Goal: Task Accomplishment & Management: Manage account settings

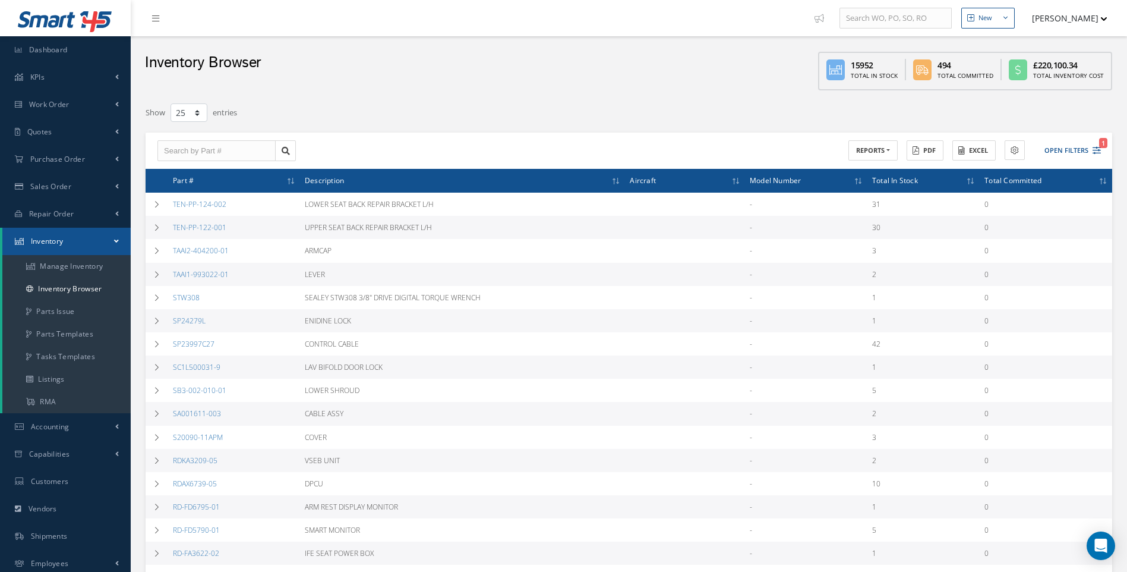
select select "25"
click at [58, 111] on link "Work Order" at bounding box center [65, 104] width 131 height 27
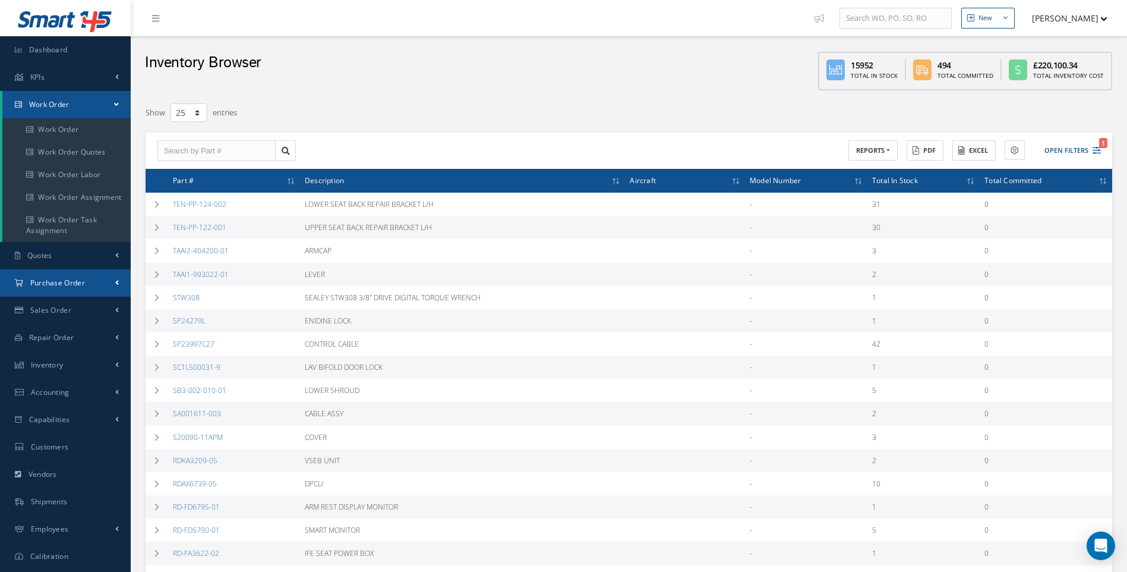
click at [54, 281] on span "Purchase Order" at bounding box center [57, 283] width 55 height 10
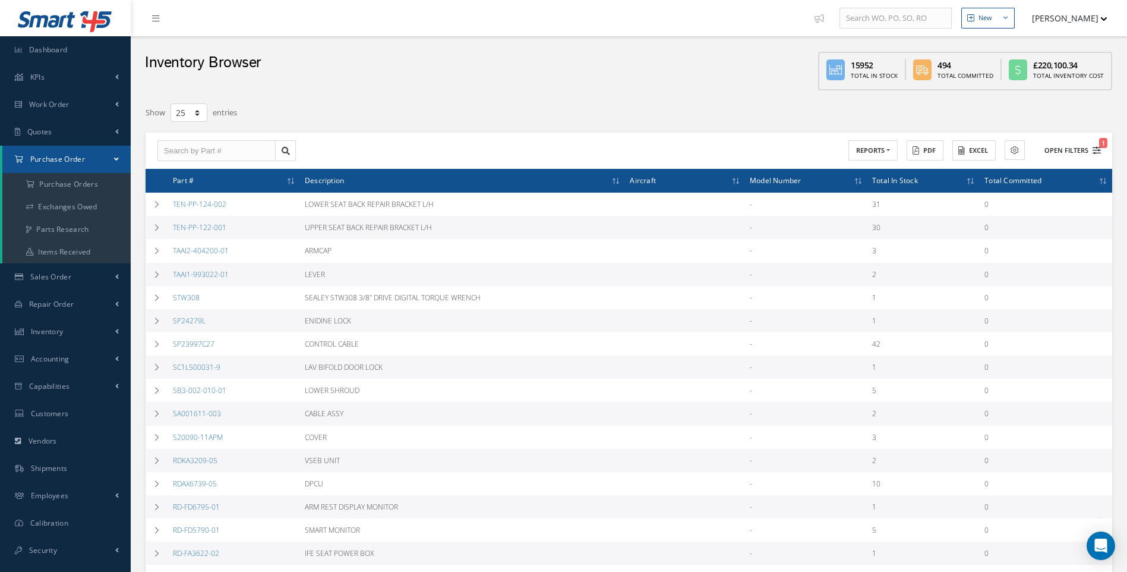
click at [1094, 149] on icon "1" at bounding box center [1097, 150] width 8 height 8
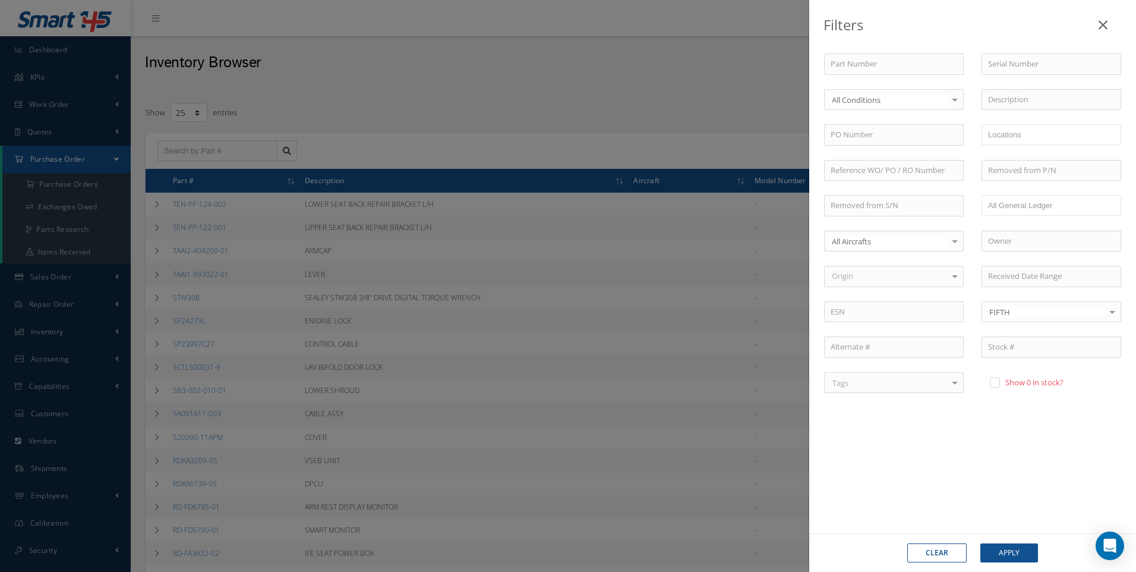
click at [1105, 24] on icon at bounding box center [1103, 25] width 9 height 14
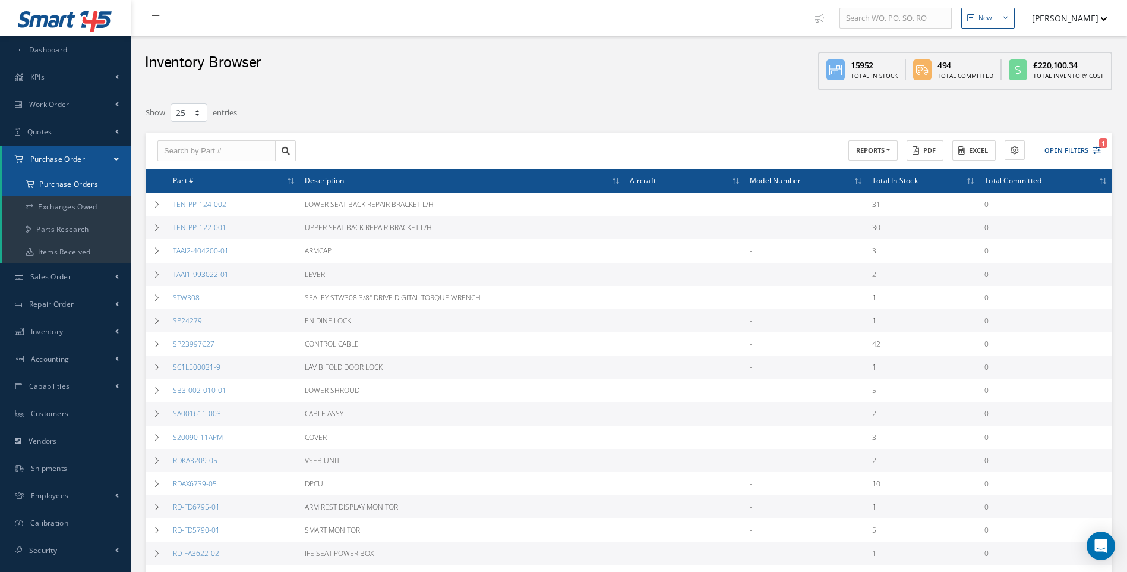
click at [92, 185] on a=1&status_id=2&status_id=3&status_id=5&collapsedFilters"] "Purchase Orders" at bounding box center [66, 184] width 128 height 23
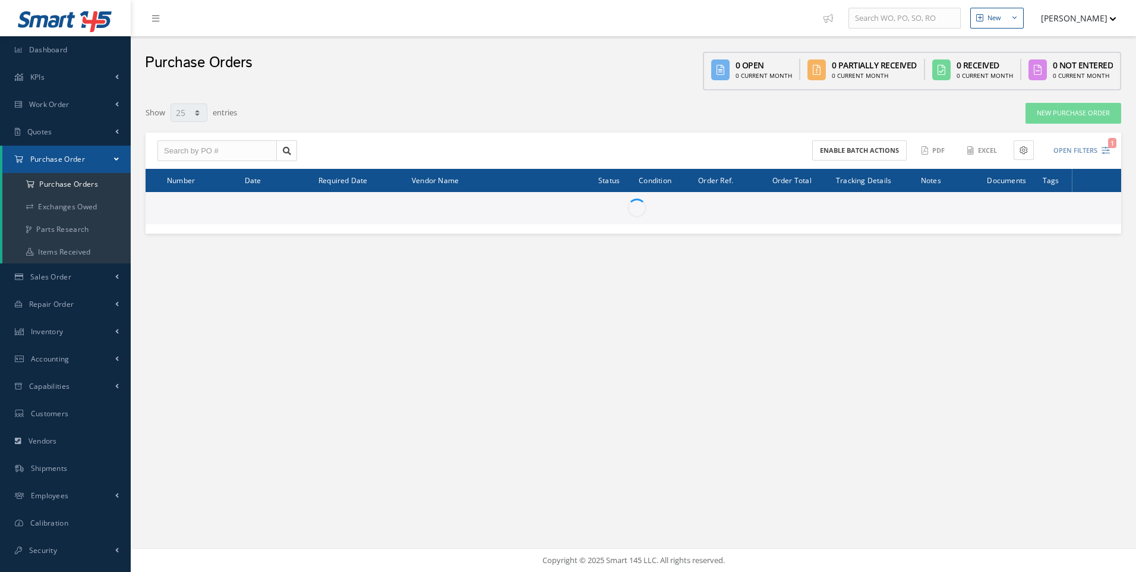
select select "25"
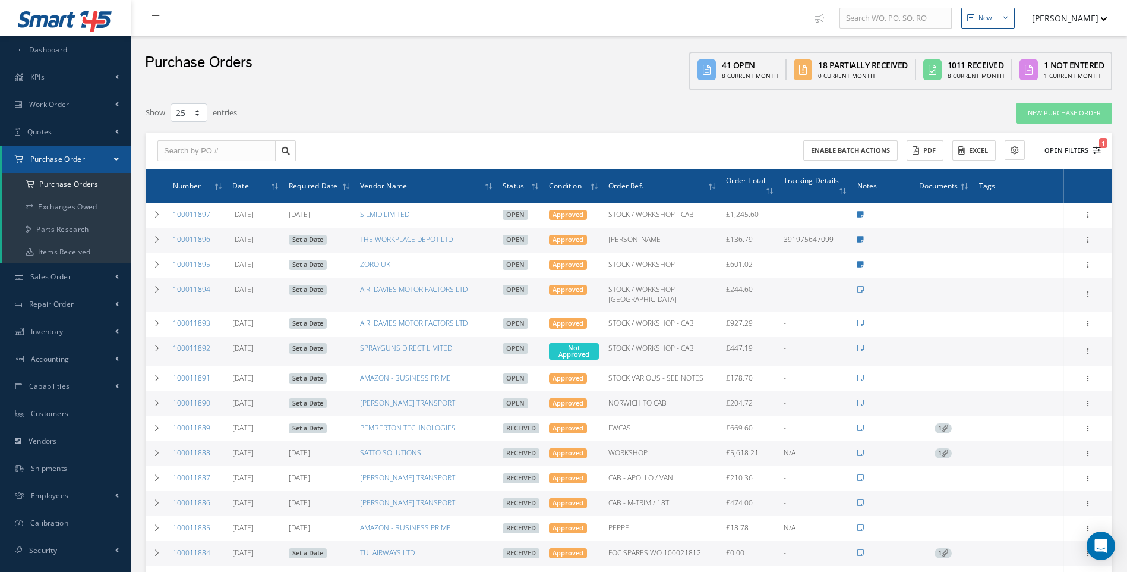
click at [1096, 151] on icon "1" at bounding box center [1097, 150] width 8 height 8
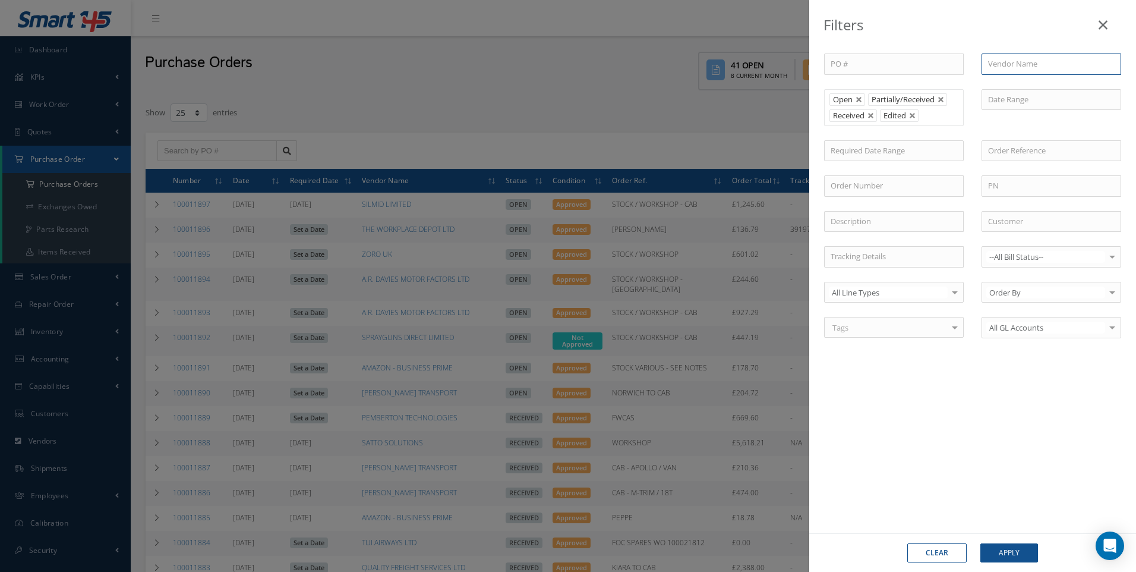
click at [999, 67] on input "text" at bounding box center [1052, 63] width 140 height 21
click at [1036, 84] on span "THE WORKPLACE DEPOT LTD" at bounding box center [1039, 85] width 103 height 11
type input "THE WORKPLACE DEPOT LTD"
click at [1006, 554] on button "Apply" at bounding box center [1010, 552] width 58 height 19
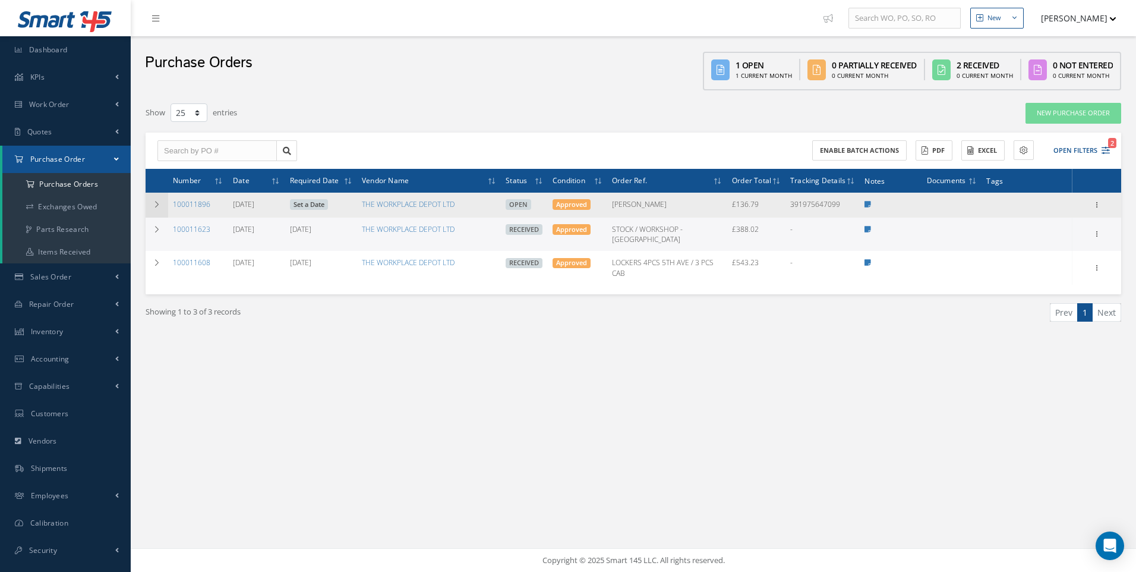
click at [156, 200] on td at bounding box center [157, 205] width 23 height 25
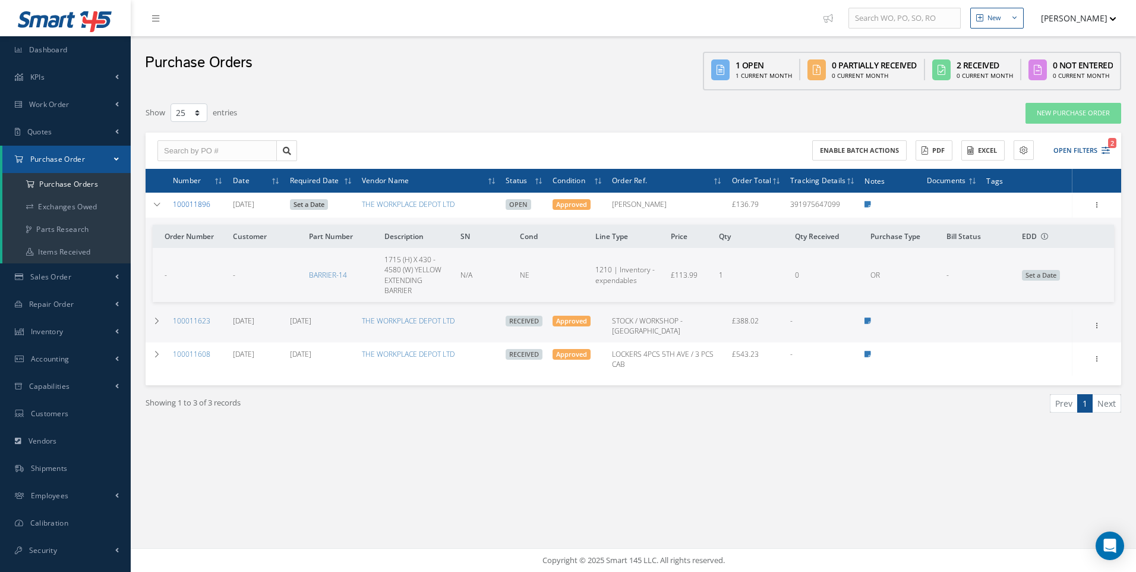
click at [195, 204] on link "100011896" at bounding box center [191, 204] width 37 height 10
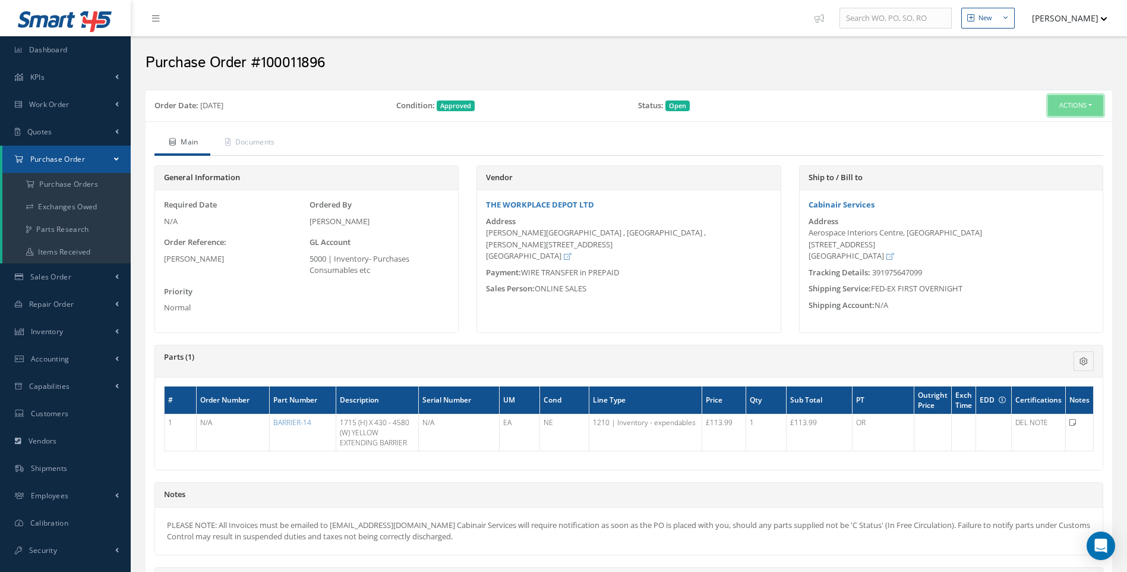
click at [1090, 110] on button "Actions" at bounding box center [1075, 105] width 55 height 21
click at [1042, 127] on link "Receive" at bounding box center [1056, 128] width 95 height 16
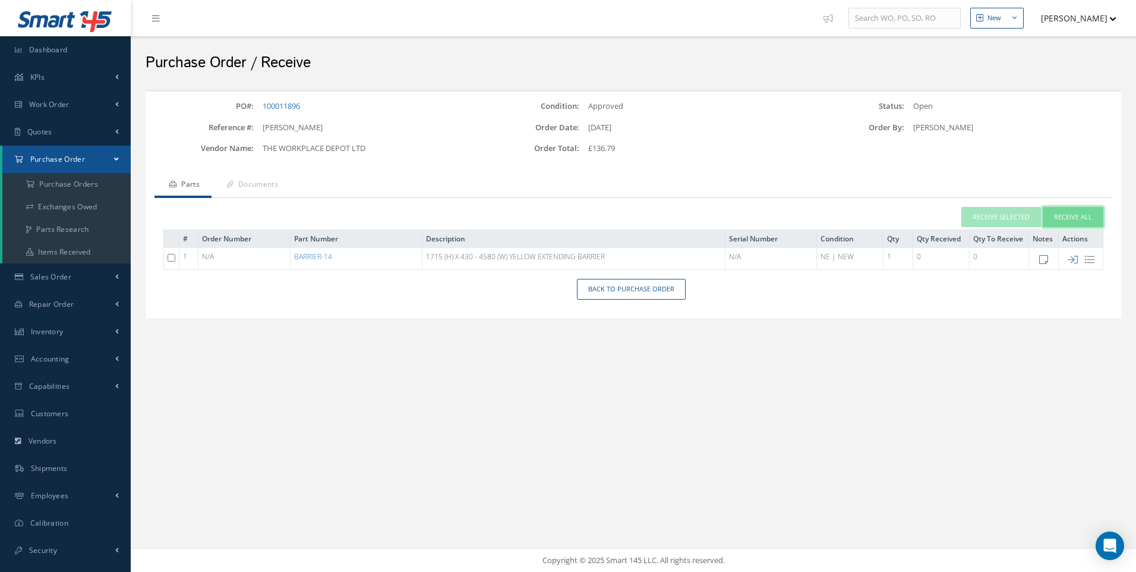
click at [1081, 213] on button "Receive All" at bounding box center [1073, 217] width 61 height 21
type input "08/12/2025"
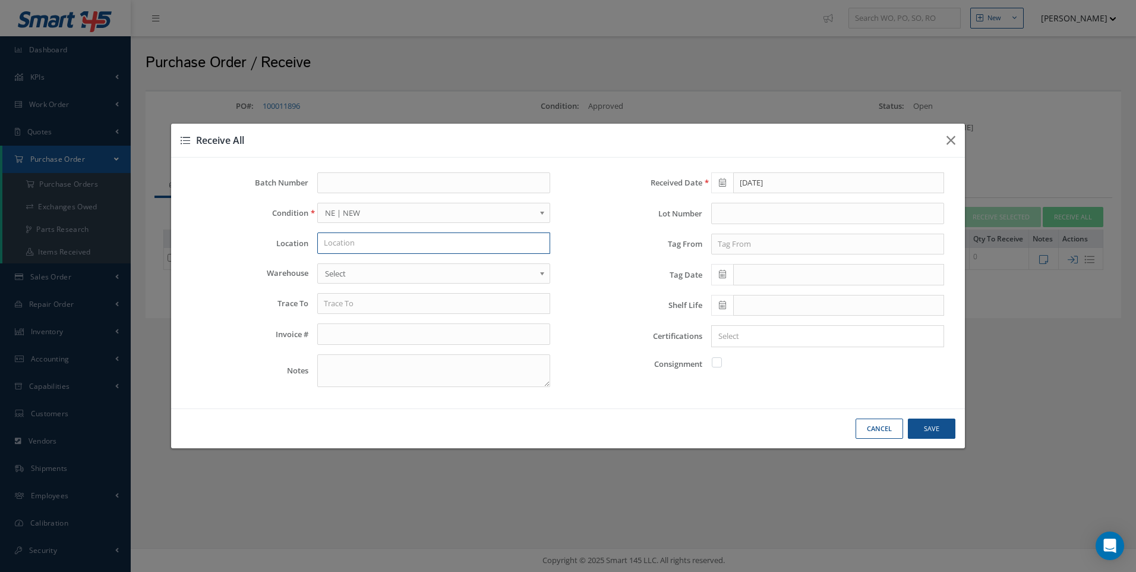
click at [335, 241] on input "text" at bounding box center [433, 242] width 233 height 21
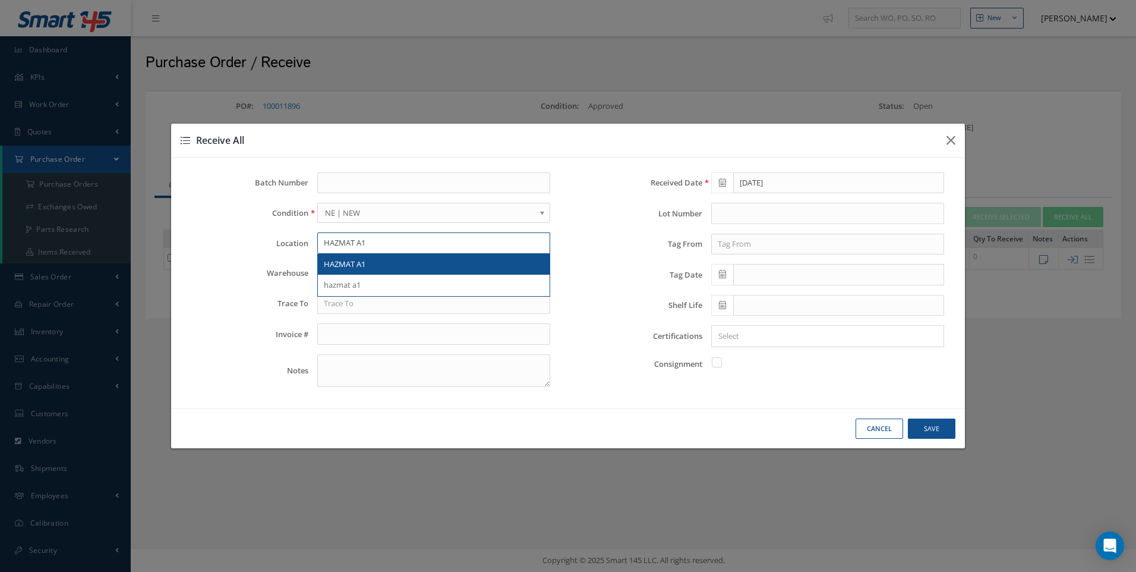
type input "HAZMAT A1"
click at [342, 264] on span "HAZMAT A1" at bounding box center [345, 264] width 42 height 11
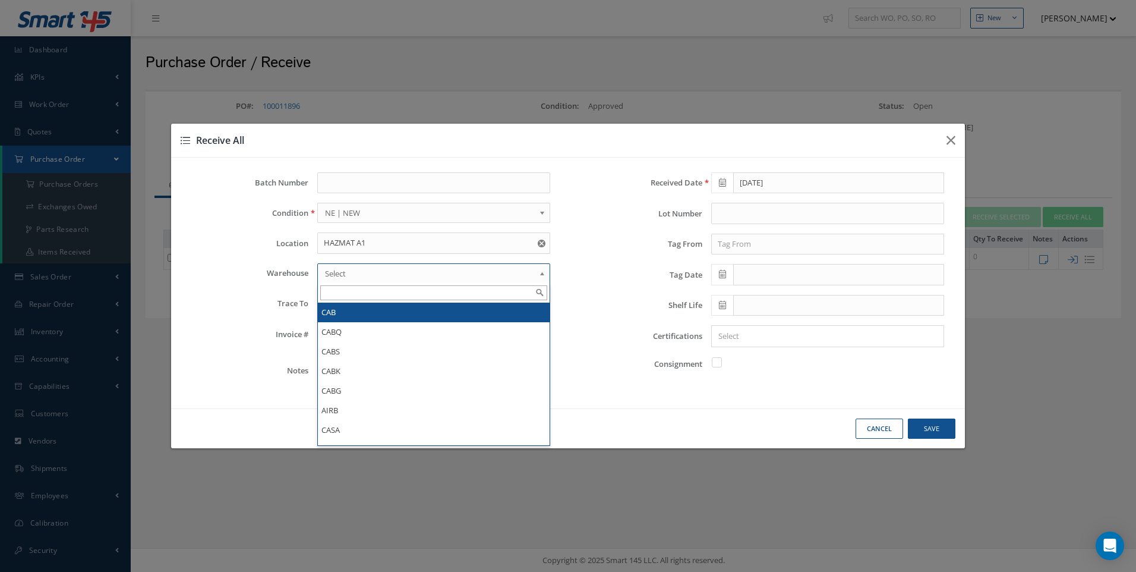
click at [332, 271] on span "Select" at bounding box center [430, 273] width 210 height 14
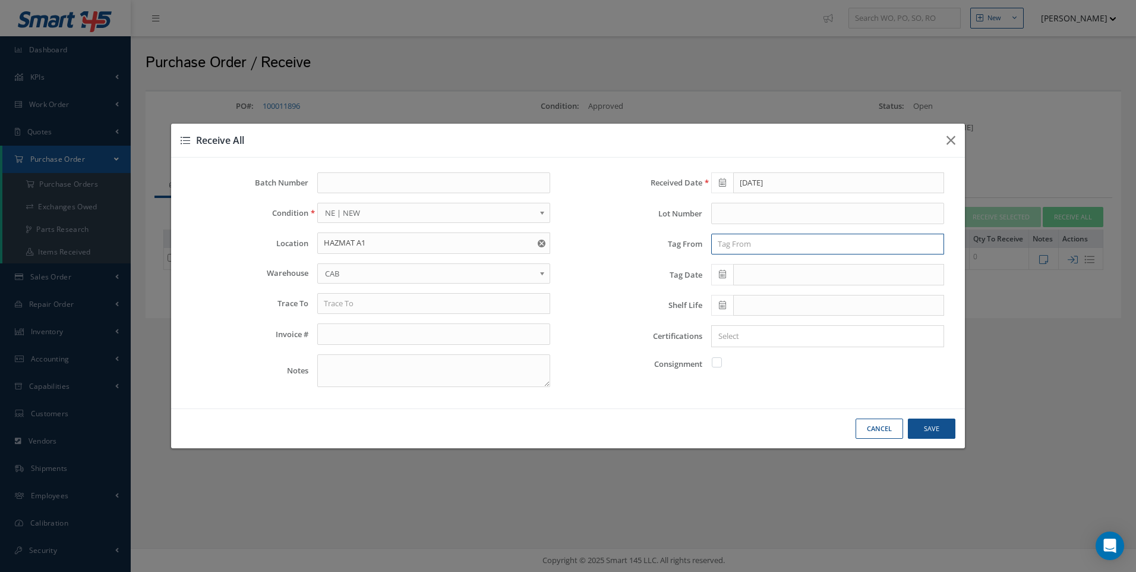
click at [742, 248] on input "text" at bounding box center [827, 244] width 233 height 21
type input "WORKPLACE DEPOT"
click at [740, 342] on input "Search for option" at bounding box center [825, 336] width 224 height 12
type input "NO DEL NOTES"
drag, startPoint x: 937, startPoint y: 431, endPoint x: 866, endPoint y: 412, distance: 73.2
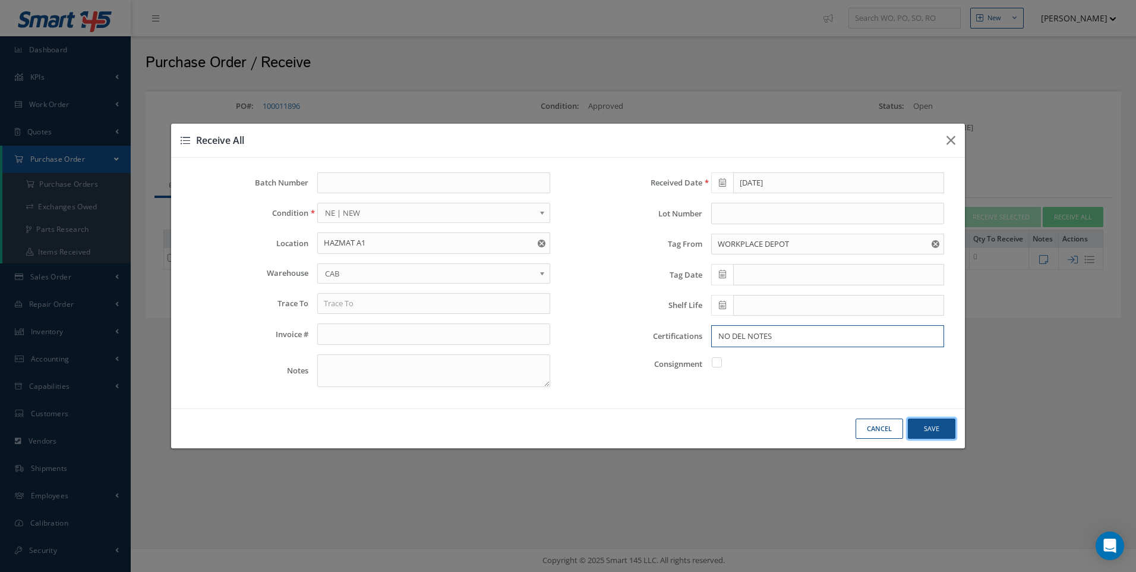
click at [0, 0] on button "Save" at bounding box center [0, 0] width 0 height 0
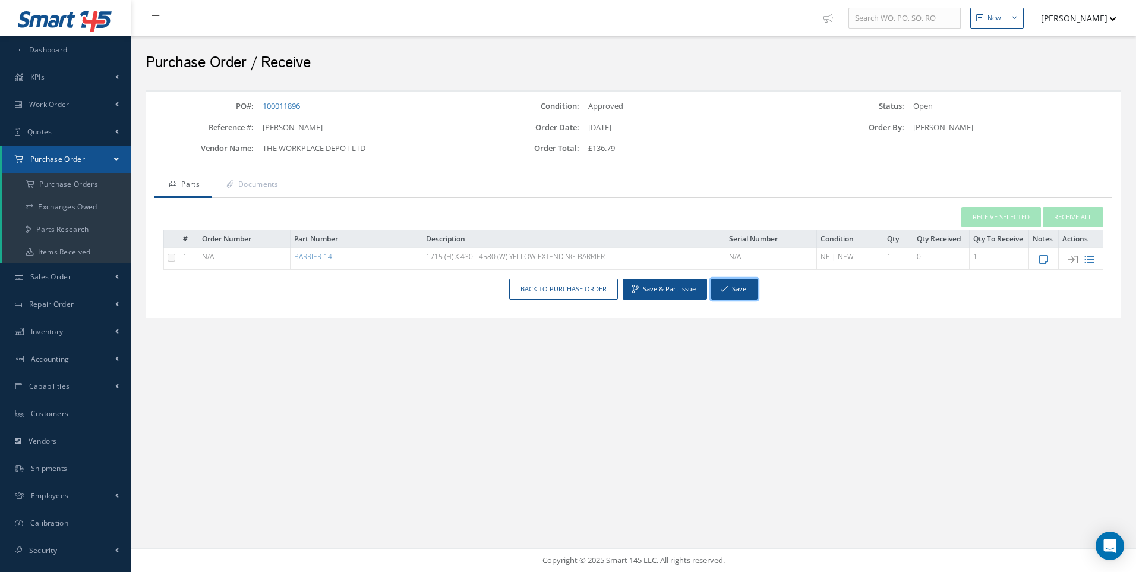
click at [731, 288] on button "Save" at bounding box center [734, 289] width 46 height 21
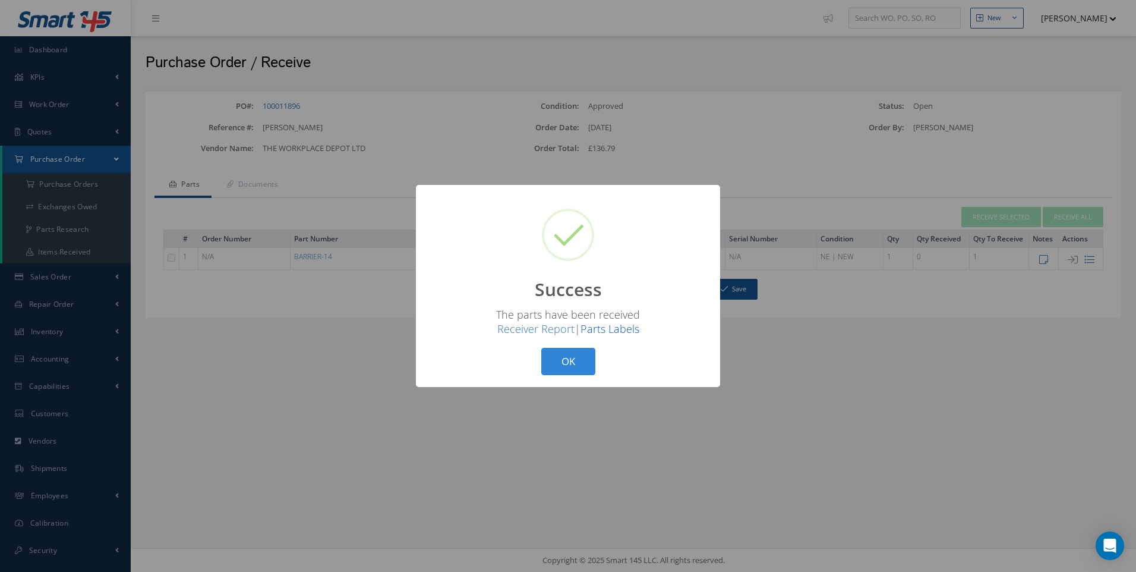
click at [601, 330] on link "Parts Labels" at bounding box center [610, 329] width 59 height 14
click at [550, 360] on button "OK" at bounding box center [568, 362] width 54 height 28
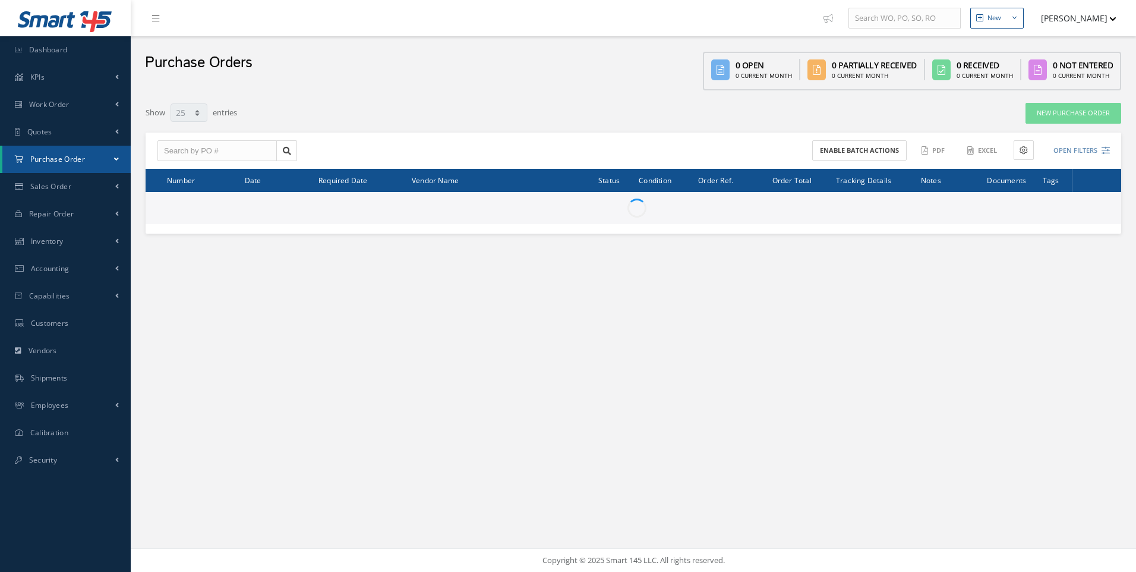
select select "25"
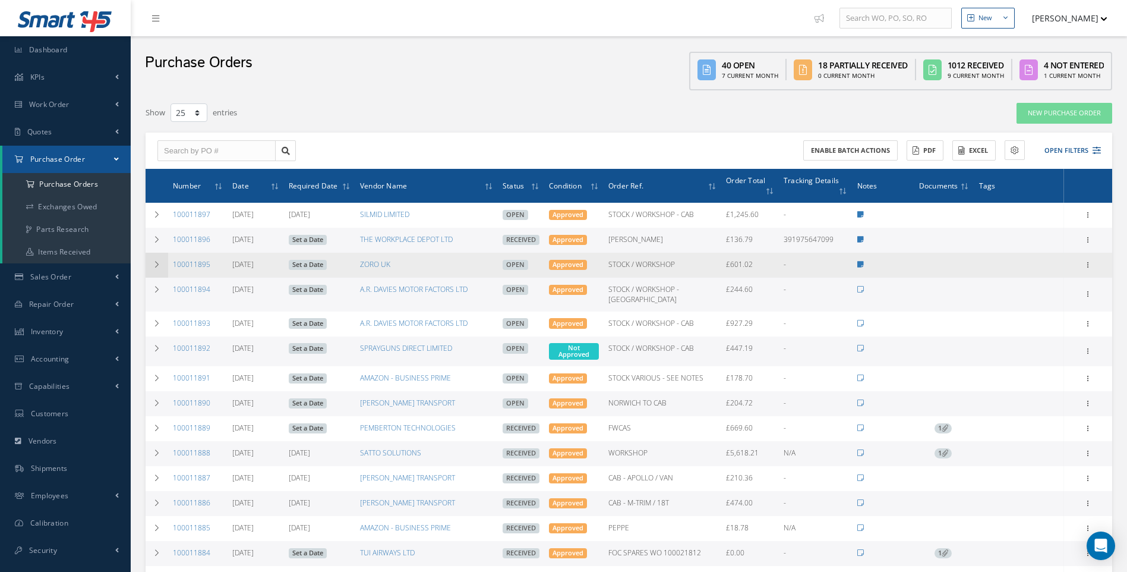
click at [156, 261] on icon at bounding box center [157, 264] width 8 height 7
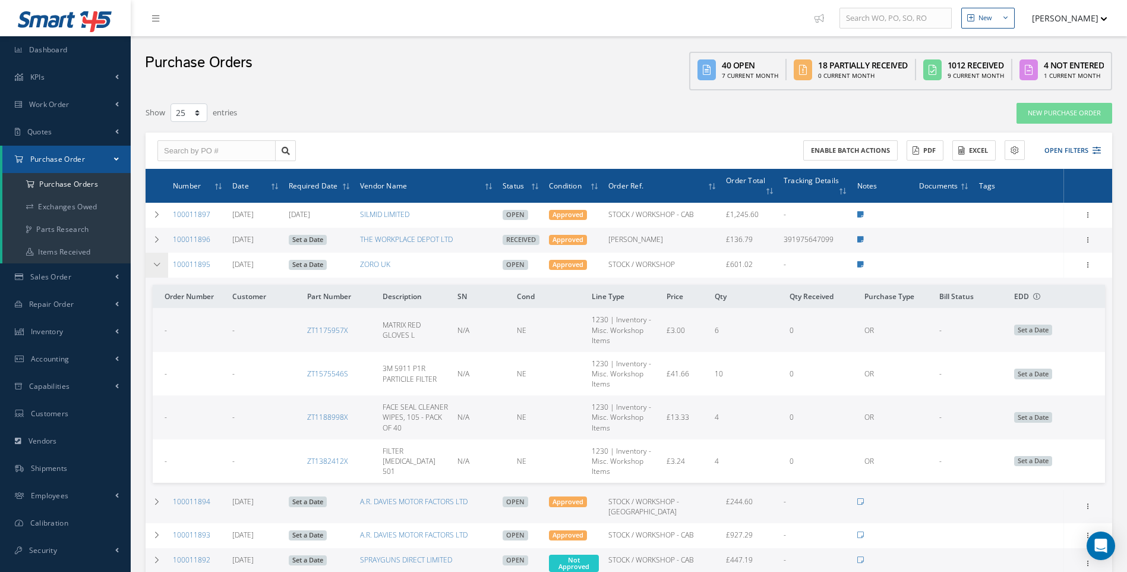
click at [156, 261] on icon at bounding box center [157, 264] width 8 height 7
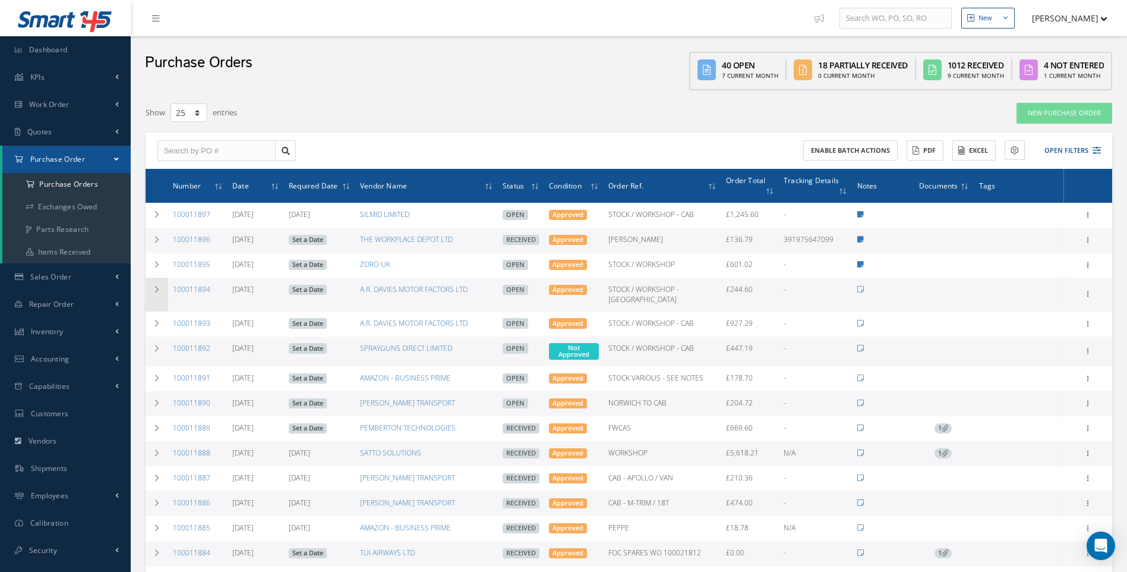
click at [151, 285] on td at bounding box center [157, 294] width 23 height 33
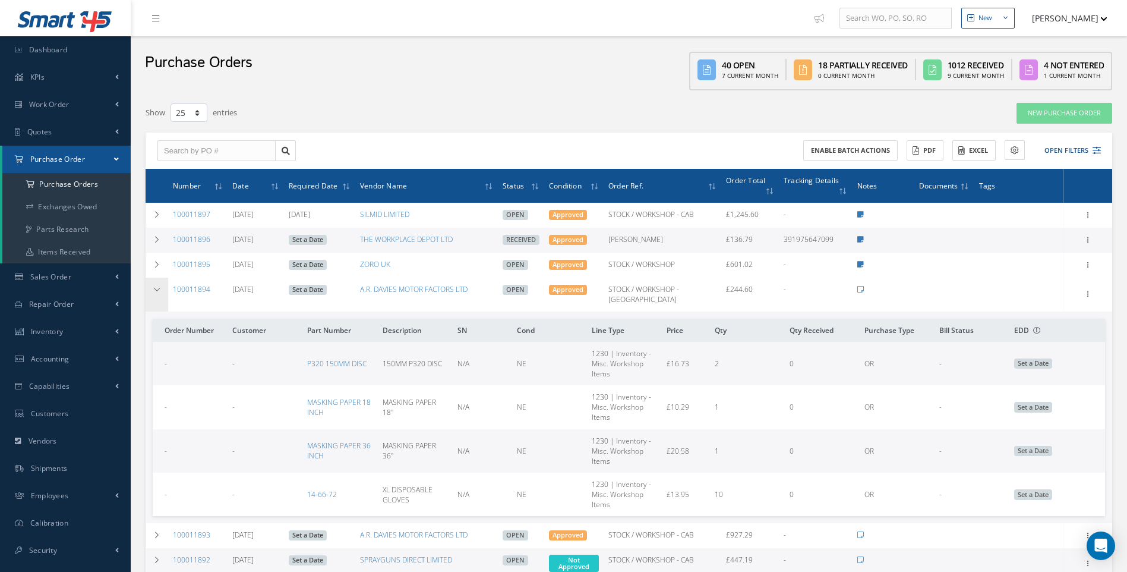
click at [159, 290] on icon at bounding box center [157, 289] width 8 height 7
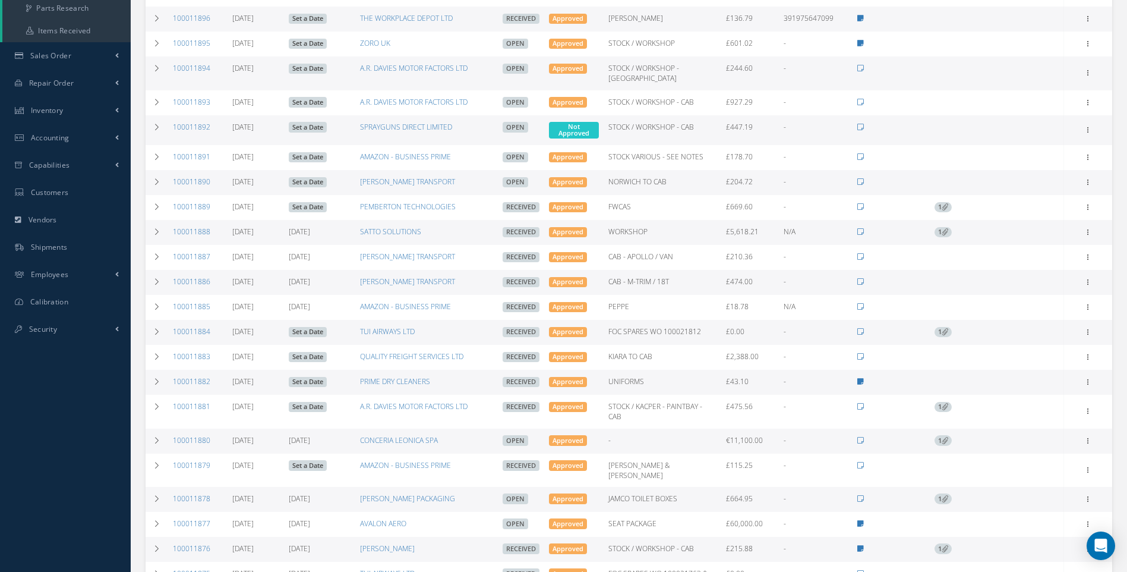
scroll to position [71, 0]
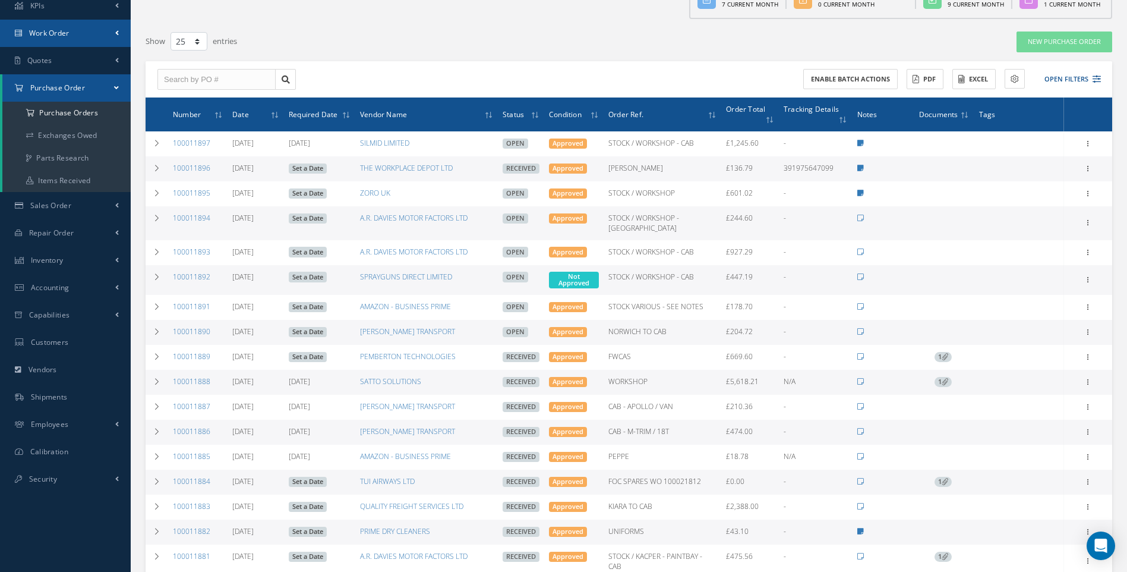
click at [65, 35] on span "Work Order" at bounding box center [49, 33] width 40 height 10
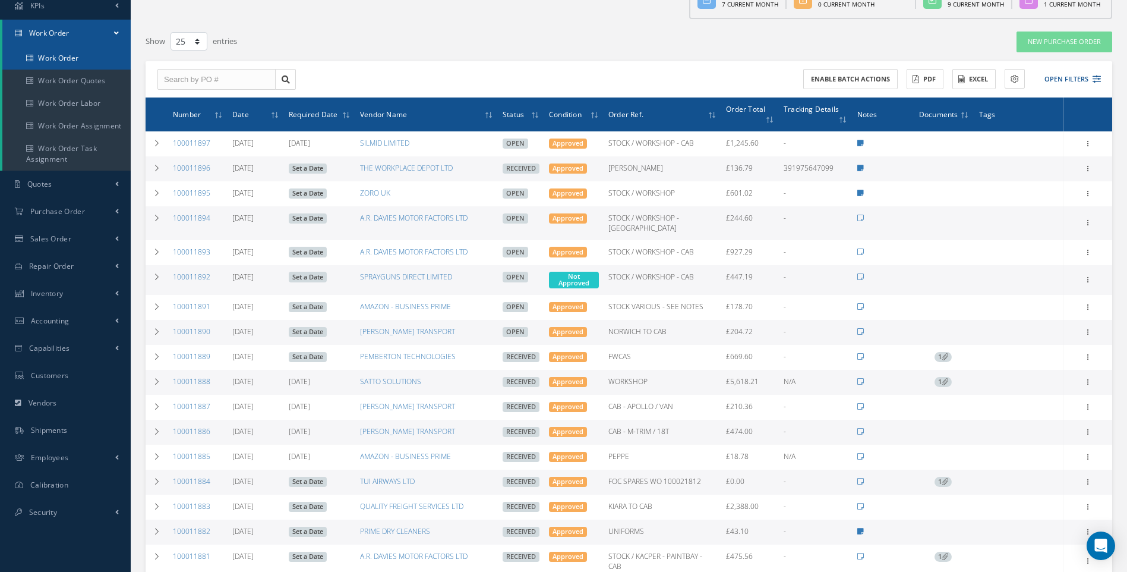
click at [56, 53] on link "Work Order" at bounding box center [66, 58] width 128 height 23
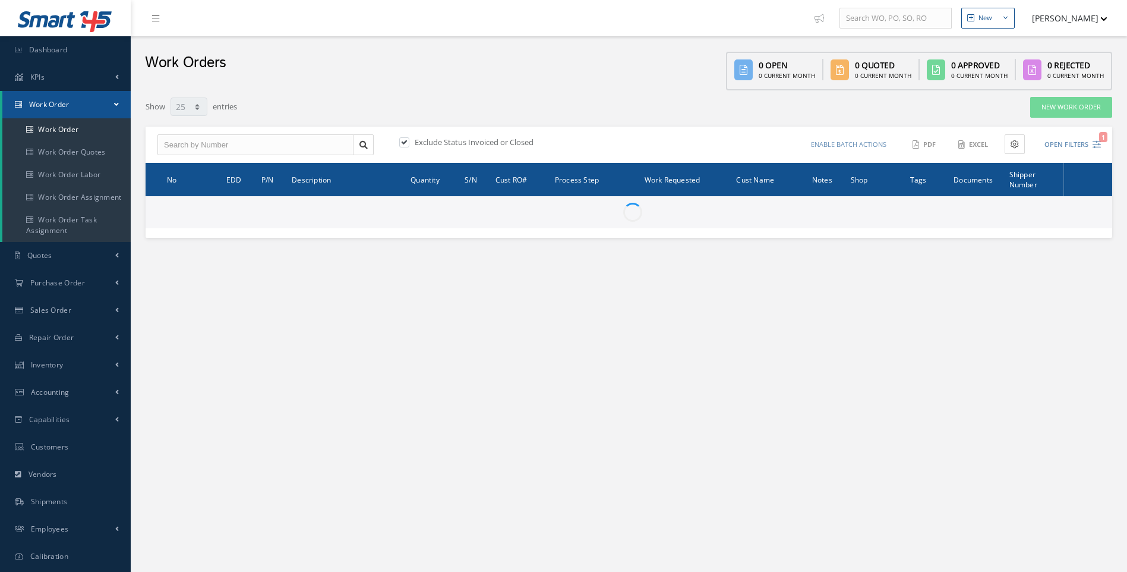
select select "25"
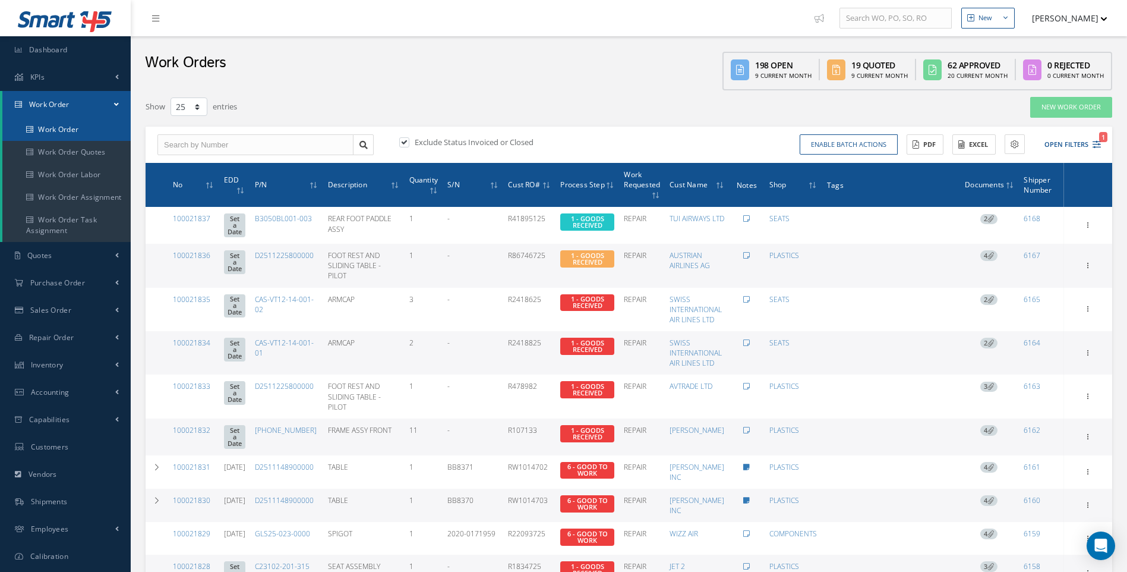
click at [76, 133] on link "Work Order" at bounding box center [66, 129] width 128 height 23
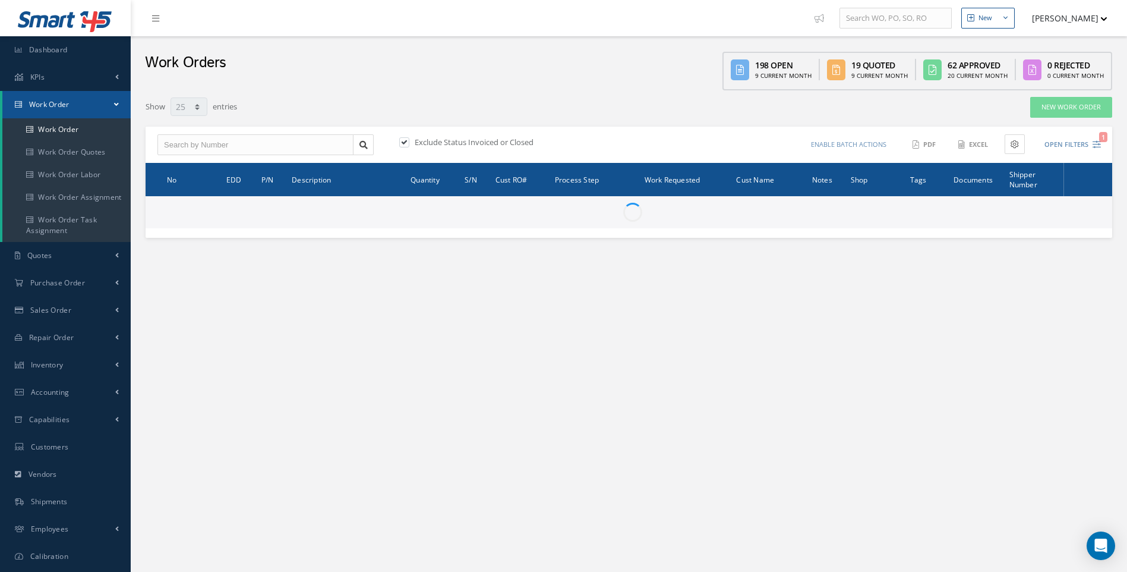
select select "25"
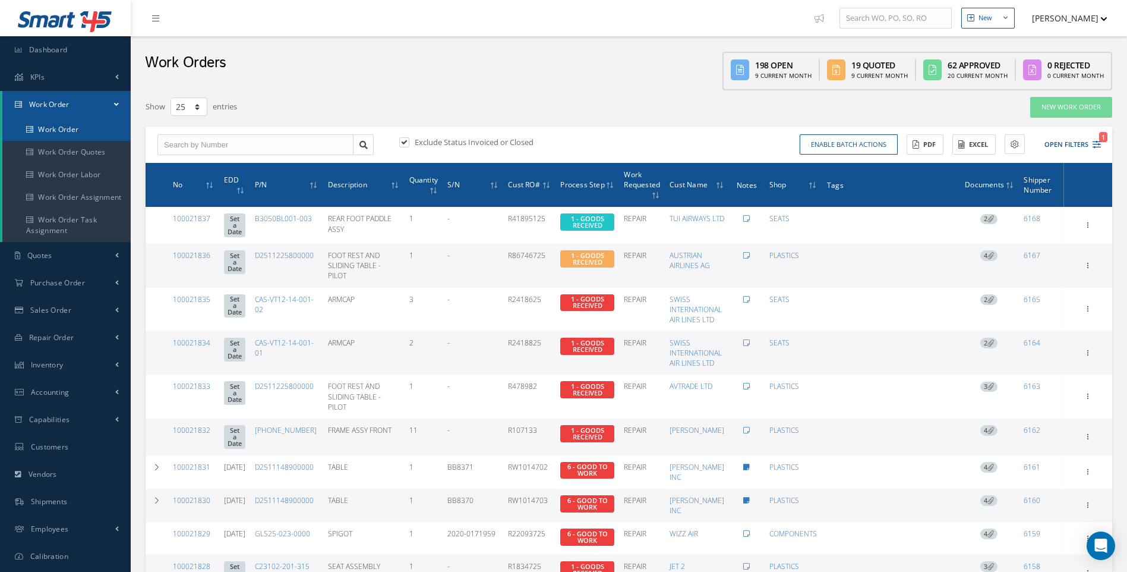
click at [70, 127] on link "Work Order" at bounding box center [66, 129] width 128 height 23
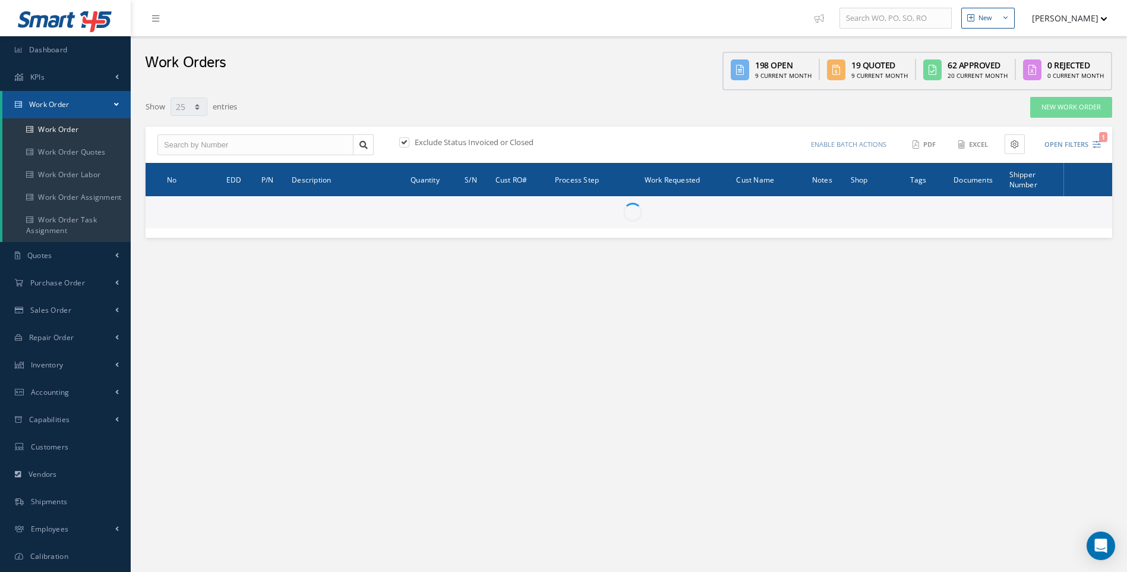
select select "25"
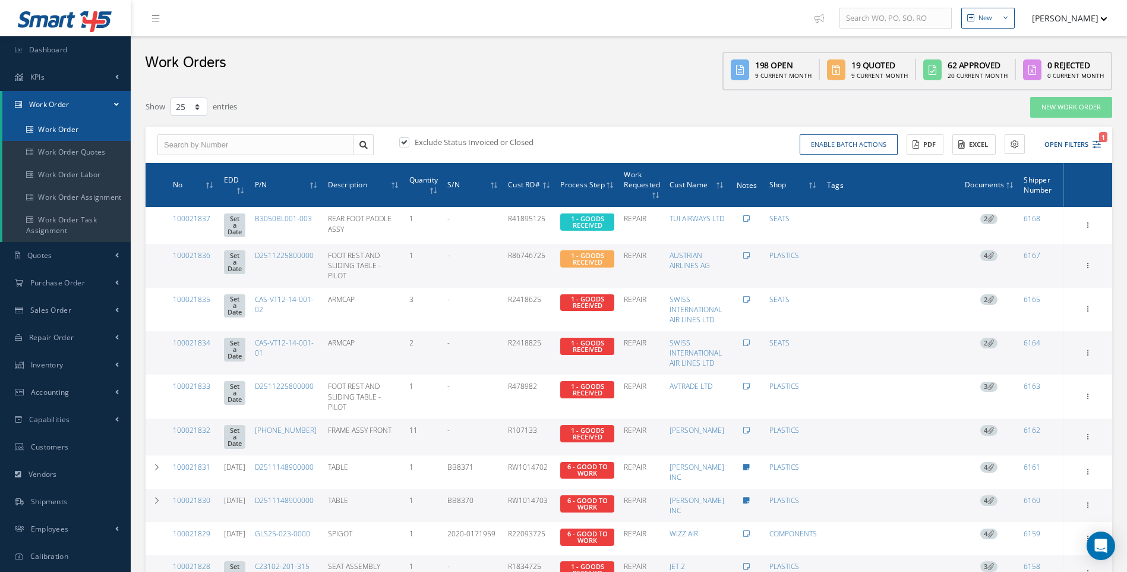
click at [67, 133] on link "Work Order" at bounding box center [66, 129] width 128 height 23
click at [64, 155] on link "Work Order Quotes" at bounding box center [66, 152] width 128 height 23
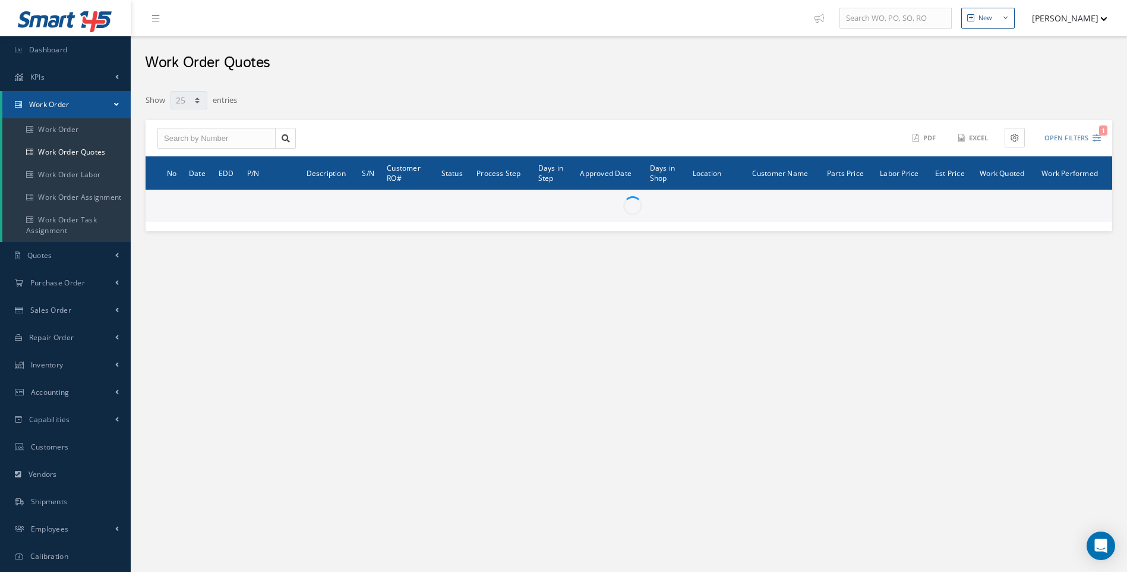
select select "25"
click at [56, 131] on link "Work Order" at bounding box center [66, 129] width 128 height 23
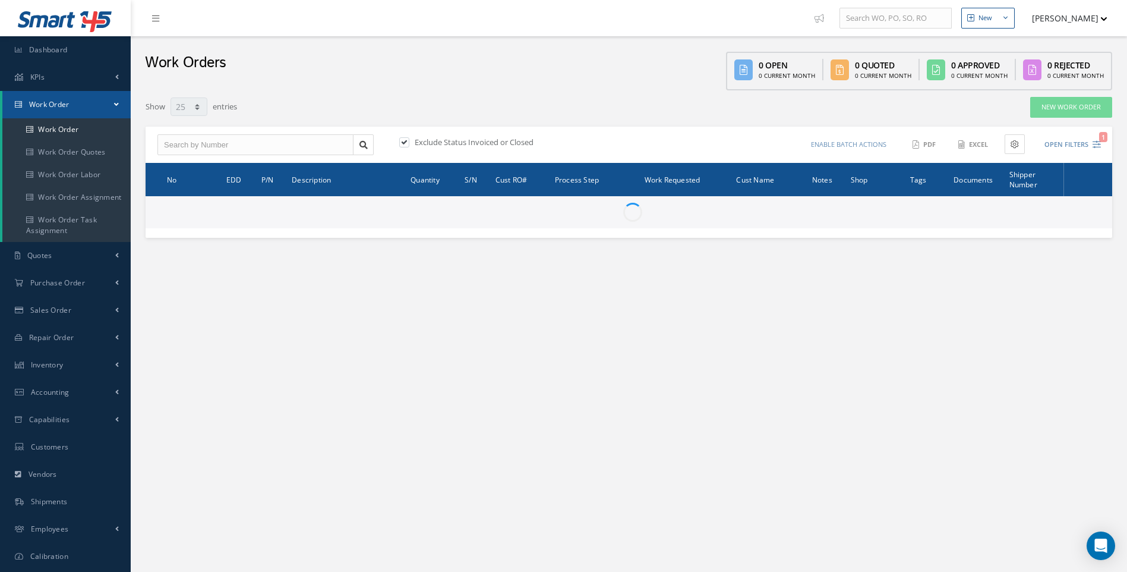
select select "25"
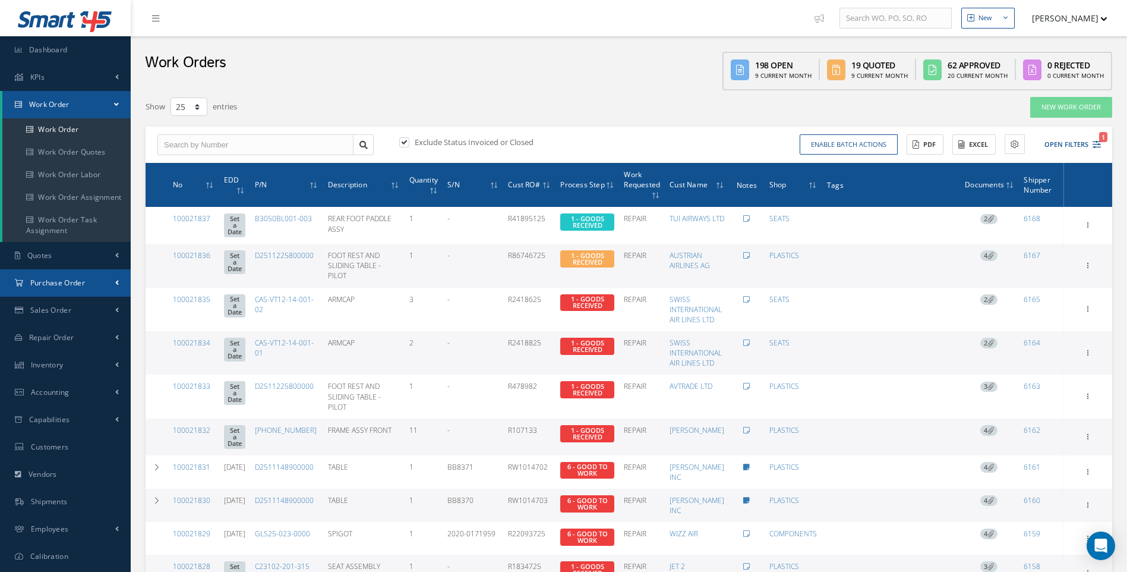
click at [47, 283] on span "Purchase Order" at bounding box center [57, 283] width 55 height 10
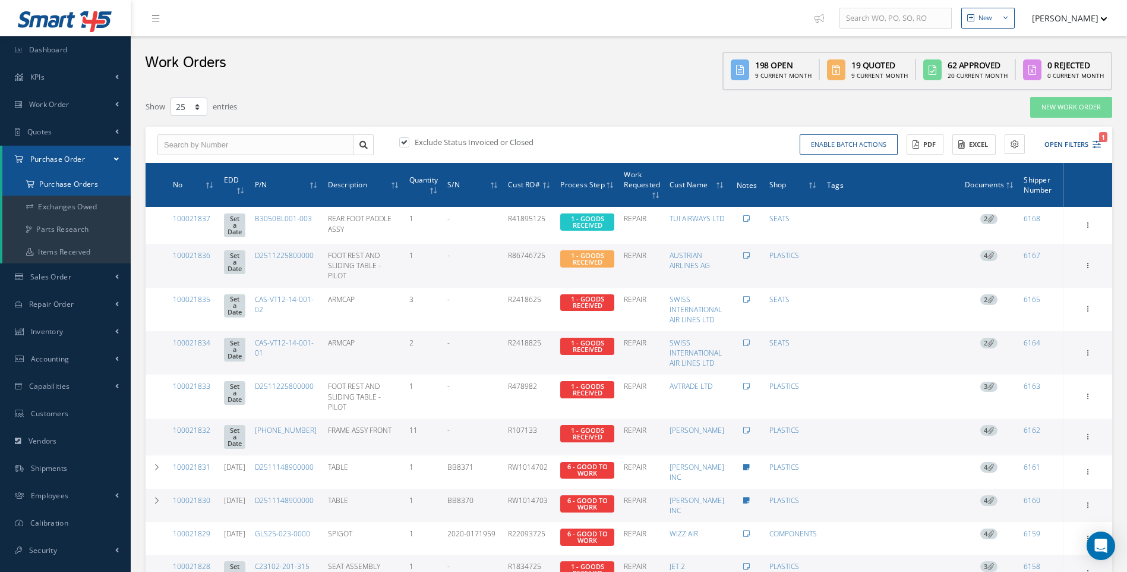
click at [71, 185] on a=1&status_id=2&status_id=3&status_id=5&collapsedFilters"] "Purchase Orders" at bounding box center [66, 184] width 128 height 23
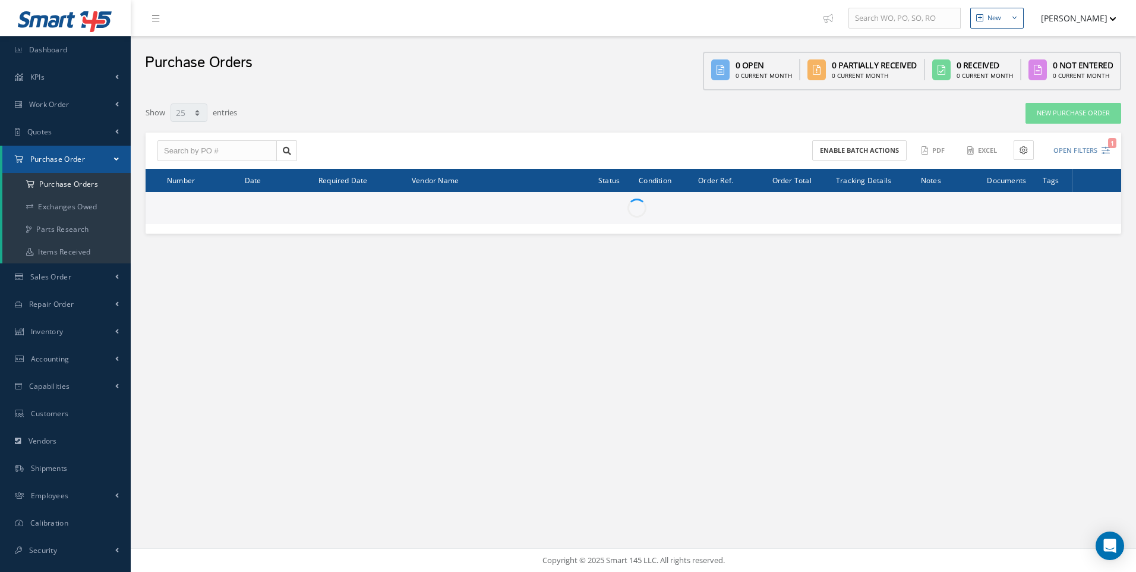
select select "25"
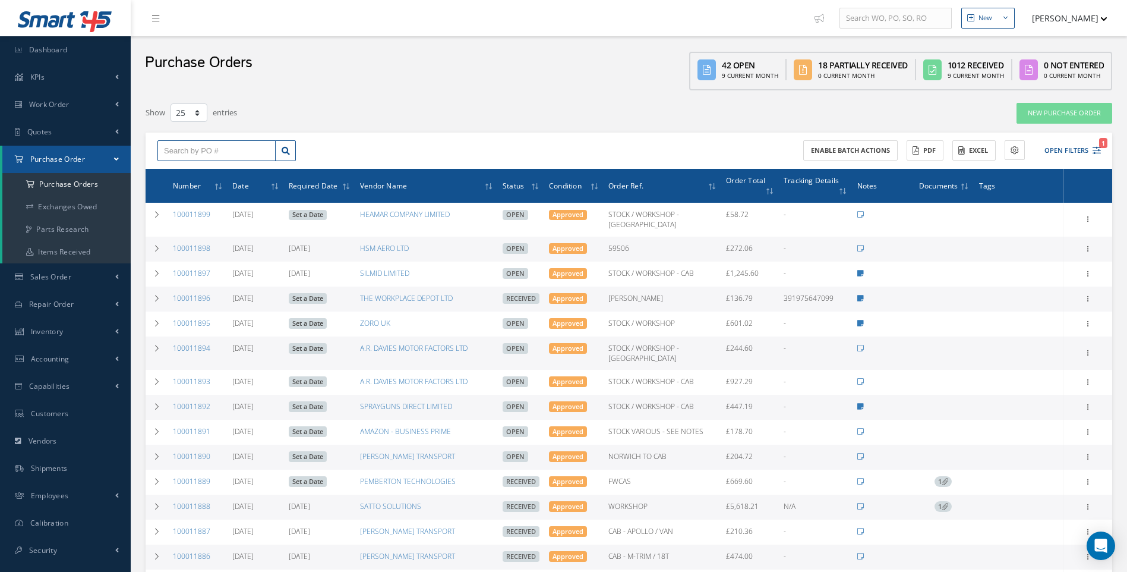
click at [182, 146] on input "text" at bounding box center [216, 150] width 118 height 21
type input "100011894"
click at [188, 175] on span "100011894" at bounding box center [182, 172] width 36 height 8
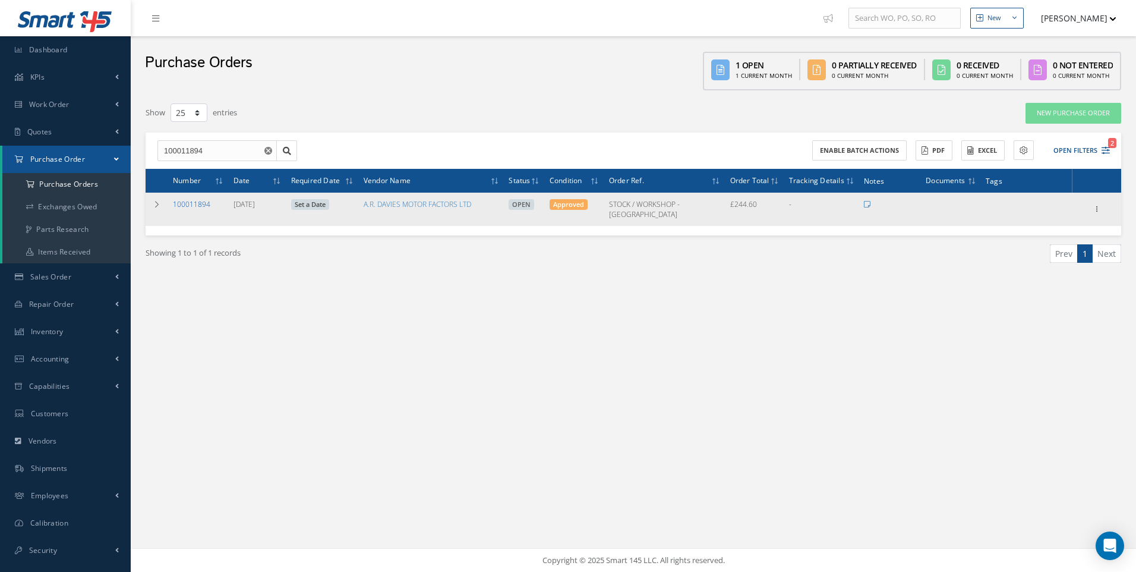
click at [190, 201] on link "100011894" at bounding box center [191, 204] width 37 height 10
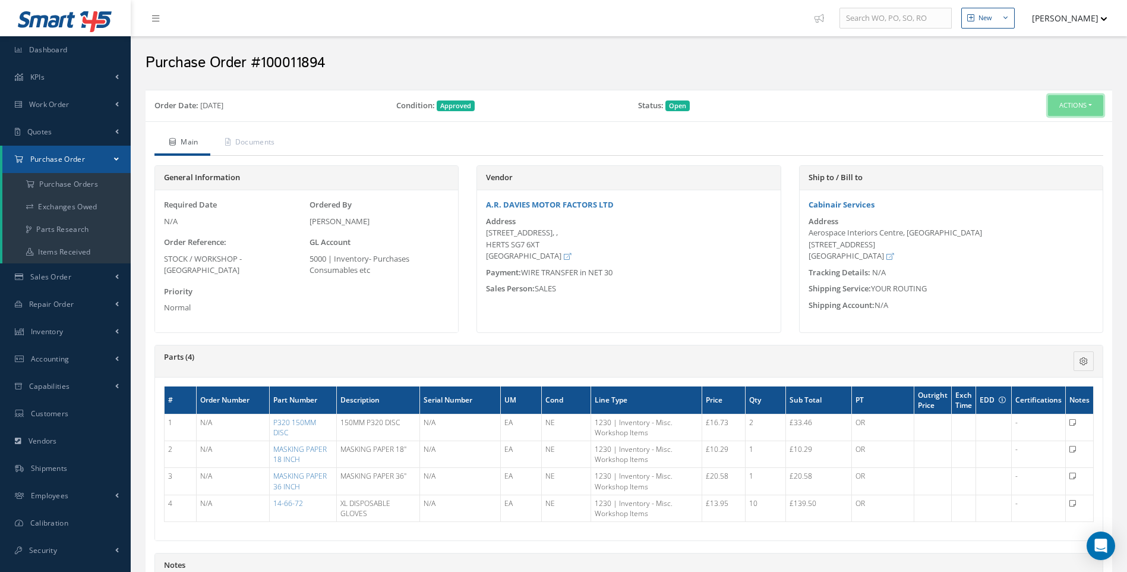
click at [1094, 104] on button "Actions" at bounding box center [1075, 105] width 55 height 21
click at [1048, 127] on link "Receive" at bounding box center [1056, 128] width 95 height 16
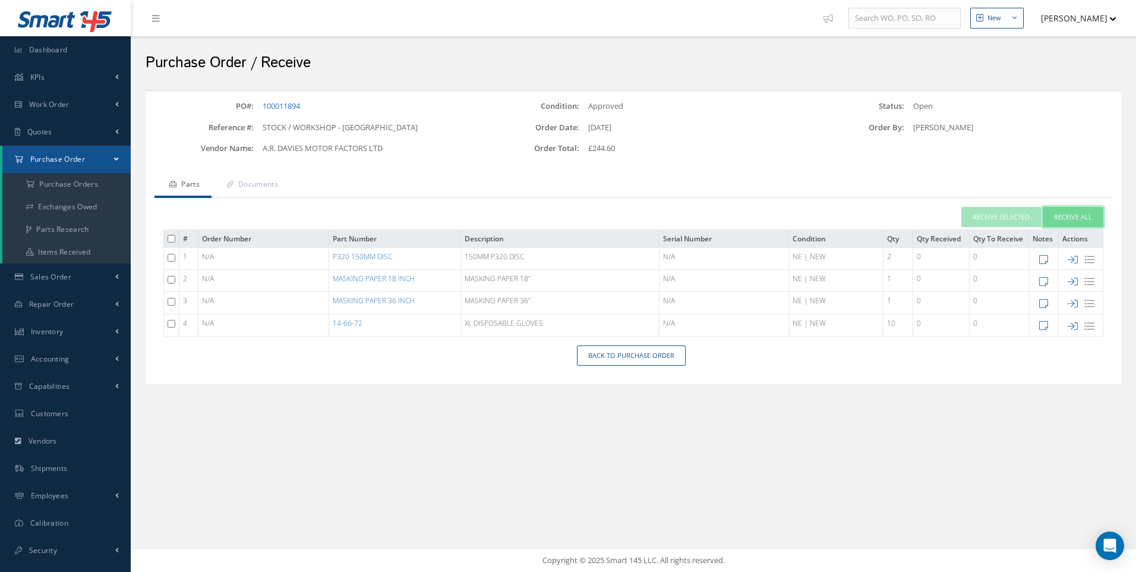
click at [1053, 215] on button "Receive All" at bounding box center [1073, 217] width 61 height 21
type input "[DATE]"
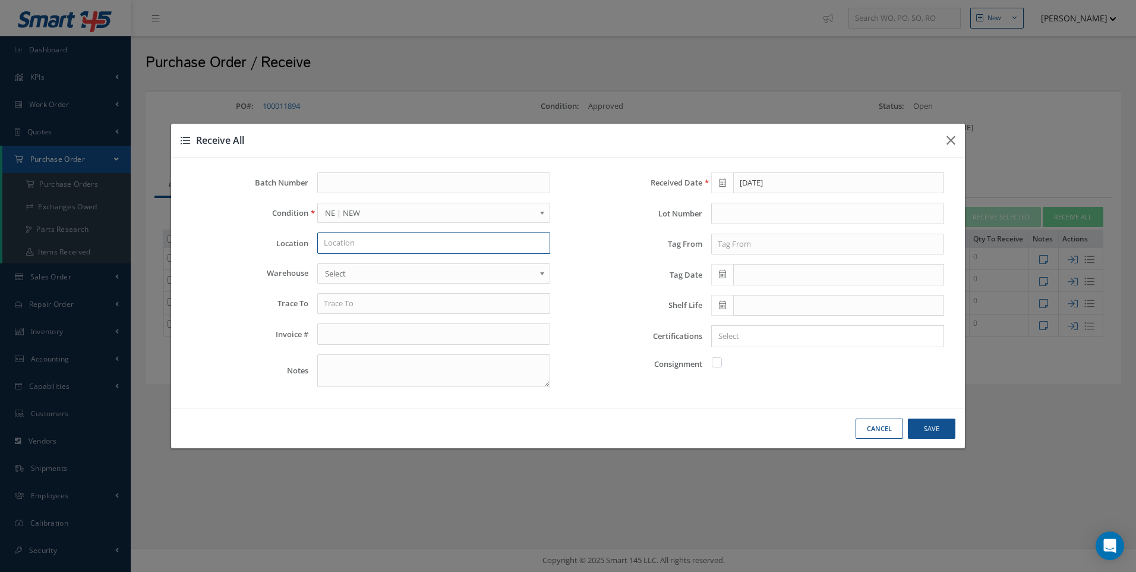
click at [328, 237] on input "text" at bounding box center [433, 242] width 233 height 21
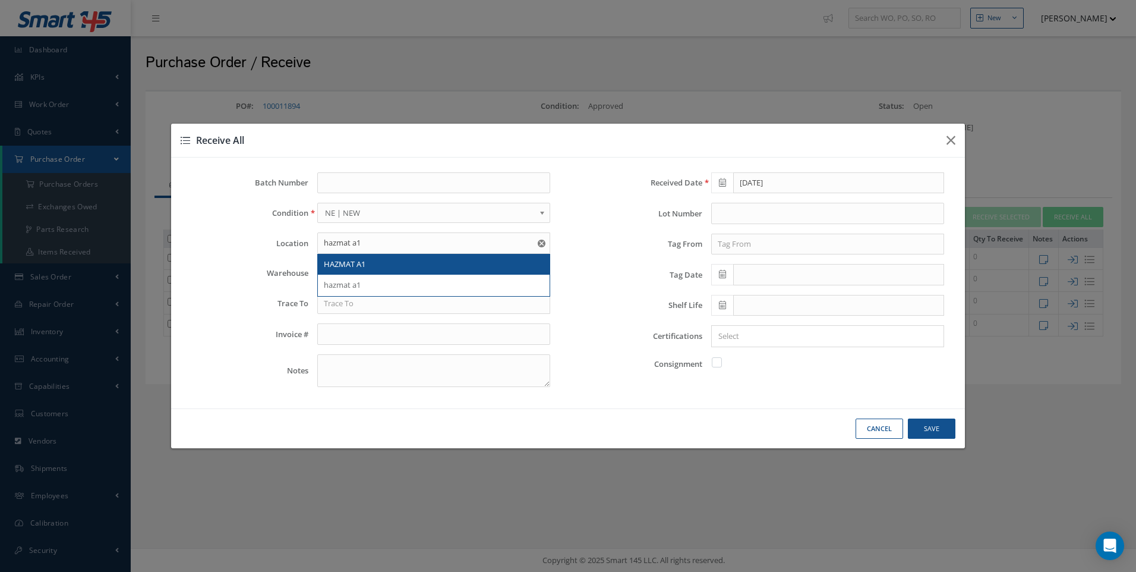
click at [346, 264] on span "HAZMAT A1" at bounding box center [345, 264] width 42 height 11
type input "HAZMAT A1"
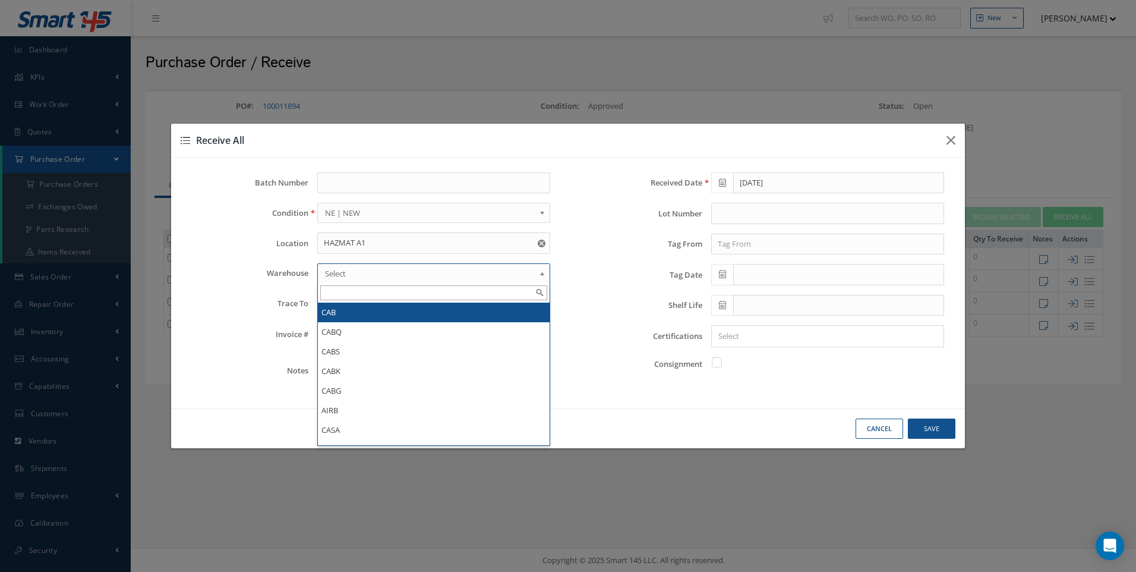
click at [336, 278] on span "Select" at bounding box center [430, 273] width 210 height 14
drag, startPoint x: 331, startPoint y: 312, endPoint x: 702, endPoint y: 261, distance: 374.9
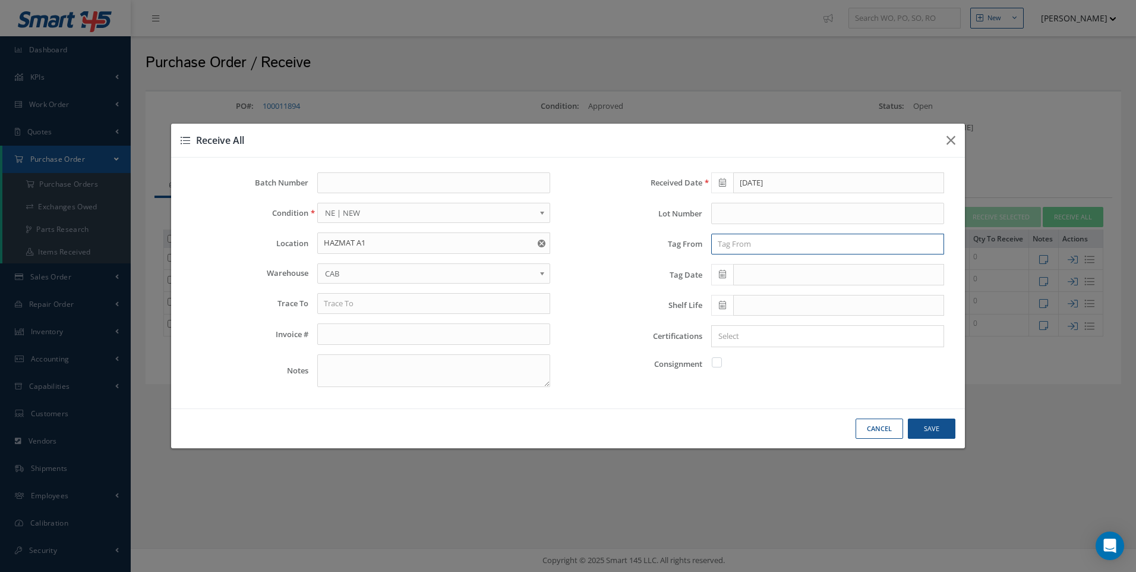
click at [723, 250] on input "text" at bounding box center [827, 244] width 233 height 21
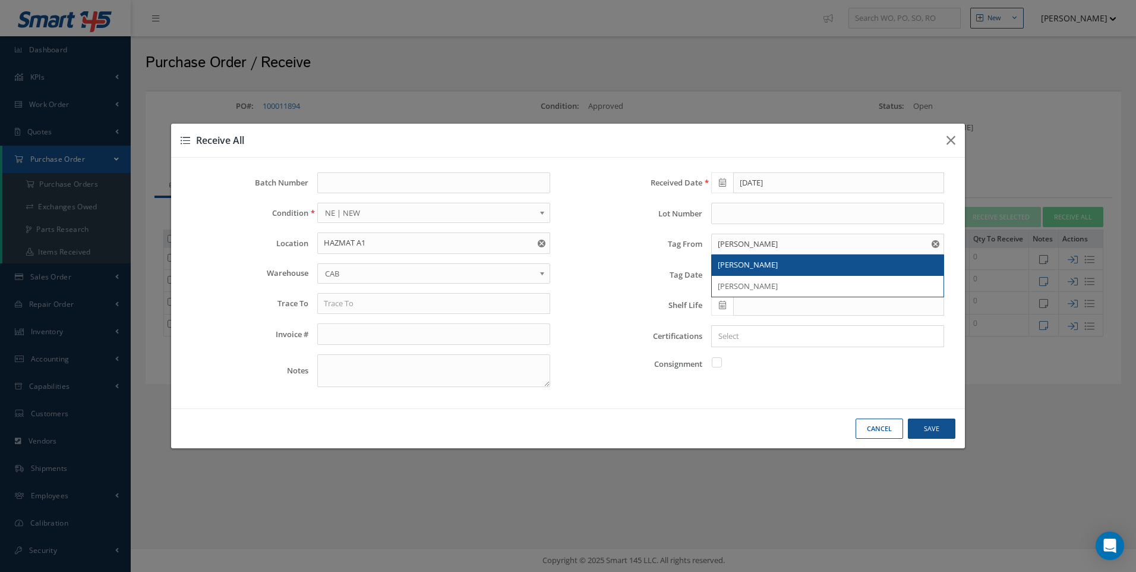
click at [727, 264] on span "AR DAVIES" at bounding box center [748, 264] width 60 height 11
type input "AR DAVIES"
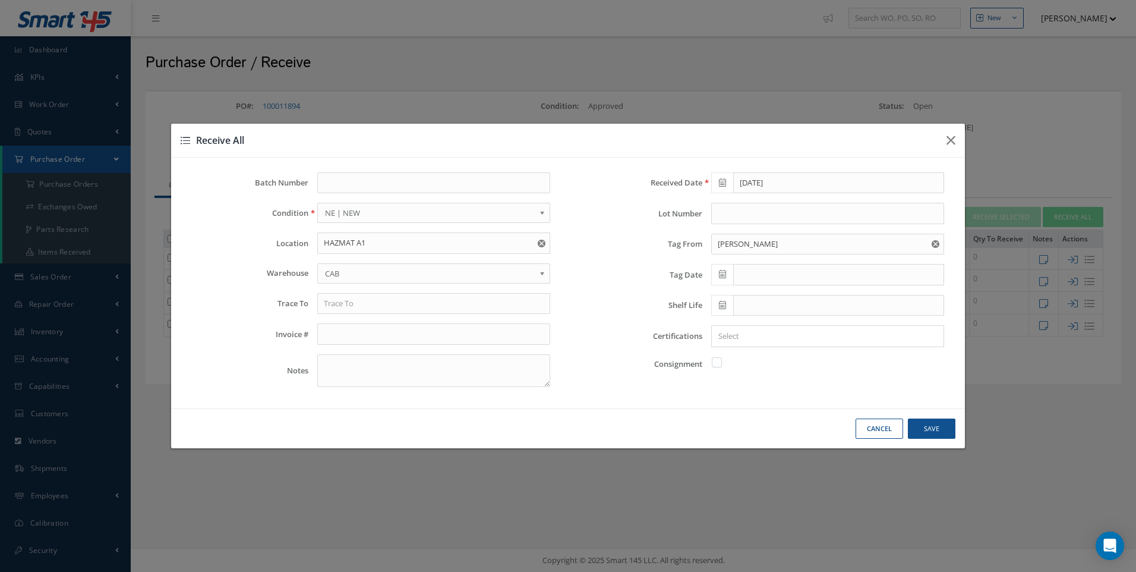
click at [717, 279] on span at bounding box center [722, 274] width 22 height 21
click at [751, 365] on td "12" at bounding box center [756, 367] width 18 height 18
type input "[DATE]"
click at [735, 305] on input "text" at bounding box center [838, 305] width 211 height 21
click at [740, 340] on input "Search for option" at bounding box center [825, 336] width 224 height 12
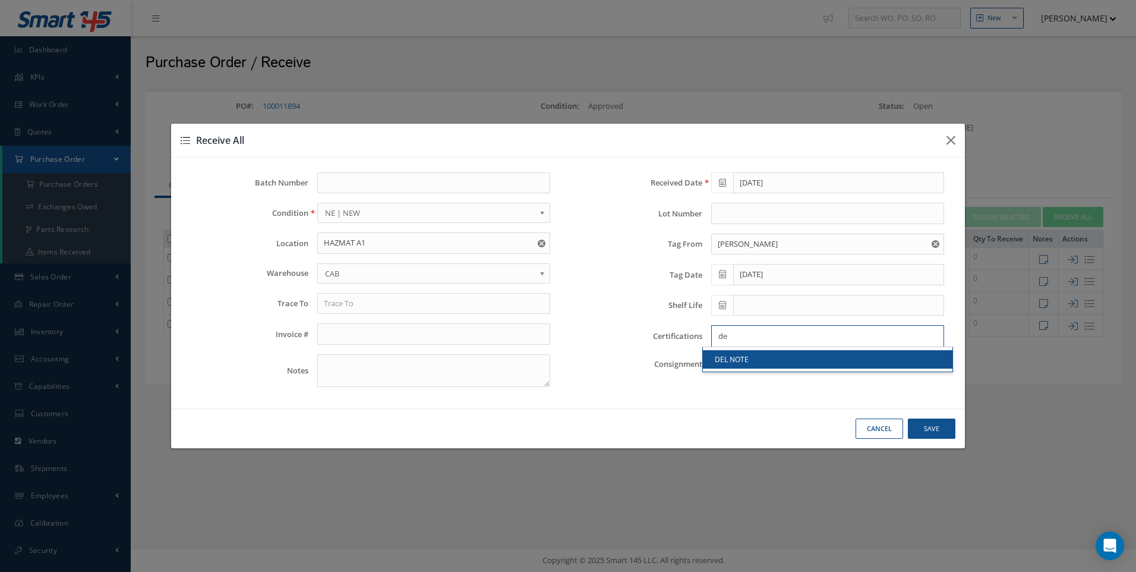
type input "d"
type input "DEL"
click at [751, 358] on link "DEL NOTE" at bounding box center [828, 359] width 250 height 18
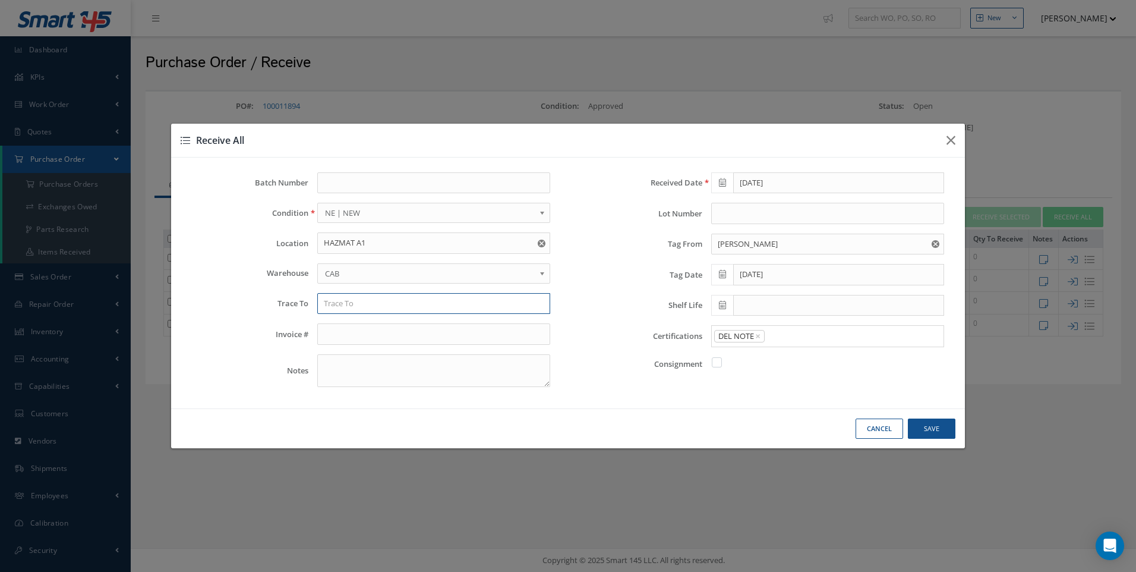
click at [351, 306] on input "text" at bounding box center [433, 303] width 233 height 21
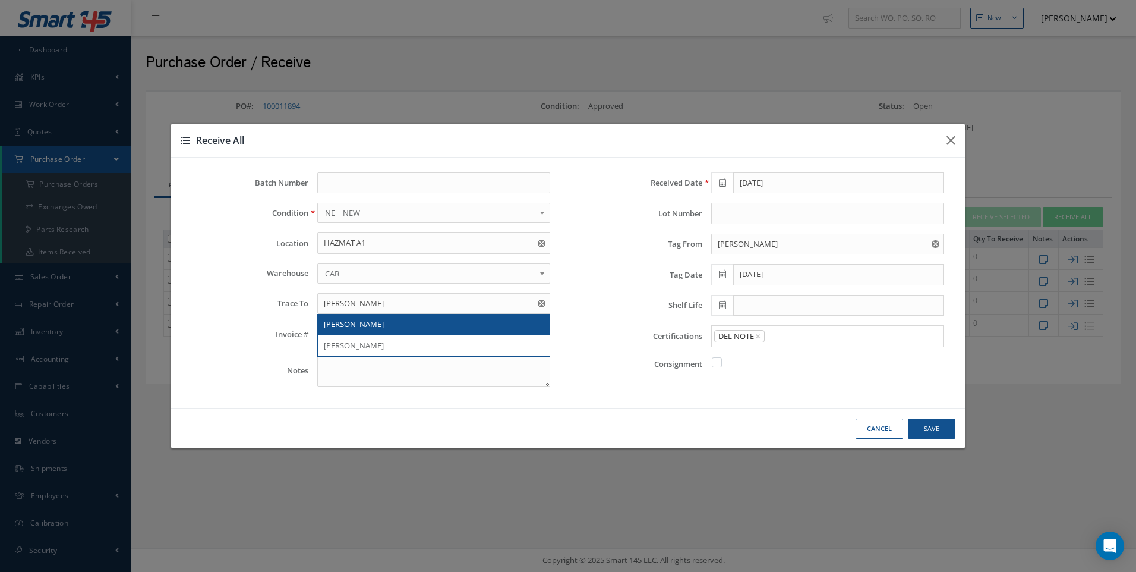
click at [348, 322] on span "AR DAVIES" at bounding box center [354, 324] width 60 height 11
type input "AR DAVIES"
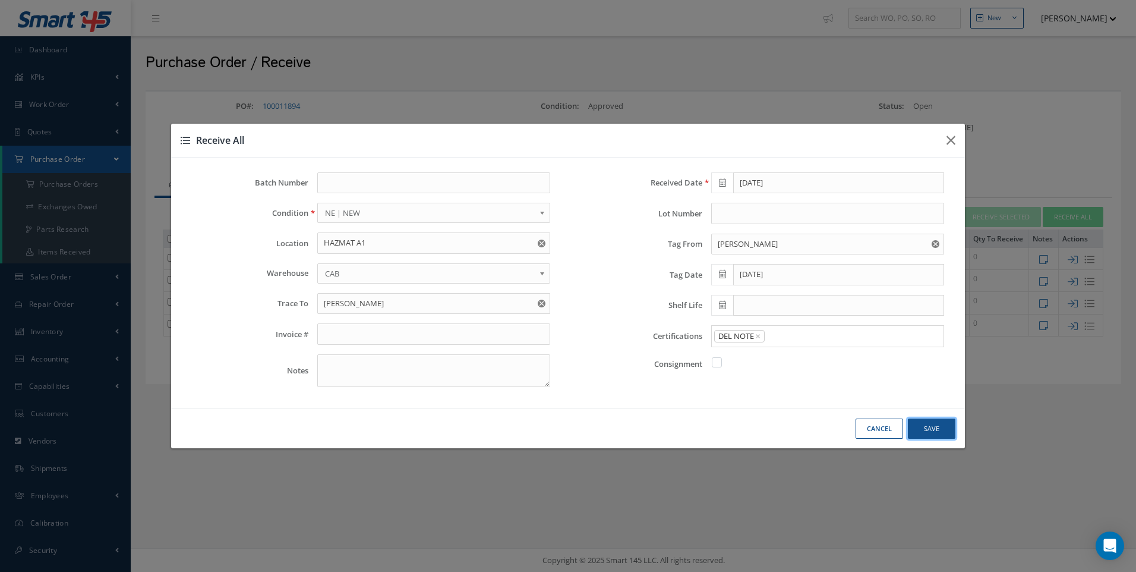
click at [0, 0] on button "Save" at bounding box center [0, 0] width 0 height 0
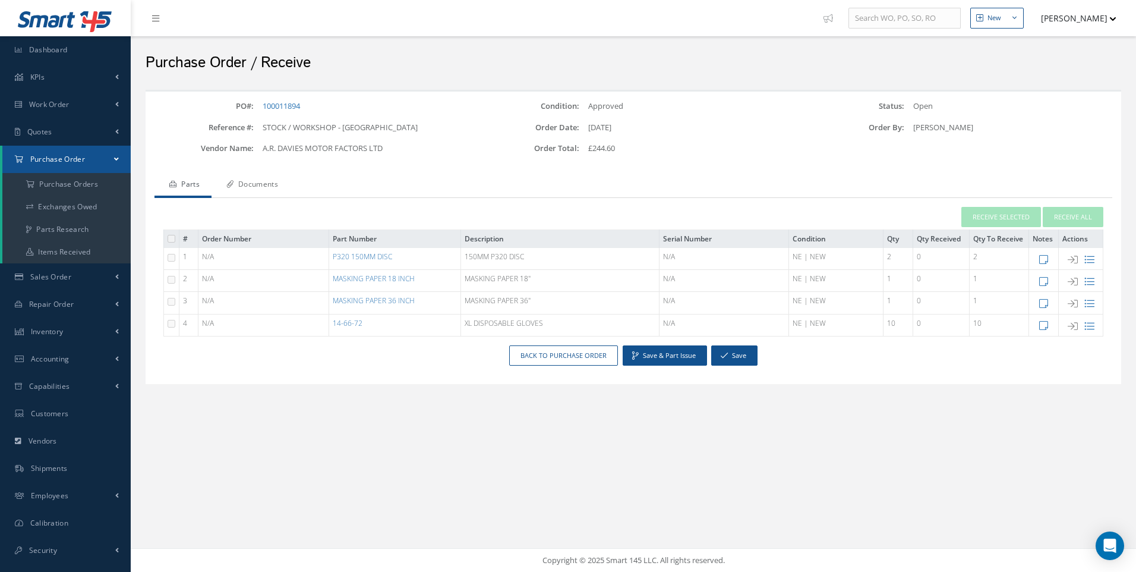
click at [269, 187] on link "Documents" at bounding box center [251, 185] width 78 height 25
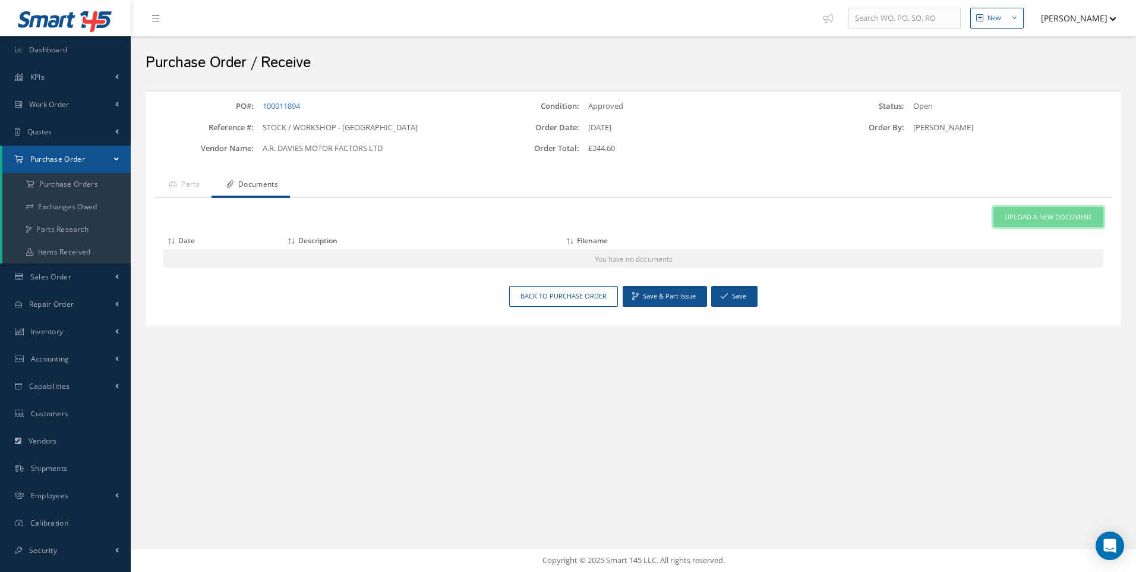
click at [1032, 216] on span "Upload a New Document" at bounding box center [1048, 217] width 87 height 10
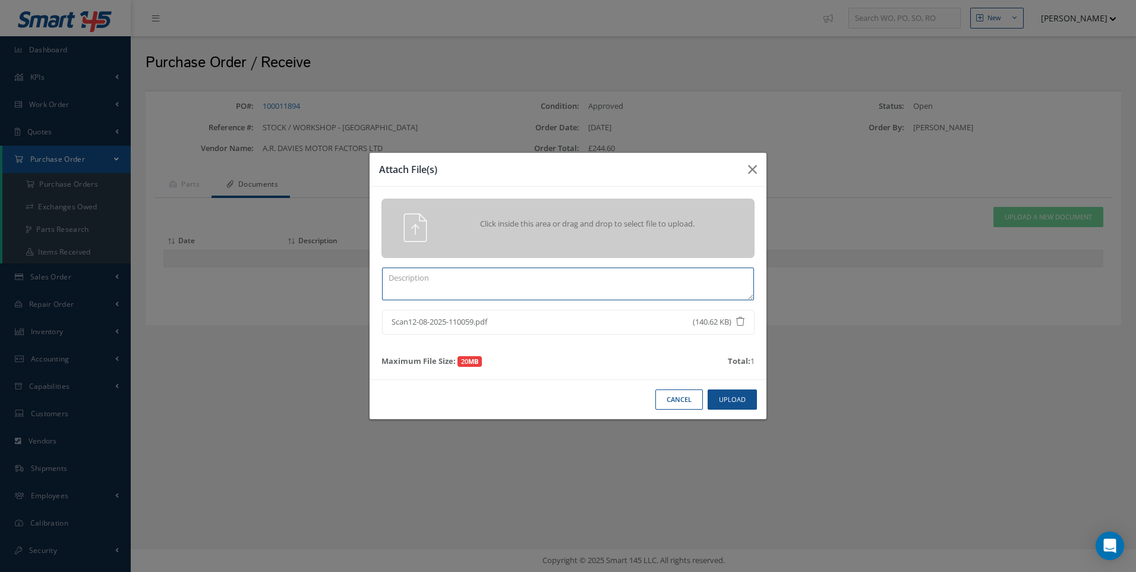
click at [446, 279] on textarea at bounding box center [568, 283] width 372 height 33
type textarea "DEL NOTE"
click at [727, 392] on button "Upload" at bounding box center [732, 399] width 49 height 21
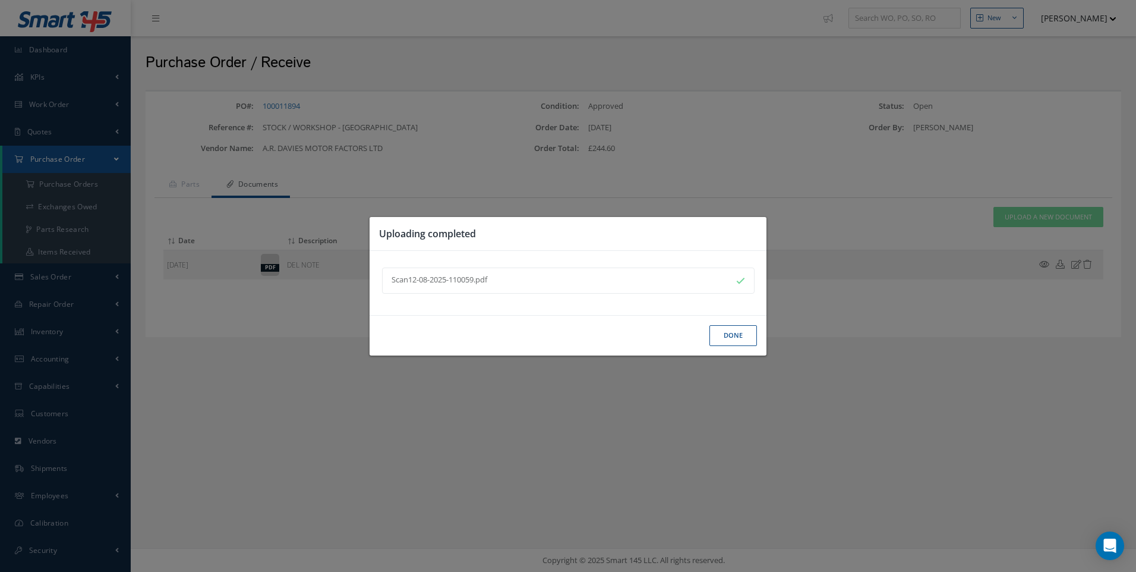
click at [725, 336] on button "Done" at bounding box center [734, 335] width 48 height 21
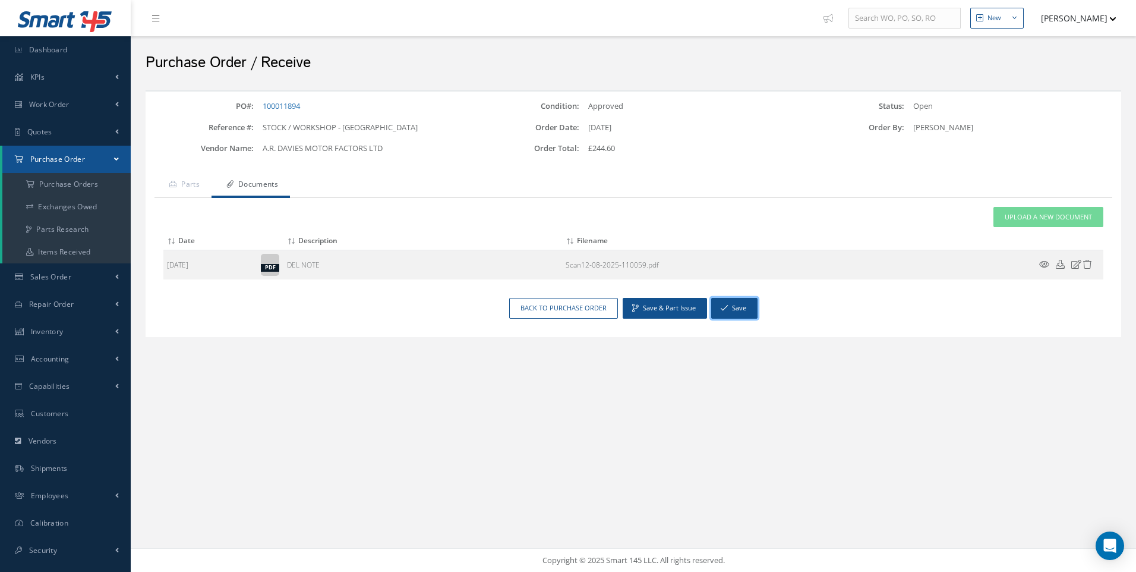
click at [735, 308] on button "Save" at bounding box center [734, 308] width 46 height 21
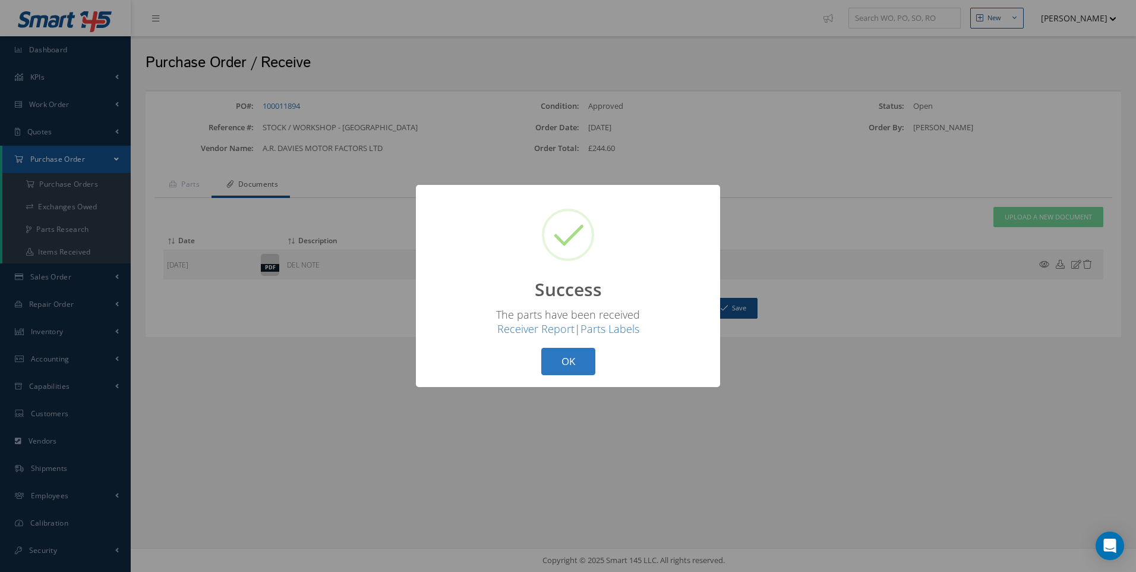
click at [564, 360] on button "OK" at bounding box center [568, 362] width 54 height 28
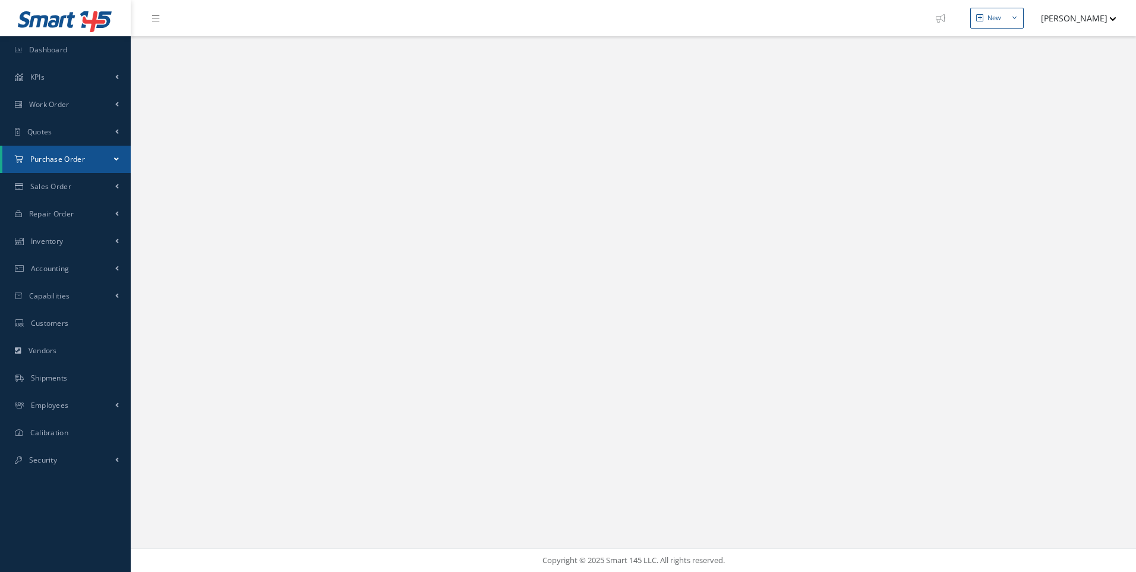
select select "25"
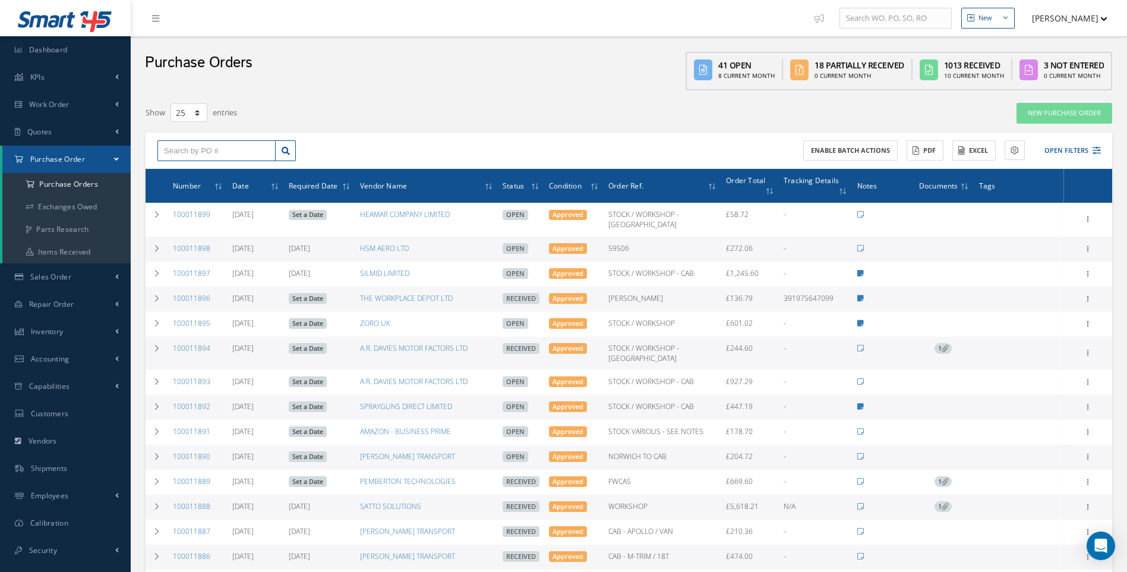
click at [181, 150] on input "text" at bounding box center [216, 150] width 118 height 21
type input "100011893"
click at [193, 174] on span "100011893" at bounding box center [182, 172] width 36 height 8
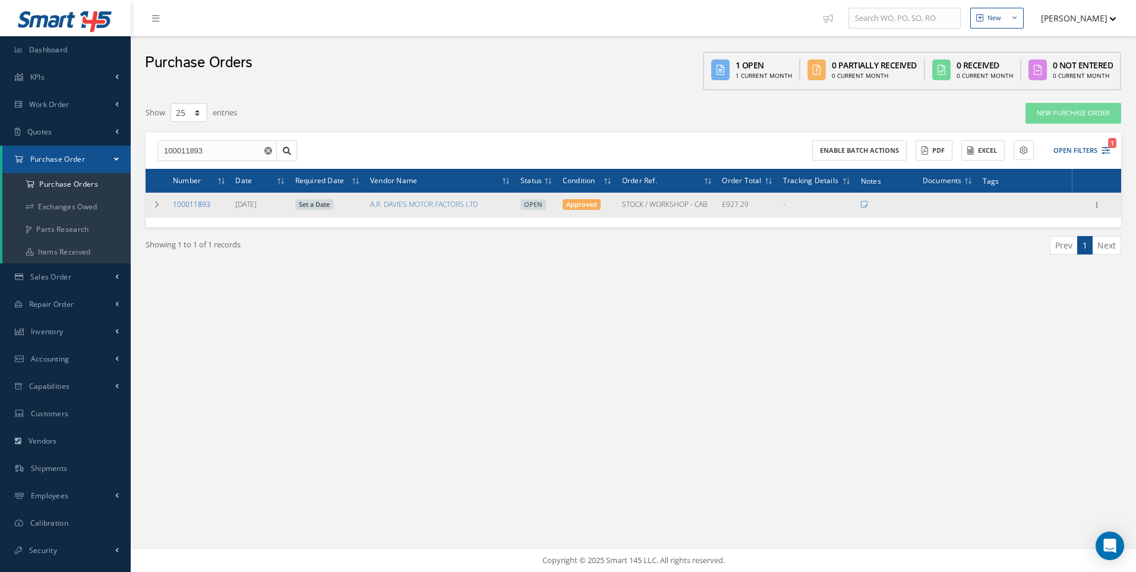
click at [187, 200] on link "100011893" at bounding box center [191, 204] width 37 height 10
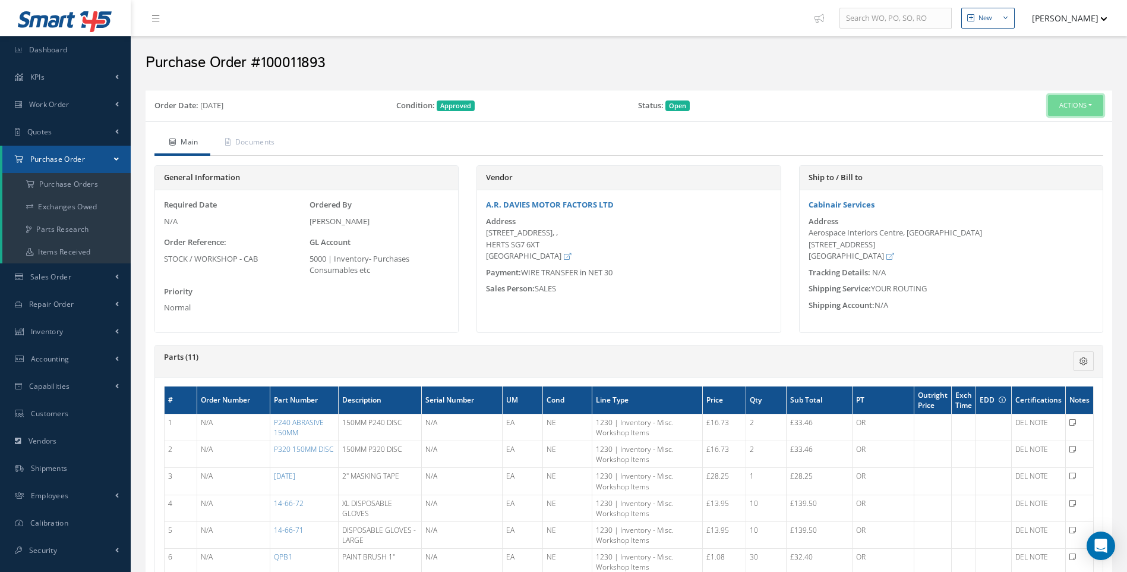
click at [1092, 105] on button "Actions" at bounding box center [1075, 105] width 55 height 21
click at [1041, 124] on link "Receive" at bounding box center [1056, 128] width 95 height 16
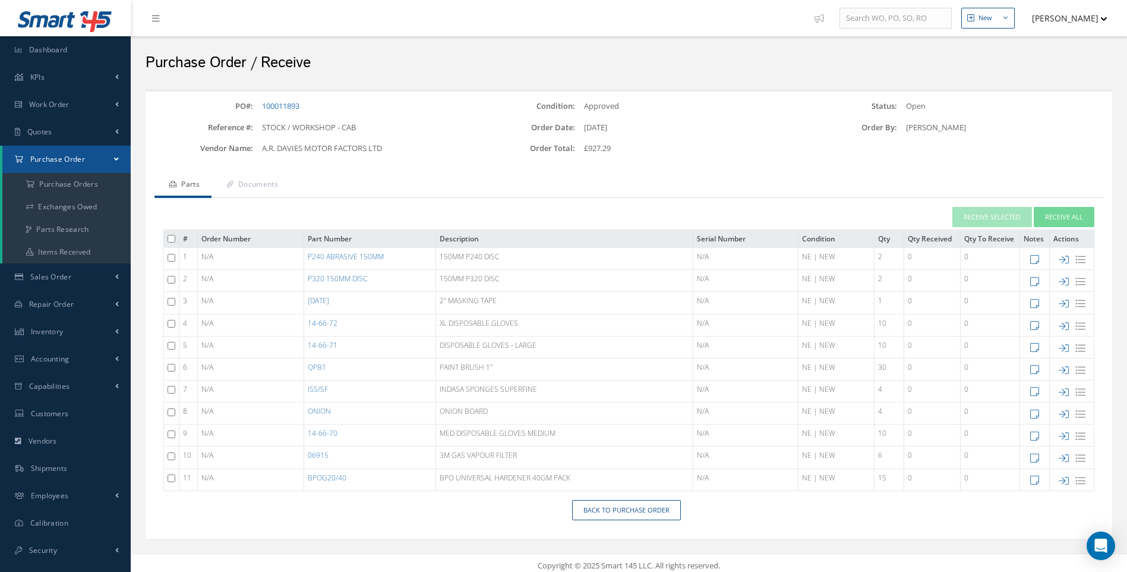
drag, startPoint x: 171, startPoint y: 257, endPoint x: 165, endPoint y: 286, distance: 30.2
click at [171, 260] on input "checkbox" at bounding box center [172, 258] width 8 height 8
checkbox input "true"
click at [173, 279] on input "checkbox" at bounding box center [172, 280] width 8 height 8
checkbox input "true"
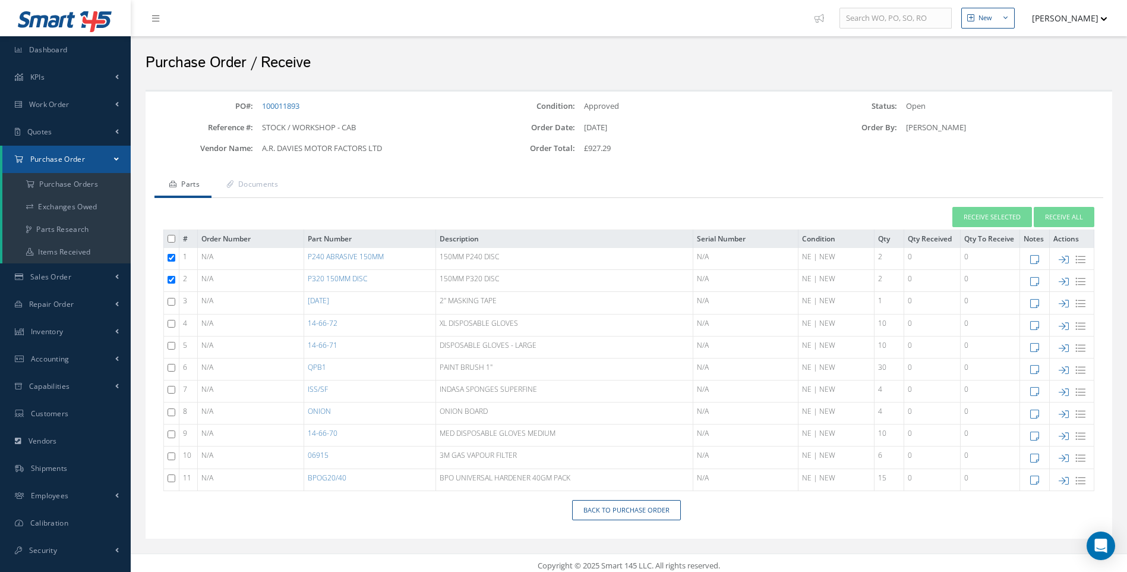
click at [170, 298] on input "checkbox" at bounding box center [172, 302] width 8 height 8
checkbox input "true"
drag, startPoint x: 168, startPoint y: 322, endPoint x: 172, endPoint y: 335, distance: 13.7
click at [169, 322] on input "checkbox" at bounding box center [172, 324] width 8 height 8
checkbox input "true"
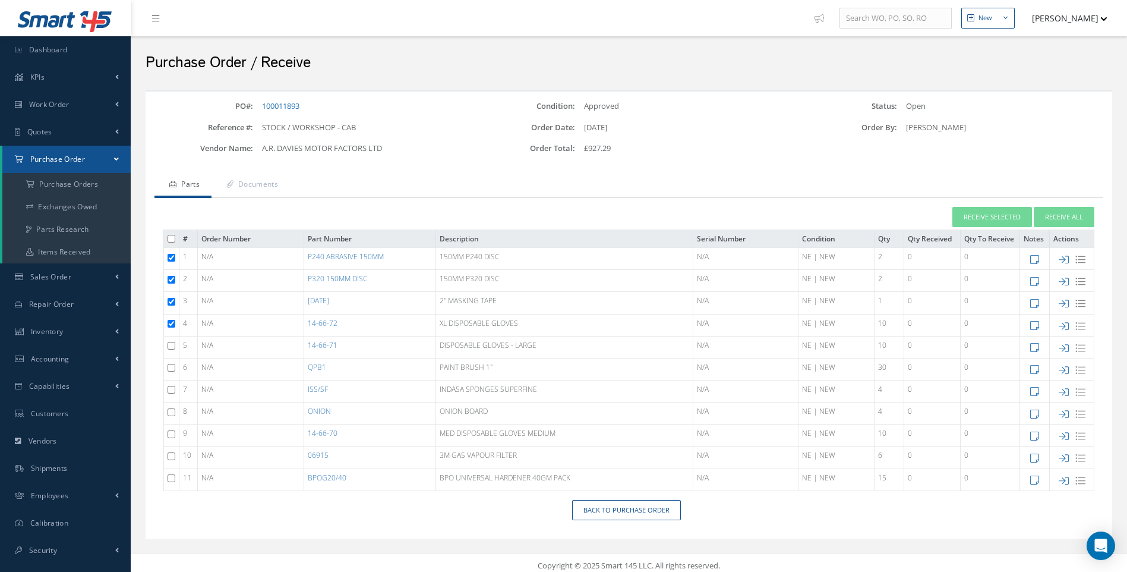
click at [169, 346] on input "checkbox" at bounding box center [172, 346] width 8 height 8
checkbox input "true"
click at [171, 431] on input "checkbox" at bounding box center [172, 434] width 8 height 8
checkbox input "true"
click at [171, 368] on input "checkbox" at bounding box center [172, 368] width 8 height 8
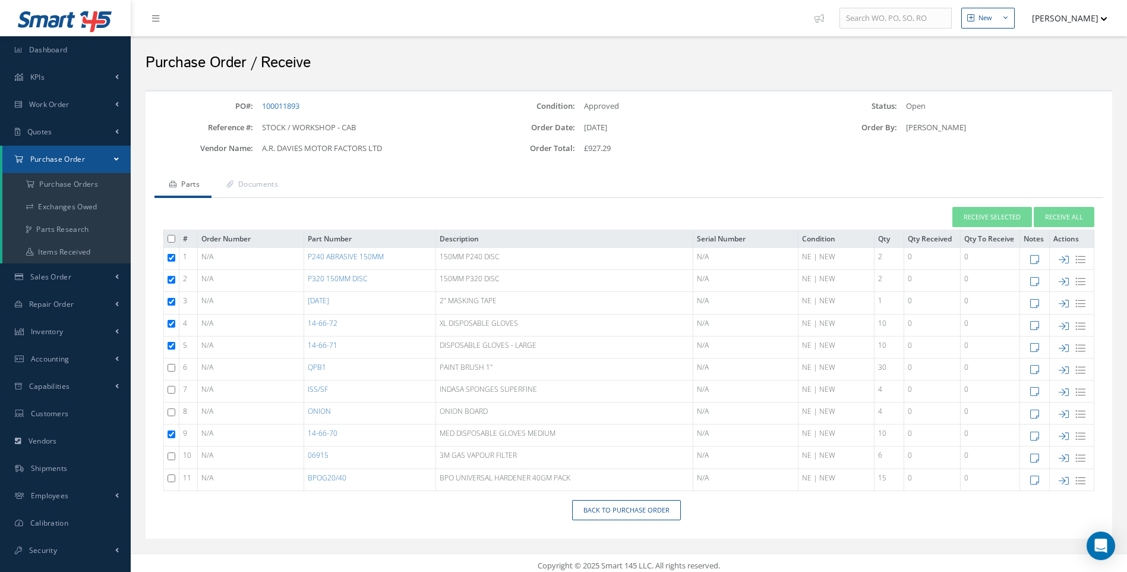
checkbox input "true"
click at [170, 391] on input "checkbox" at bounding box center [172, 390] width 8 height 8
checkbox input "true"
click at [175, 412] on input "checkbox" at bounding box center [172, 412] width 8 height 8
checkbox input "true"
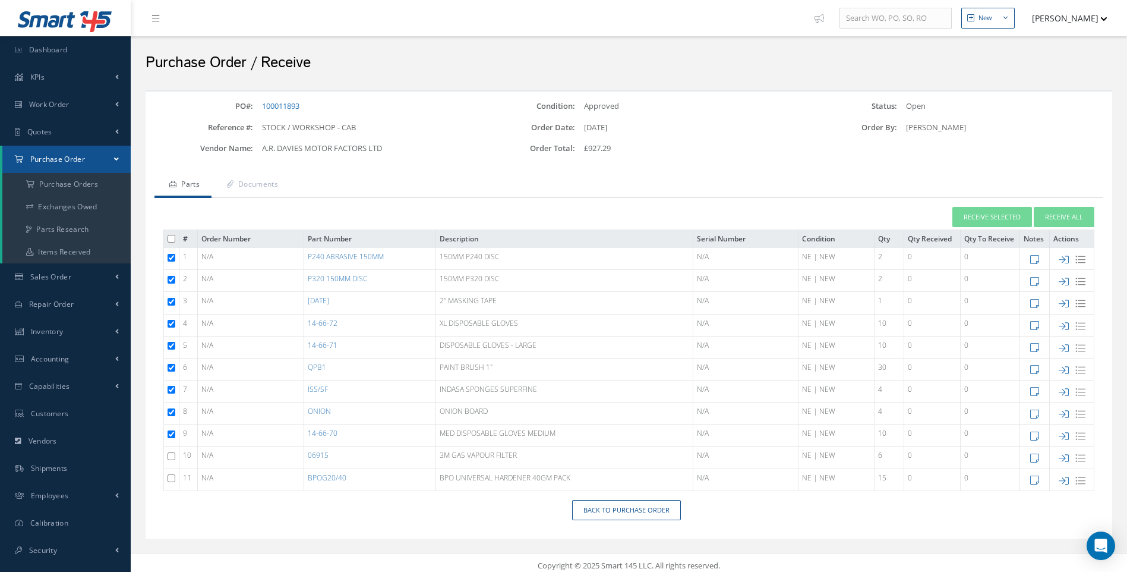
click at [173, 456] on input "checkbox" at bounding box center [172, 456] width 8 height 8
checkbox input "true"
click at [174, 479] on input "checkbox" at bounding box center [172, 478] width 8 height 8
checkbox input "true"
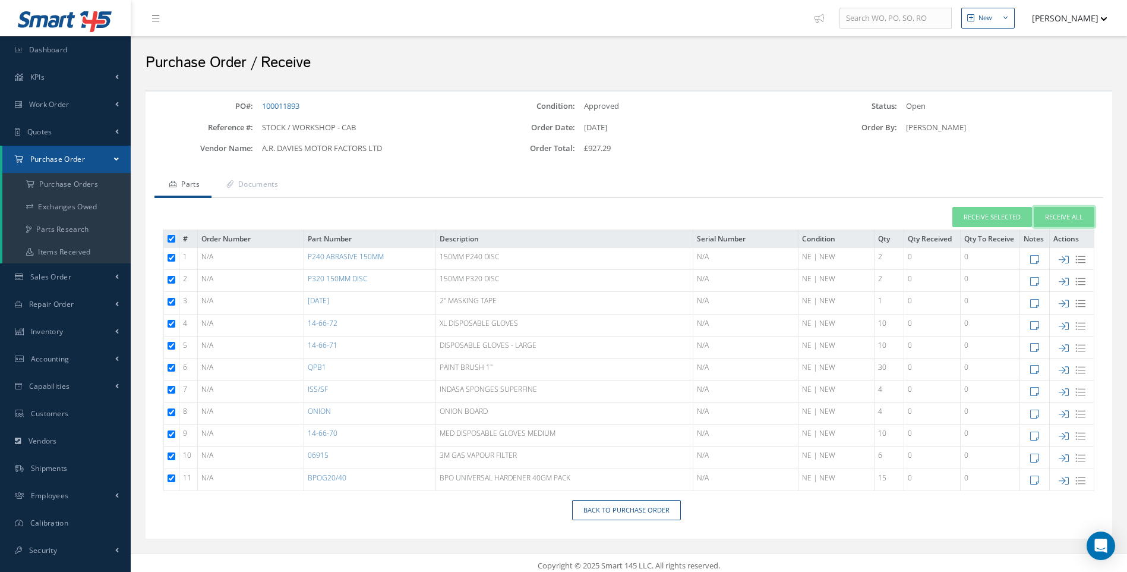
click at [1063, 220] on button "Receive All" at bounding box center [1064, 217] width 61 height 21
type input "[DATE]"
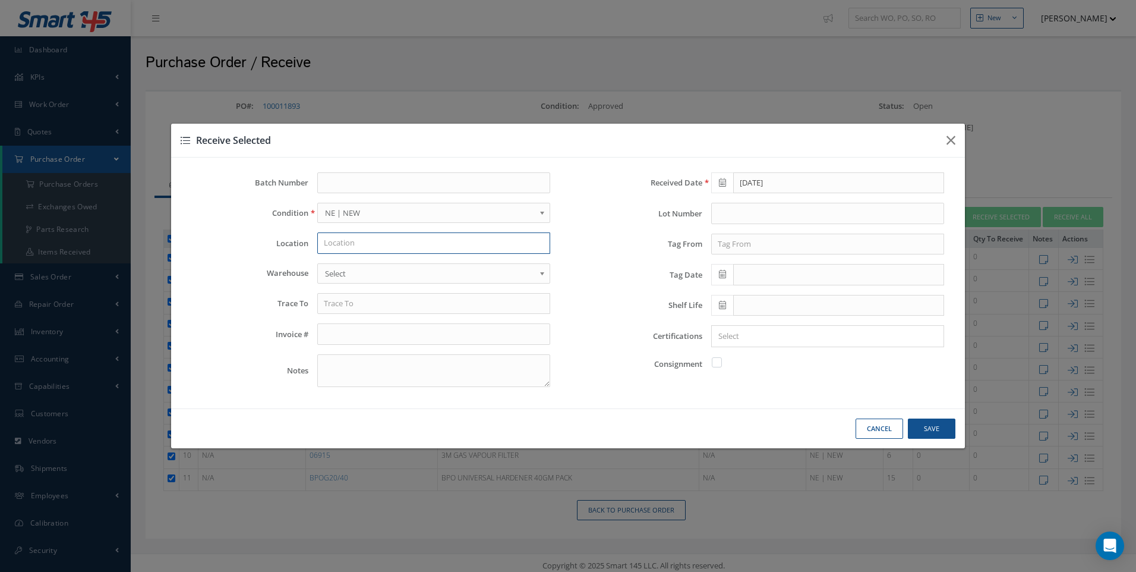
click at [346, 245] on input "text" at bounding box center [433, 242] width 233 height 21
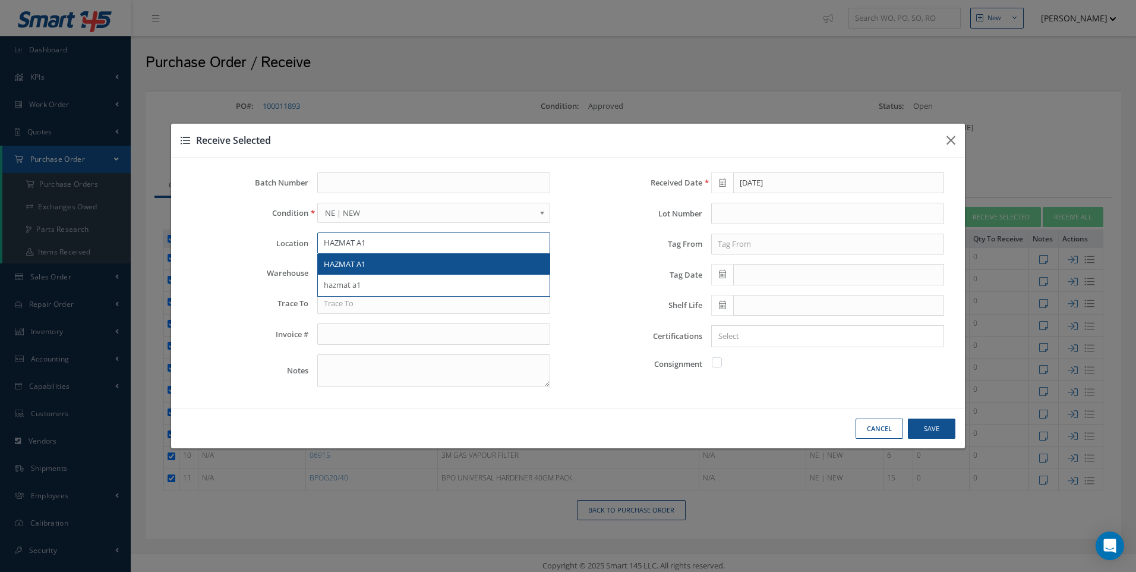
type input "HAZMAT A1"
click at [348, 266] on span "HAZMAT A1" at bounding box center [345, 264] width 42 height 11
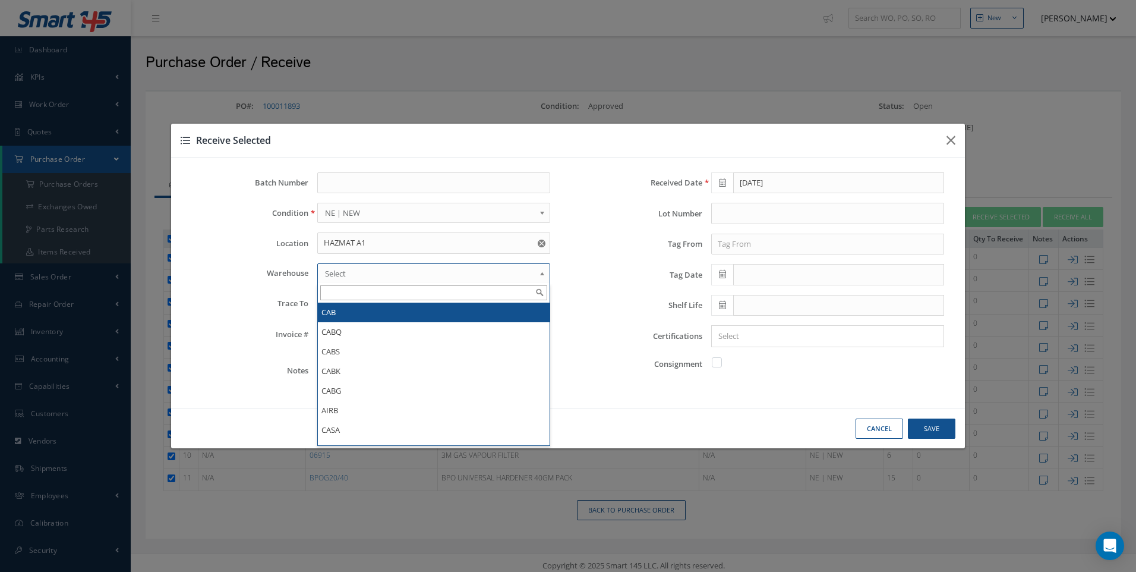
click at [340, 274] on span "Select" at bounding box center [430, 273] width 210 height 14
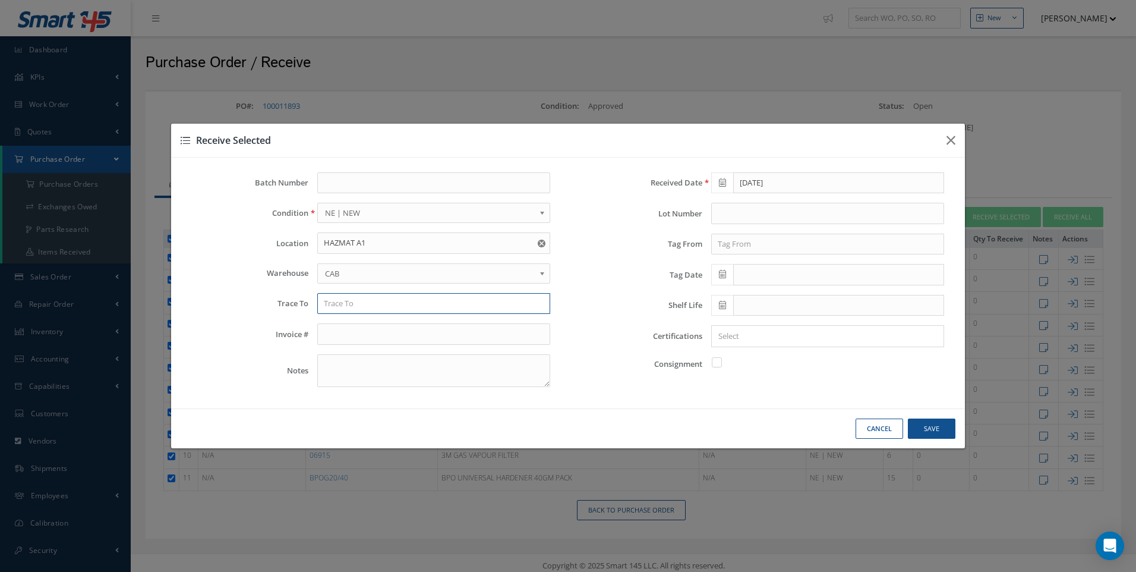
click at [338, 308] on input "text" at bounding box center [433, 303] width 233 height 21
type input "AR DAVIES"
click at [730, 240] on input "text" at bounding box center [827, 244] width 233 height 21
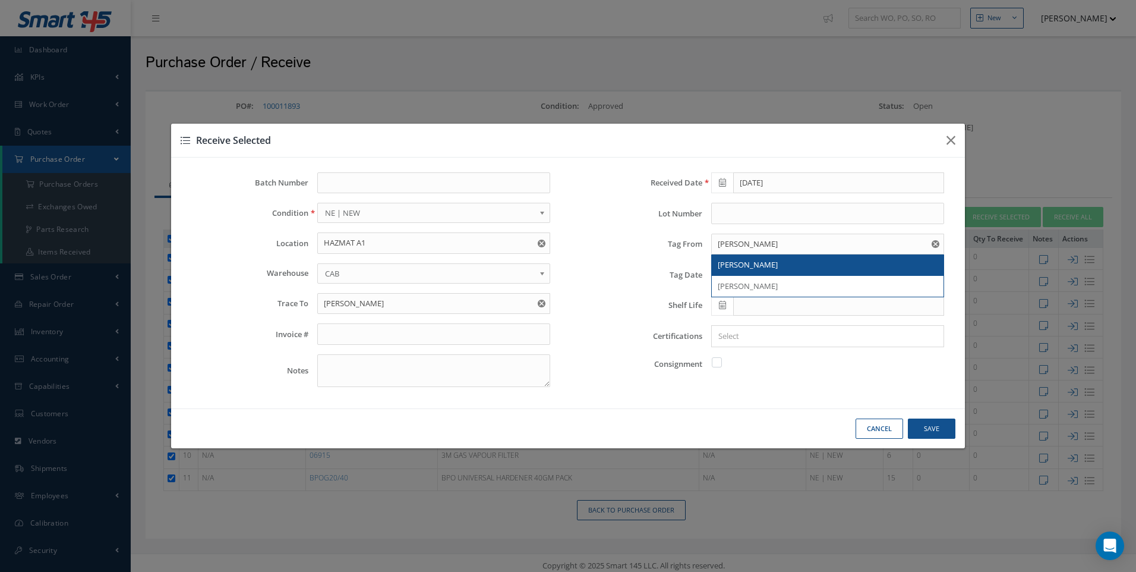
click at [724, 265] on span "AR DAVIES" at bounding box center [748, 264] width 60 height 11
type input "AR DAVIES"
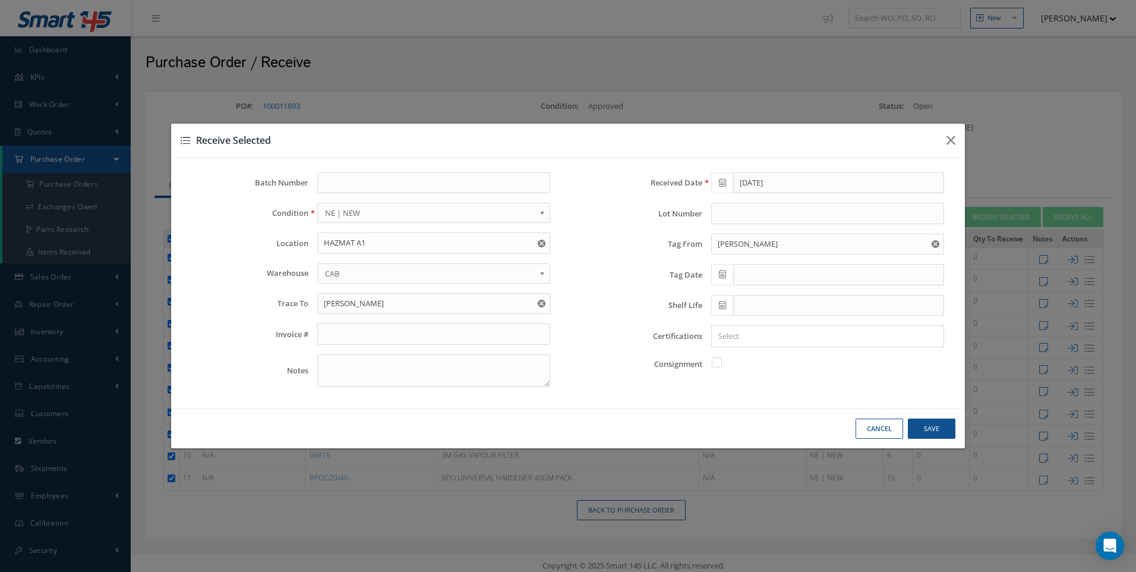
click at [719, 272] on icon at bounding box center [722, 274] width 7 height 8
click at [755, 368] on td "12" at bounding box center [756, 367] width 18 height 18
type input "[DATE]"
click at [733, 336] on input "Search for option" at bounding box center [825, 336] width 224 height 12
type input "DEL NOTE"
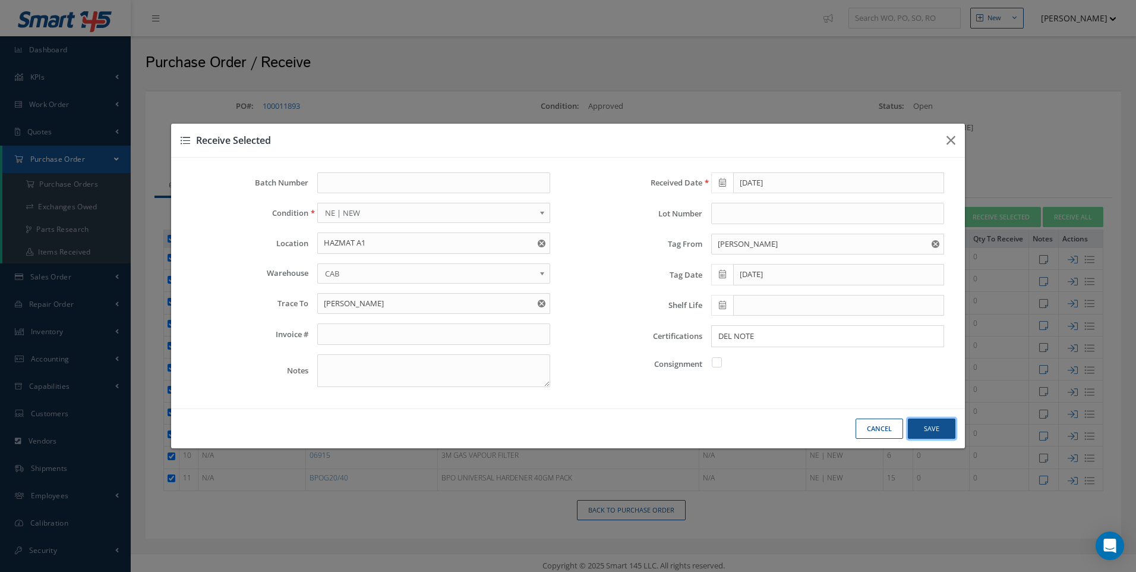
click at [0, 0] on button "Save" at bounding box center [0, 0] width 0 height 0
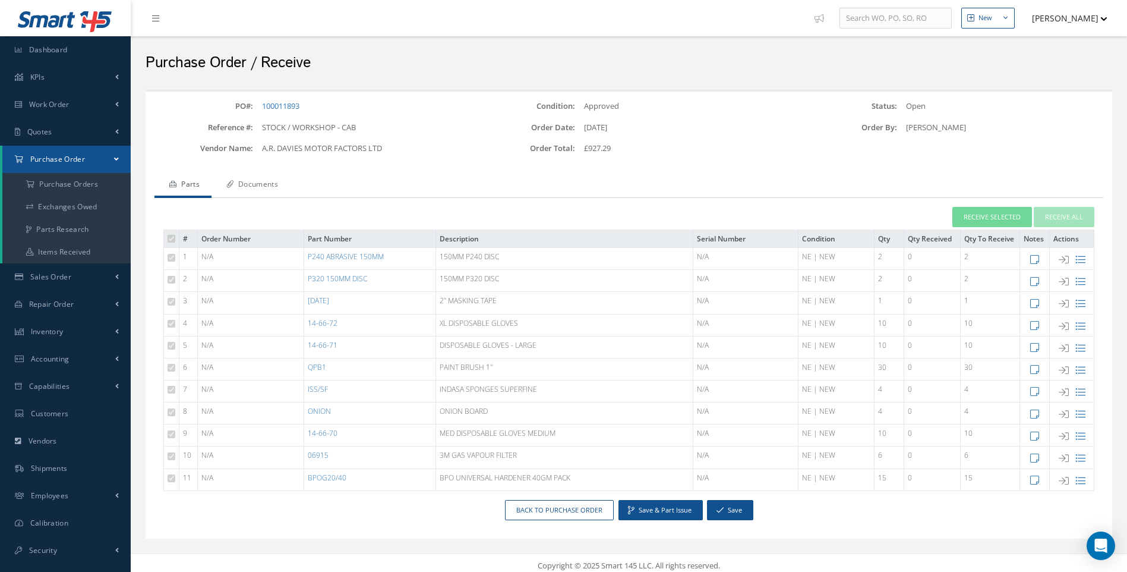
click at [260, 182] on link "Documents" at bounding box center [251, 185] width 78 height 25
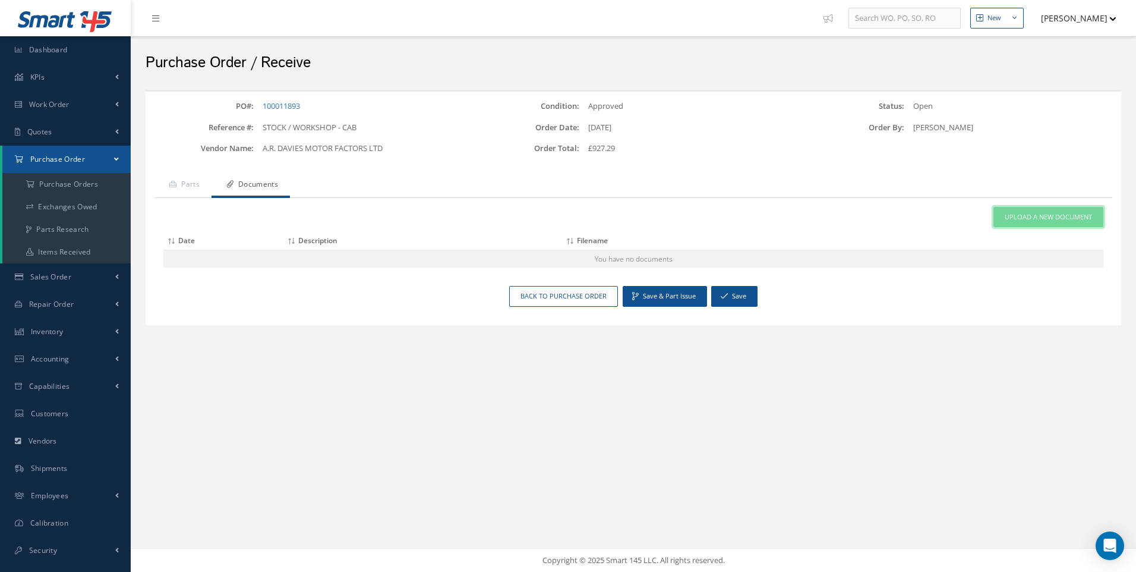
click at [1057, 219] on span "Upload a New Document" at bounding box center [1048, 217] width 87 height 10
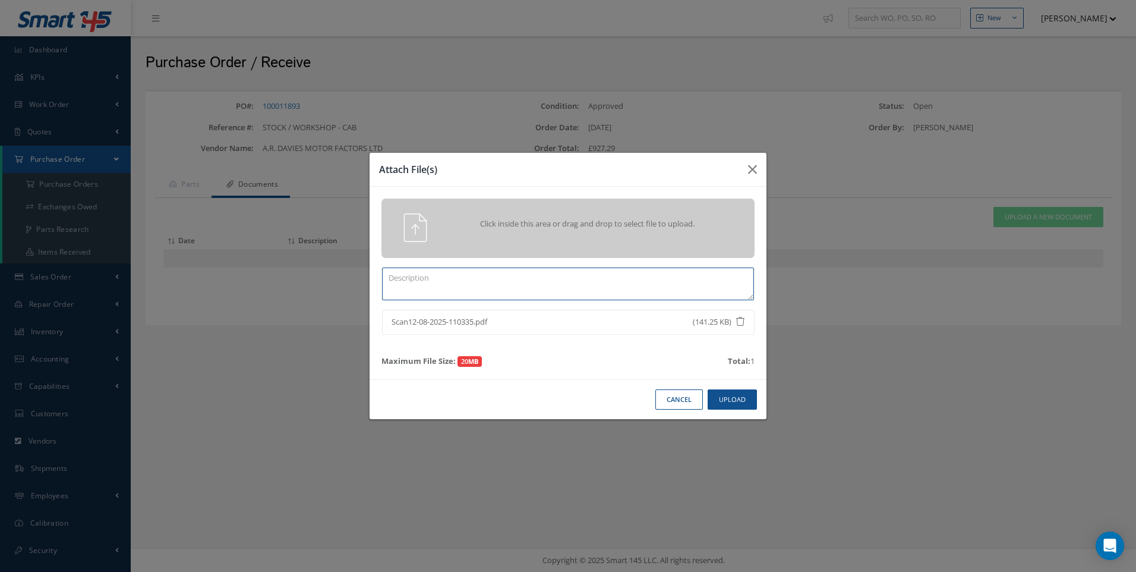
click at [452, 285] on textarea at bounding box center [568, 283] width 372 height 33
type textarea "DEL NOTE"
click at [739, 394] on button "Upload" at bounding box center [732, 399] width 49 height 21
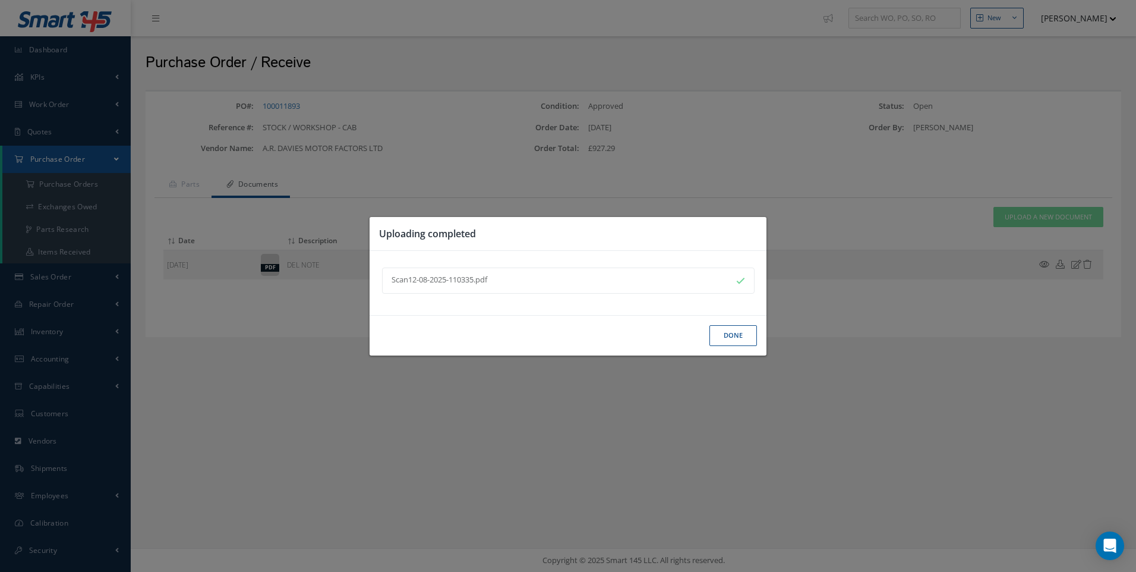
click at [727, 335] on button "Done" at bounding box center [734, 335] width 48 height 21
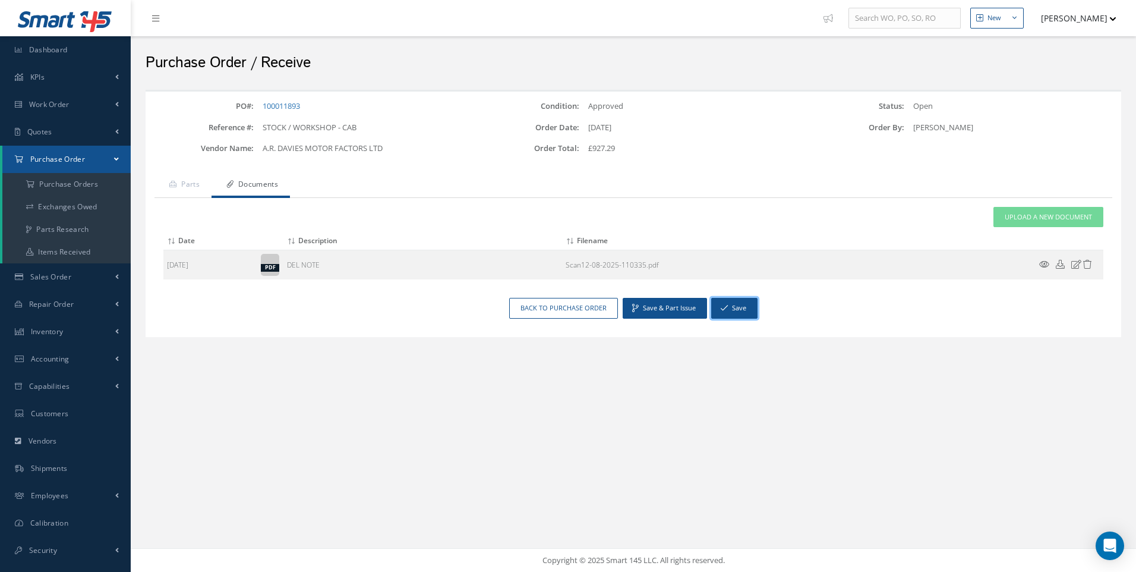
click at [746, 311] on button "Save" at bounding box center [734, 308] width 46 height 21
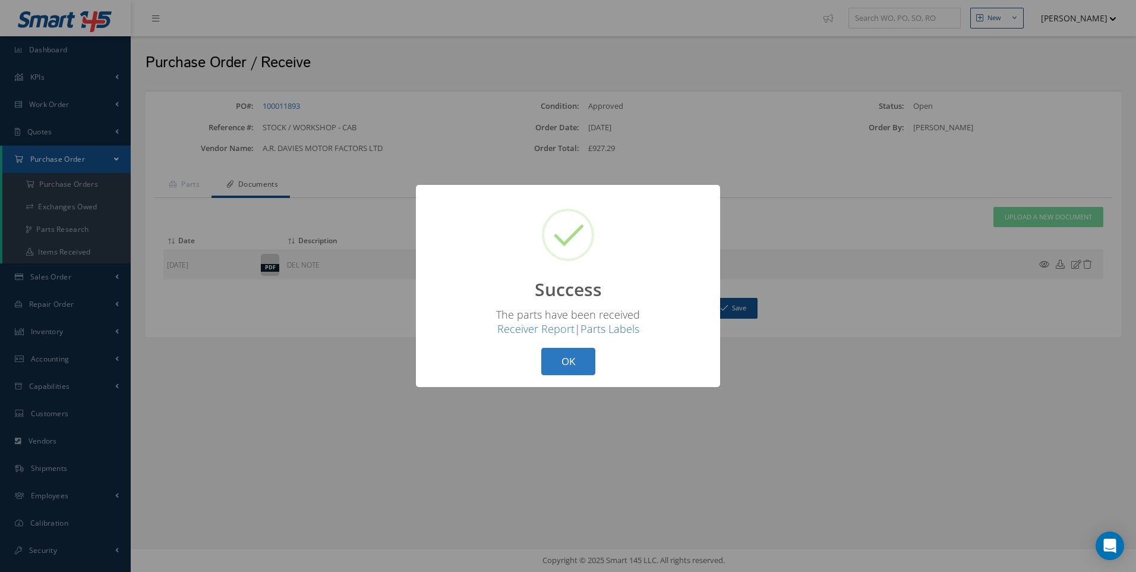
click at [579, 361] on button "OK" at bounding box center [568, 362] width 54 height 28
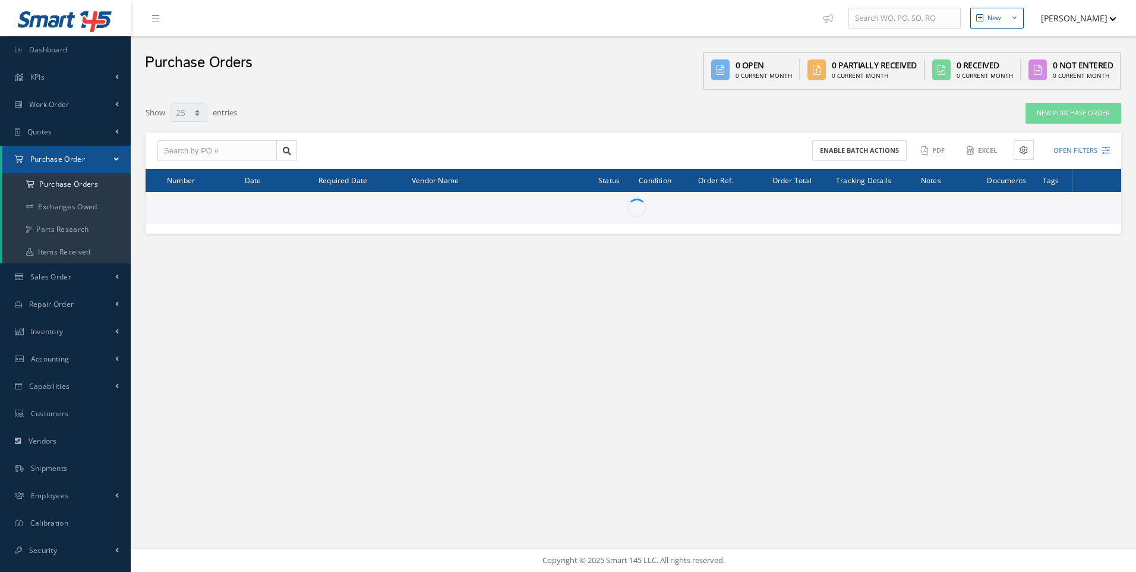
select select "25"
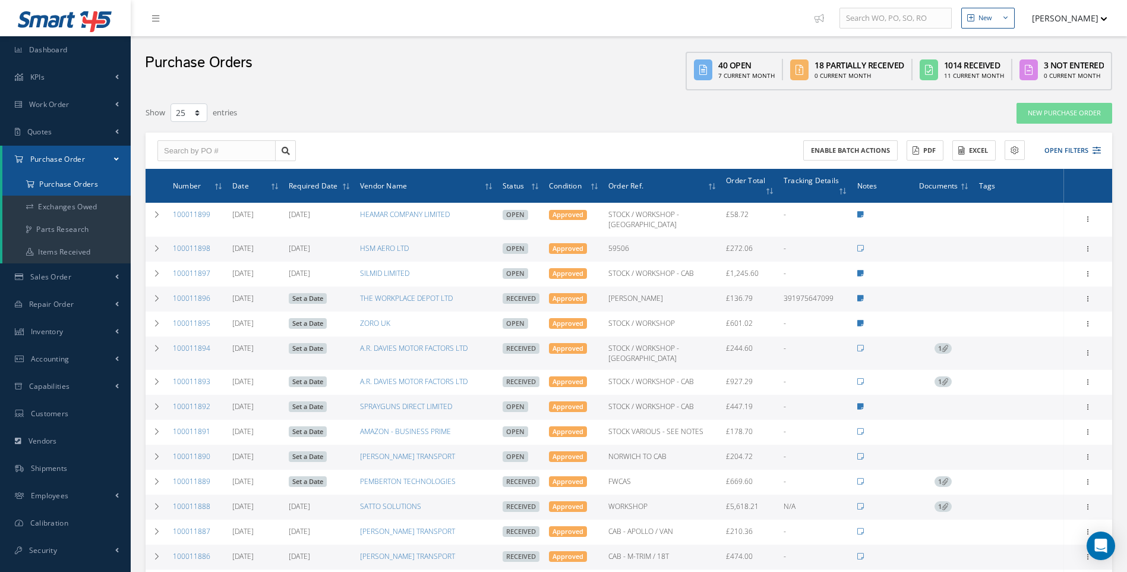
click at [81, 186] on a=1&status_id=2&status_id=3&status_id=5&collapsedFilters"] "Purchase Orders" at bounding box center [66, 184] width 128 height 23
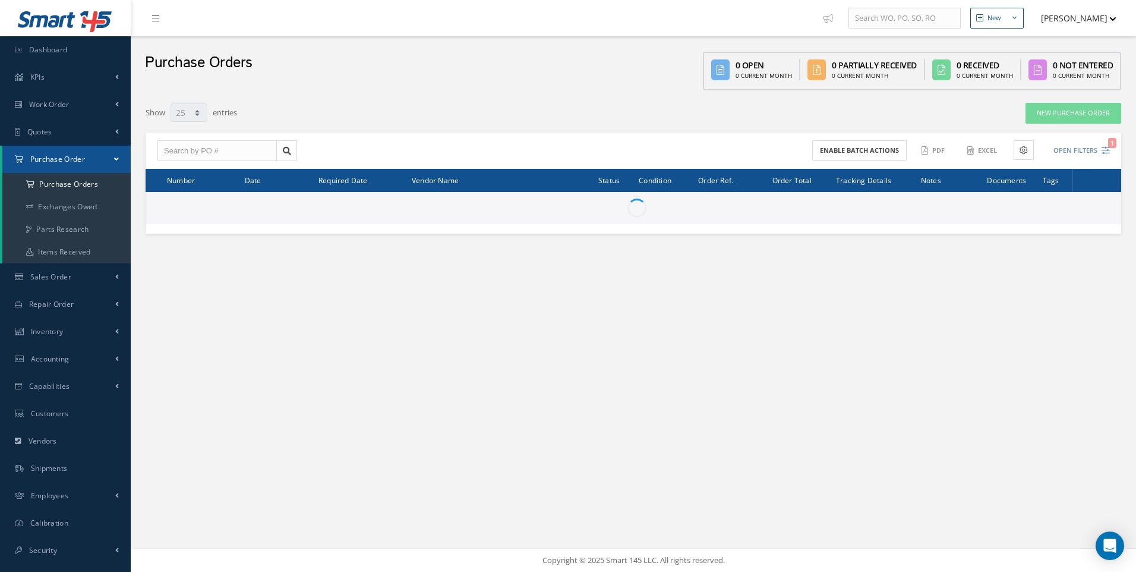
select select "25"
click at [192, 153] on input "text" at bounding box center [216, 150] width 119 height 21
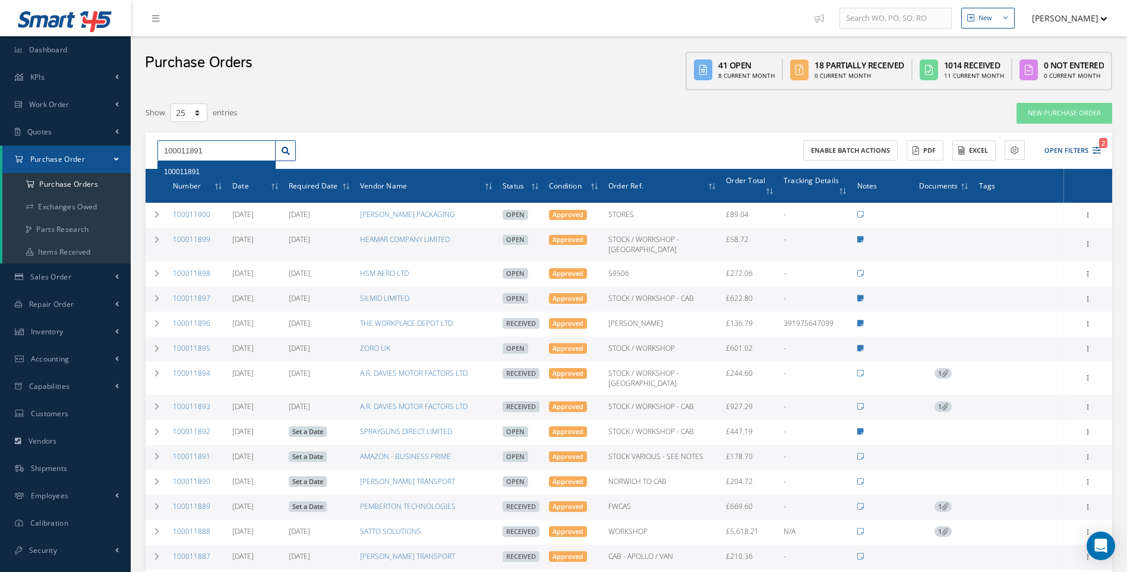
type input "100011891"
click at [190, 169] on span "100011891" at bounding box center [182, 172] width 36 height 8
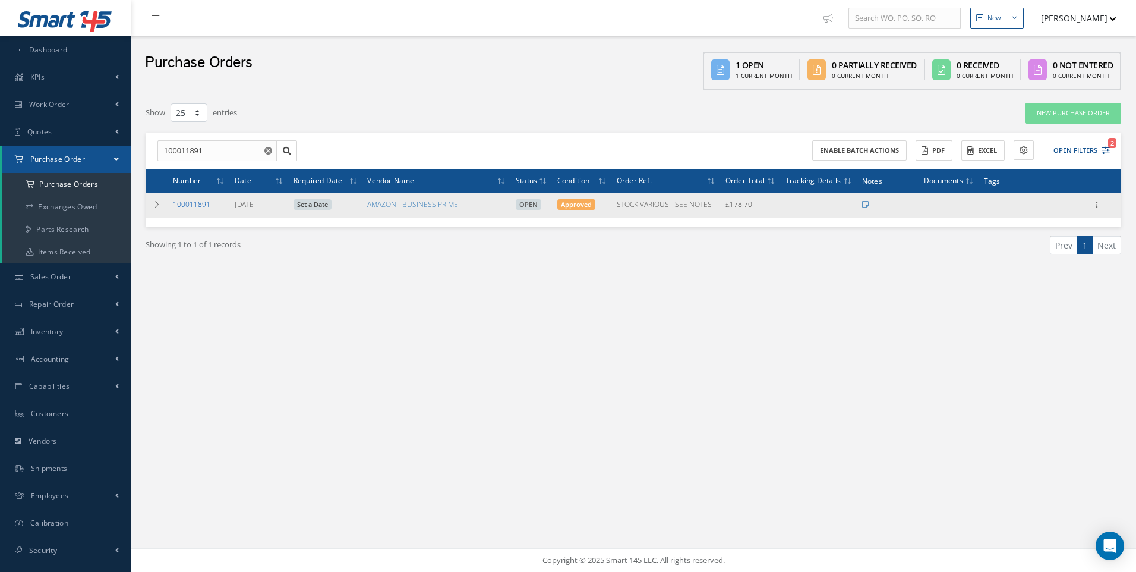
click at [187, 201] on link "100011891" at bounding box center [191, 204] width 37 height 10
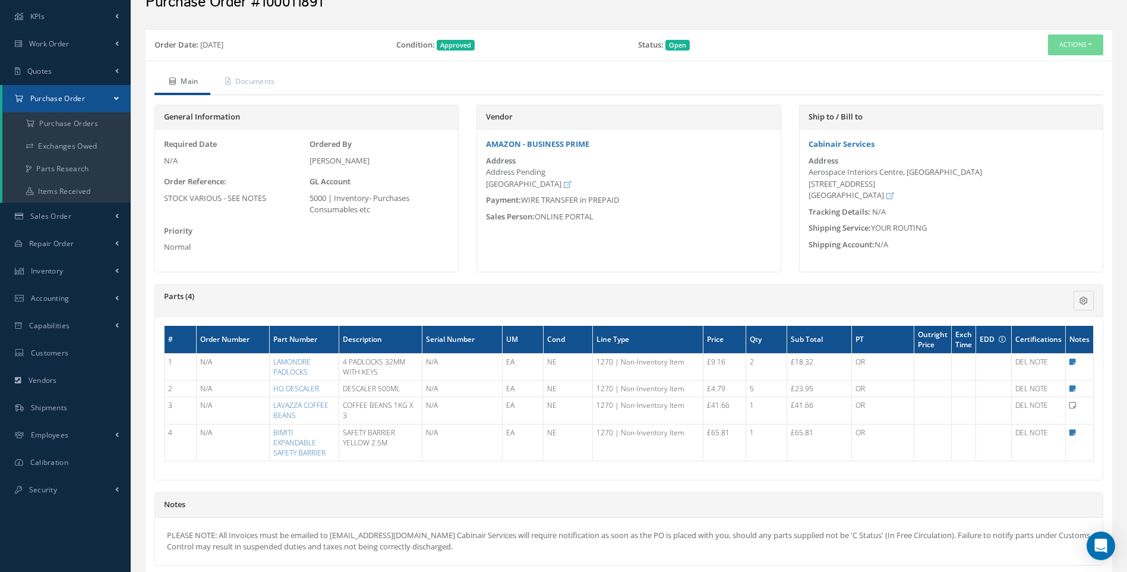
scroll to position [59, 0]
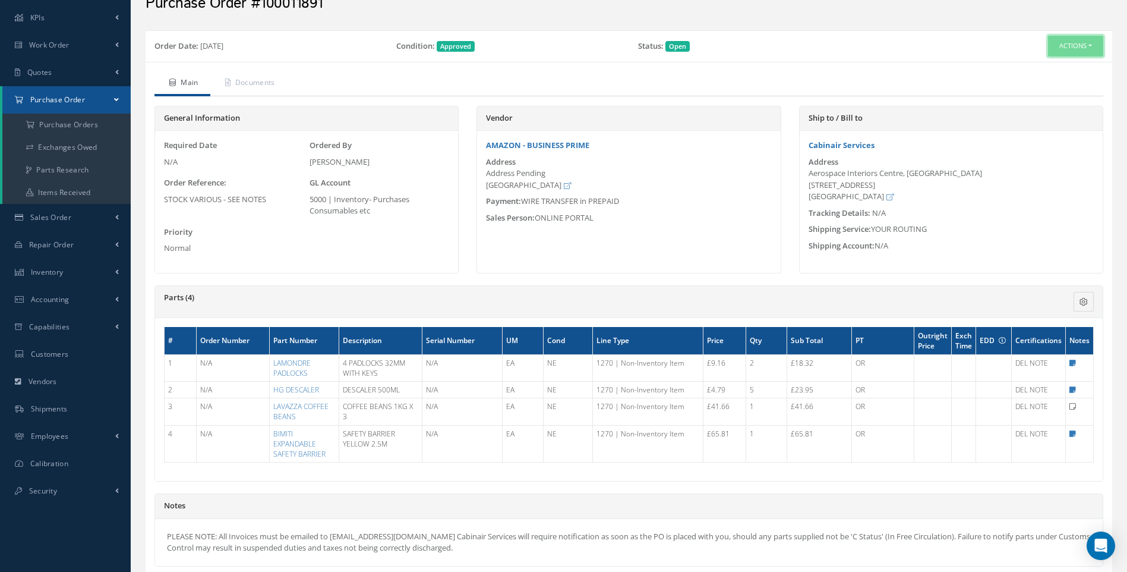
click at [1084, 44] on button "Actions" at bounding box center [1075, 46] width 55 height 21
click at [1044, 67] on link "Receive" at bounding box center [1056, 69] width 95 height 16
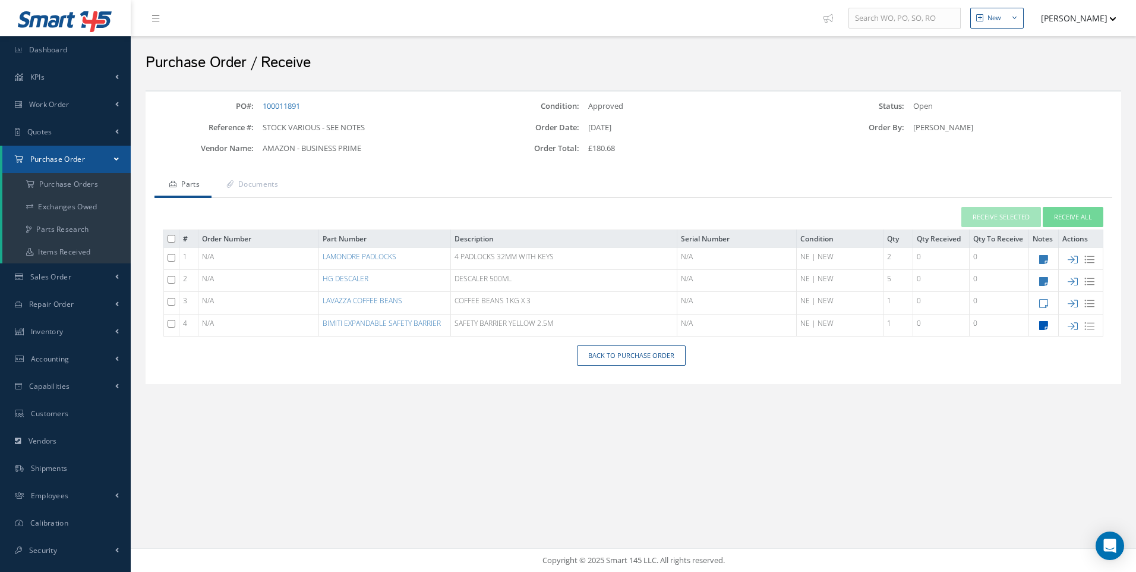
click at [1042, 325] on icon at bounding box center [1043, 325] width 9 height 10
type textarea "HSE [PERSON_NAME]"
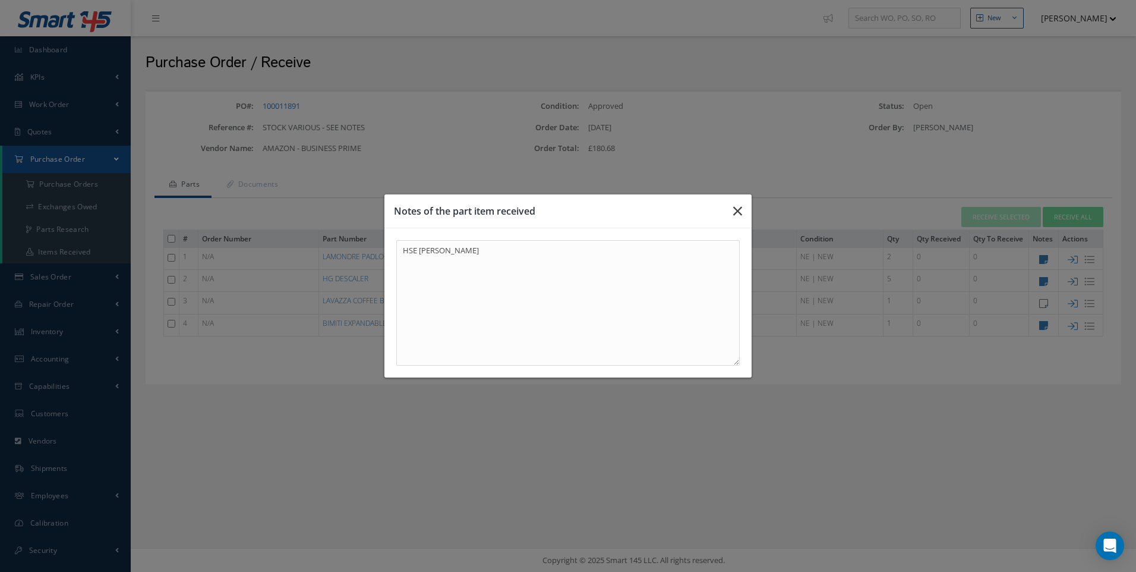
click at [735, 206] on icon "button" at bounding box center [737, 211] width 9 height 14
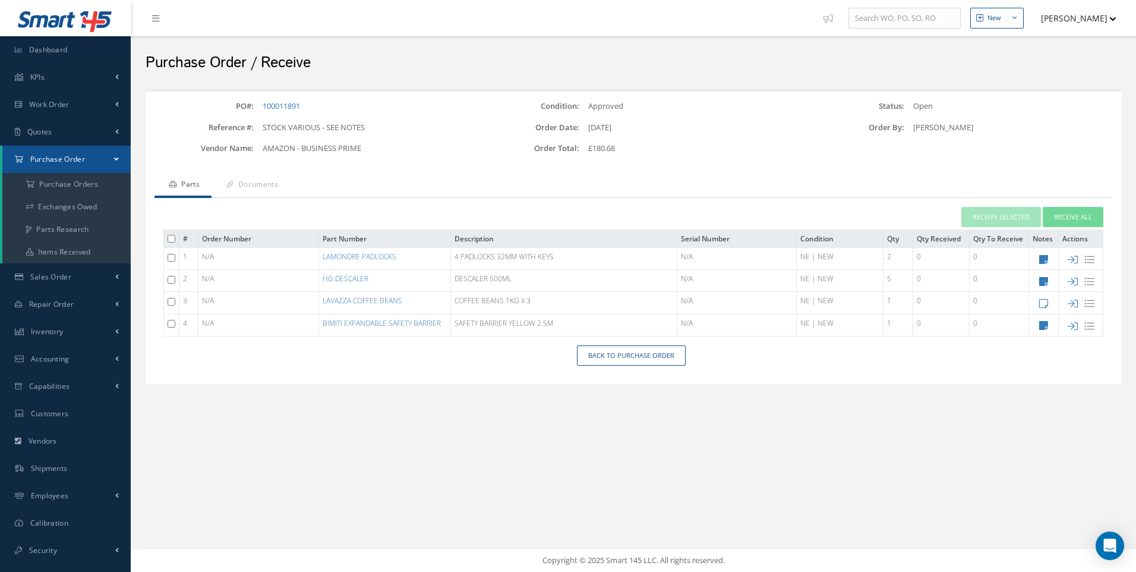
click at [174, 324] on input "checkbox" at bounding box center [172, 324] width 8 height 8
checkbox input "true"
click at [1011, 215] on button "Receive Selected" at bounding box center [1002, 217] width 80 height 21
type input "[DATE]"
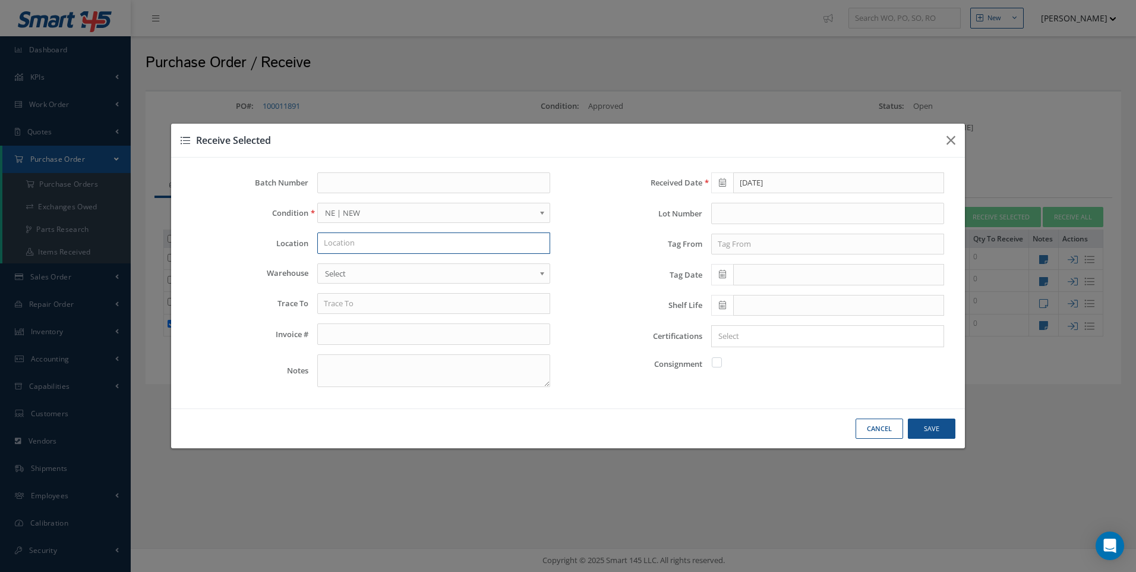
click at [351, 244] on input "text" at bounding box center [433, 242] width 233 height 21
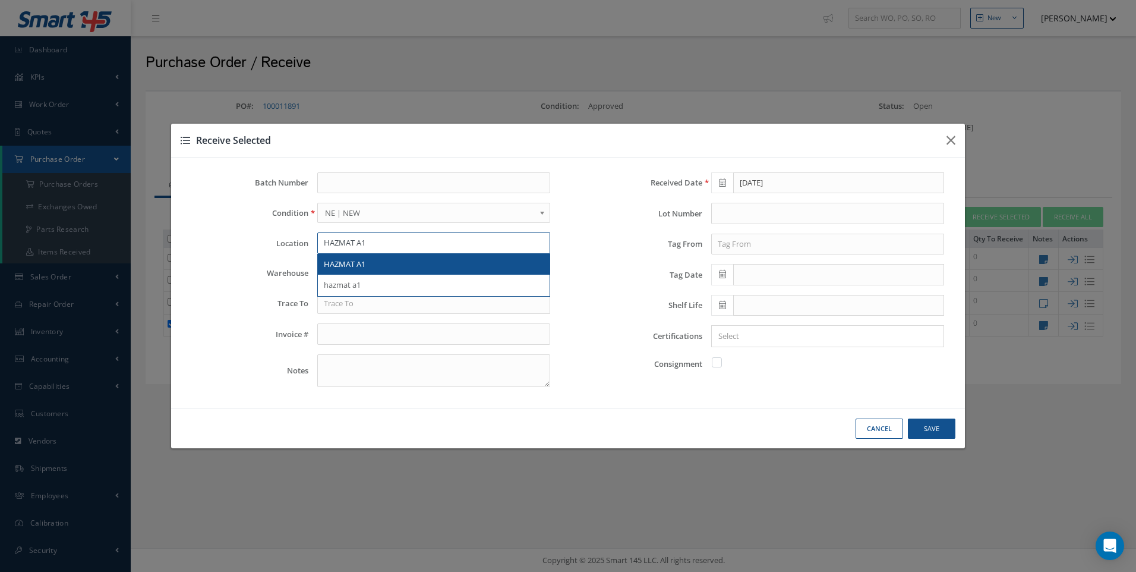
type input "HAZMAT A1"
click at [345, 262] on span "HAZMAT A1" at bounding box center [345, 264] width 42 height 11
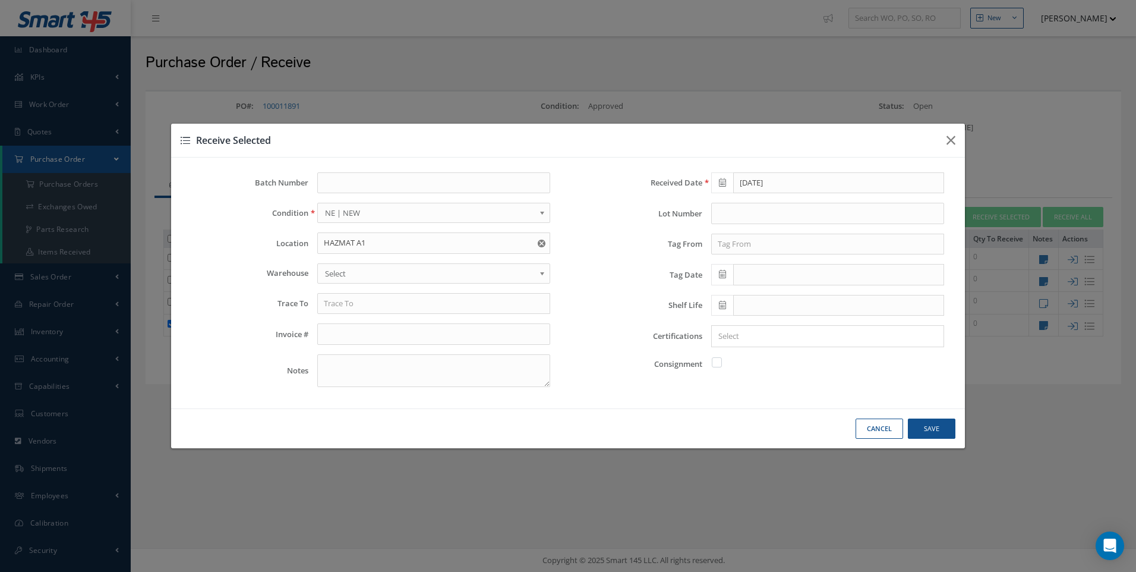
click at [342, 277] on span "Select" at bounding box center [430, 273] width 210 height 14
click at [337, 297] on input "text" at bounding box center [433, 303] width 233 height 21
type input "AMAZON"
click at [740, 248] on input "text" at bounding box center [827, 244] width 233 height 21
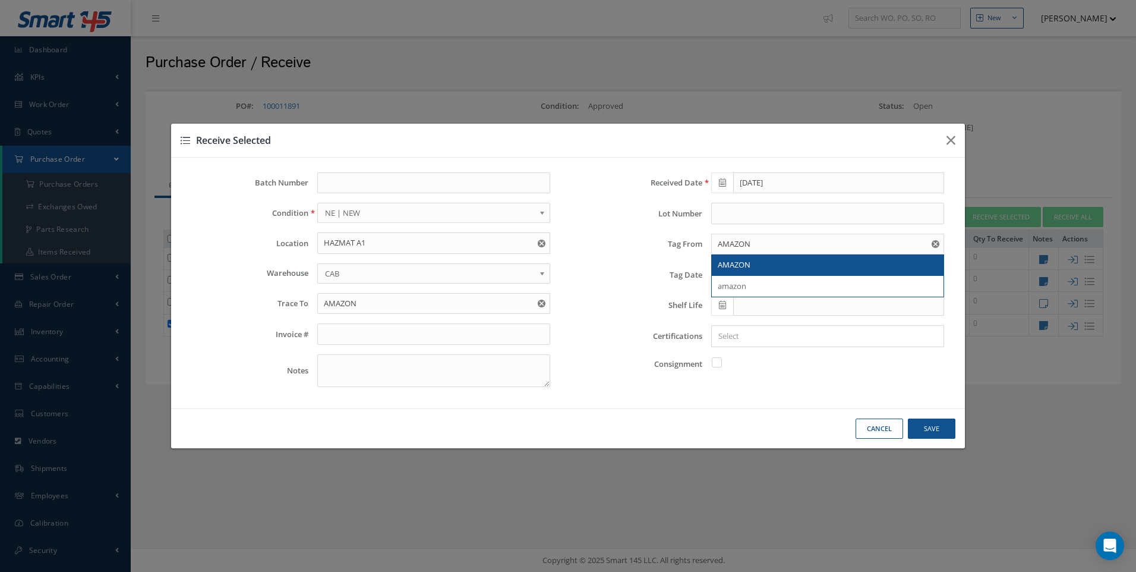
click at [720, 264] on span "AMAZON" at bounding box center [734, 264] width 33 height 11
type input "AMAZON"
click at [720, 273] on icon at bounding box center [722, 274] width 7 height 8
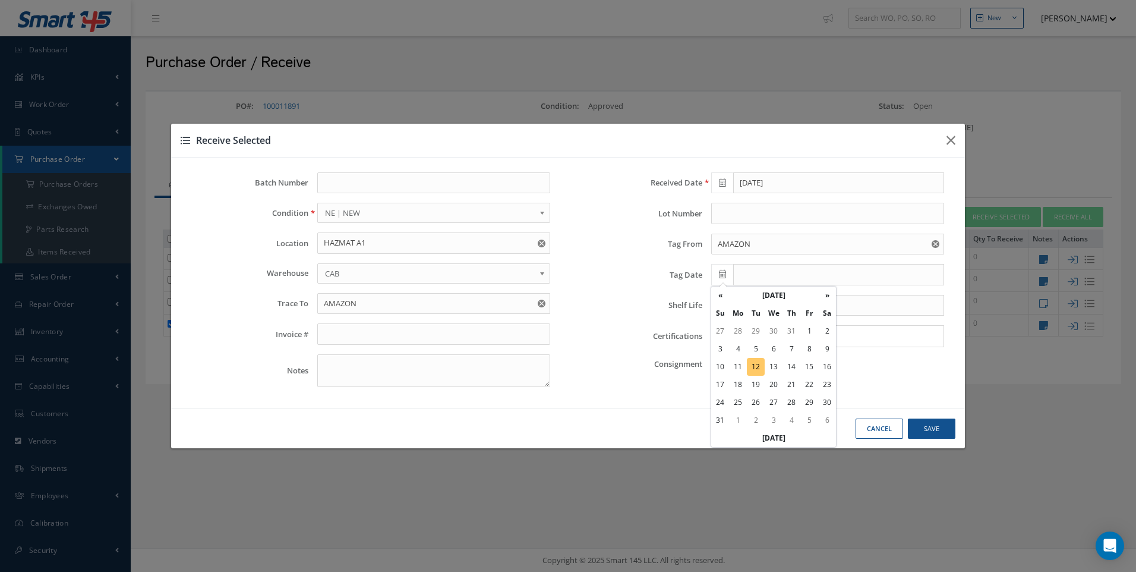
click at [759, 365] on td "12" at bounding box center [756, 367] width 18 height 18
type input "08/12/2025"
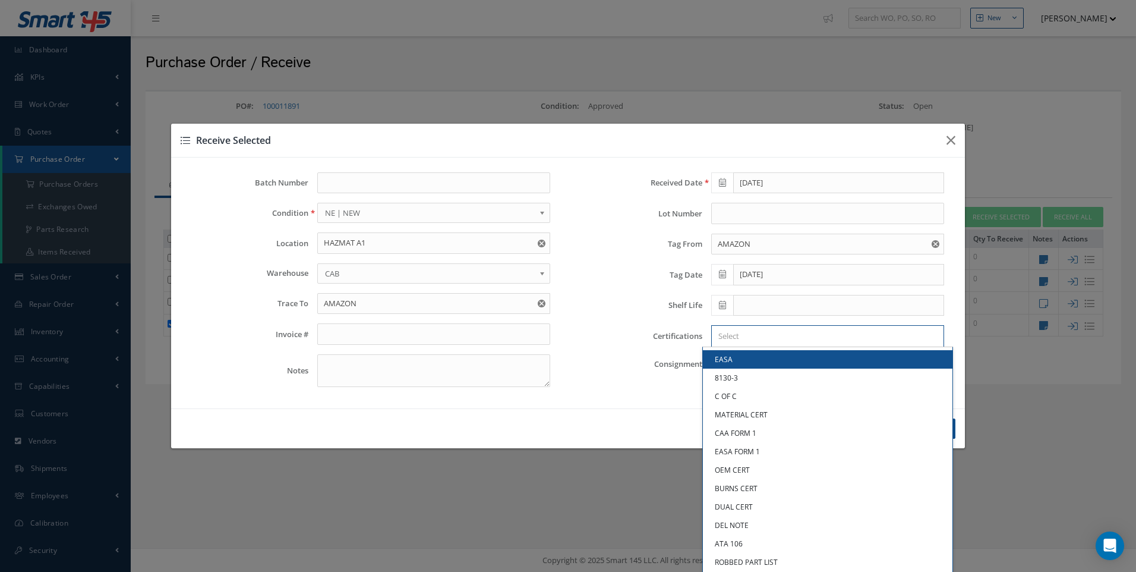
click at [726, 339] on input "Search for option" at bounding box center [825, 336] width 224 height 12
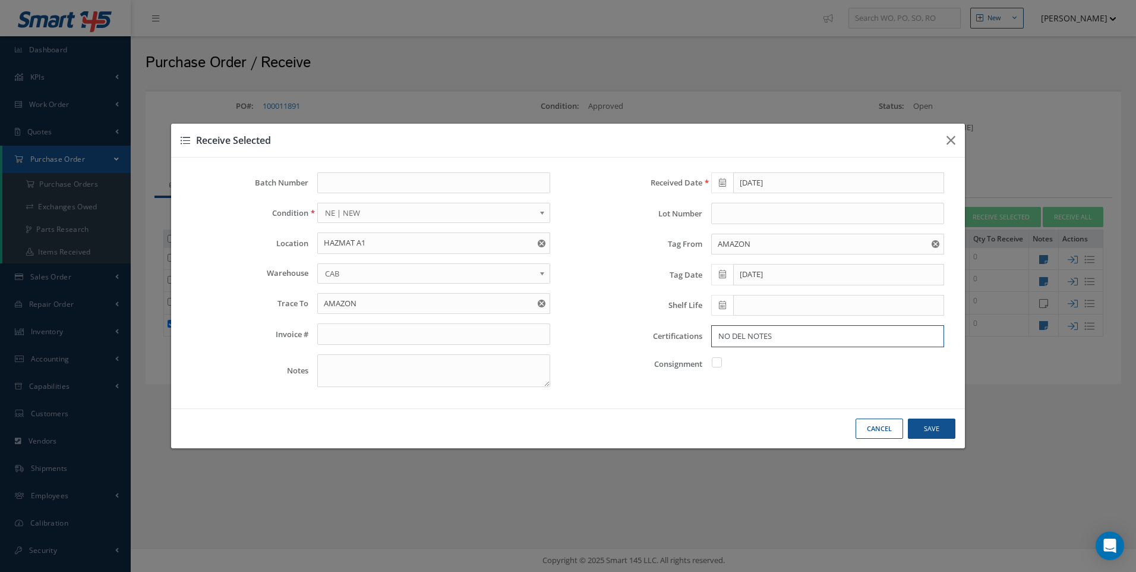
type input "NO DEL NOTES"
click at [0, 0] on button "Save" at bounding box center [0, 0] width 0 height 0
checkbox input "false"
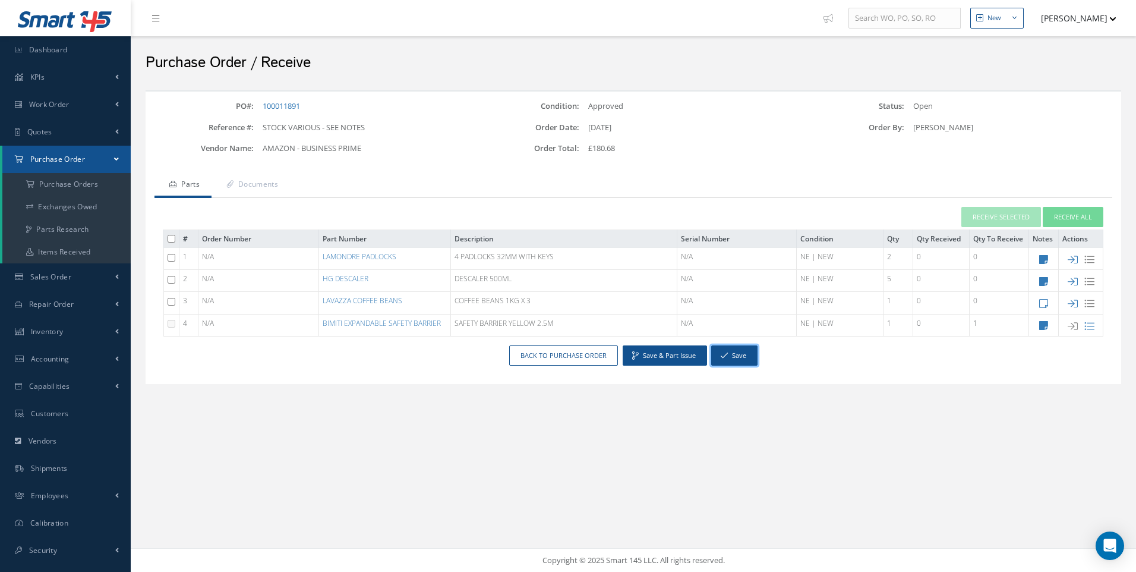
click at [733, 355] on button "Save" at bounding box center [734, 355] width 46 height 21
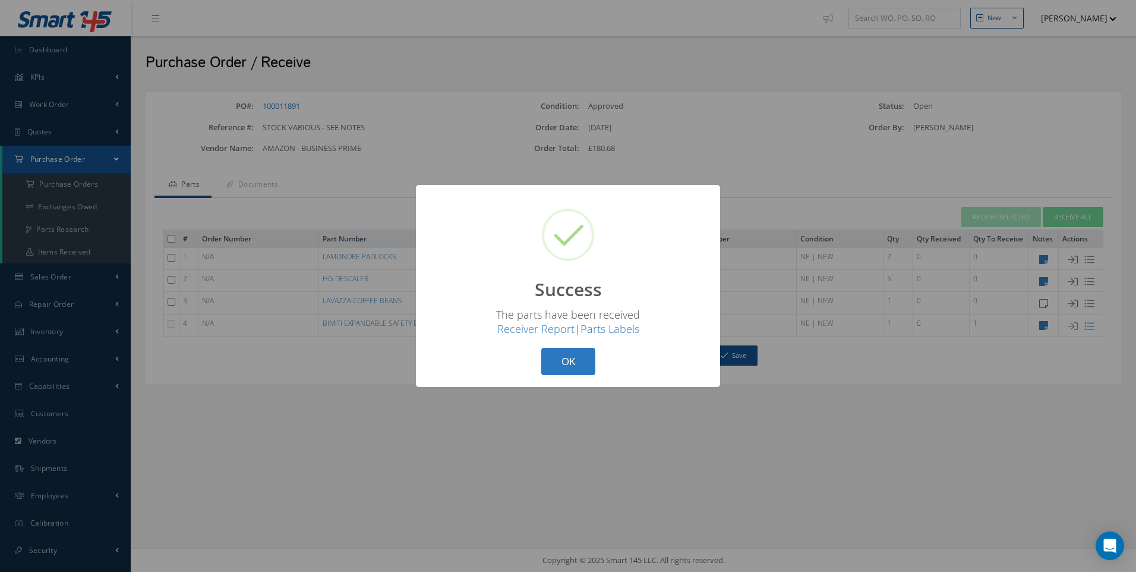
drag, startPoint x: 562, startPoint y: 360, endPoint x: 533, endPoint y: 395, distance: 45.1
click at [564, 360] on button "OK" at bounding box center [568, 362] width 54 height 28
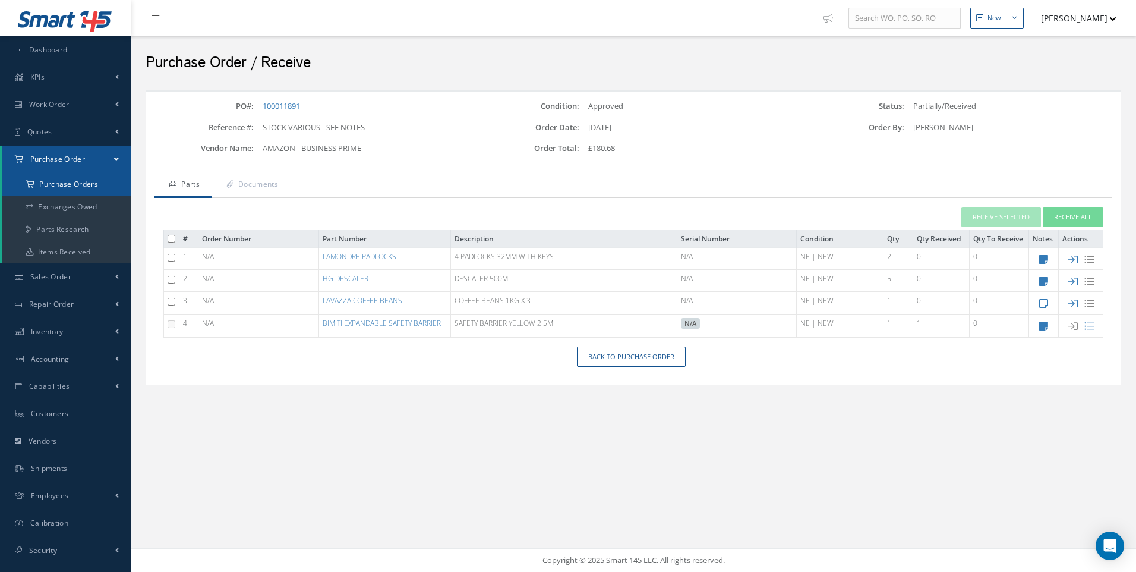
click at [59, 184] on a=1&status_id=2&status_id=3&status_id=5&collapsedFilters"] "Purchase Orders" at bounding box center [66, 184] width 128 height 23
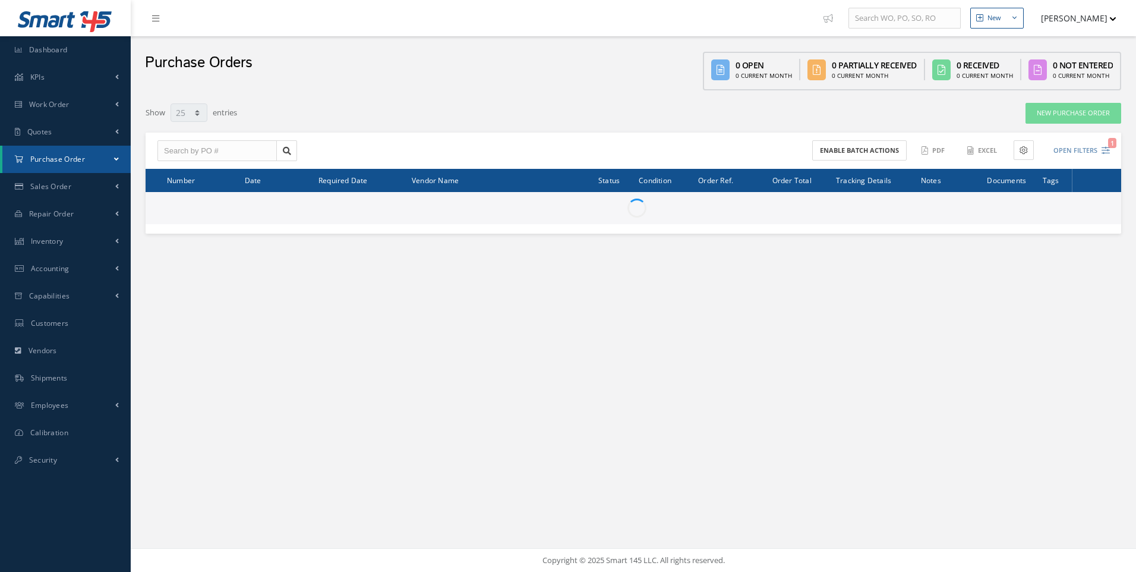
select select "25"
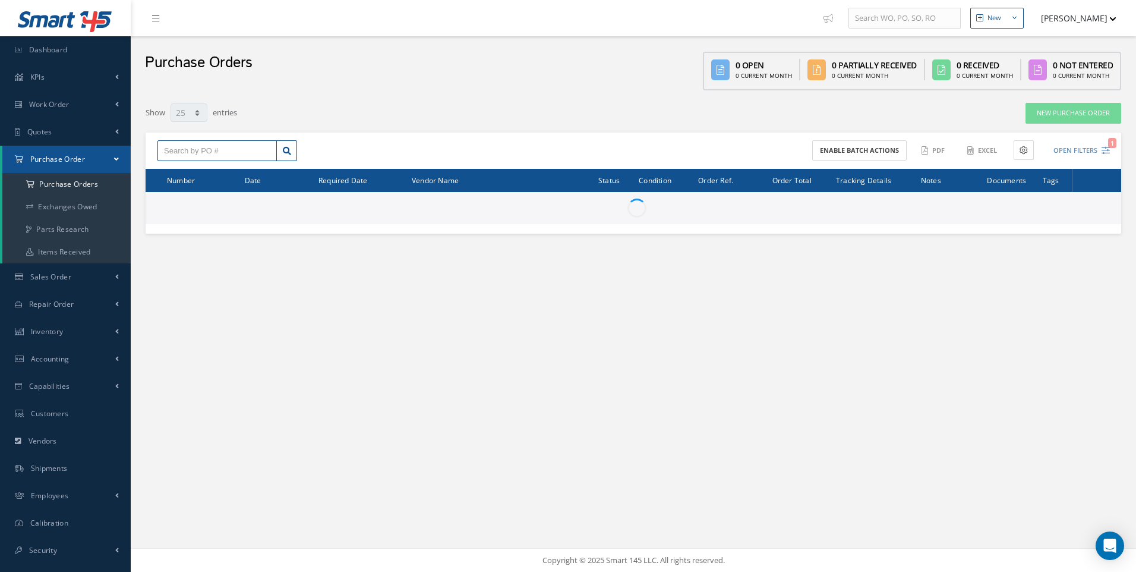
click at [169, 153] on input "text" at bounding box center [216, 150] width 119 height 21
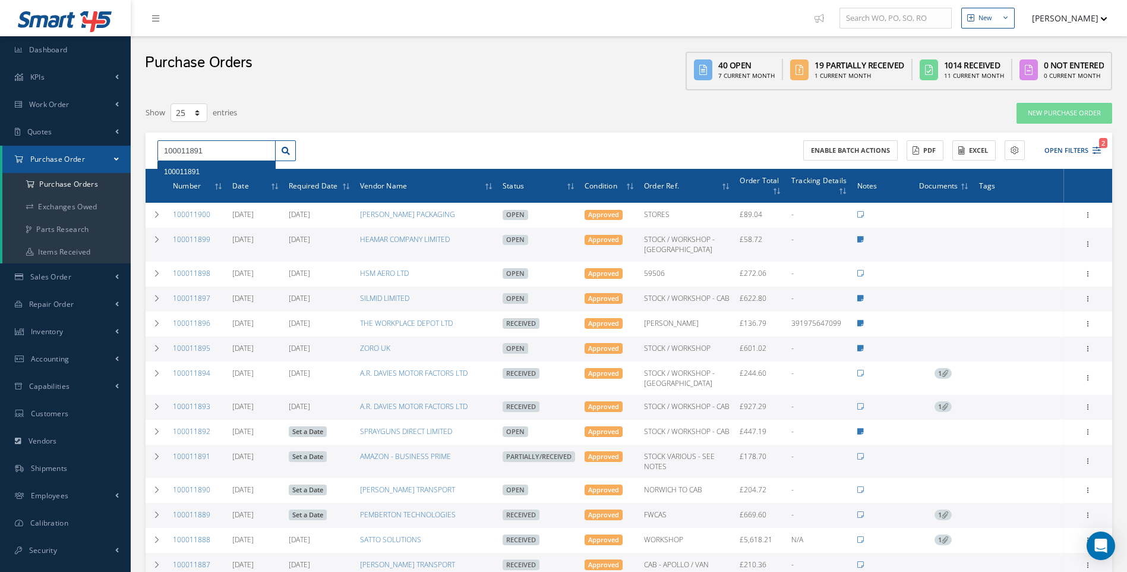
type input "100011891"
click at [190, 174] on span "100011891" at bounding box center [182, 172] width 36 height 8
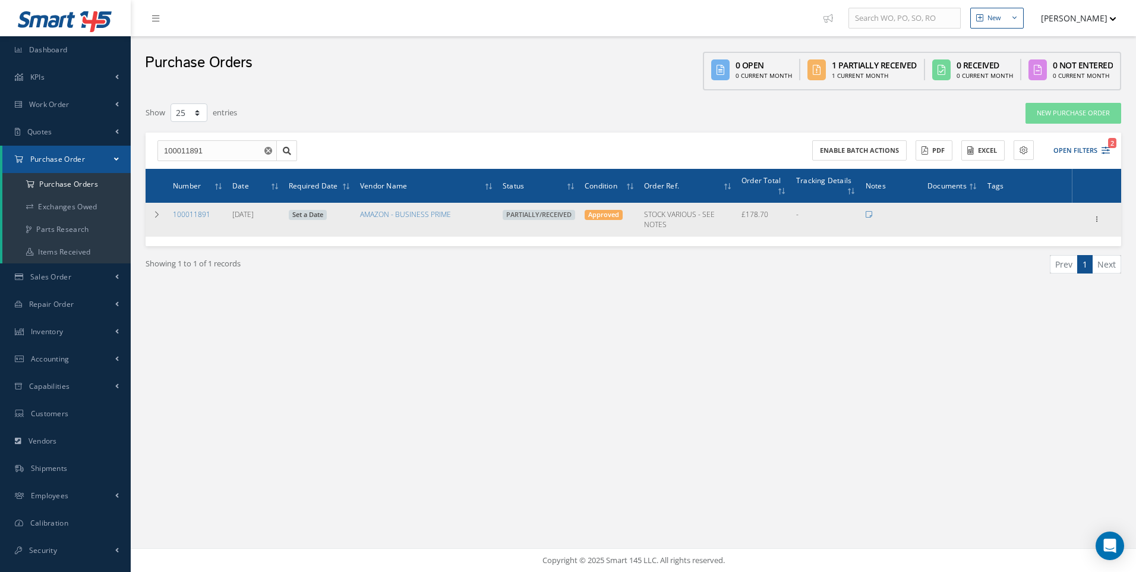
click at [194, 221] on td "100011891" at bounding box center [197, 219] width 59 height 33
click at [193, 212] on link "100011891" at bounding box center [191, 214] width 37 height 10
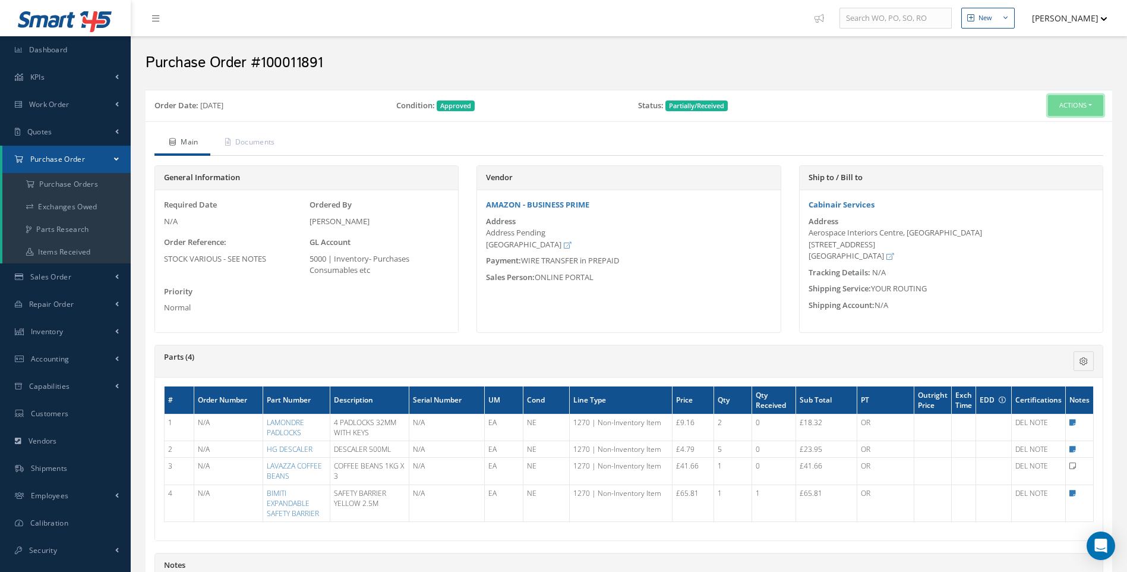
click at [1089, 105] on button "Actions" at bounding box center [1075, 105] width 55 height 21
click at [1045, 128] on link "Receive" at bounding box center [1056, 128] width 95 height 16
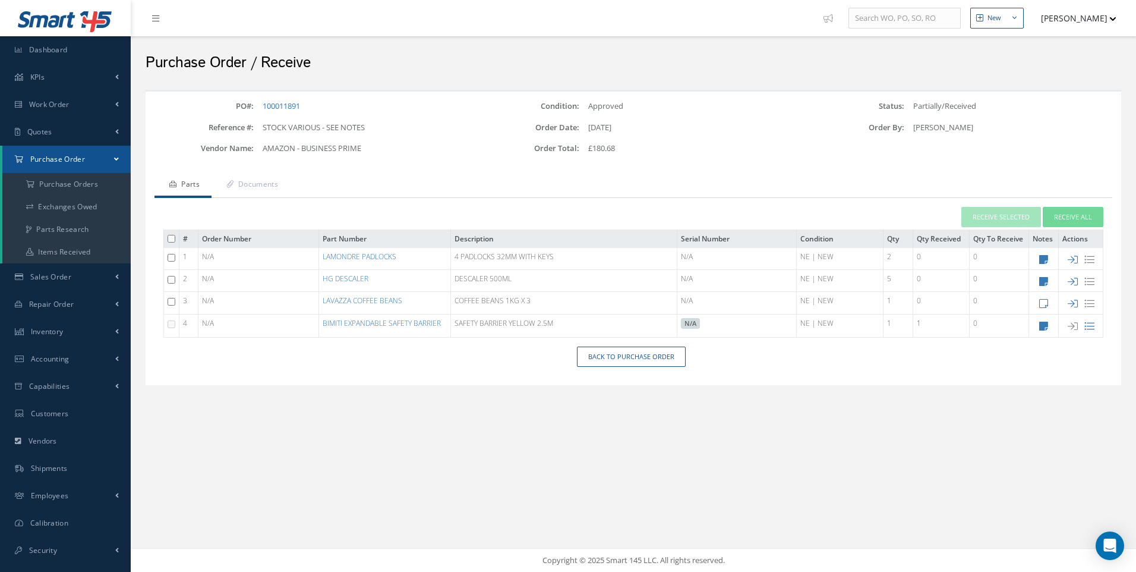
click at [168, 281] on input "checkbox" at bounding box center [172, 280] width 8 height 8
checkbox input "true"
click at [174, 302] on input "checkbox" at bounding box center [172, 302] width 8 height 8
checkbox input "true"
click at [169, 259] on input "checkbox" at bounding box center [172, 258] width 8 height 8
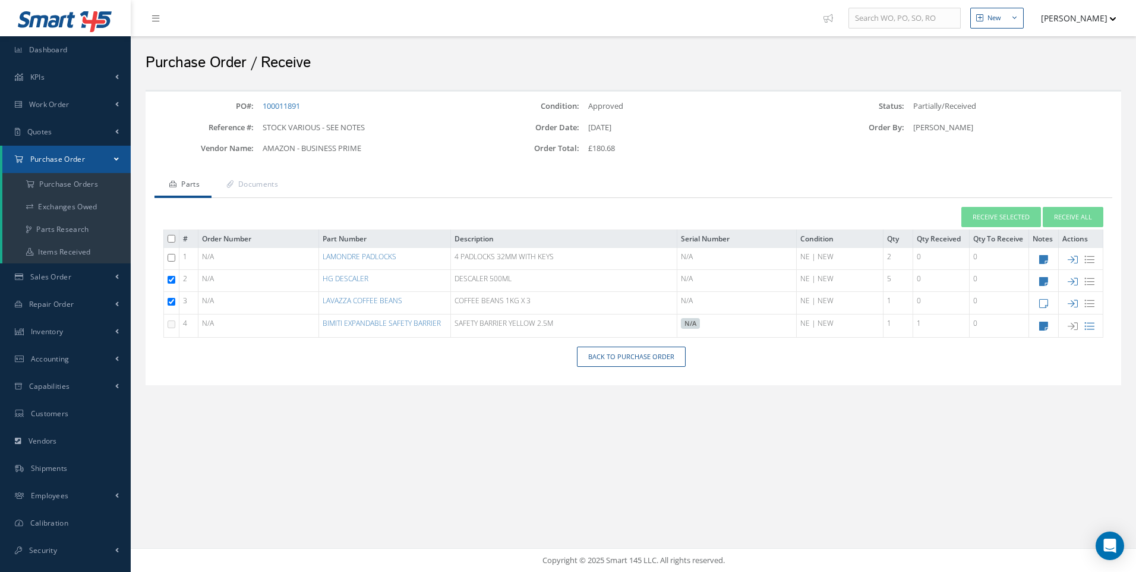
checkbox input "true"
click at [1070, 222] on button "Receive All" at bounding box center [1073, 217] width 61 height 21
type input "08/12/2025"
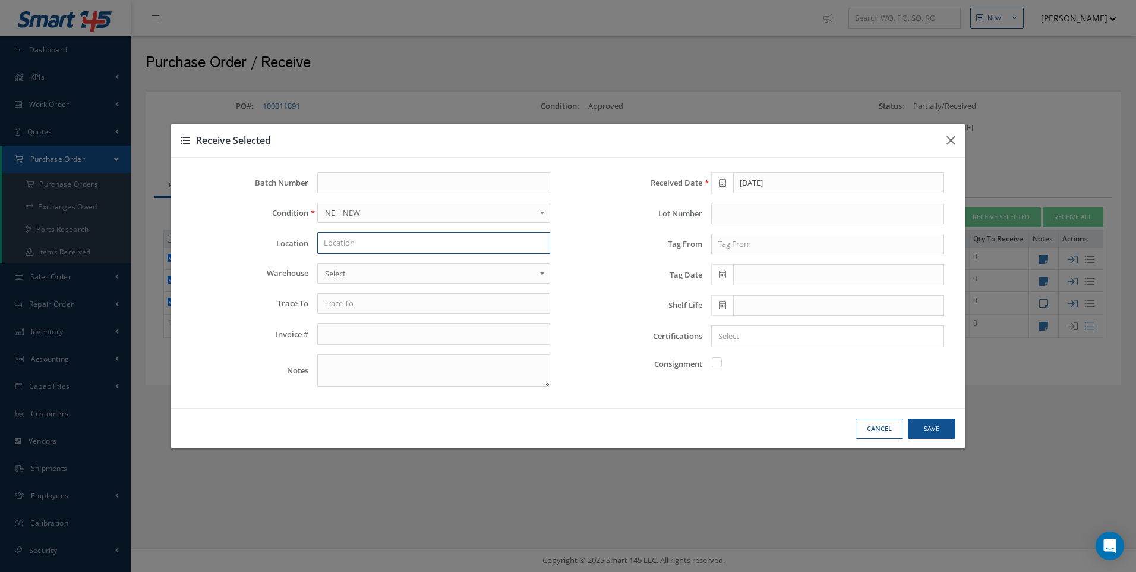
click at [341, 239] on input "text" at bounding box center [433, 242] width 233 height 21
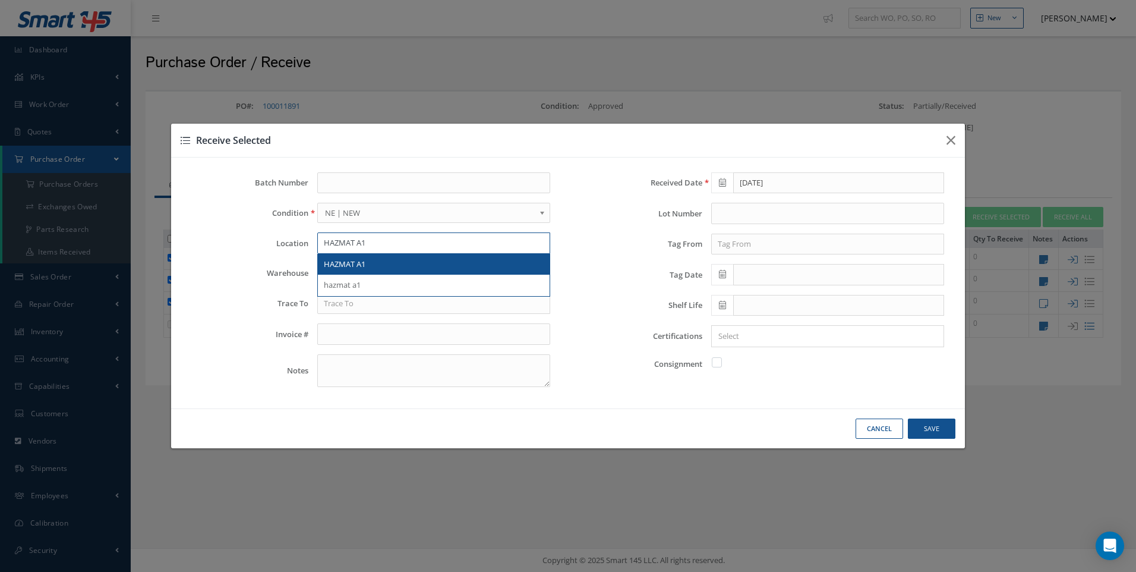
type input "HAZMAT A1"
click at [343, 265] on span "HAZMAT A1" at bounding box center [345, 264] width 42 height 11
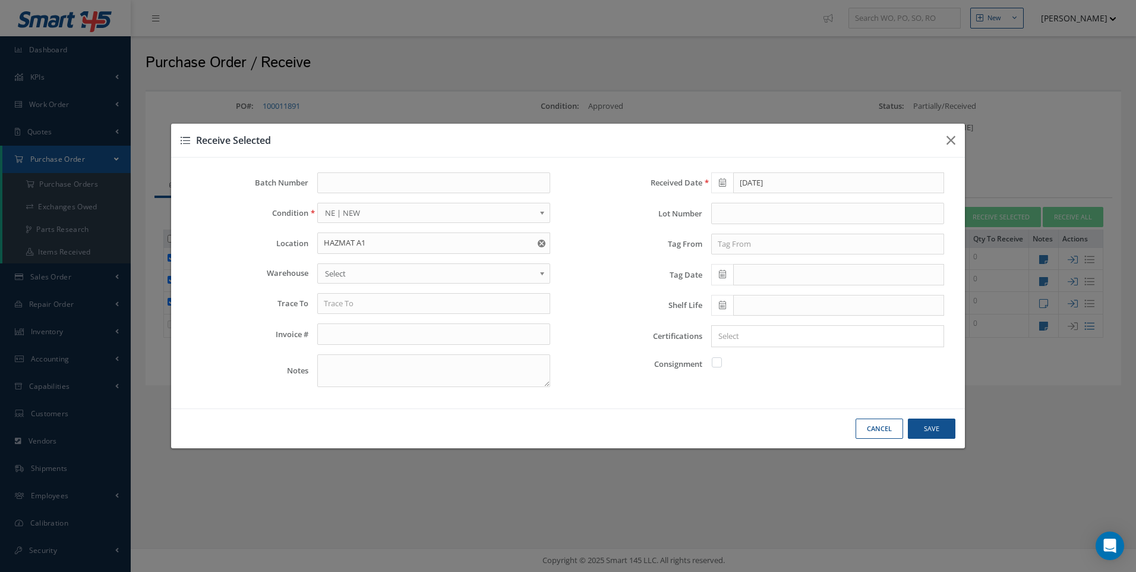
click at [336, 268] on span "Select" at bounding box center [430, 273] width 210 height 14
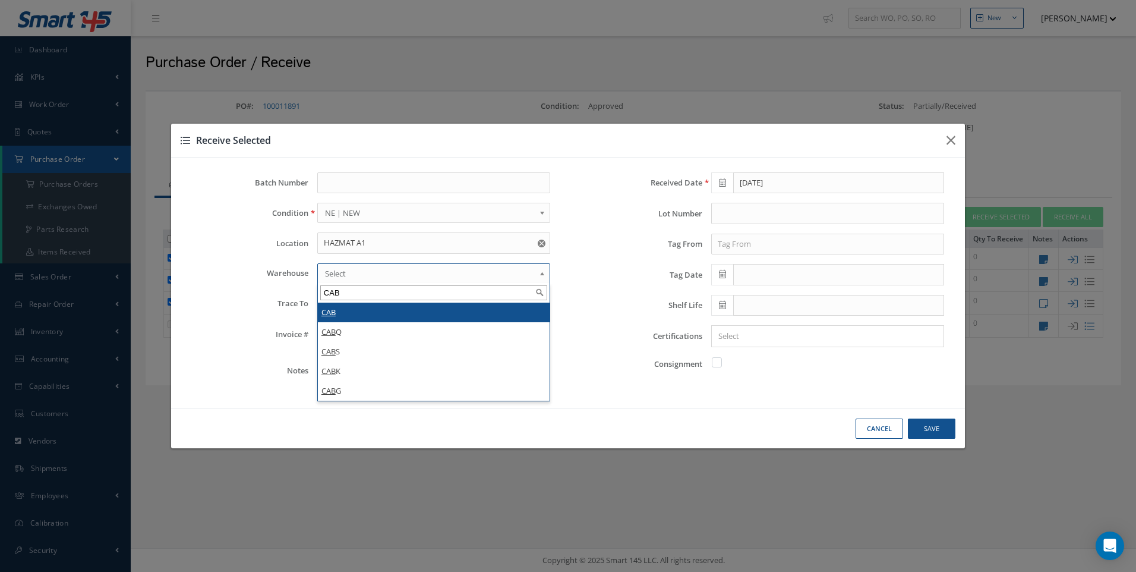
type input "CAB"
click at [733, 252] on input "text" at bounding box center [827, 244] width 233 height 21
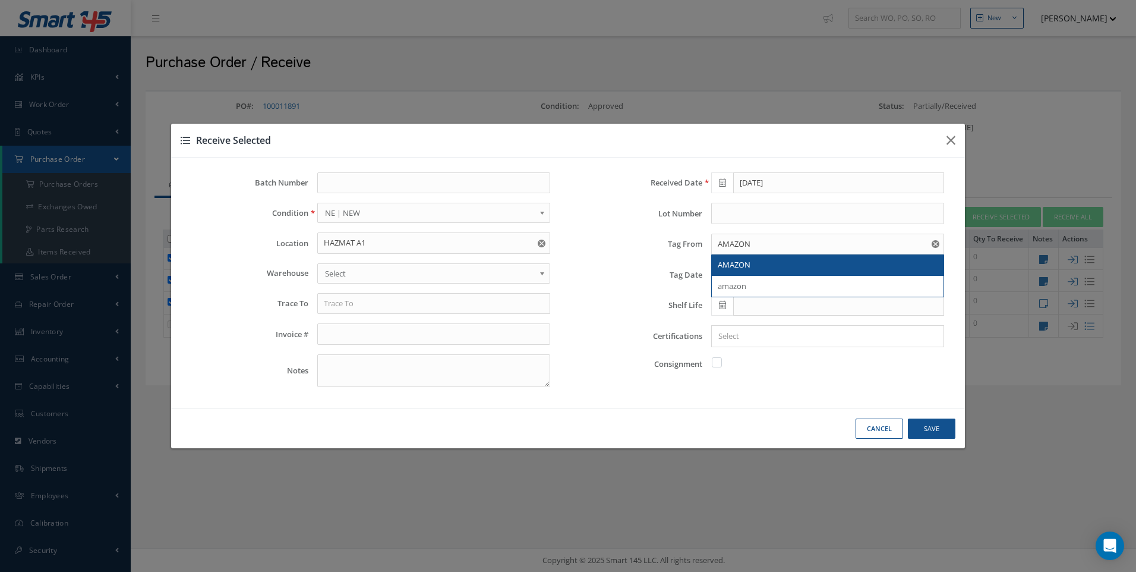
click at [727, 267] on span "AMAZON" at bounding box center [734, 264] width 33 height 11
type input "AMAZON"
click at [727, 272] on span at bounding box center [722, 274] width 22 height 21
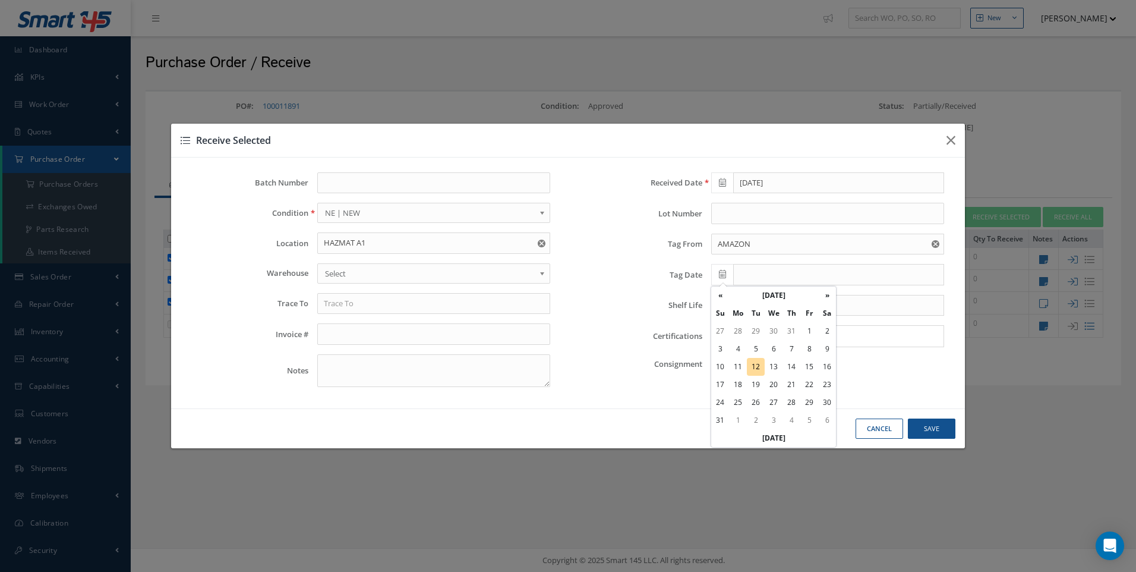
click at [755, 367] on td "12" at bounding box center [756, 367] width 18 height 18
type input "08/12/2025"
click at [743, 337] on input "Search for option" at bounding box center [825, 336] width 224 height 12
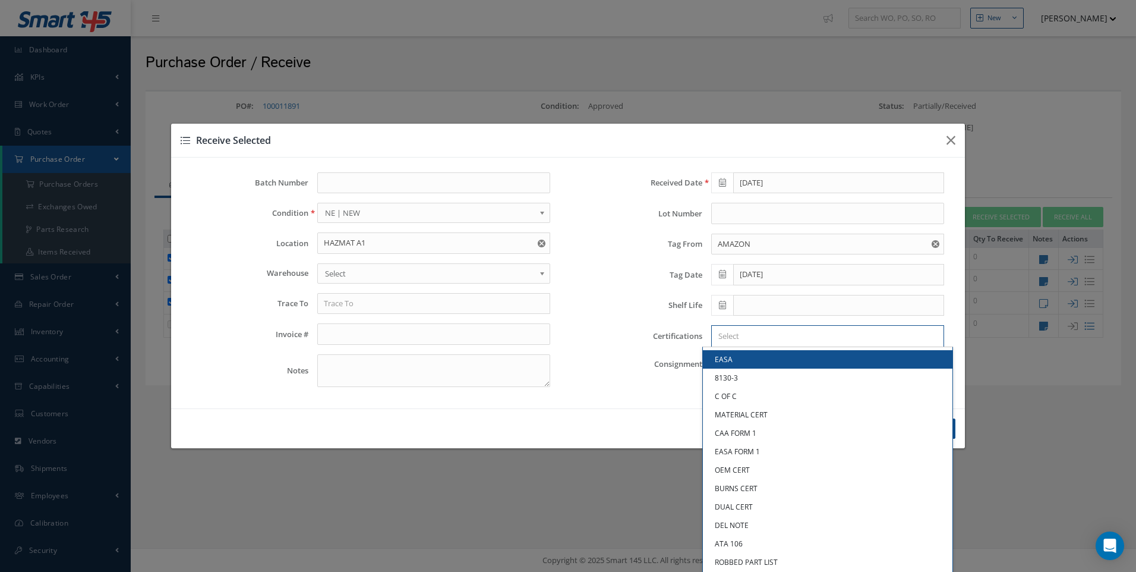
click at [587, 336] on label "Certifications" at bounding box center [639, 336] width 125 height 9
click at [773, 341] on input "Search for option" at bounding box center [825, 336] width 224 height 12
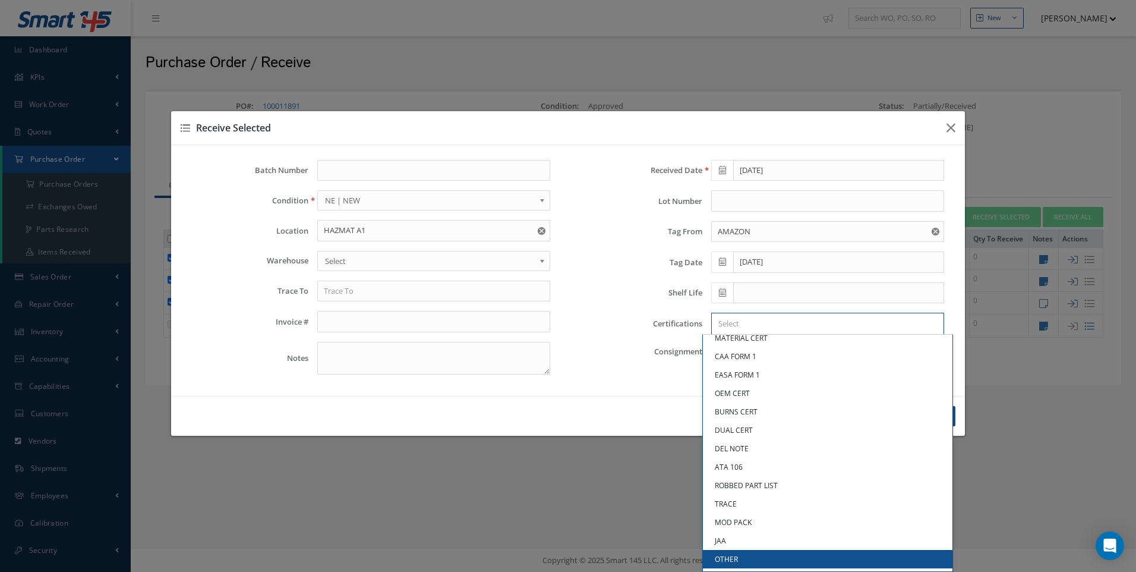
scroll to position [64, 0]
click at [728, 557] on link "OTHER" at bounding box center [828, 559] width 250 height 18
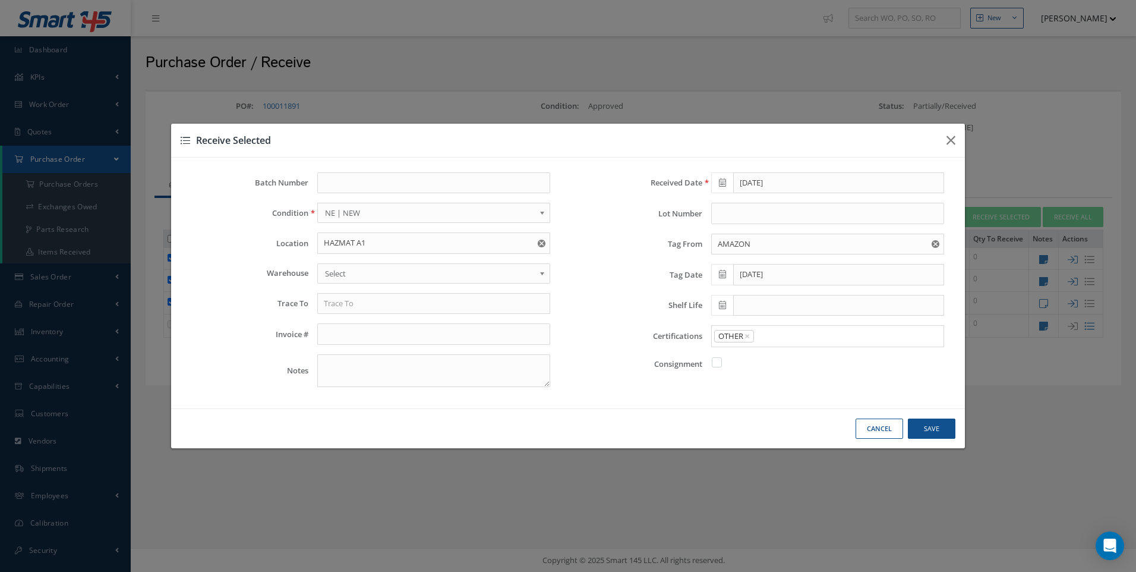
scroll to position [0, 0]
click at [746, 335] on span "×" at bounding box center [747, 335] width 5 height 13
click at [728, 336] on input "Search for option" at bounding box center [825, 336] width 224 height 12
type input "NO DEL NOTE"
click at [0, 0] on button "Save" at bounding box center [0, 0] width 0 height 0
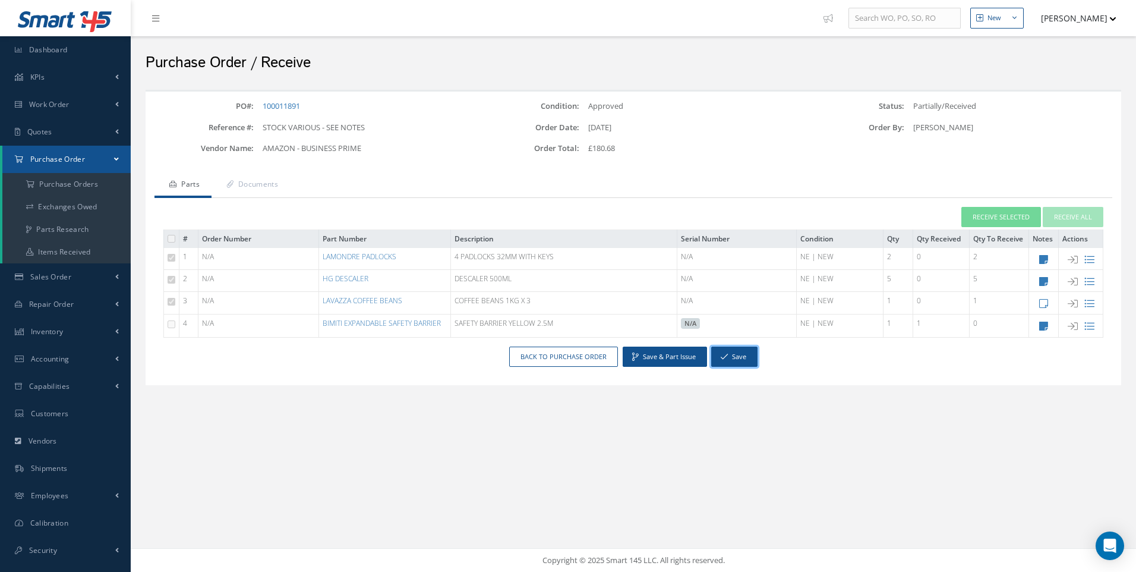
click at [753, 358] on button "Save" at bounding box center [734, 356] width 46 height 21
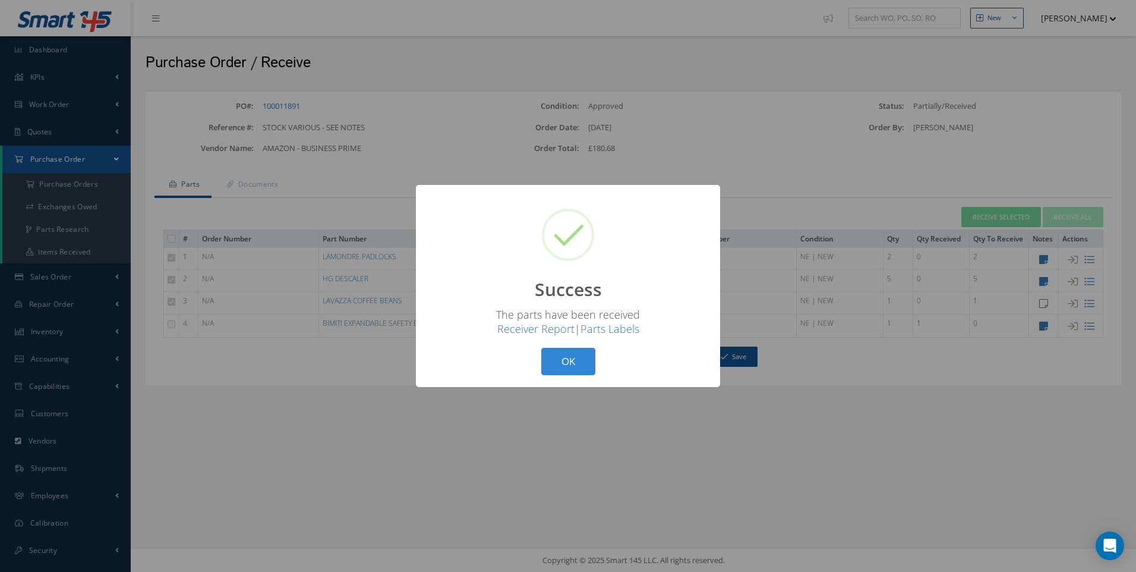
click at [557, 361] on button "OK" at bounding box center [568, 362] width 54 height 28
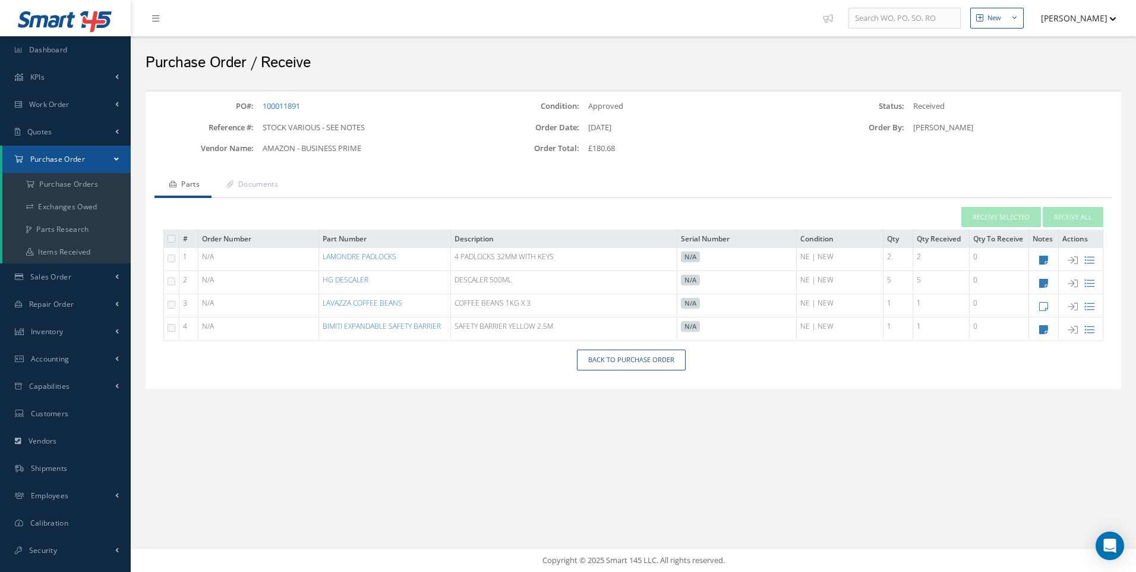
click at [62, 160] on span "Purchase Order" at bounding box center [57, 159] width 55 height 10
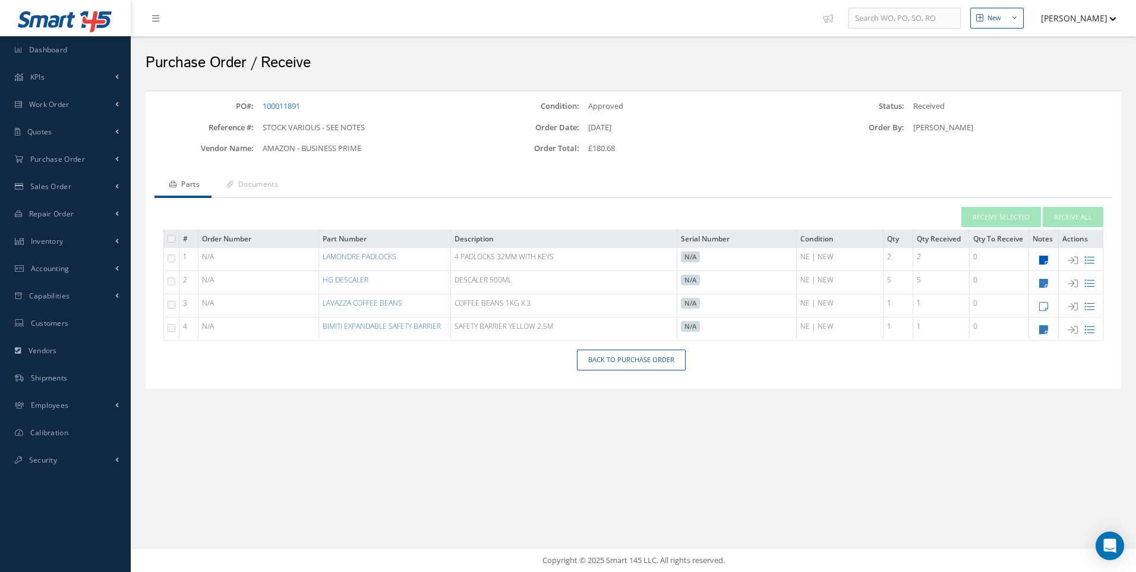
click at [1041, 257] on icon at bounding box center [1043, 260] width 9 height 10
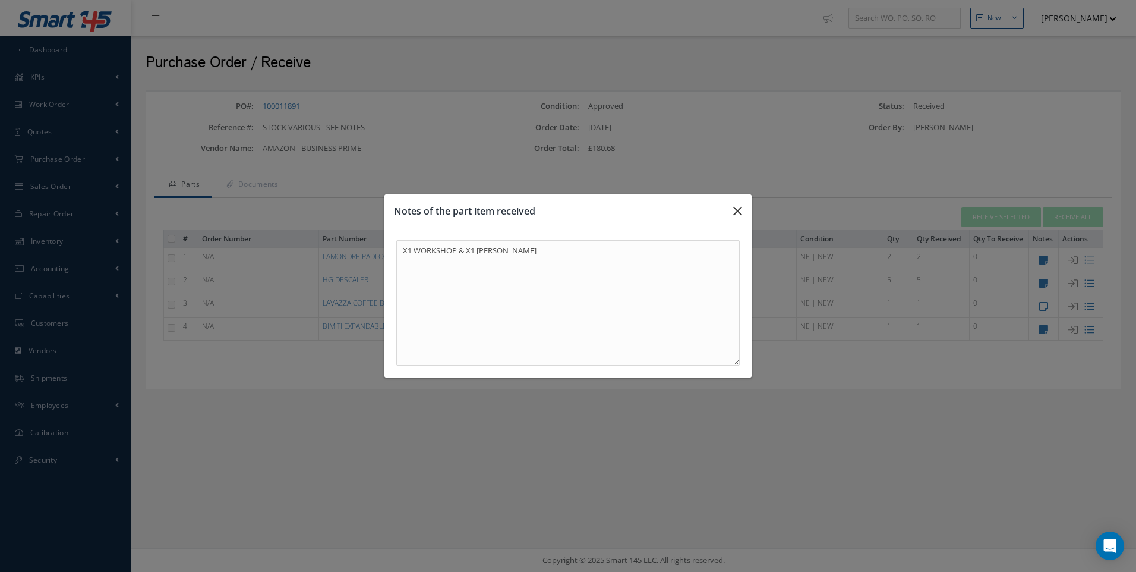
click at [739, 213] on icon "button" at bounding box center [737, 211] width 9 height 14
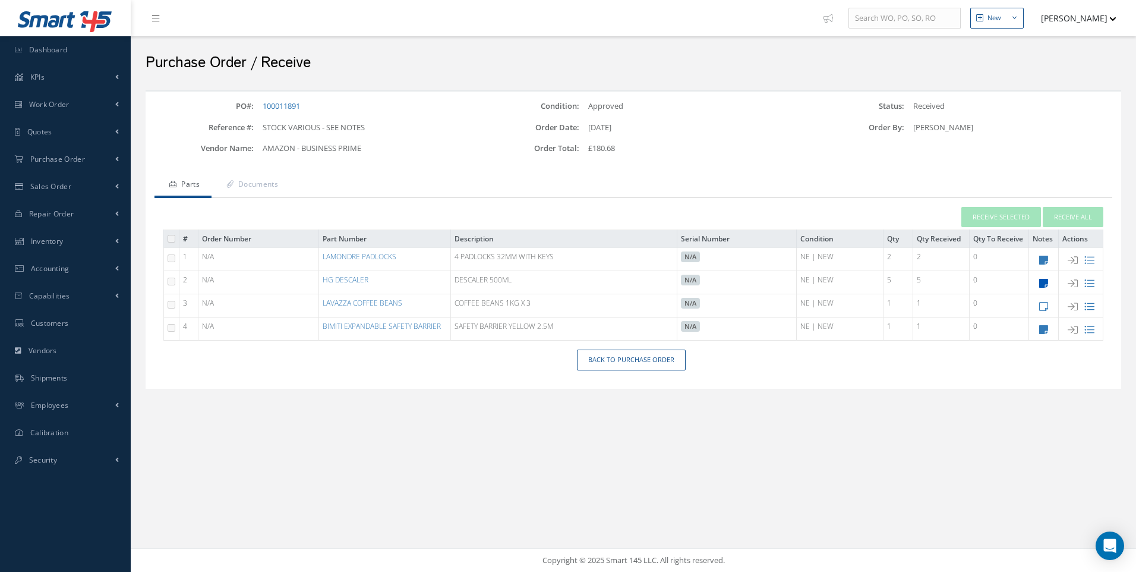
click at [1047, 284] on icon at bounding box center [1043, 283] width 9 height 10
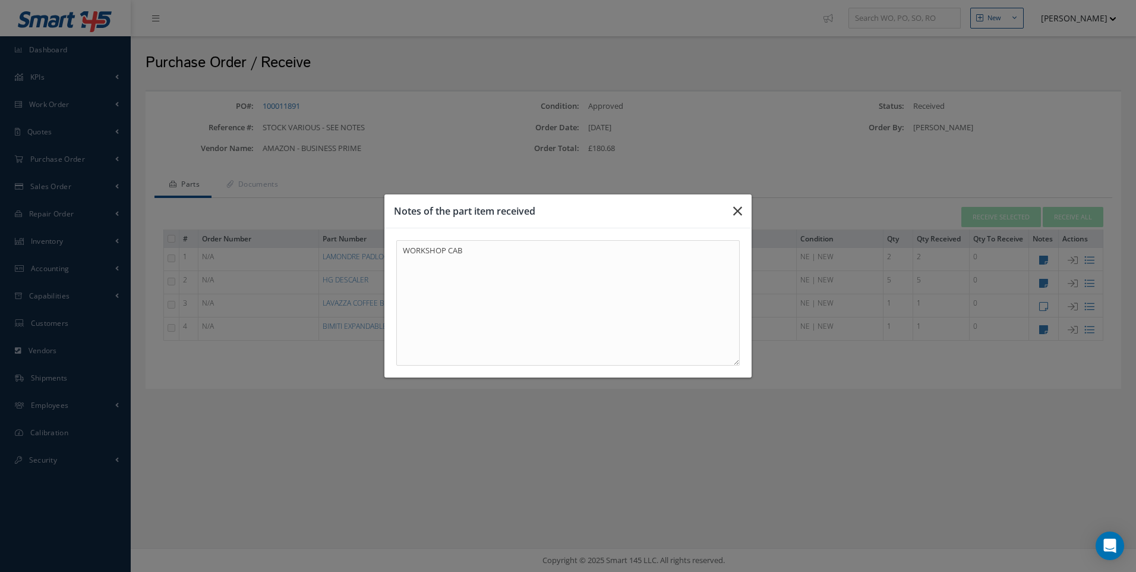
drag, startPoint x: 738, startPoint y: 207, endPoint x: 855, endPoint y: 300, distance: 149.3
click at [738, 209] on icon "button" at bounding box center [737, 211] width 9 height 14
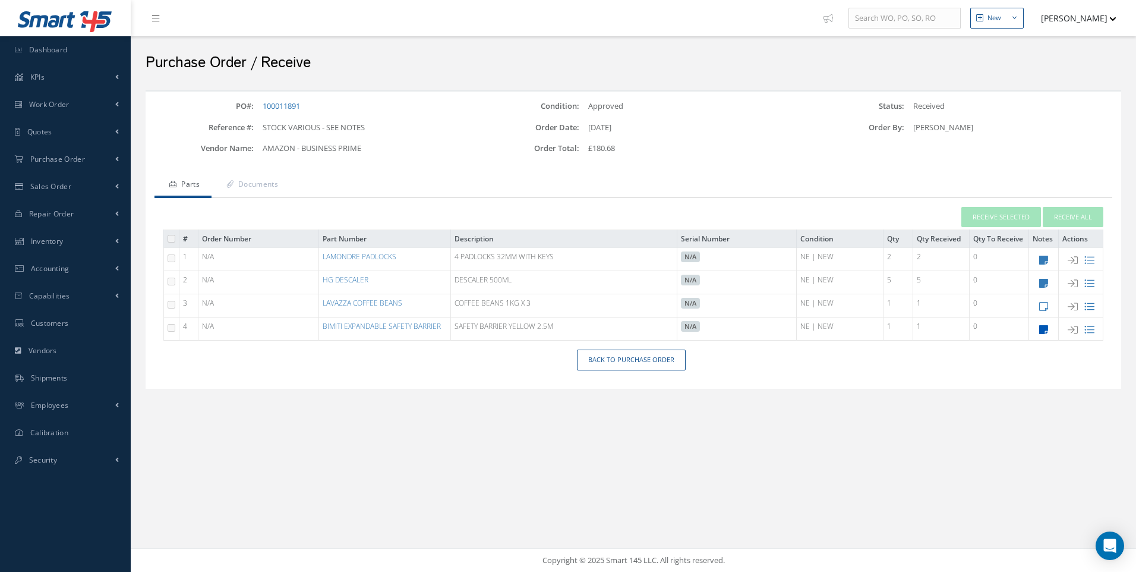
click at [1044, 330] on icon at bounding box center [1043, 329] width 9 height 10
type textarea "HSE [PERSON_NAME]"
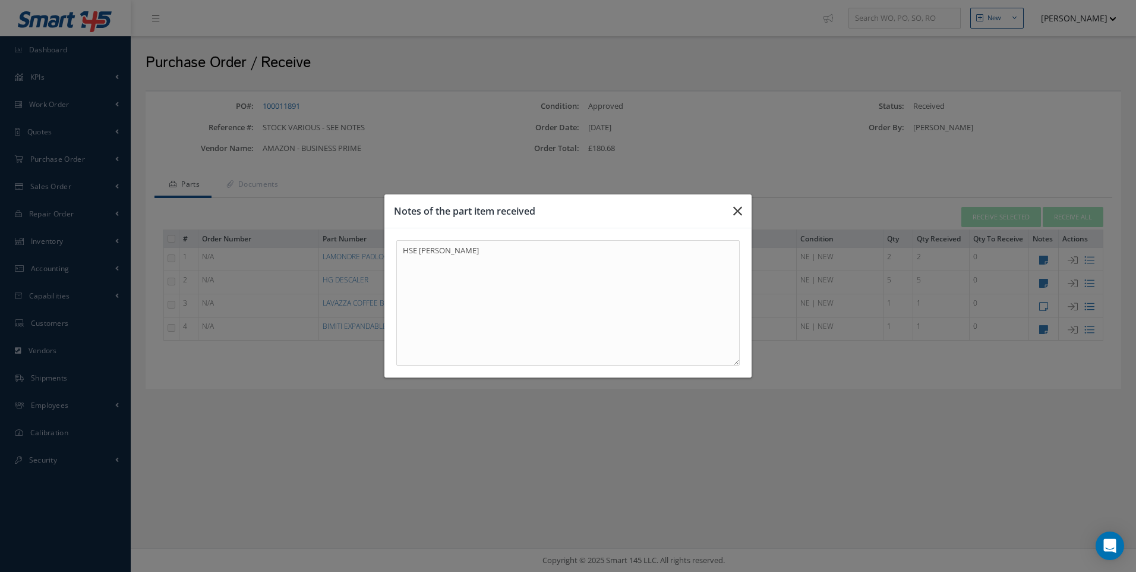
click at [730, 208] on button "button" at bounding box center [738, 210] width 28 height 33
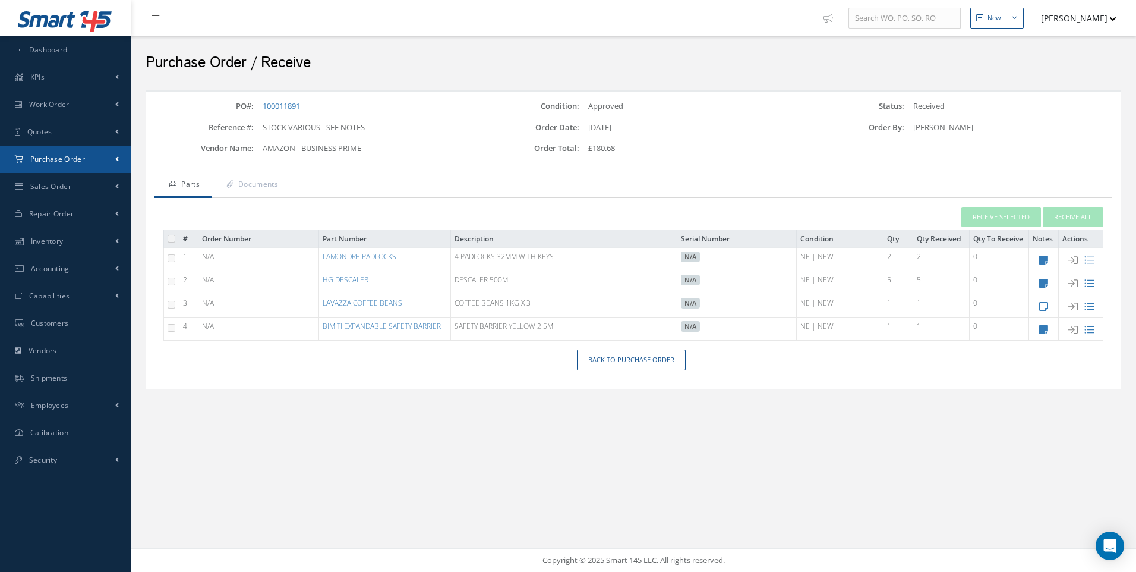
click at [67, 155] on span "Purchase Order" at bounding box center [57, 159] width 55 height 10
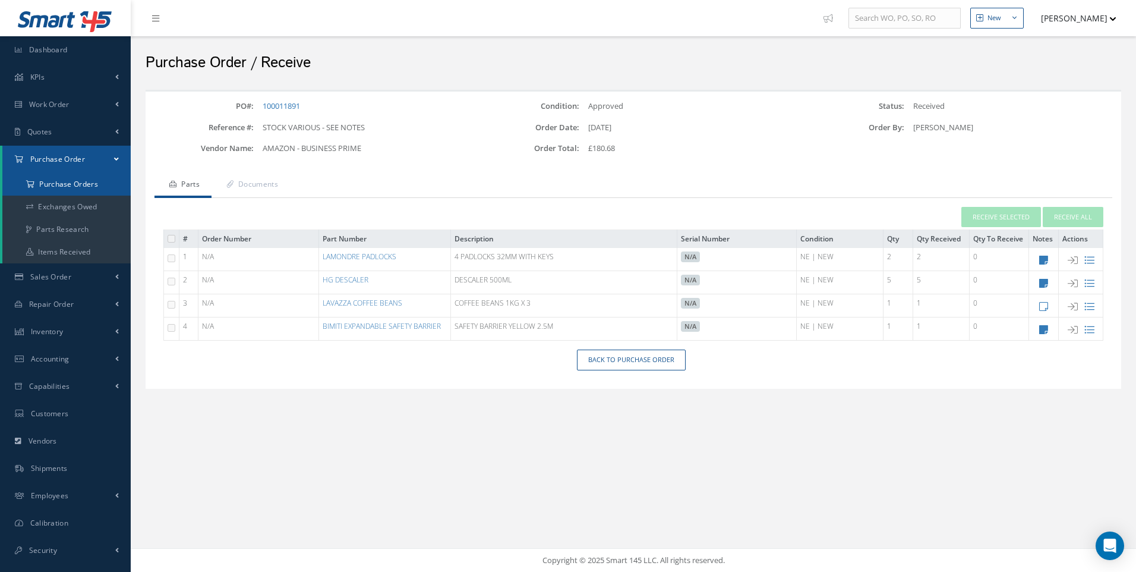
click at [81, 184] on a=1&status_id=2&status_id=3&status_id=5&collapsedFilters"] "Purchase Orders" at bounding box center [66, 184] width 128 height 23
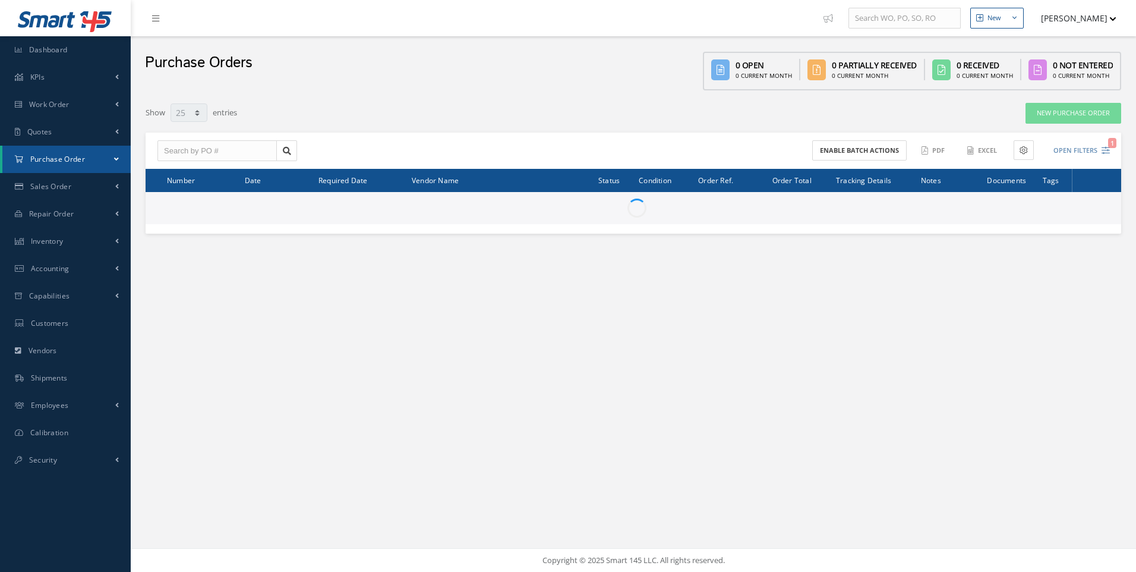
select select "25"
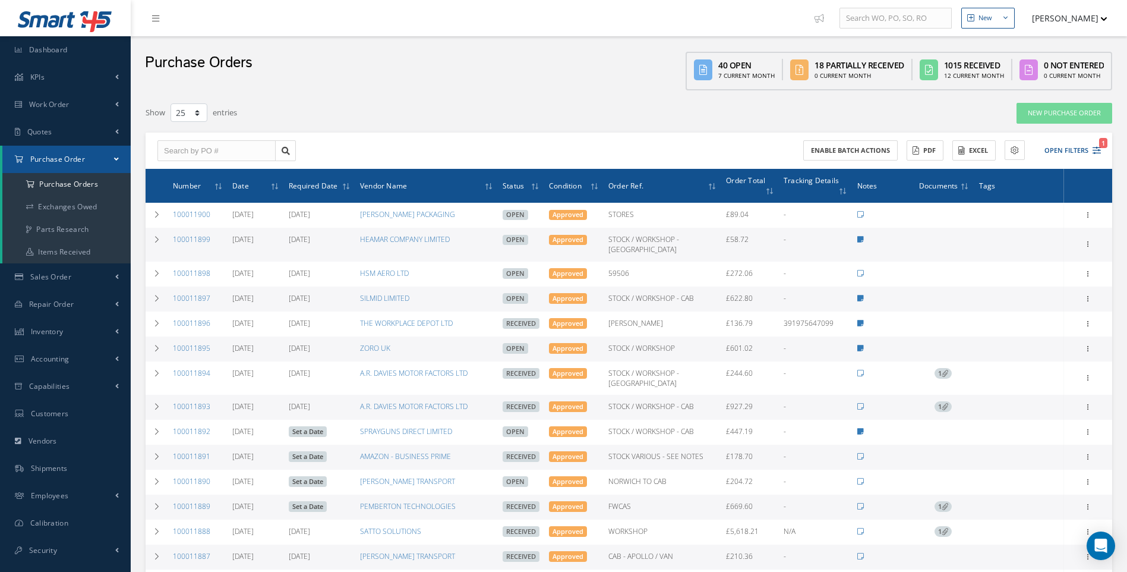
click at [1102, 152] on div "Enable batch actions ACTIONS Receive Payments Select Customer Cabinair Services…" at bounding box center [867, 150] width 476 height 21
click at [1095, 151] on icon "1" at bounding box center [1097, 150] width 8 height 8
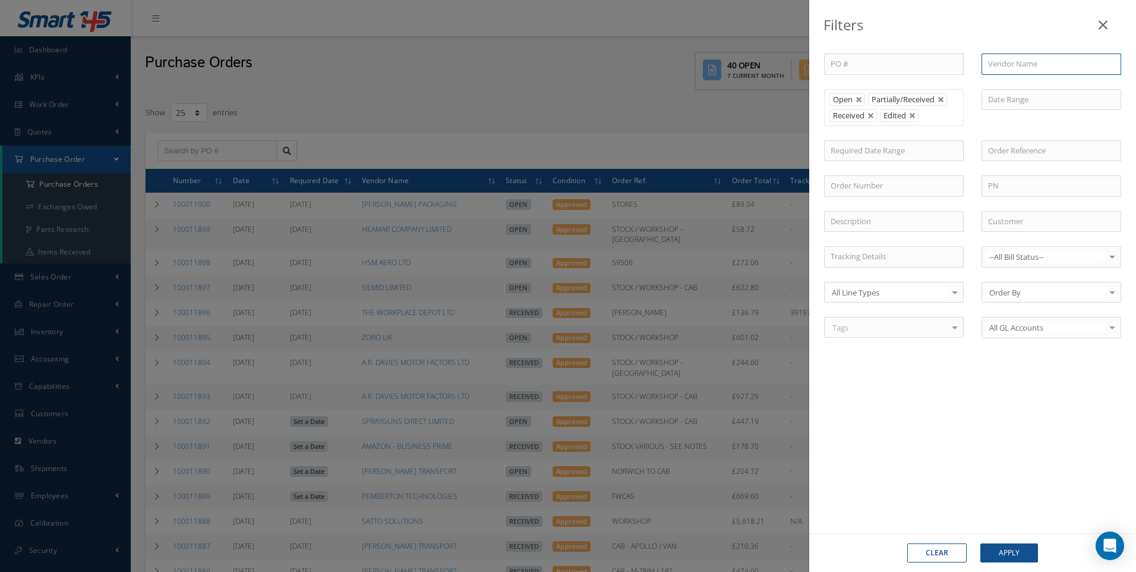
click at [1000, 73] on input "text" at bounding box center [1052, 63] width 140 height 21
type input "TOOLED UP"
click at [1002, 552] on button "Apply" at bounding box center [1010, 552] width 58 height 19
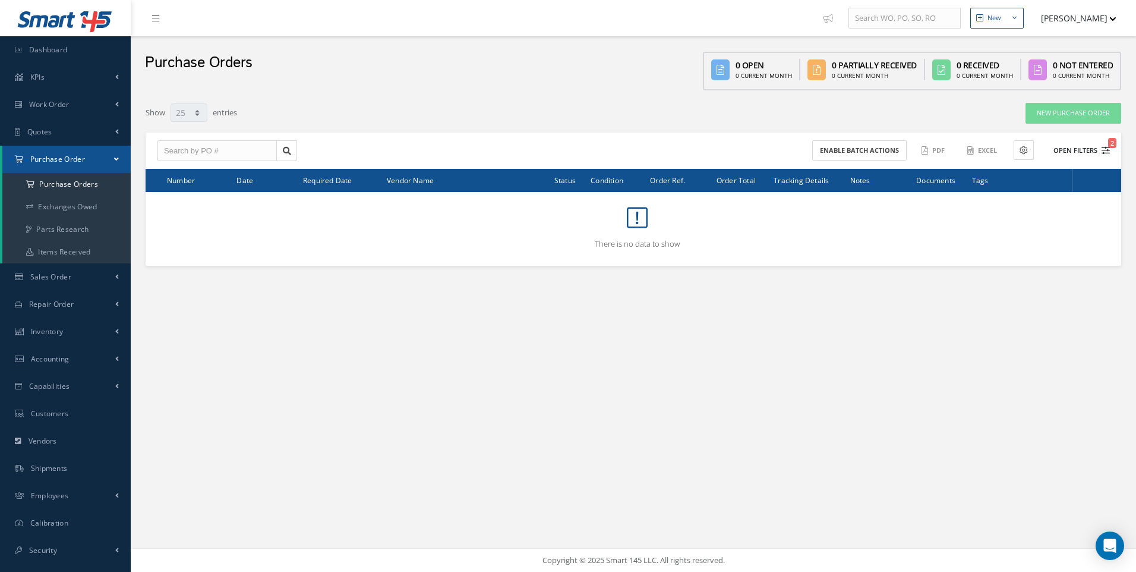
click at [1105, 149] on icon "2" at bounding box center [1106, 150] width 8 height 8
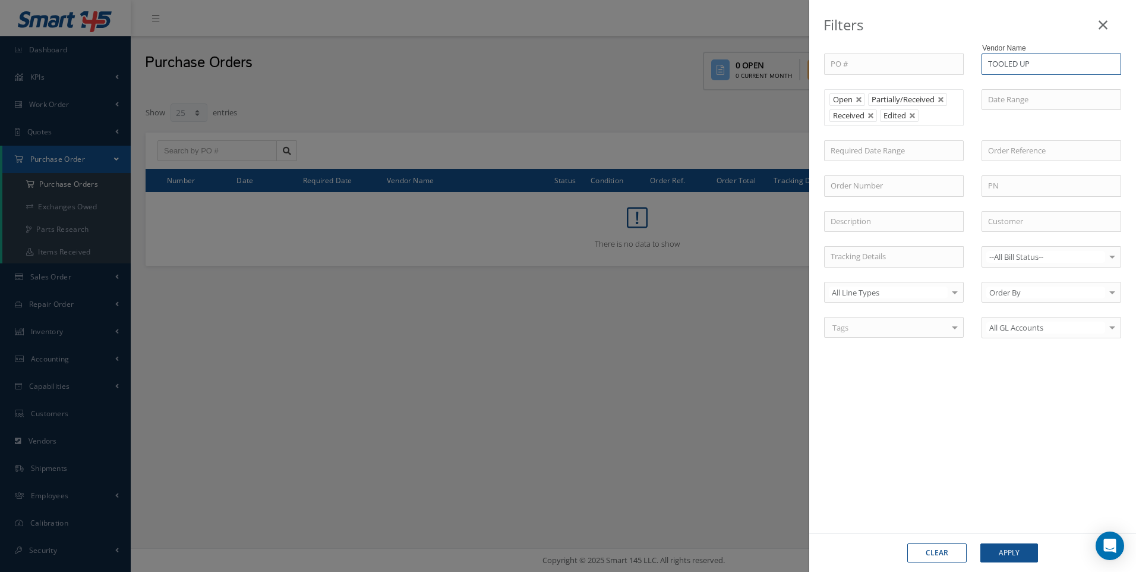
click at [1055, 70] on input "TOOLED UP" at bounding box center [1052, 63] width 140 height 21
click at [700, 297] on div "Filters PO # Vendor Name TOOLED UP No Match Found Open Partially/Received Recei…" at bounding box center [568, 286] width 1136 height 572
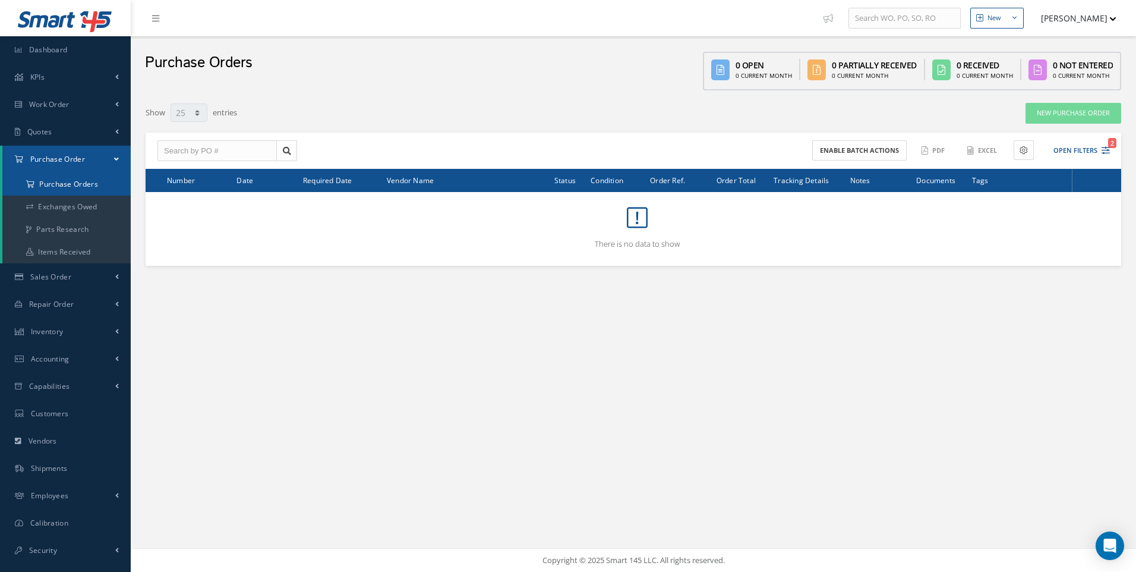
click at [86, 184] on a=1&status_id=2&status_id=3&status_id=5&collapsedFilters"] "Purchase Orders" at bounding box center [66, 184] width 128 height 23
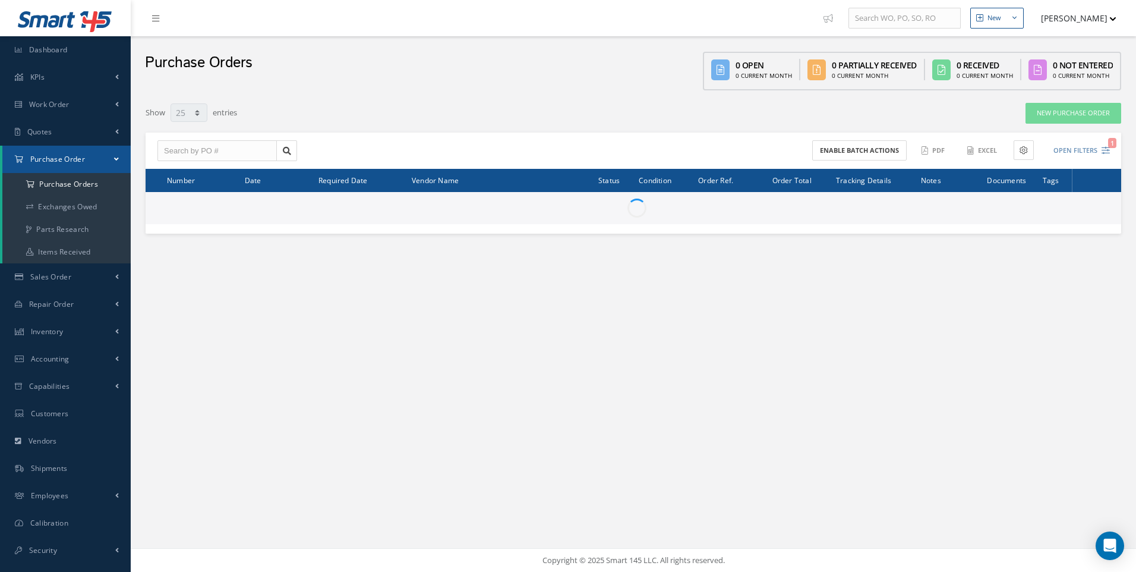
select select "25"
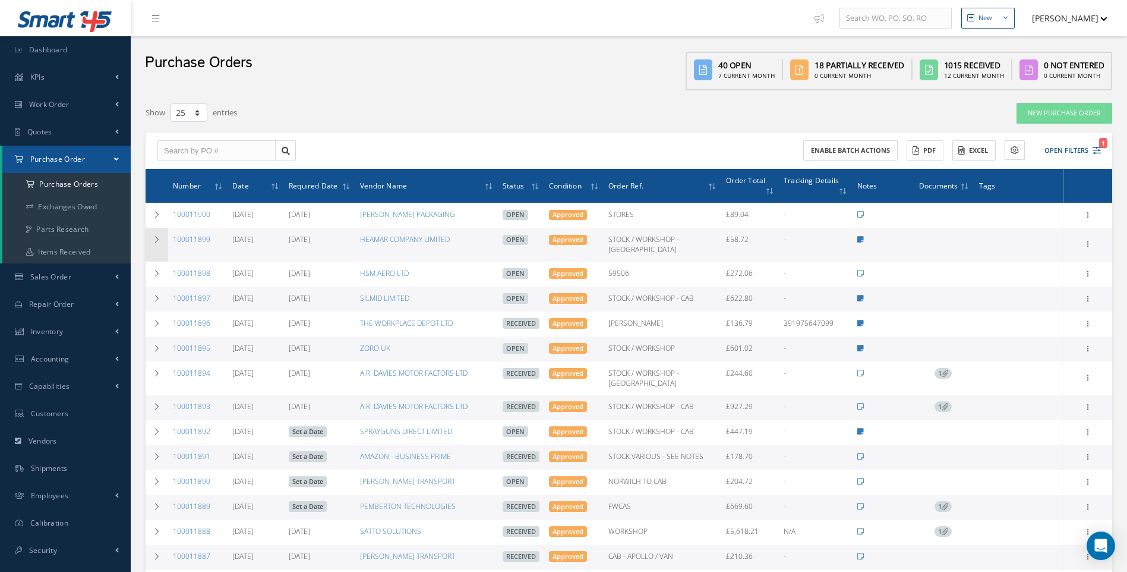
click at [155, 238] on icon at bounding box center [157, 239] width 8 height 7
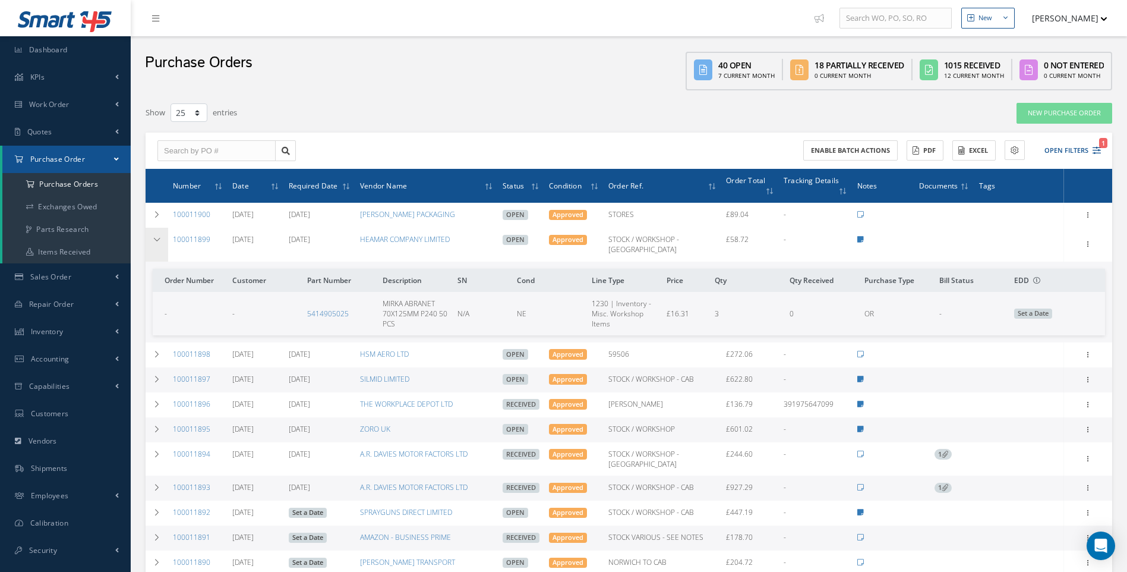
click at [162, 238] on td at bounding box center [157, 244] width 23 height 33
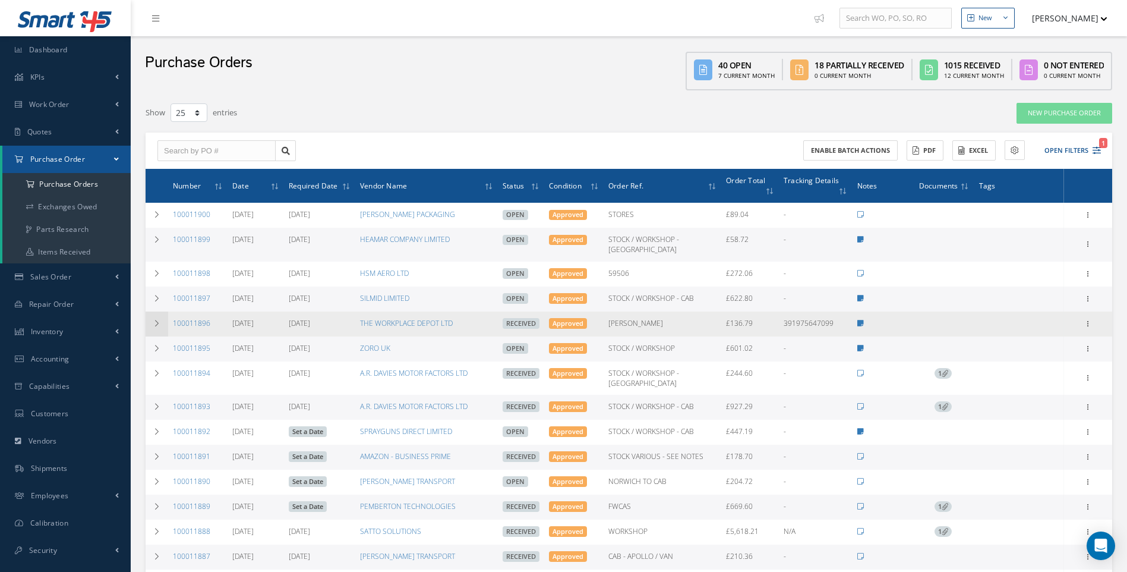
click at [158, 320] on icon at bounding box center [157, 323] width 8 height 7
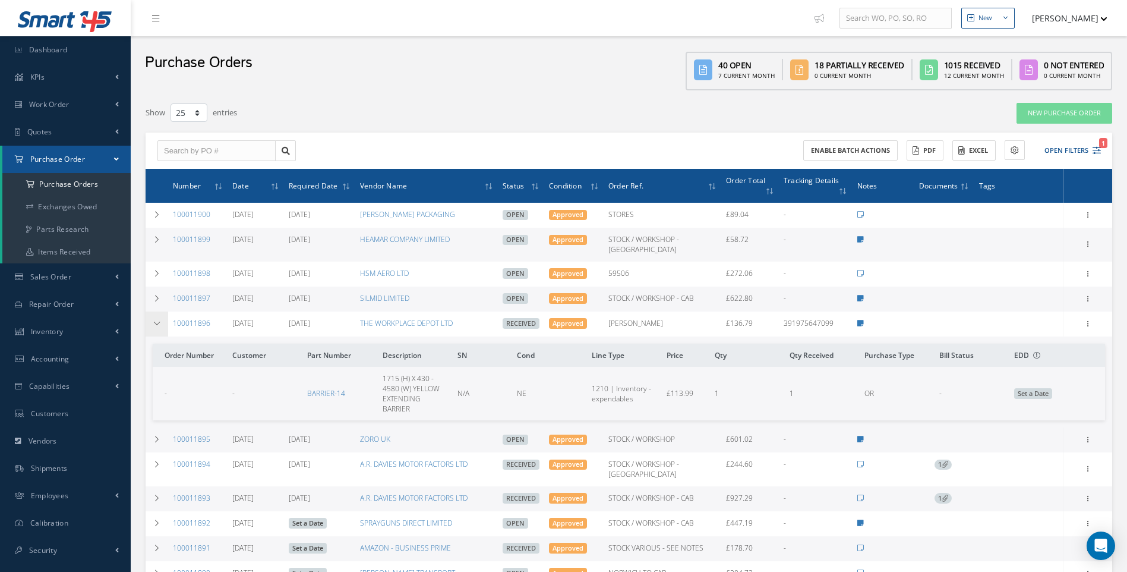
click at [158, 320] on icon at bounding box center [157, 323] width 8 height 7
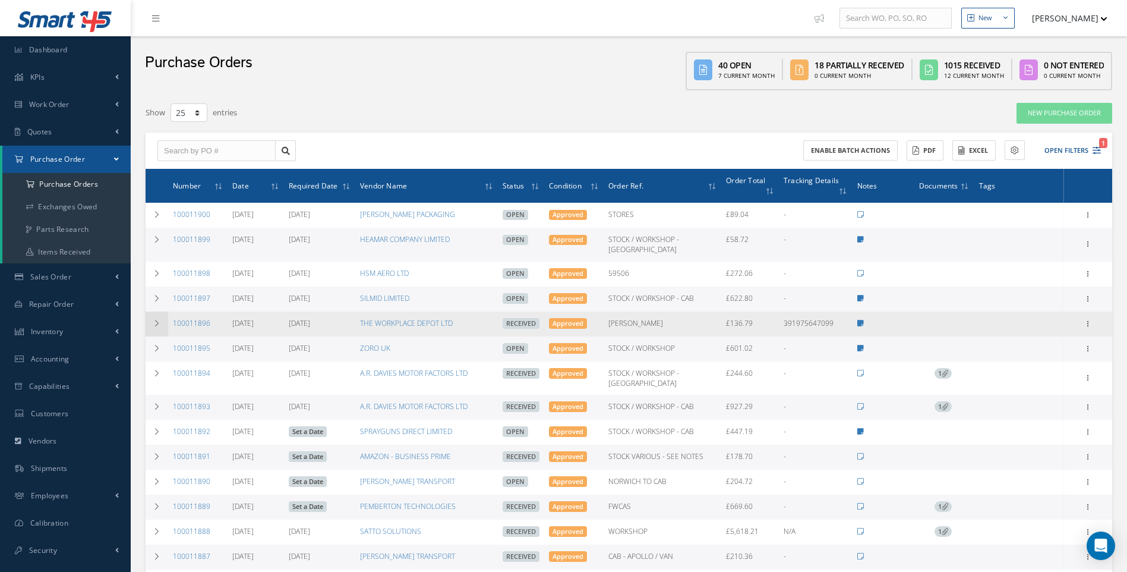
click at [158, 320] on icon at bounding box center [157, 323] width 8 height 7
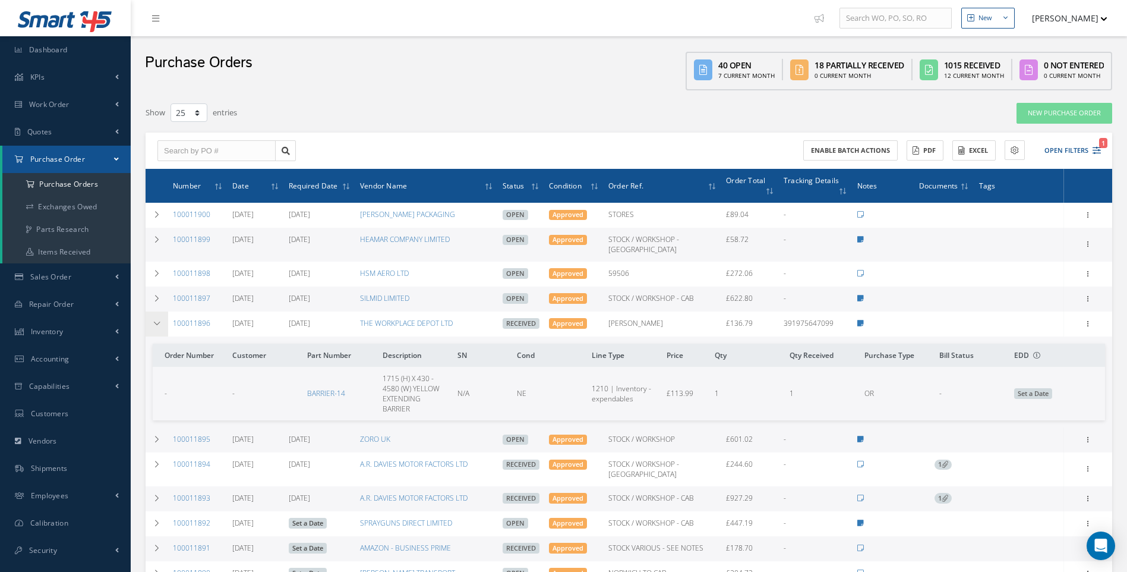
click at [158, 320] on icon at bounding box center [157, 323] width 8 height 7
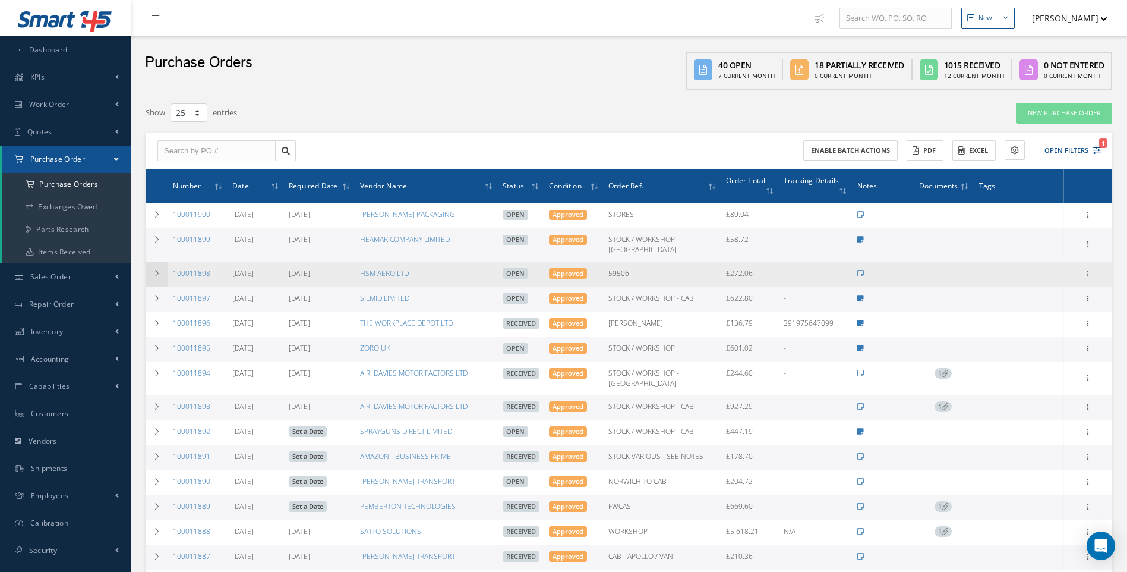
click at [159, 270] on icon at bounding box center [157, 273] width 8 height 7
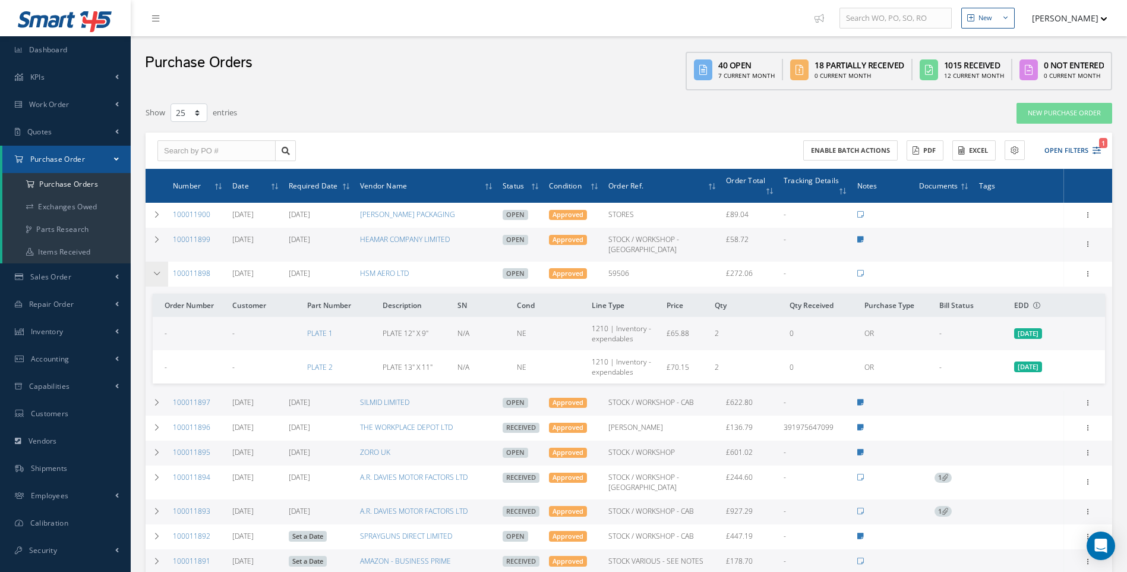
click at [159, 270] on icon at bounding box center [157, 273] width 8 height 7
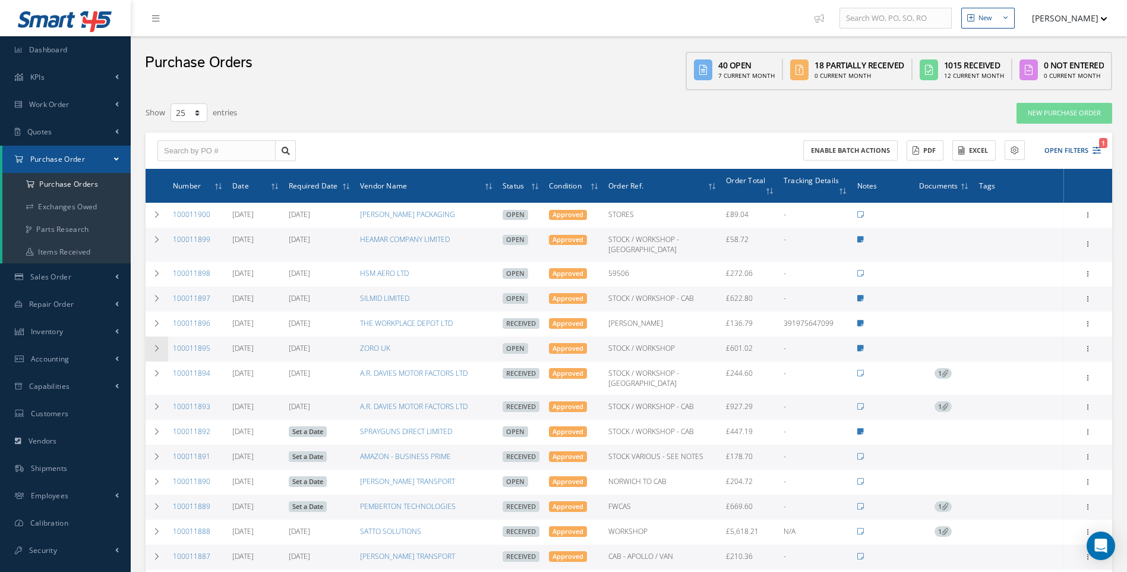
click at [157, 345] on icon at bounding box center [157, 348] width 8 height 7
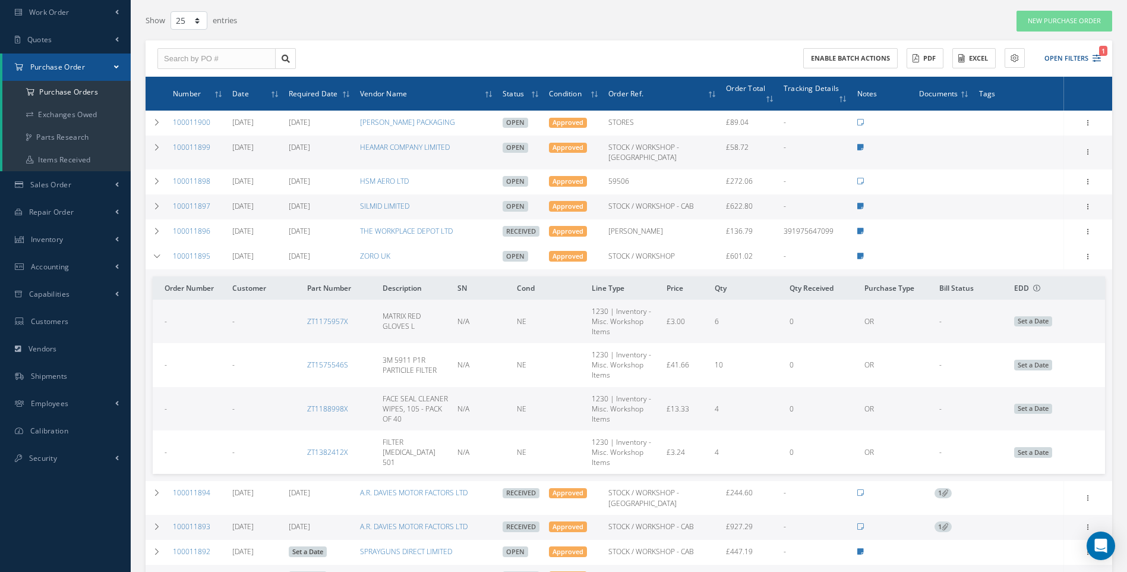
scroll to position [119, 0]
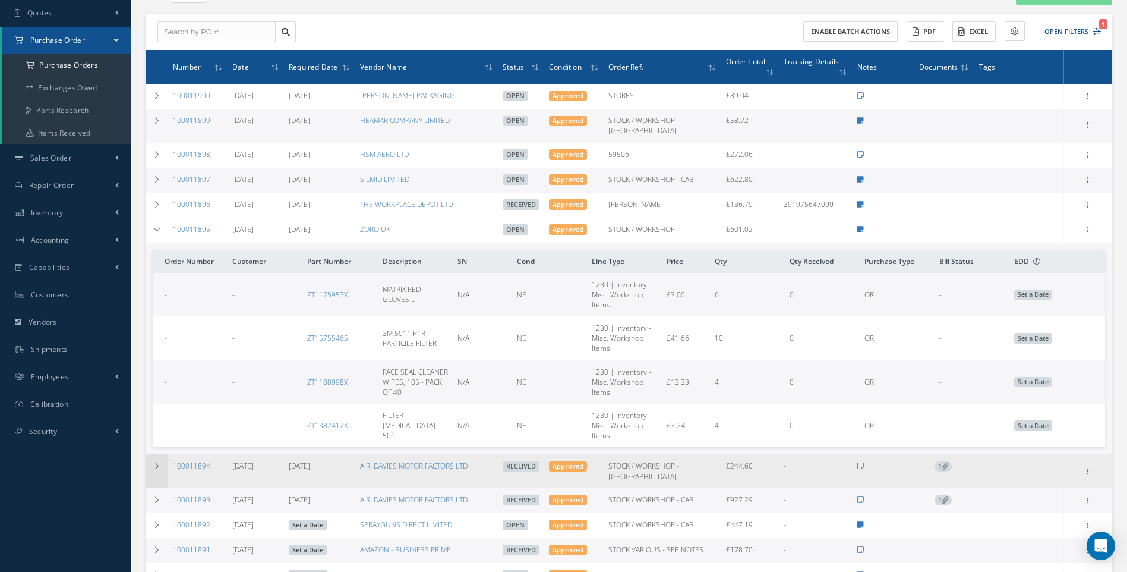
click at [161, 454] on td at bounding box center [157, 470] width 23 height 33
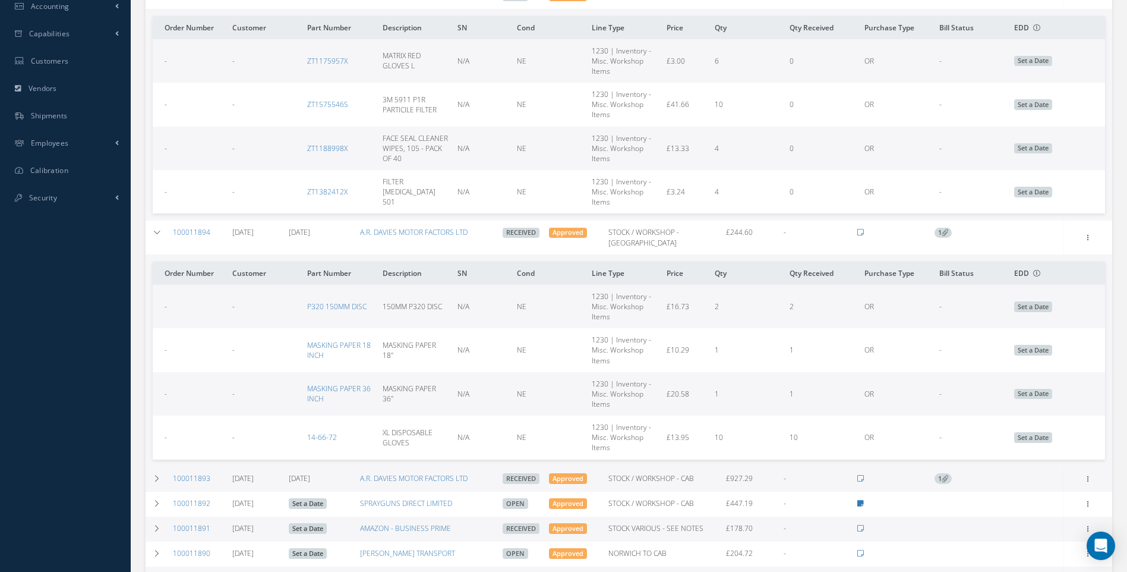
scroll to position [416, 0]
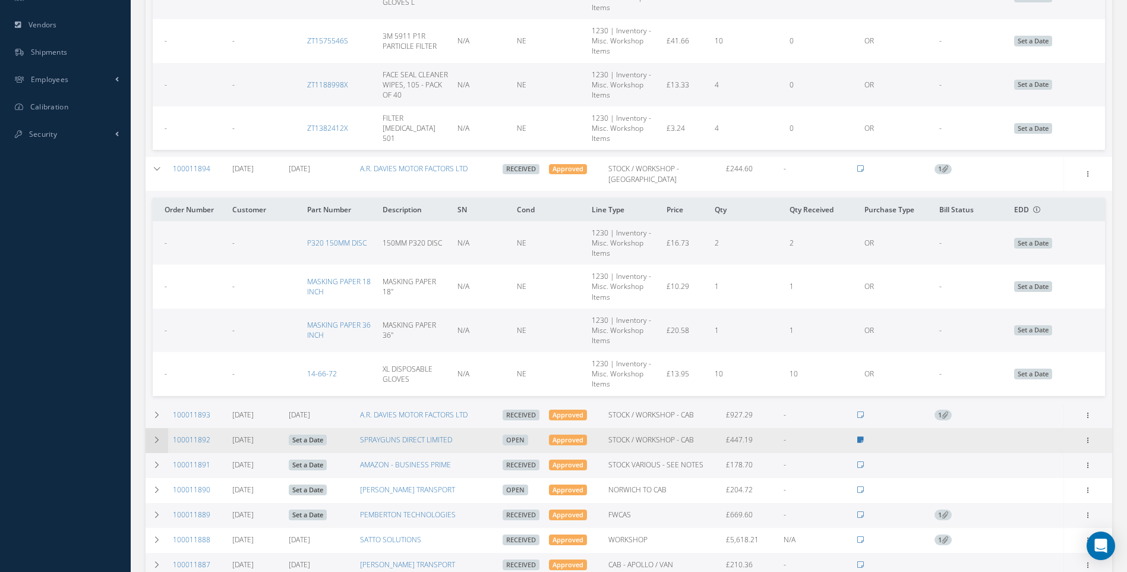
click at [155, 436] on icon at bounding box center [157, 439] width 8 height 7
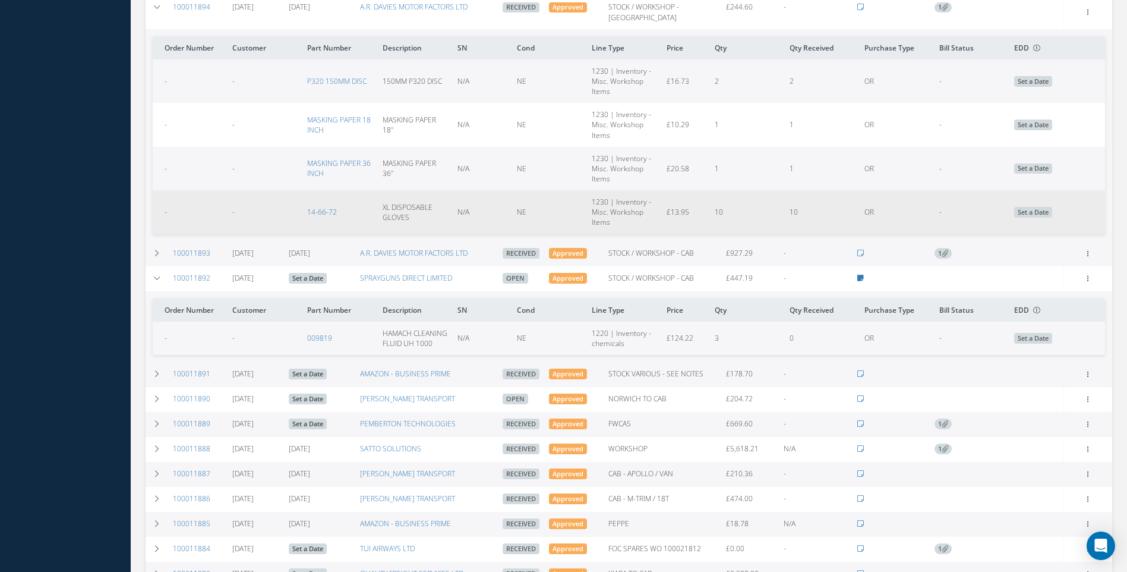
scroll to position [594, 0]
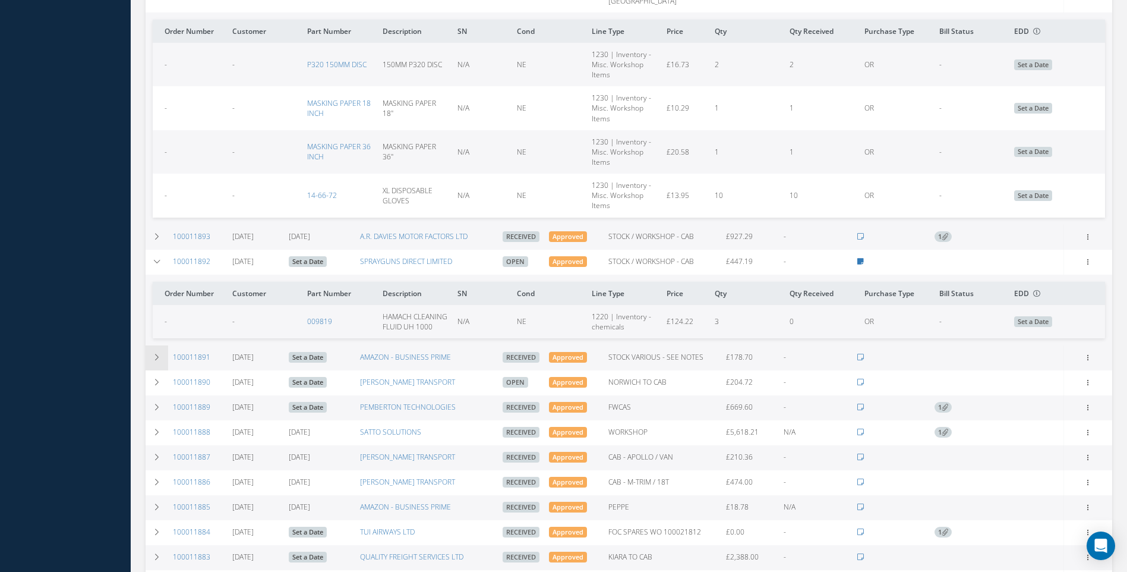
click at [156, 354] on icon at bounding box center [157, 357] width 8 height 7
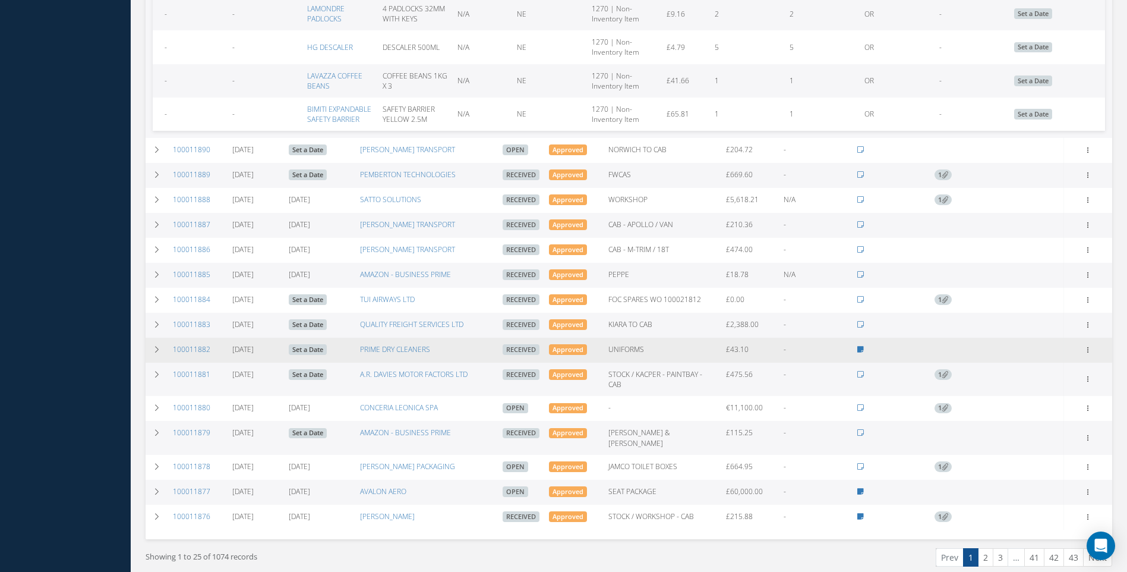
scroll to position [1021, 0]
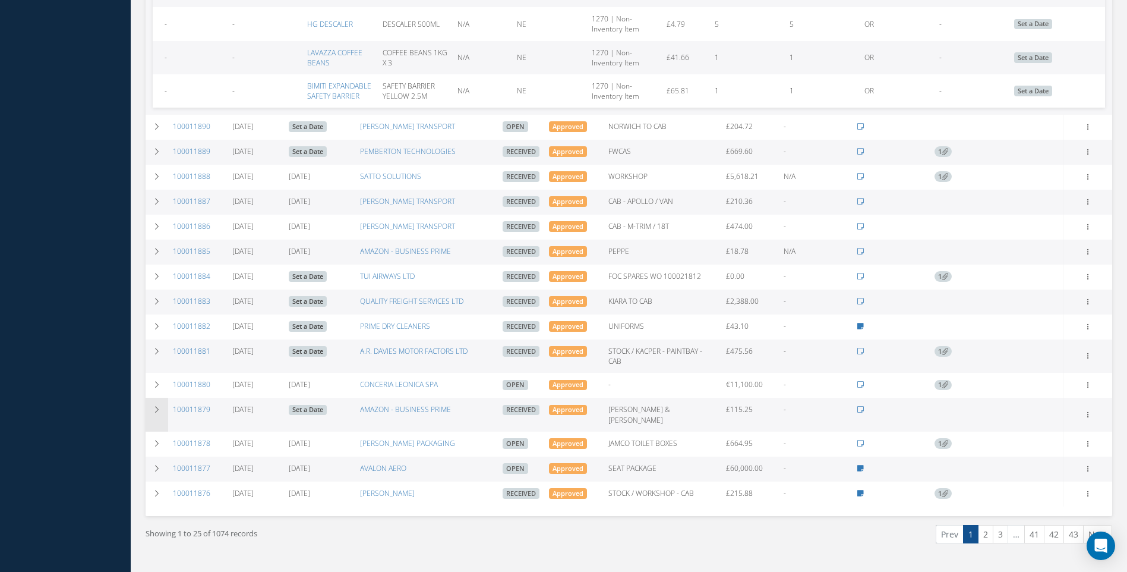
click at [157, 406] on icon at bounding box center [157, 409] width 8 height 7
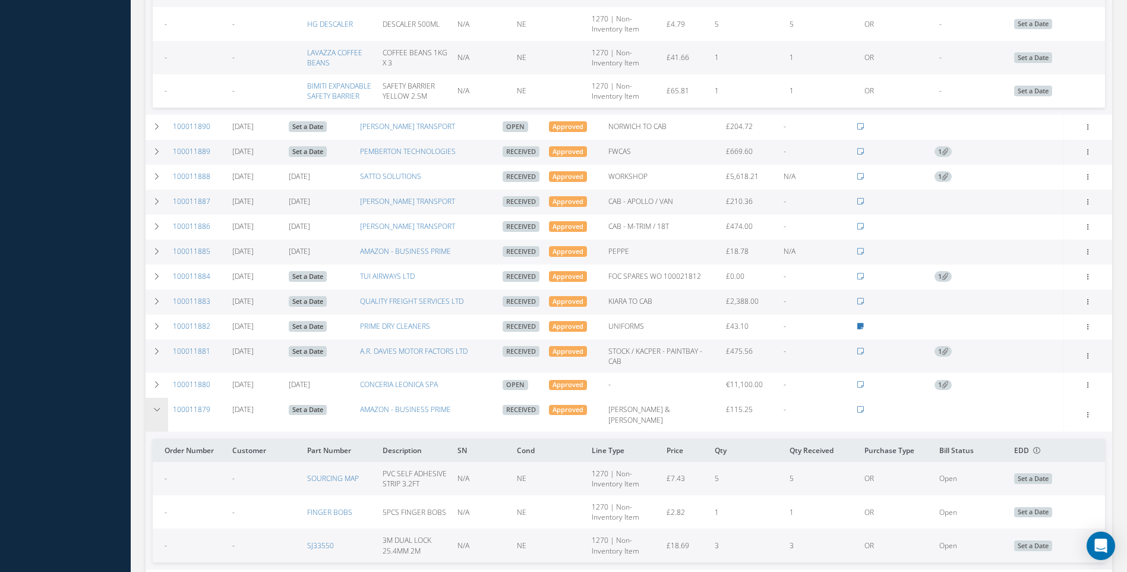
click at [157, 406] on icon at bounding box center [157, 409] width 8 height 7
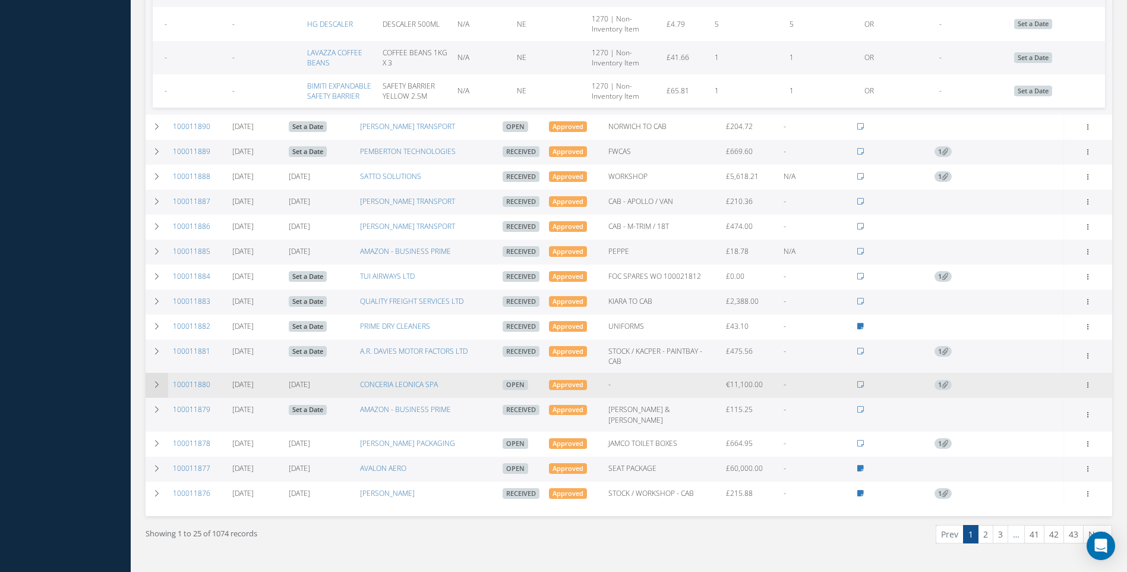
click at [155, 381] on icon at bounding box center [157, 384] width 8 height 7
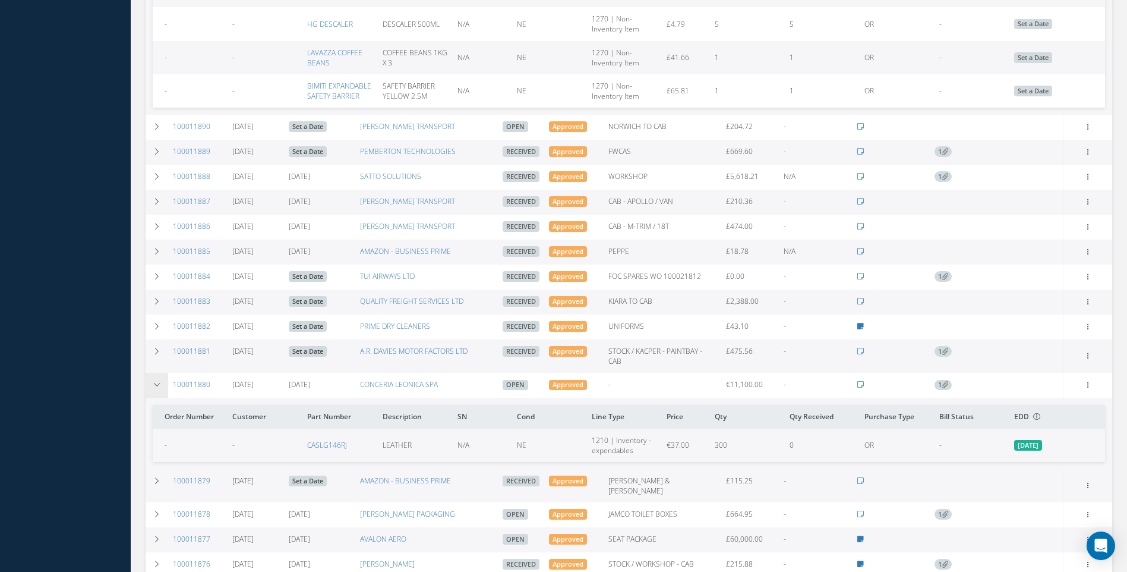
click at [155, 381] on icon at bounding box center [157, 384] width 8 height 7
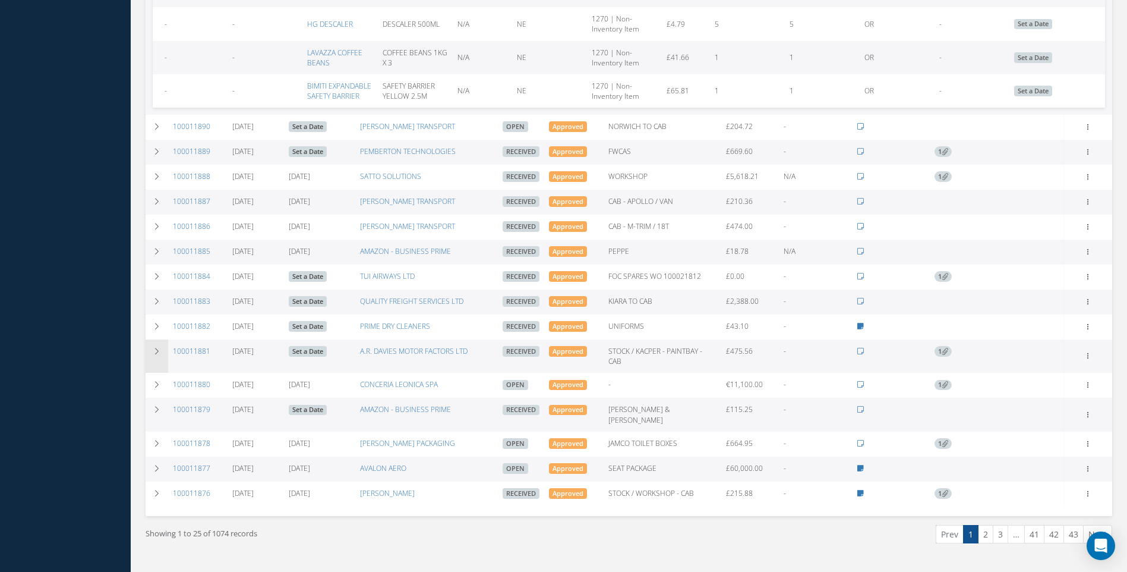
click at [162, 339] on td at bounding box center [157, 355] width 23 height 33
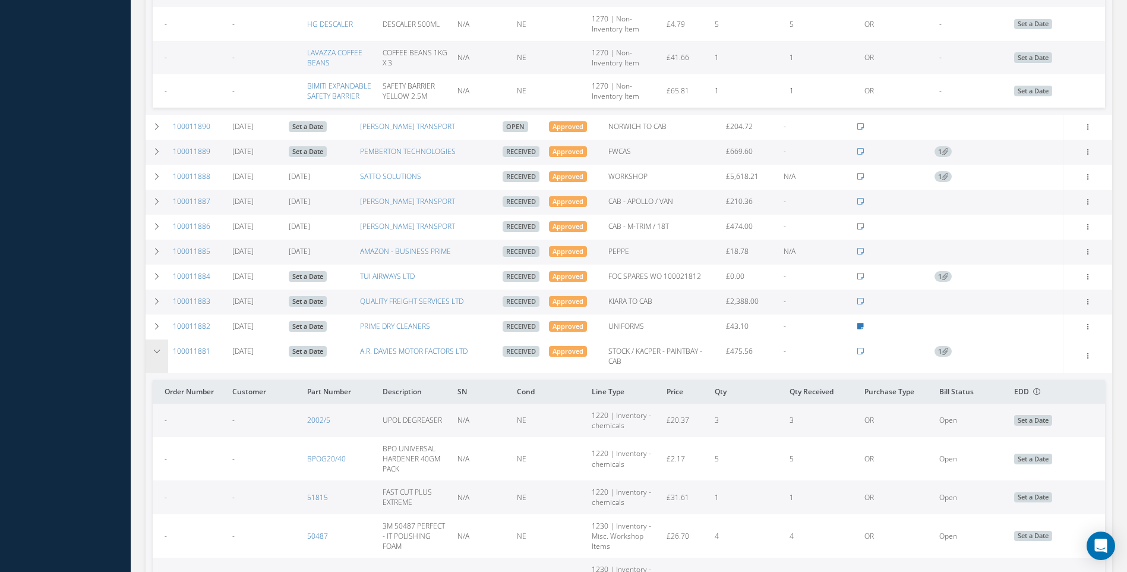
click at [162, 339] on td at bounding box center [157, 355] width 23 height 33
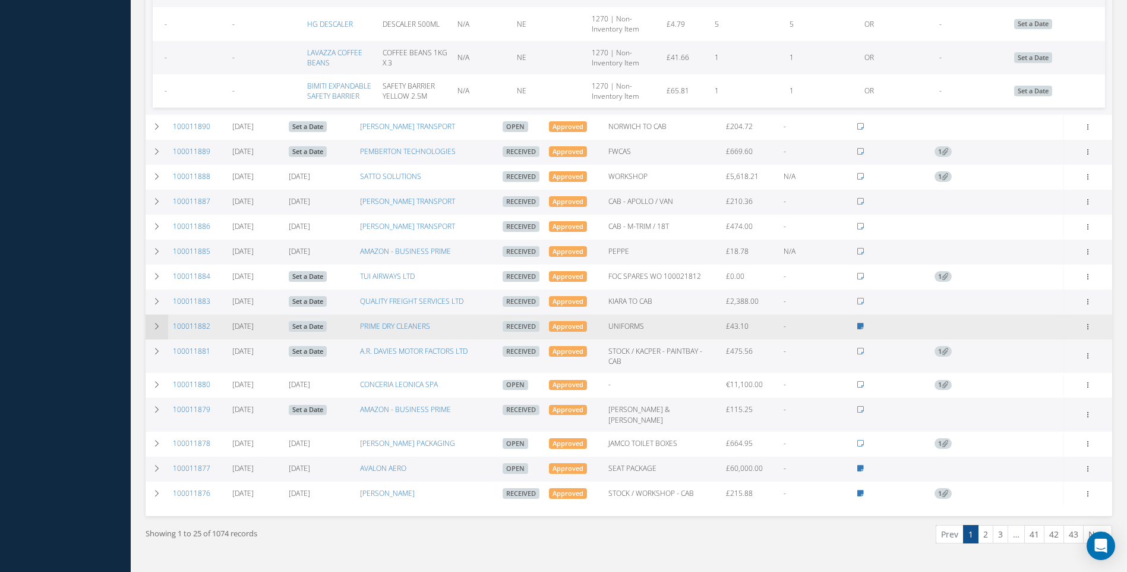
click at [156, 323] on icon at bounding box center [157, 326] width 8 height 7
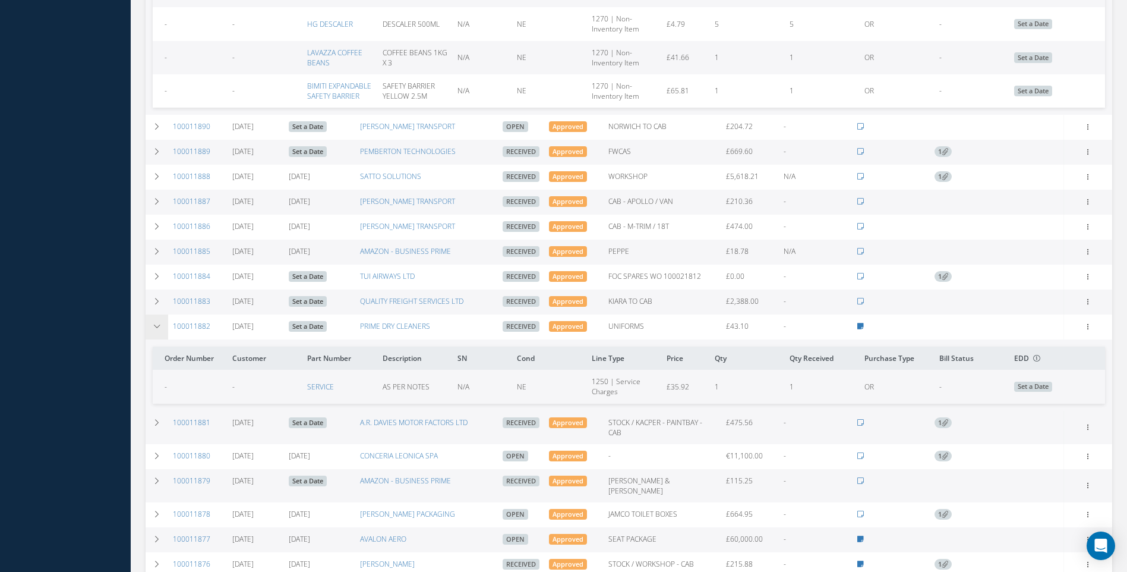
click at [156, 323] on icon at bounding box center [157, 326] width 8 height 7
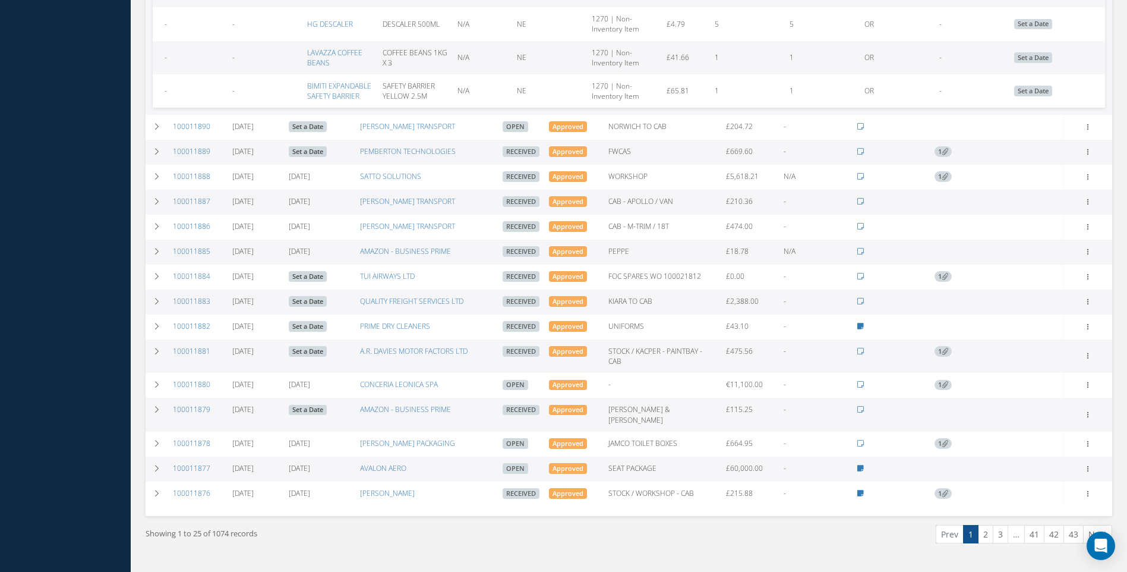
click at [168, 289] on tr "100011883 08/04/2025 Set a Date QUALITY FREIGHT SERVICES LTD Received Approved …" at bounding box center [629, 301] width 967 height 25
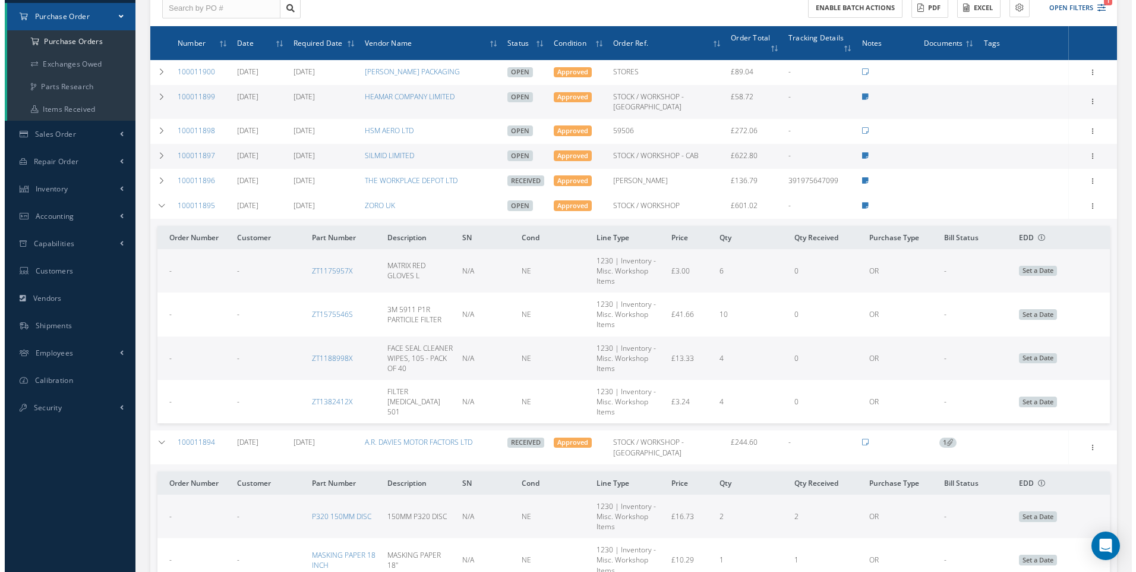
scroll to position [11, 0]
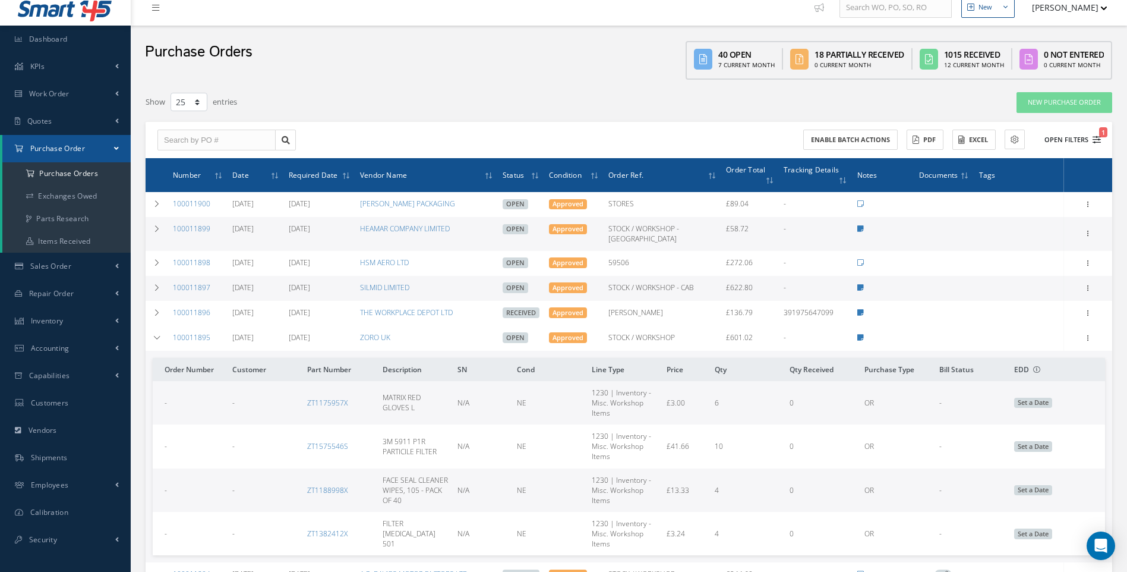
click at [1099, 141] on icon "1" at bounding box center [1097, 139] width 8 height 8
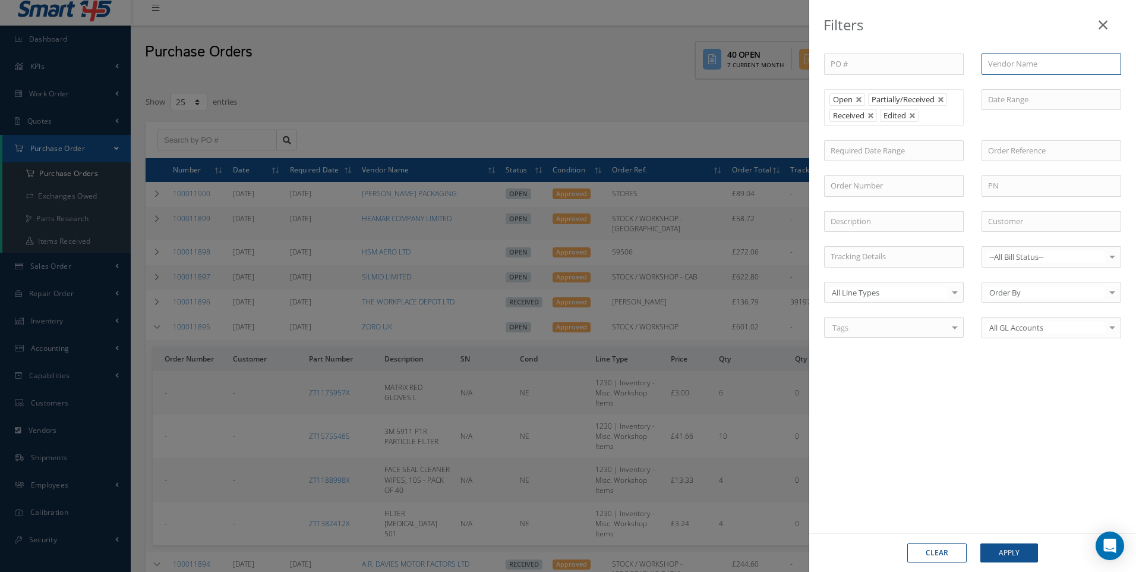
click at [1013, 71] on input "text" at bounding box center [1052, 63] width 140 height 21
type input "T"
click at [1009, 551] on button "Apply" at bounding box center [1010, 552] width 58 height 19
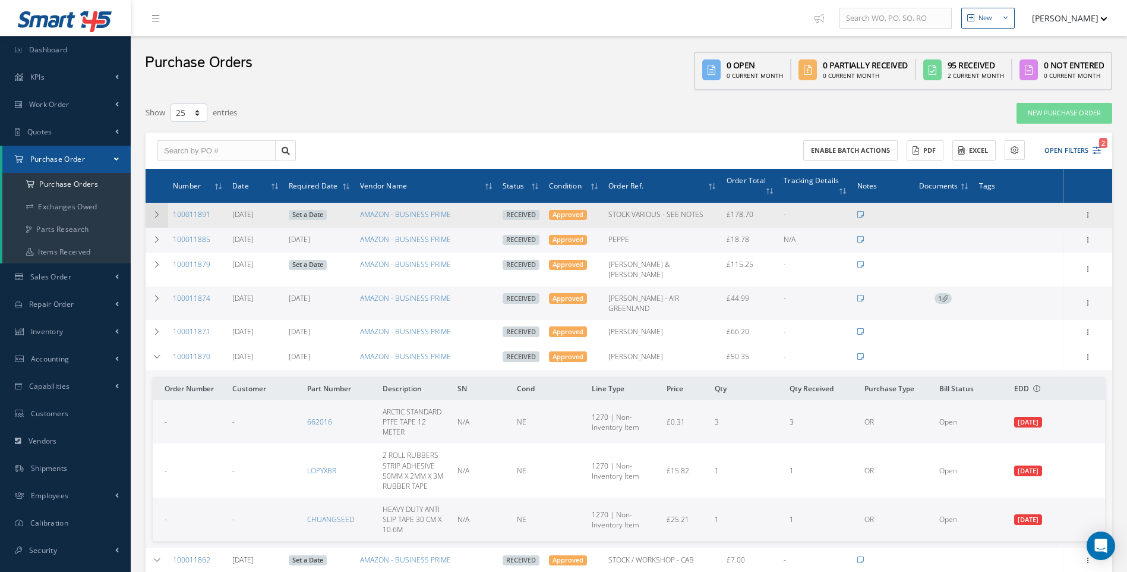
click at [156, 211] on icon at bounding box center [157, 214] width 8 height 7
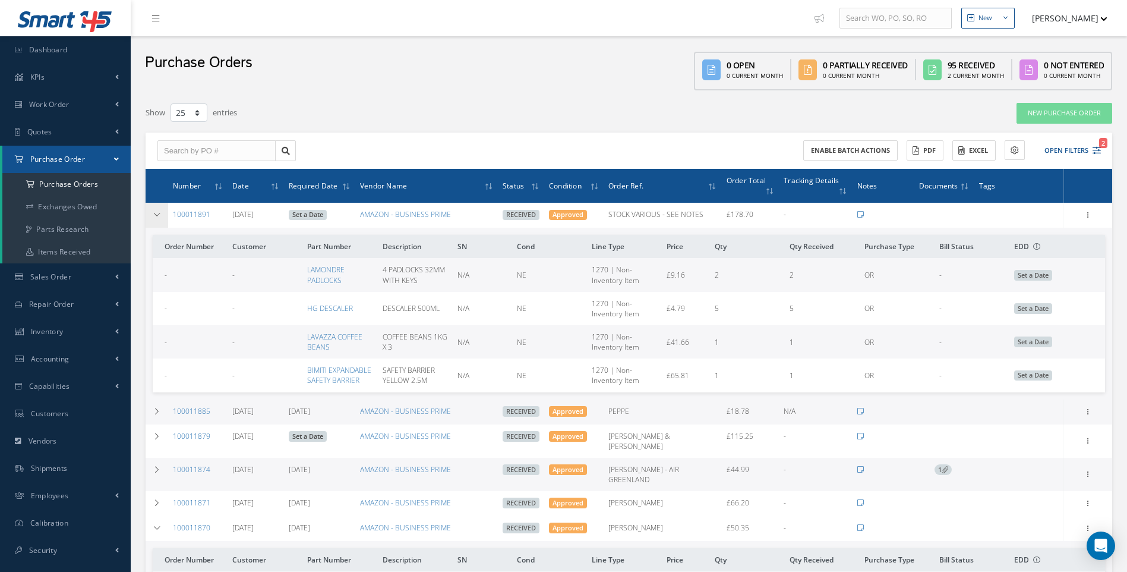
click at [156, 211] on icon at bounding box center [157, 214] width 8 height 7
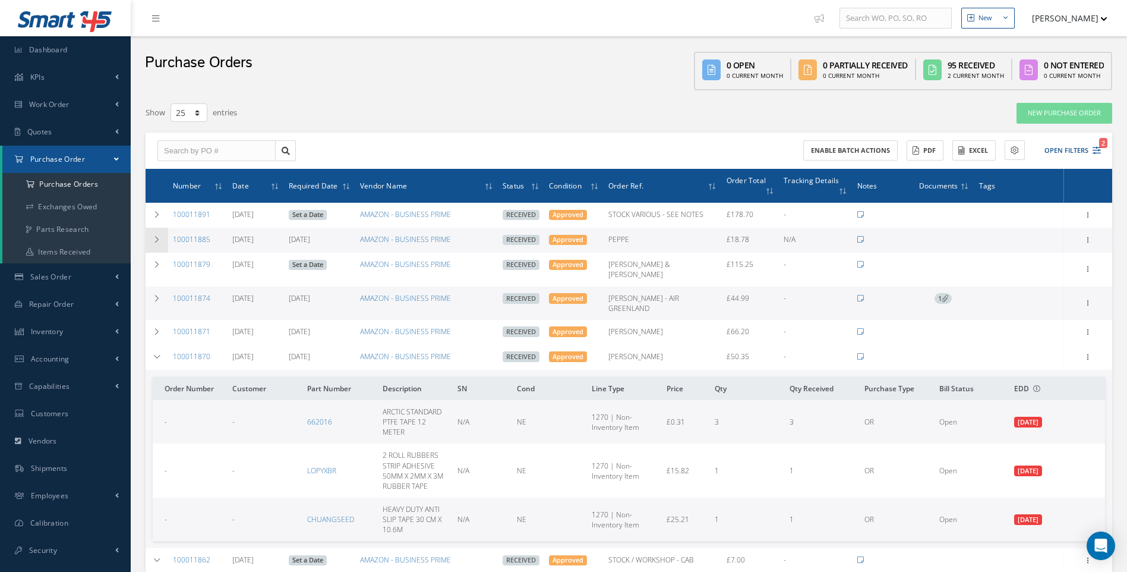
click at [157, 237] on icon at bounding box center [157, 239] width 8 height 7
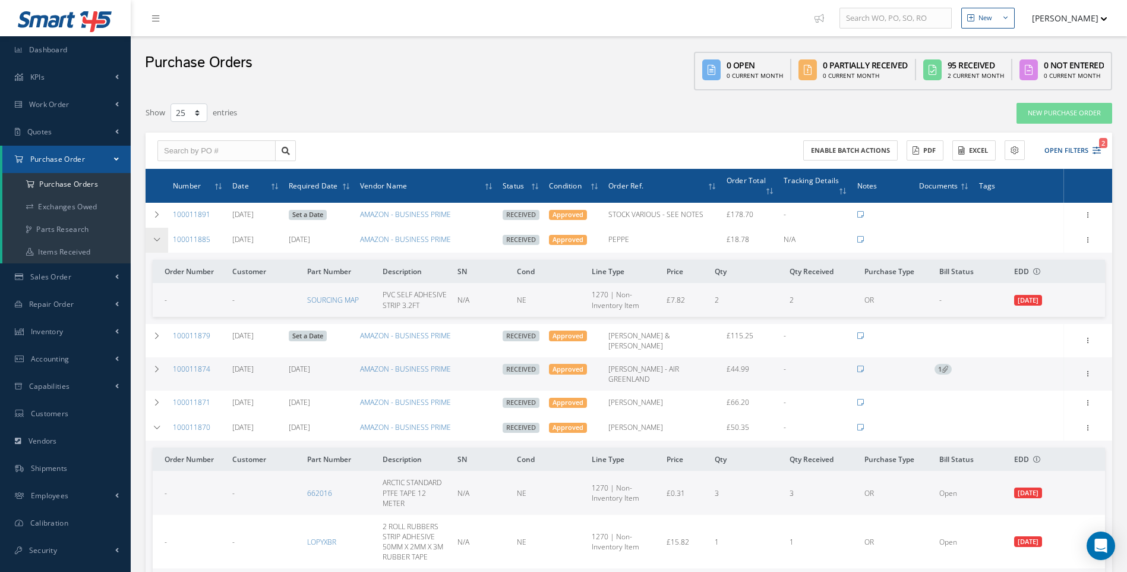
click at [157, 237] on icon at bounding box center [157, 239] width 8 height 7
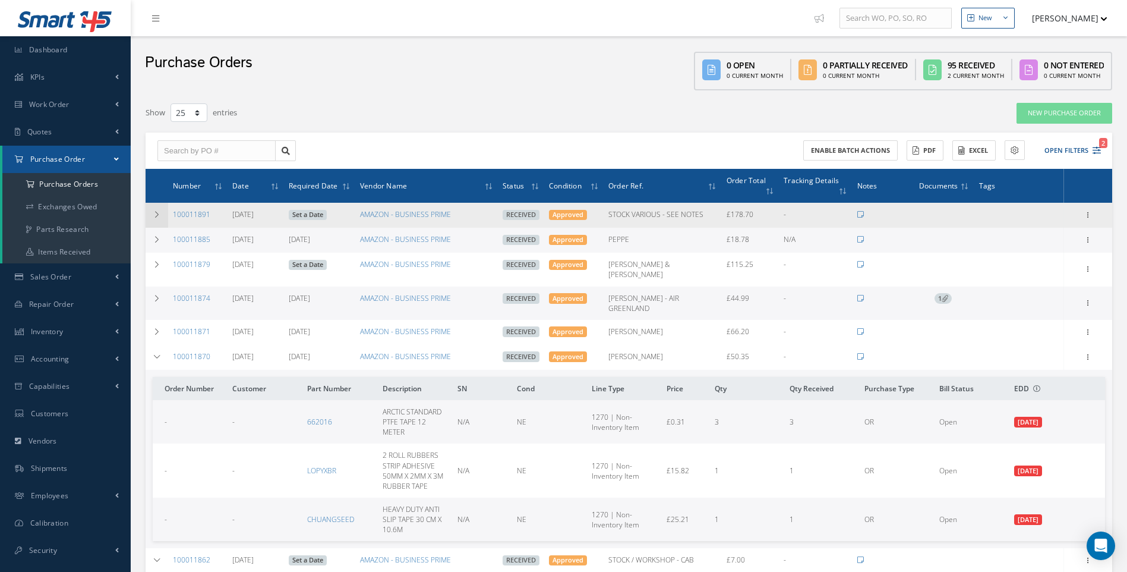
click at [156, 216] on icon at bounding box center [157, 214] width 8 height 7
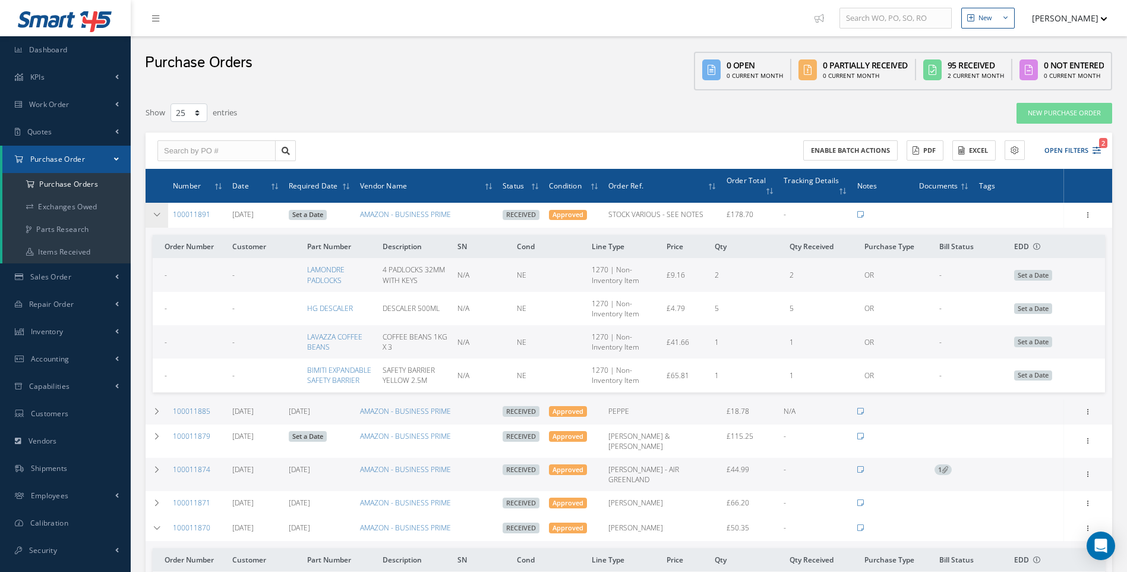
click at [156, 216] on icon at bounding box center [157, 214] width 8 height 7
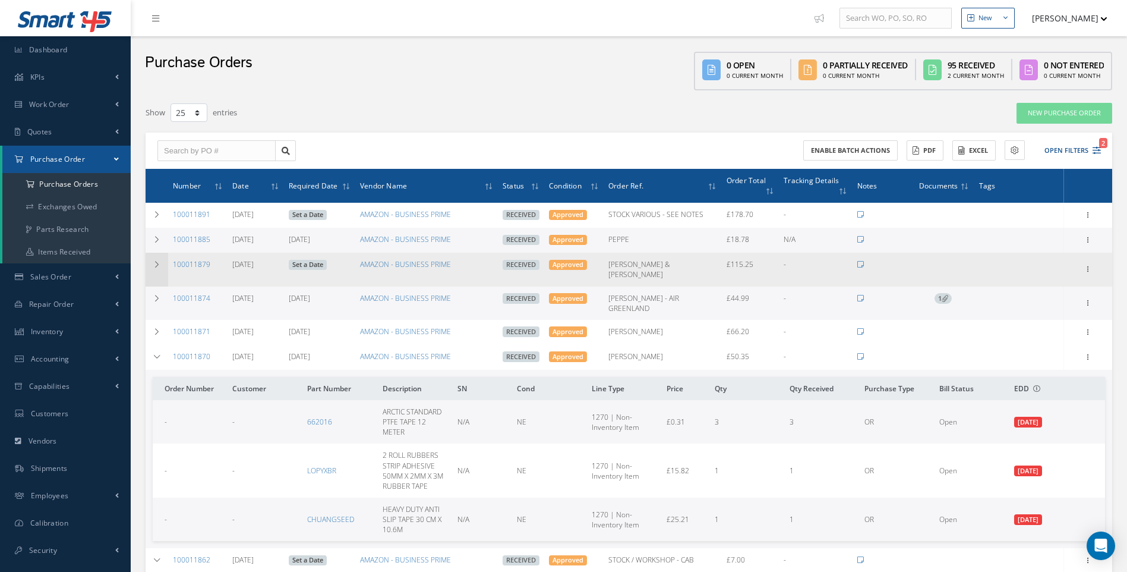
click at [157, 263] on icon at bounding box center [157, 264] width 8 height 7
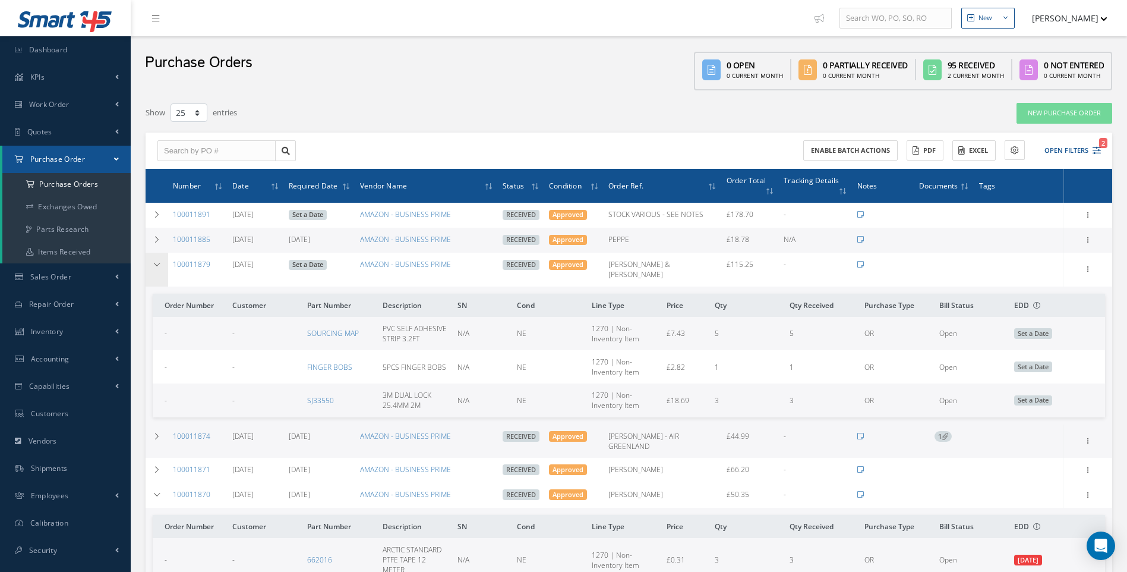
click at [157, 263] on icon at bounding box center [157, 264] width 8 height 7
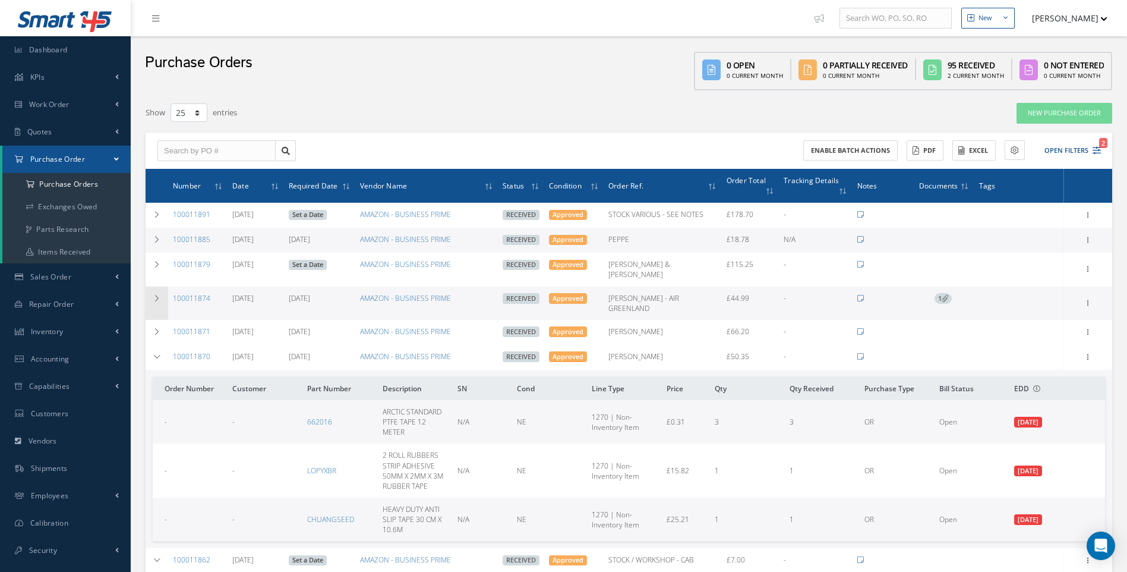
click at [157, 295] on icon at bounding box center [157, 298] width 8 height 7
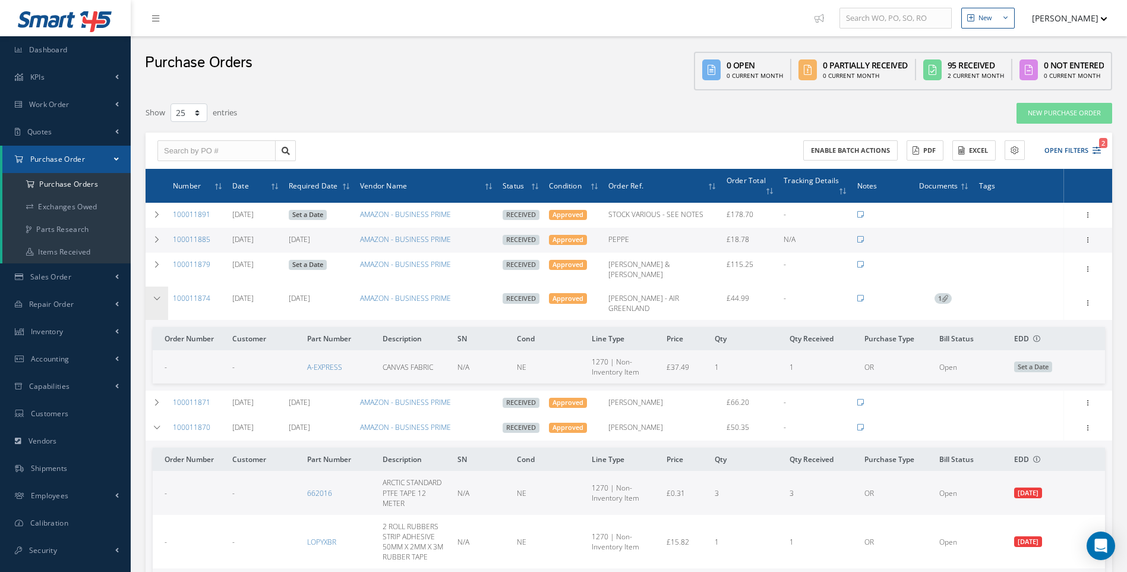
click at [157, 295] on icon at bounding box center [157, 298] width 8 height 7
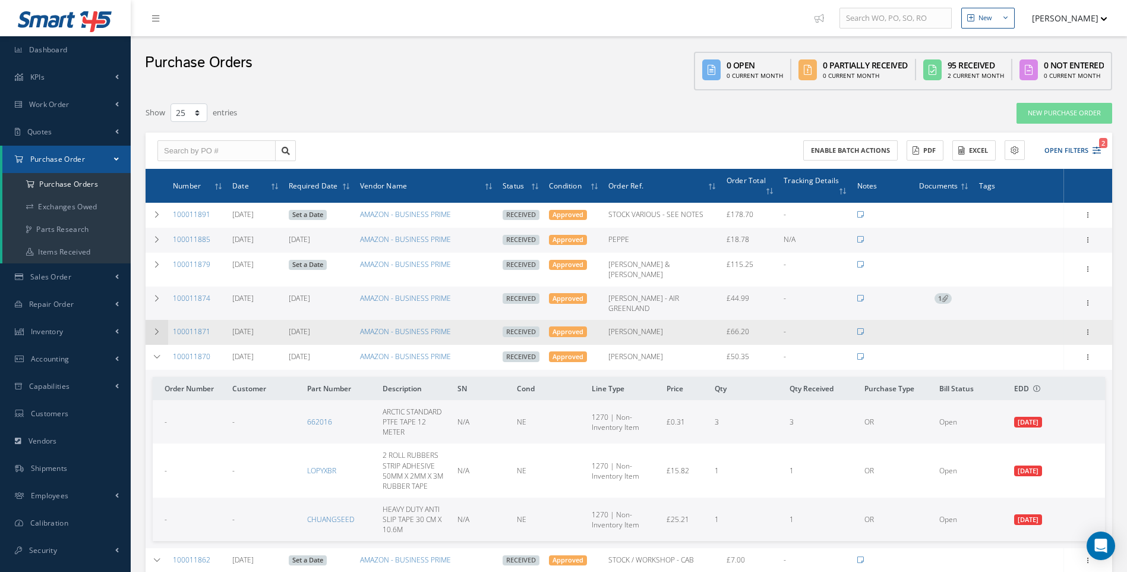
click at [158, 328] on icon at bounding box center [157, 331] width 8 height 7
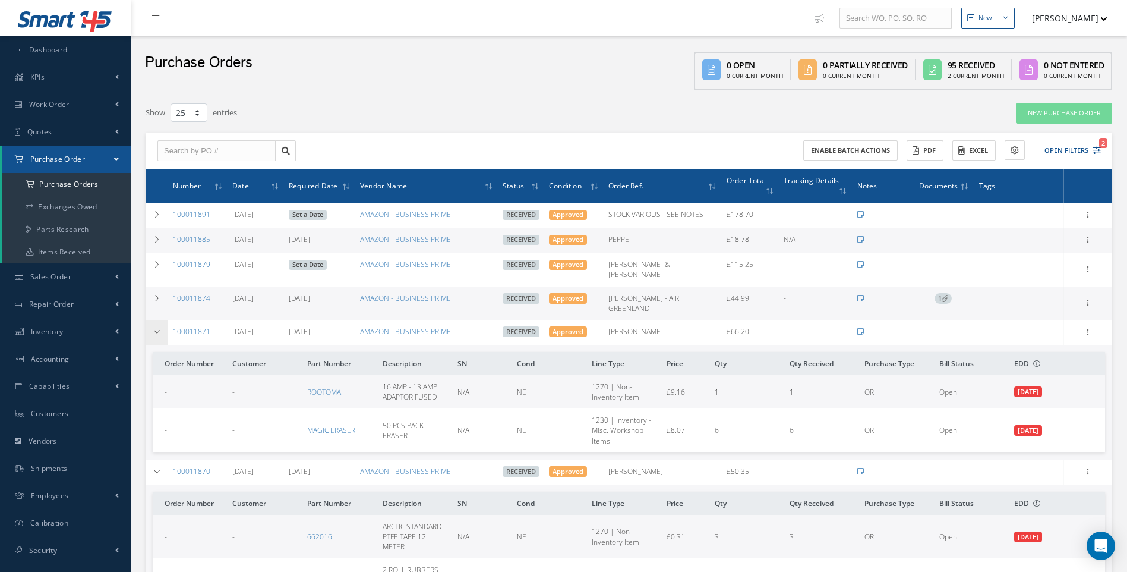
click at [158, 328] on icon at bounding box center [157, 331] width 8 height 7
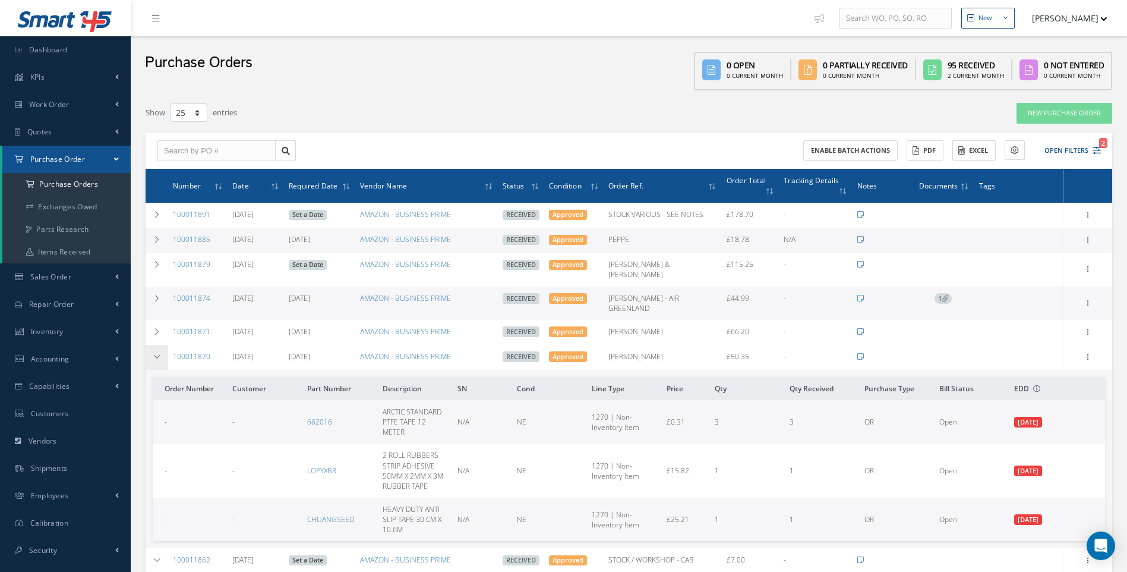
click at [155, 353] on icon at bounding box center [157, 356] width 8 height 7
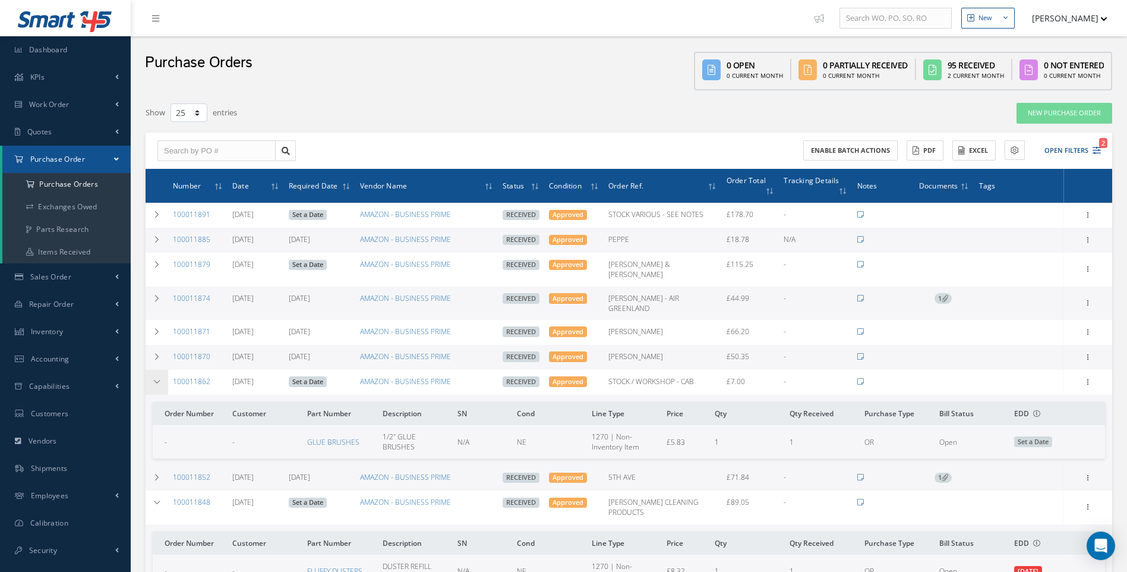
click at [156, 378] on icon at bounding box center [157, 381] width 8 height 7
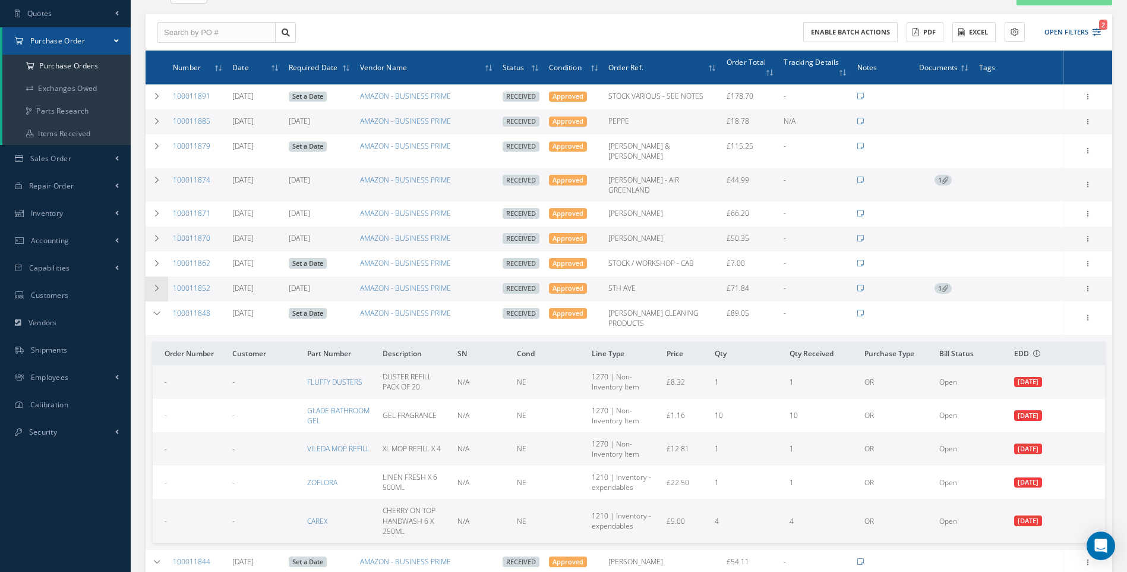
scroll to position [119, 0]
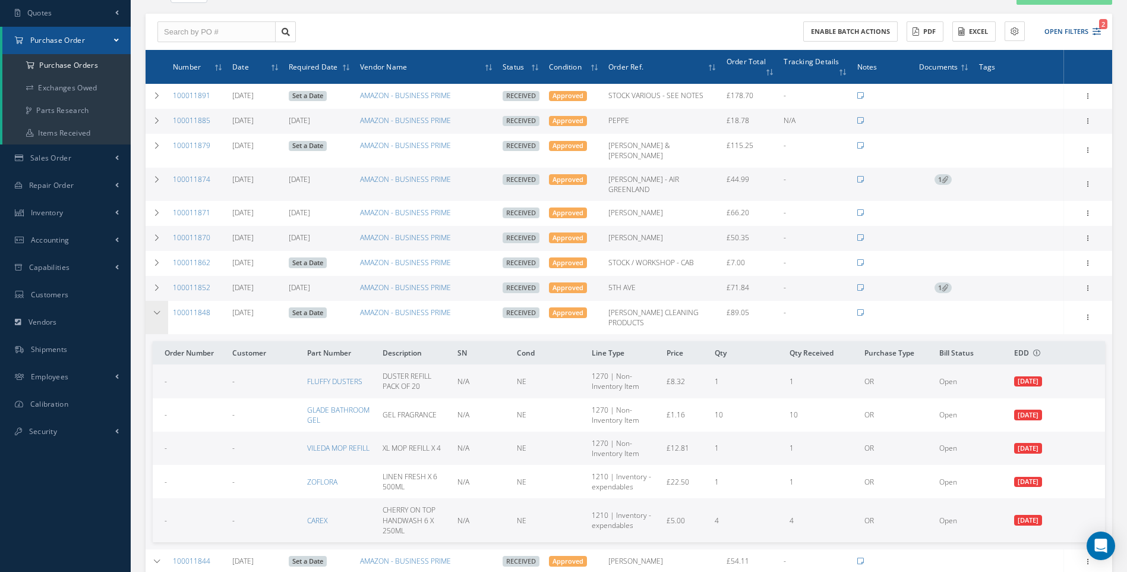
click at [157, 309] on icon at bounding box center [157, 312] width 8 height 7
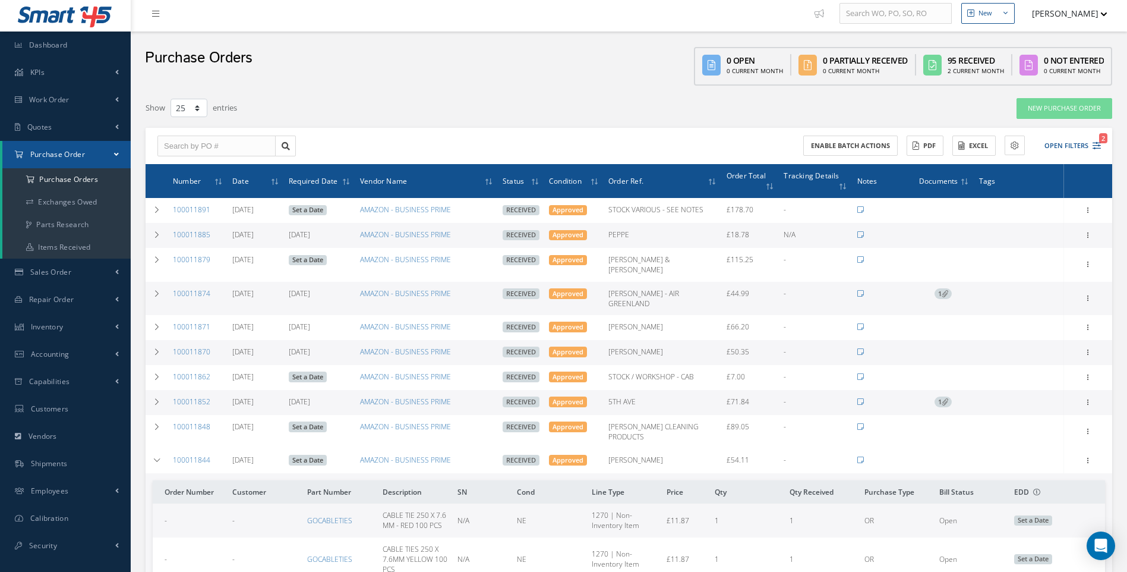
scroll to position [0, 0]
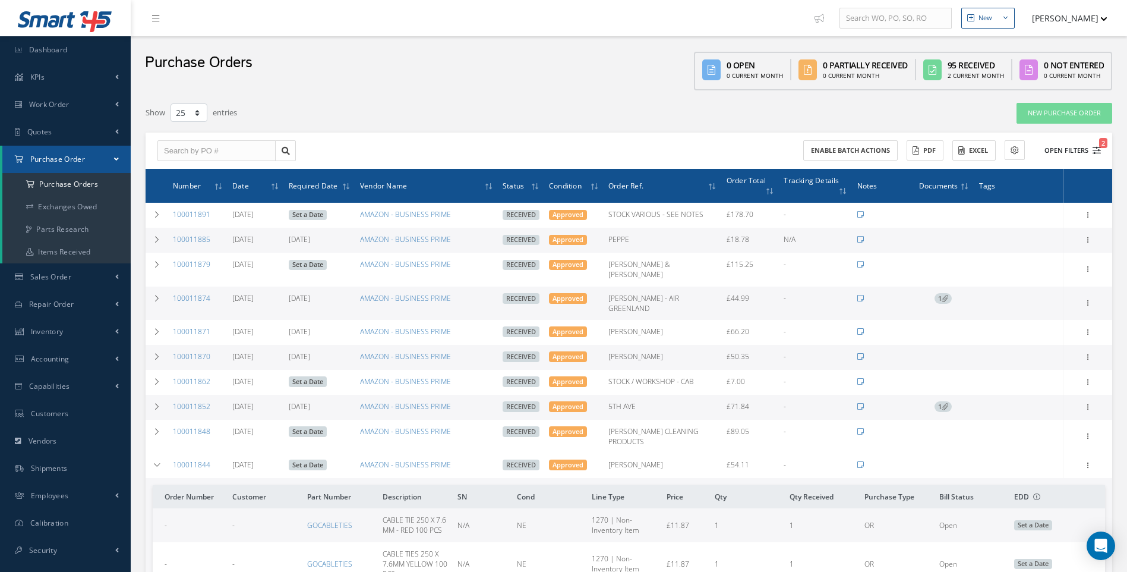
click at [1096, 149] on icon "2" at bounding box center [1097, 150] width 8 height 8
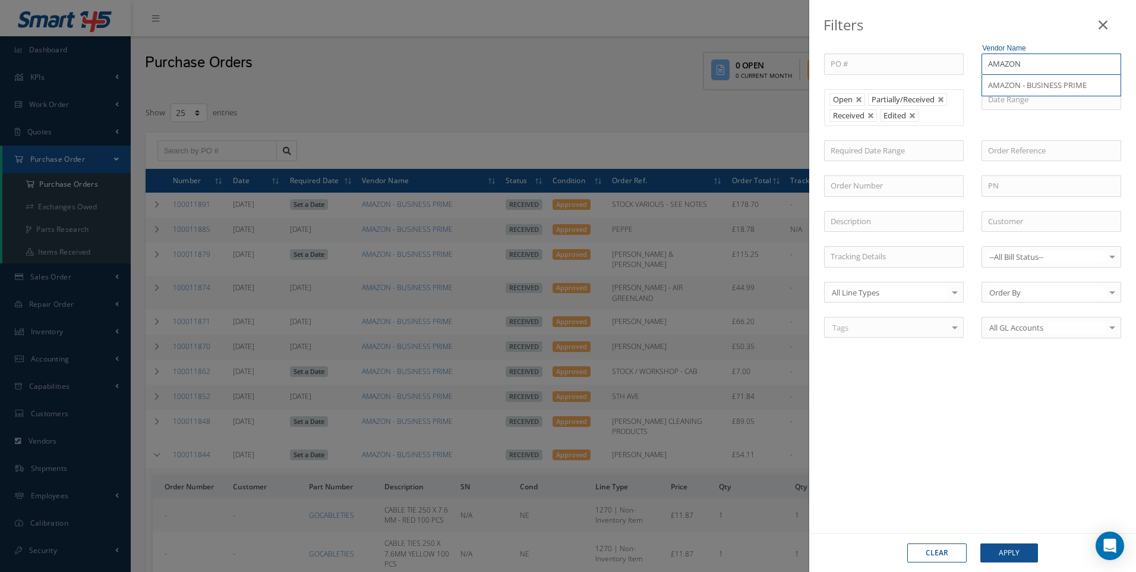
drag, startPoint x: 1028, startPoint y: 60, endPoint x: 969, endPoint y: 75, distance: 61.4
click at [969, 75] on div "PO # Vendor Name AMAZON AMAZON - BUSINESS PRIME Open Partially/Received Receive…" at bounding box center [972, 202] width 315 height 299
click at [1011, 83] on span "ZORO UK" at bounding box center [1004, 85] width 33 height 11
click at [1011, 549] on button "Apply" at bounding box center [1010, 552] width 58 height 19
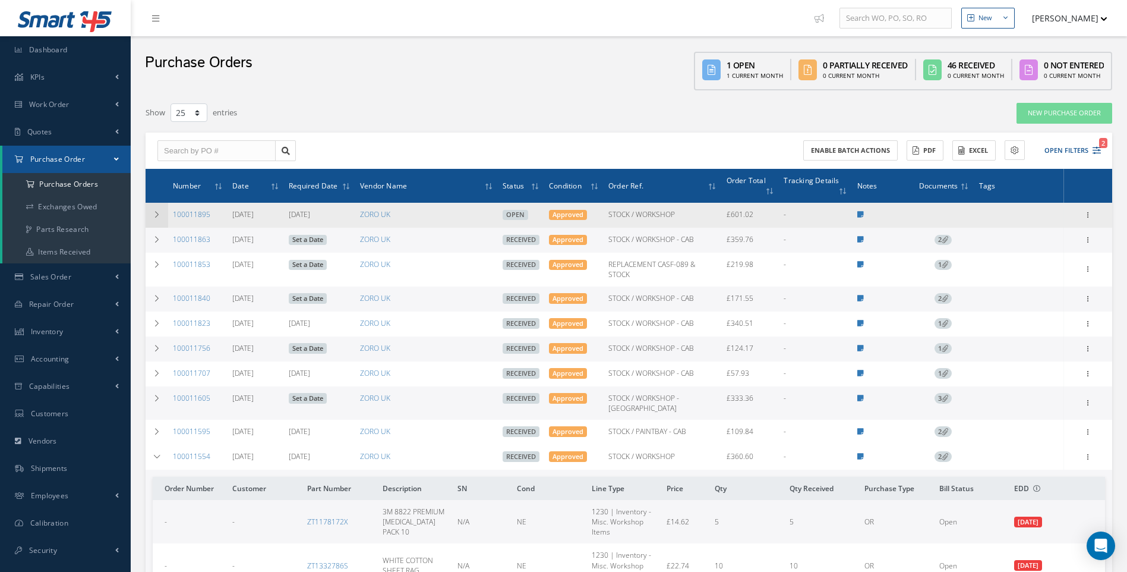
click at [159, 217] on icon at bounding box center [157, 214] width 8 height 7
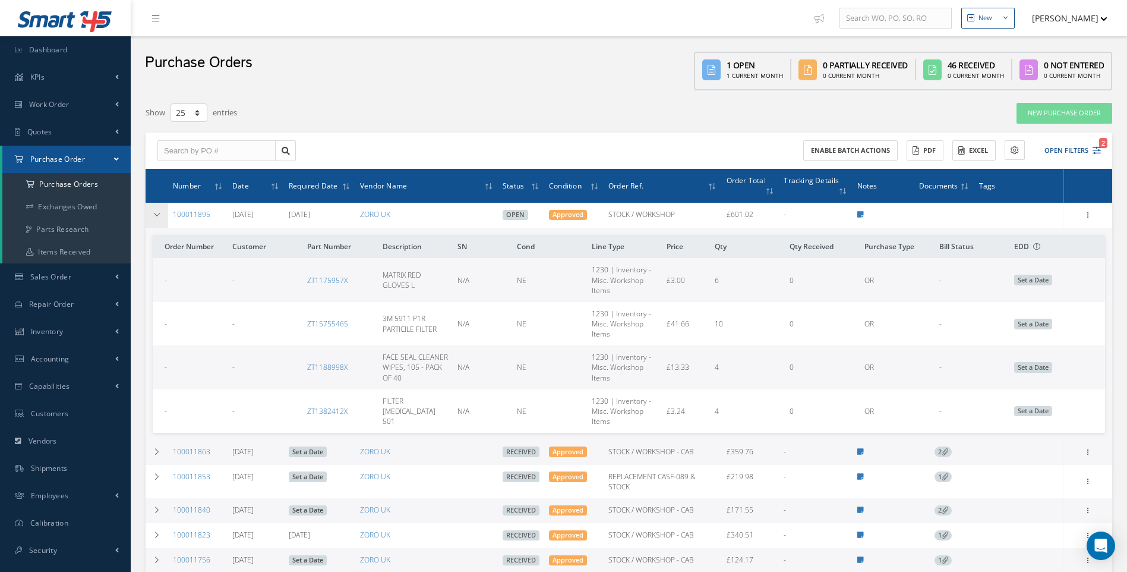
click at [159, 217] on icon at bounding box center [157, 214] width 8 height 7
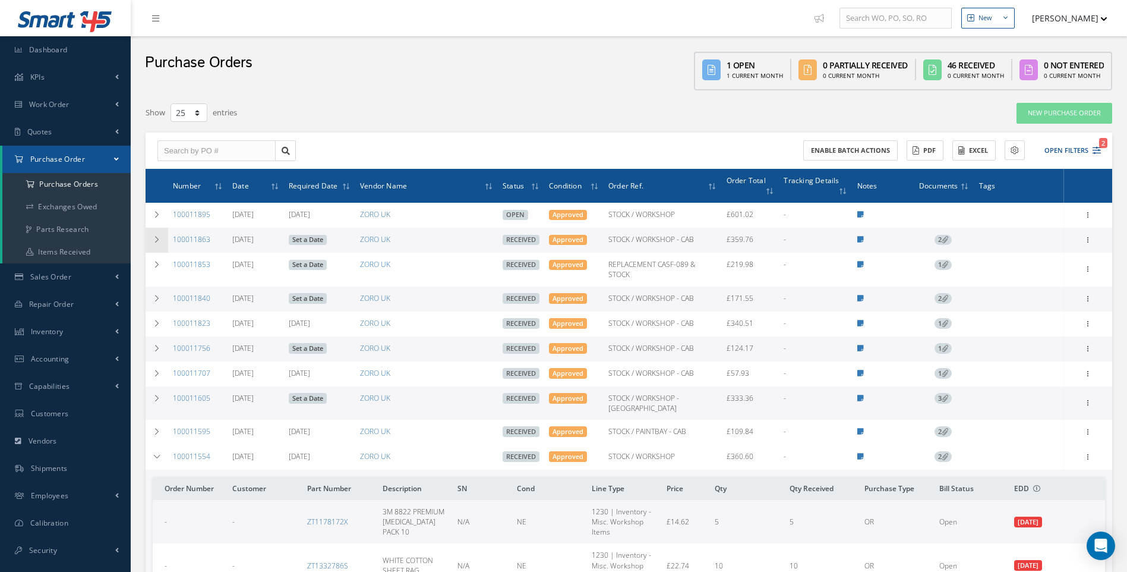
click at [156, 239] on icon at bounding box center [157, 239] width 8 height 7
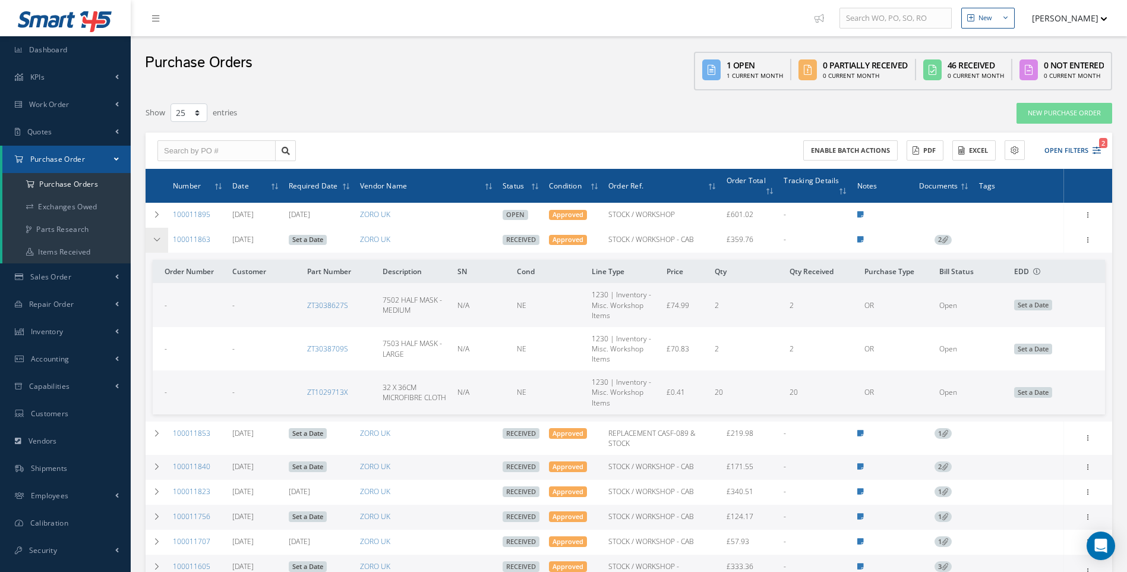
click at [156, 239] on icon at bounding box center [157, 239] width 8 height 7
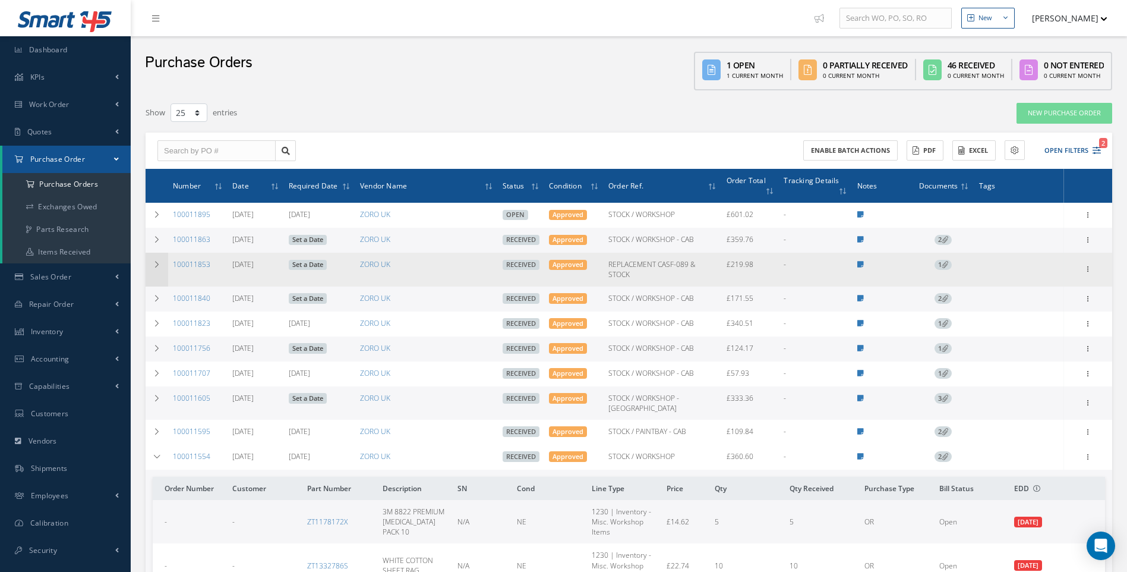
click at [157, 268] on icon at bounding box center [157, 264] width 8 height 7
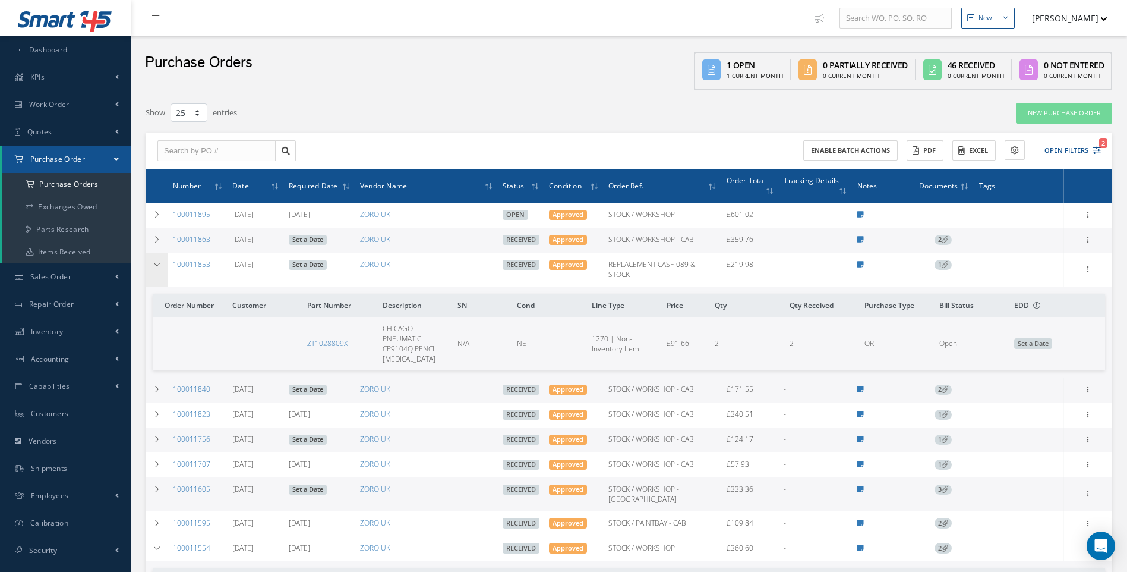
click at [157, 268] on icon at bounding box center [157, 264] width 8 height 7
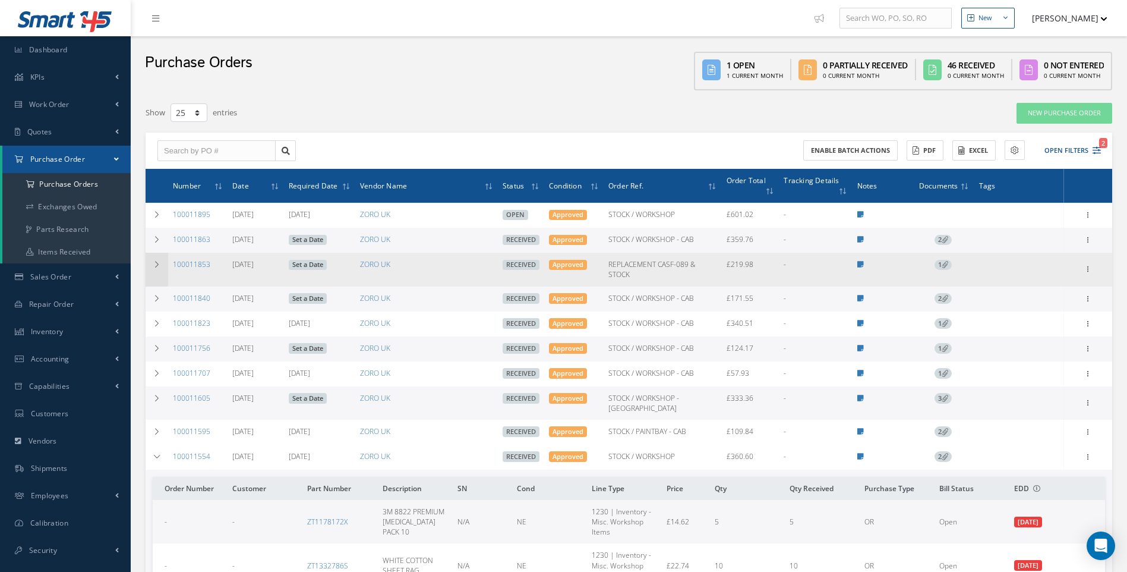
click at [157, 268] on icon at bounding box center [157, 264] width 8 height 7
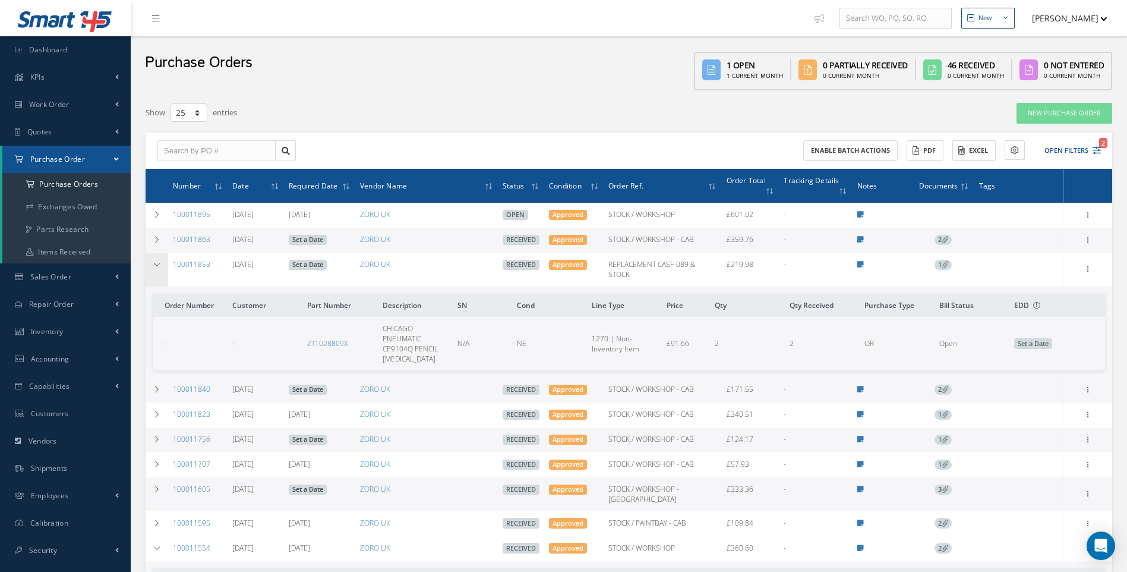
click at [157, 268] on icon at bounding box center [157, 264] width 8 height 7
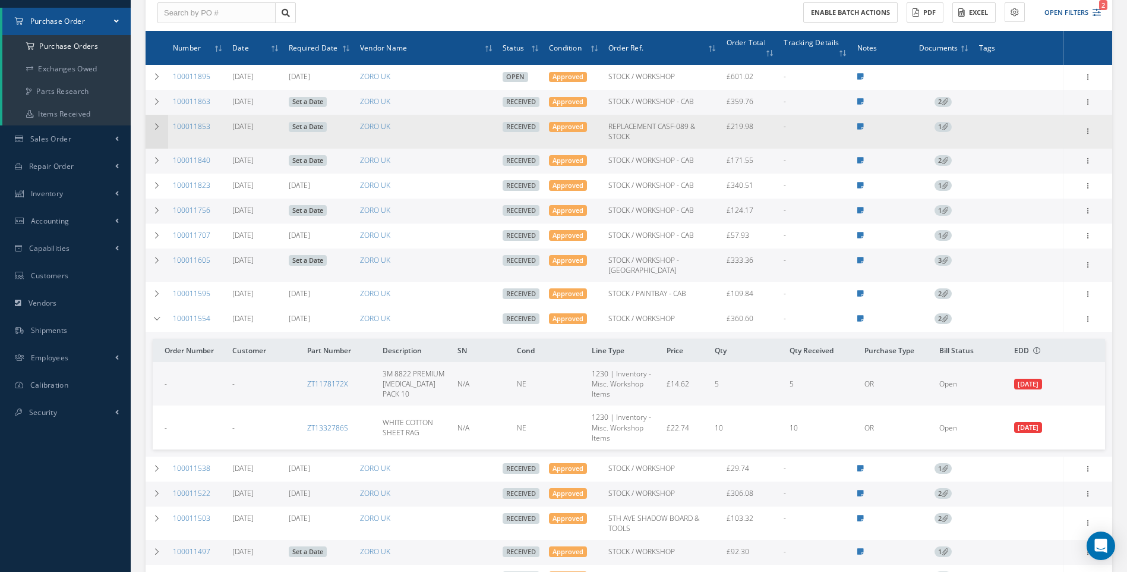
scroll to position [178, 0]
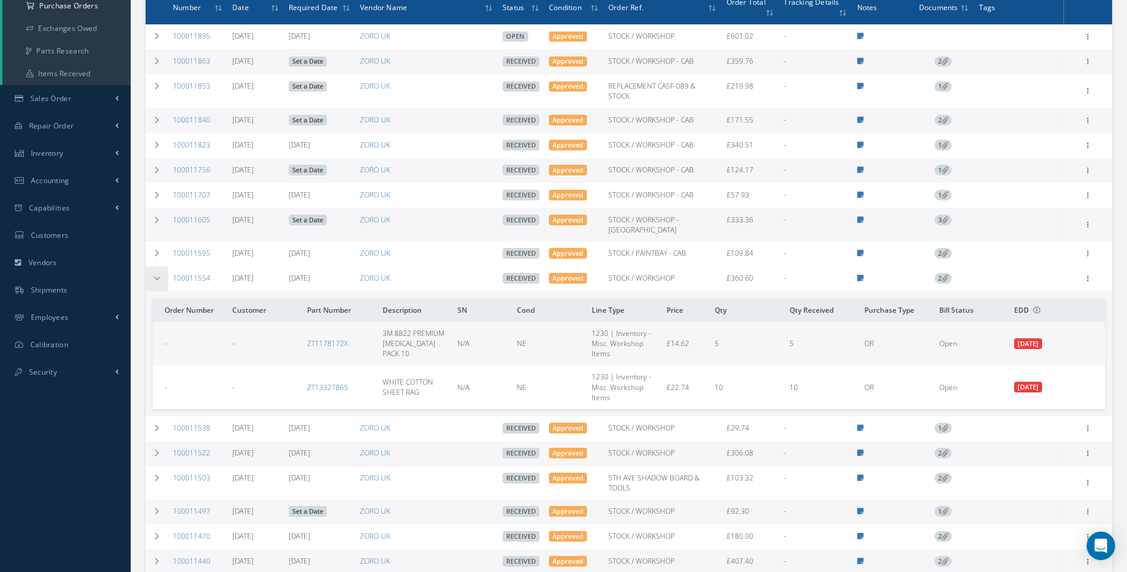
click at [157, 275] on icon at bounding box center [157, 278] width 8 height 7
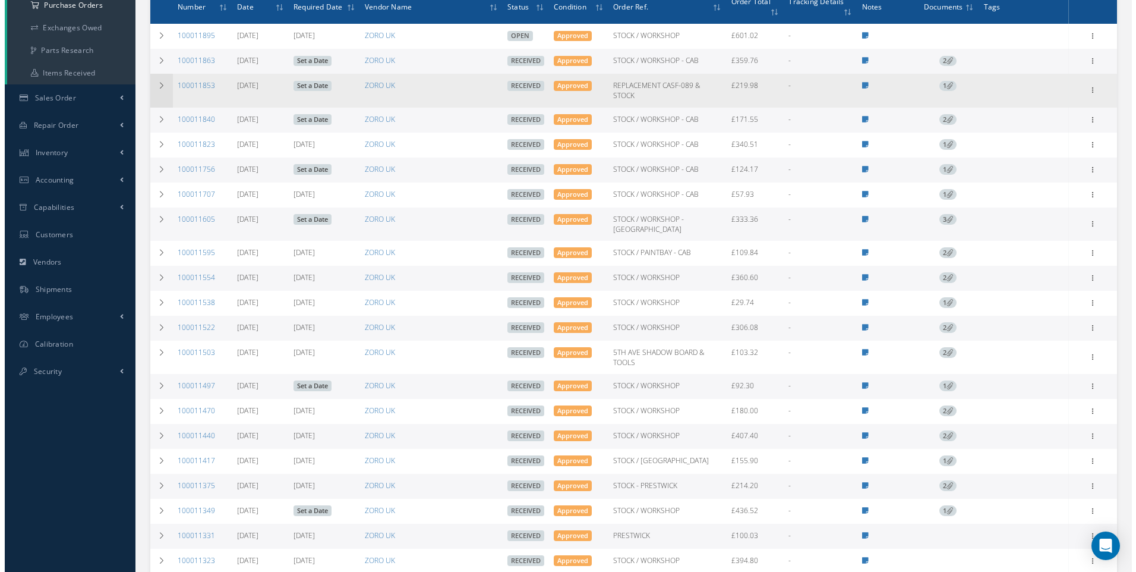
scroll to position [0, 0]
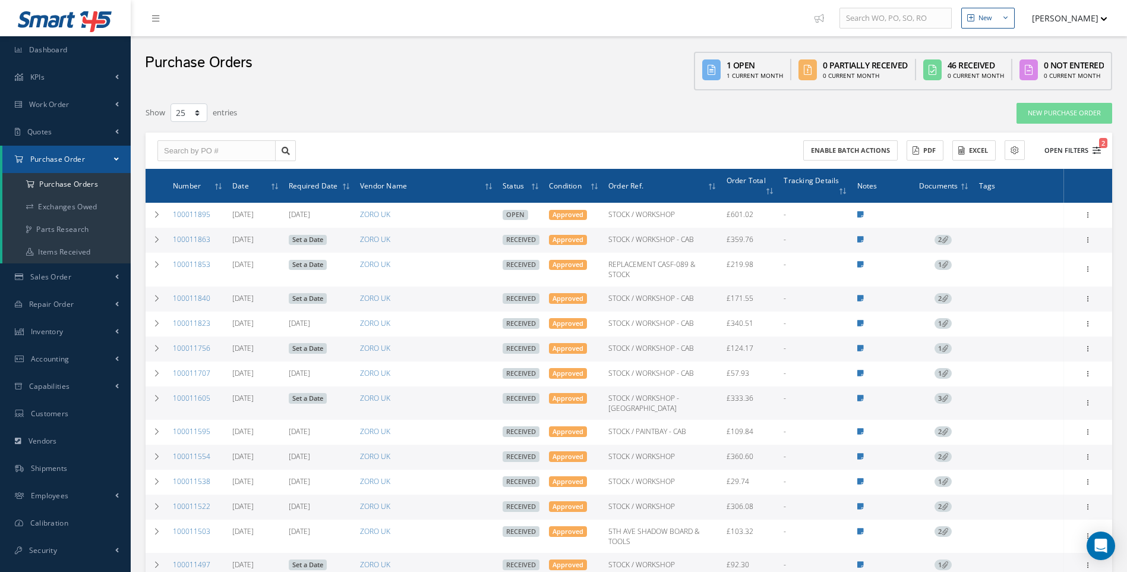
click at [1095, 149] on icon "2" at bounding box center [1097, 150] width 8 height 8
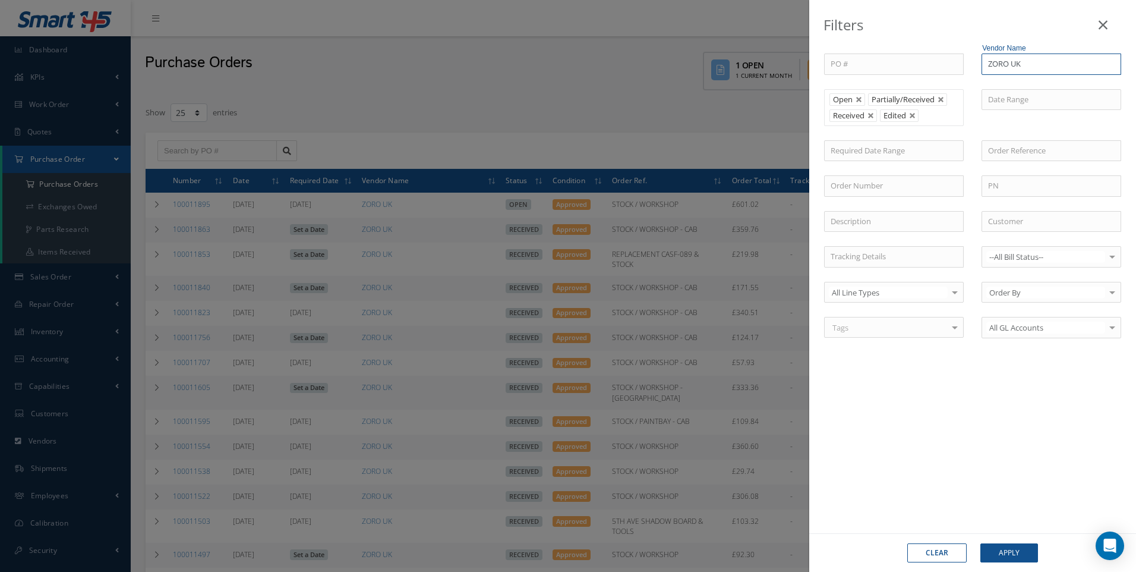
drag, startPoint x: 1034, startPoint y: 60, endPoint x: 960, endPoint y: 60, distance: 73.7
click at [960, 60] on div "PO # Vendor Name ZORO UK Open Partially/Received Received Canceled Edited Open …" at bounding box center [972, 202] width 315 height 299
click at [1021, 90] on span "RS COMPONENTS LTD" at bounding box center [1027, 85] width 79 height 11
type input "RS COMPONENTS LTD"
click at [1006, 549] on button "Apply" at bounding box center [1010, 552] width 58 height 19
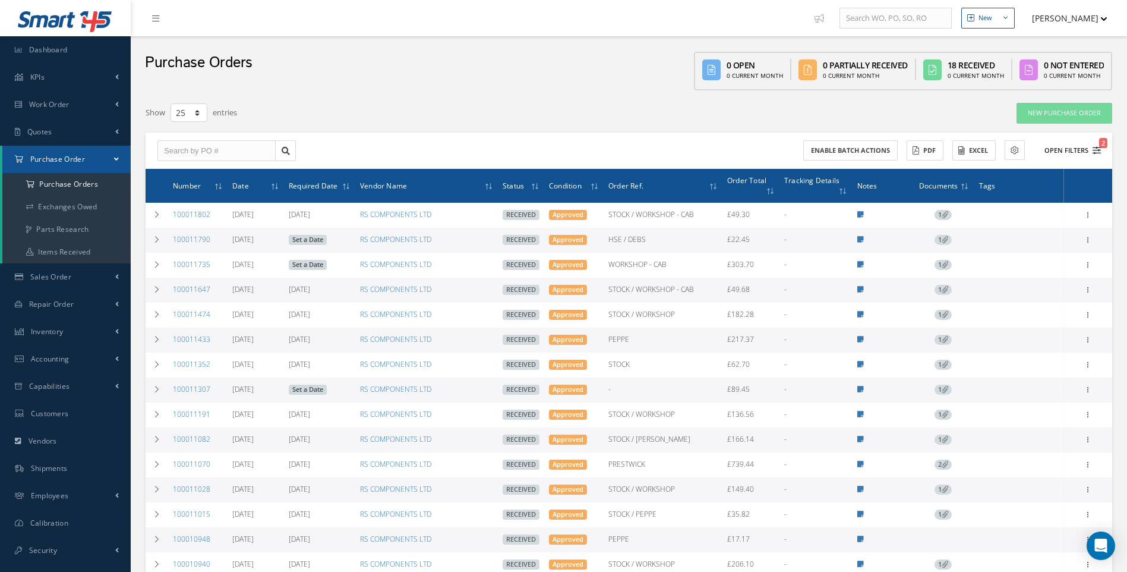
click at [1096, 147] on icon "2" at bounding box center [1097, 150] width 8 height 8
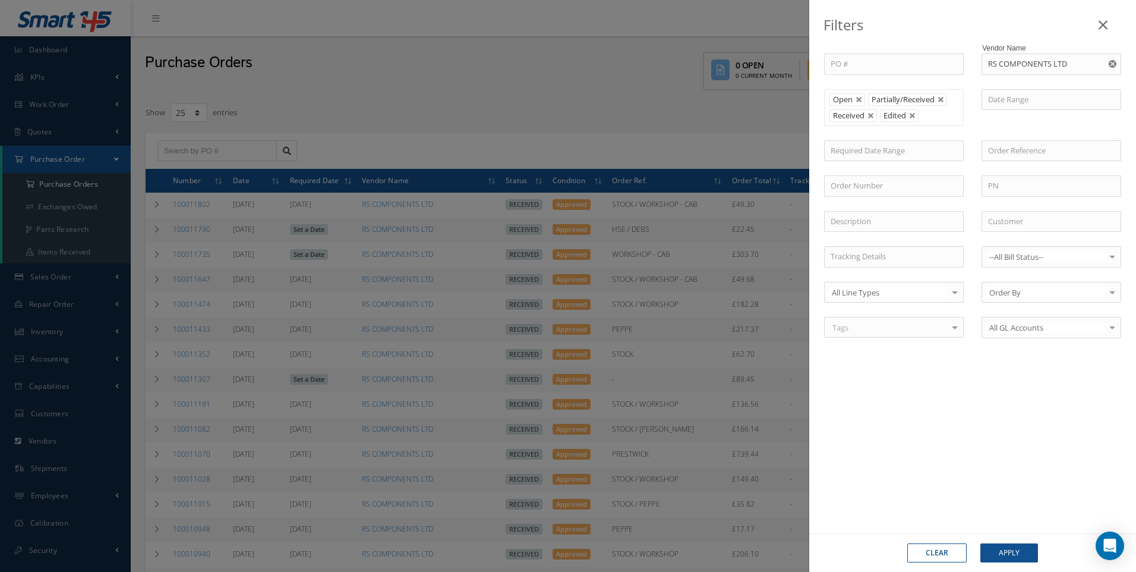
click at [1114, 63] on icon "Reset" at bounding box center [1113, 64] width 8 height 8
click at [1006, 69] on input "text" at bounding box center [1052, 63] width 140 height 21
type input "CROMWELL"
click at [1005, 84] on span "CROMWELL" at bounding box center [1018, 85] width 60 height 11
click at [1015, 552] on button "Apply" at bounding box center [1010, 552] width 58 height 19
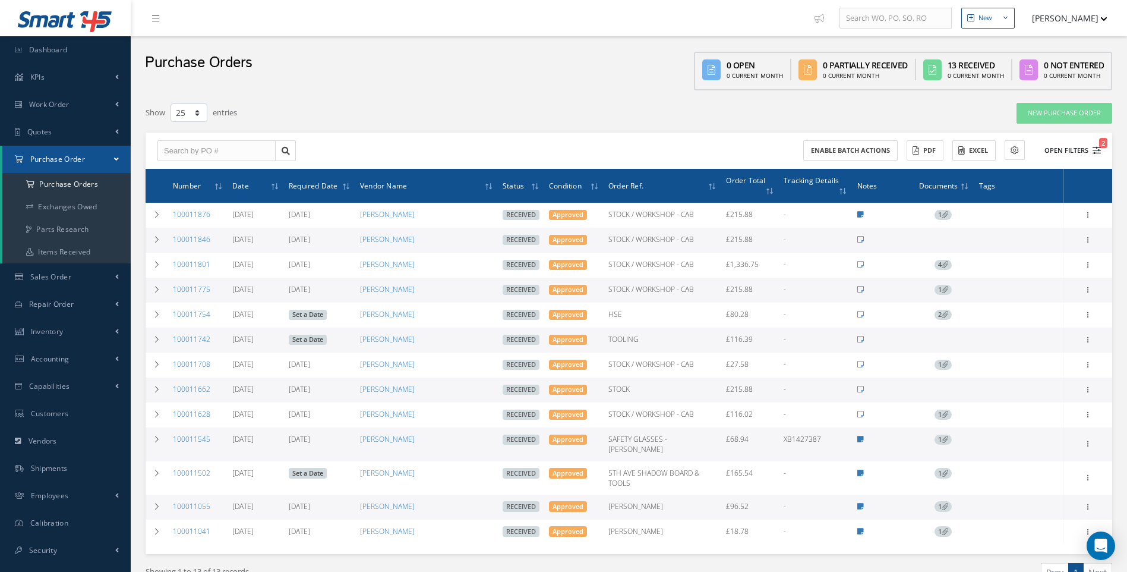
click at [1099, 154] on div "Enable batch actions ACTIONS Receive Payments Select Customer Cabinair Services…" at bounding box center [867, 150] width 476 height 21
click at [1097, 153] on icon "2" at bounding box center [1097, 150] width 8 height 8
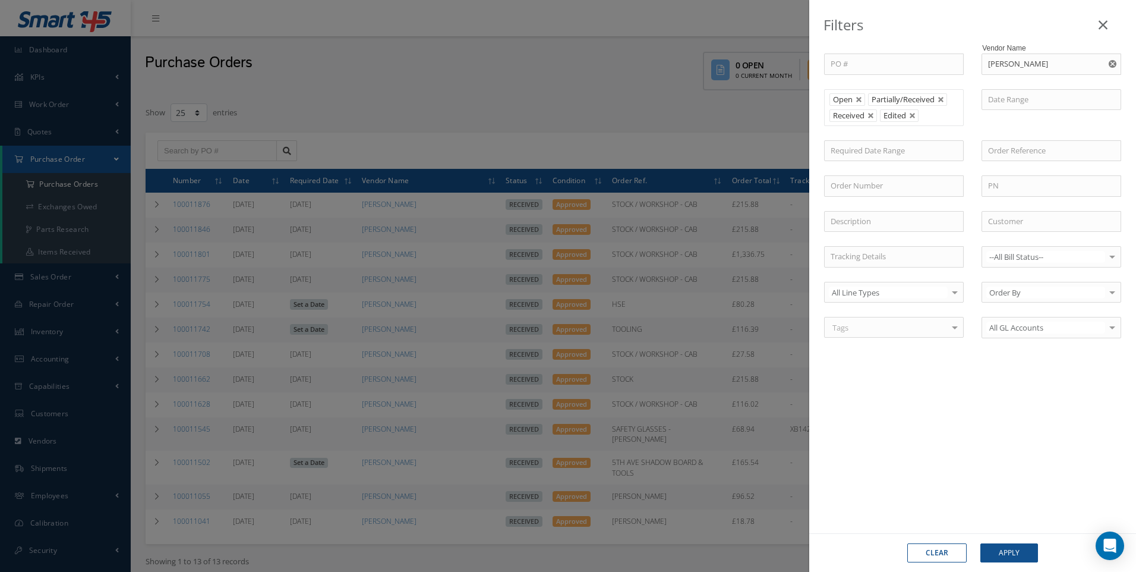
click at [1115, 61] on icon "Reset" at bounding box center [1113, 64] width 8 height 8
click at [1006, 64] on input "text" at bounding box center [1052, 63] width 140 height 21
click at [1006, 88] on span "MY TOOL SHED" at bounding box center [1015, 85] width 55 height 11
type input "MY TOOL SHED"
click at [1011, 554] on button "Apply" at bounding box center [1010, 552] width 58 height 19
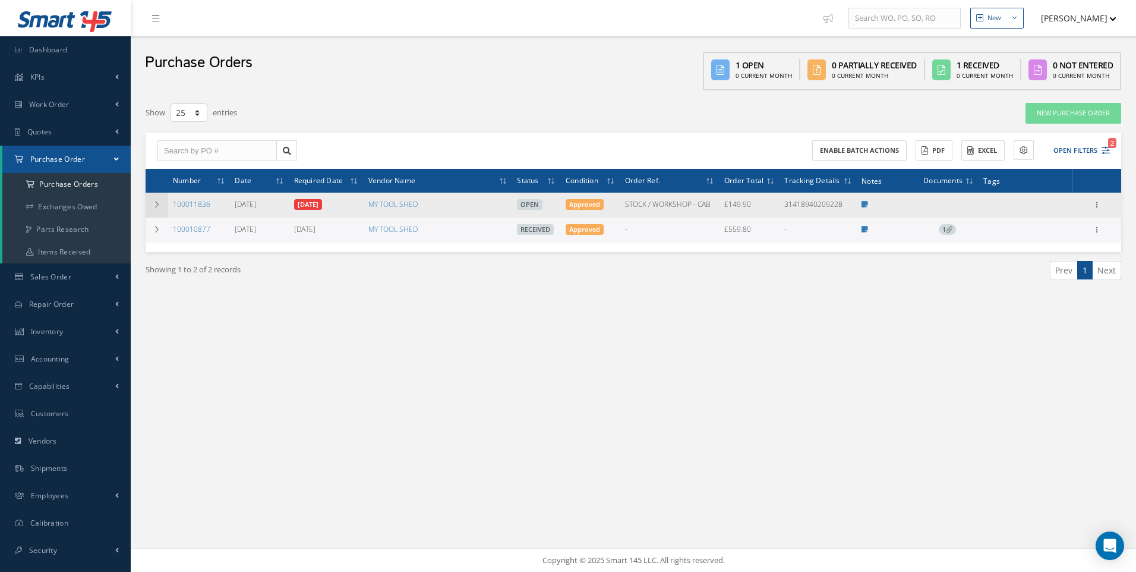
click at [150, 202] on td at bounding box center [157, 205] width 23 height 25
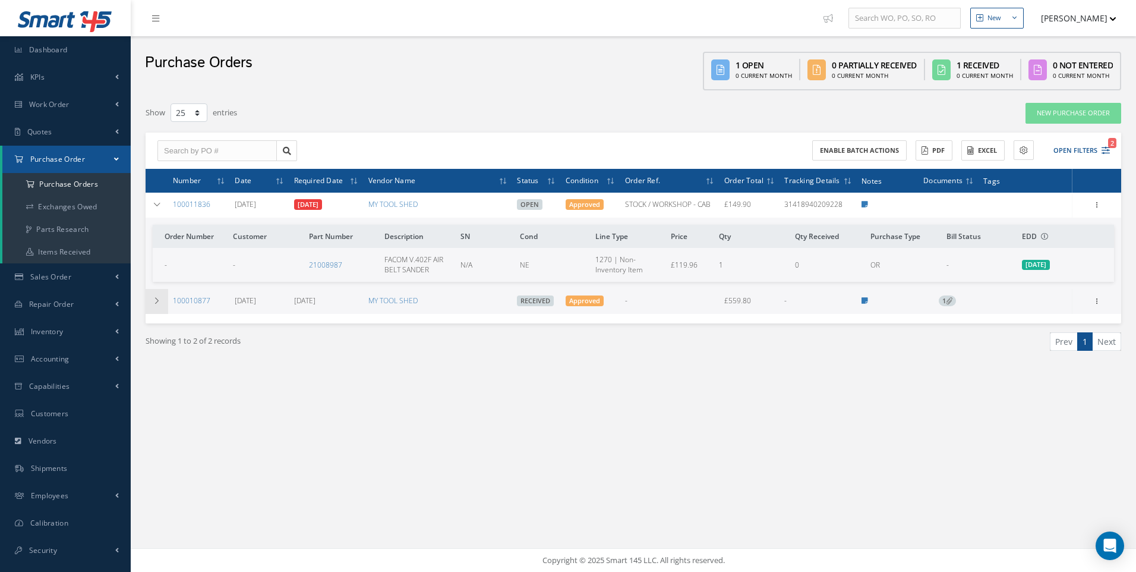
click at [158, 294] on td at bounding box center [157, 301] width 23 height 25
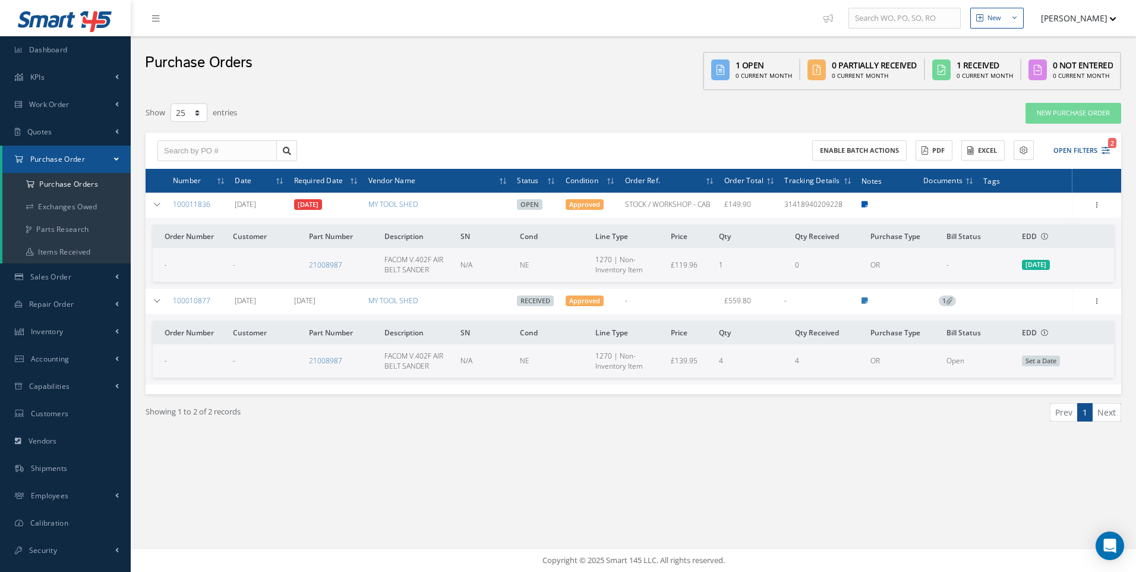
click at [865, 201] on icon at bounding box center [865, 204] width 7 height 7
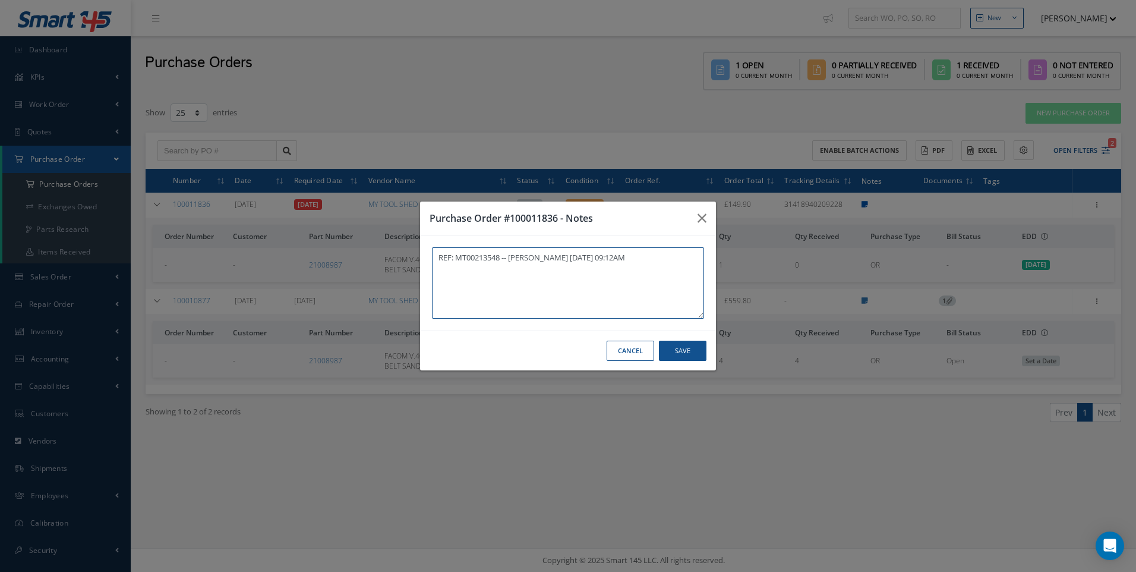
type textarea "REF: MT00213548 -- Natasha Lewis 07/23/2025 09:12AM"
click at [0, 0] on icon "button" at bounding box center [0, 0] width 0 height 0
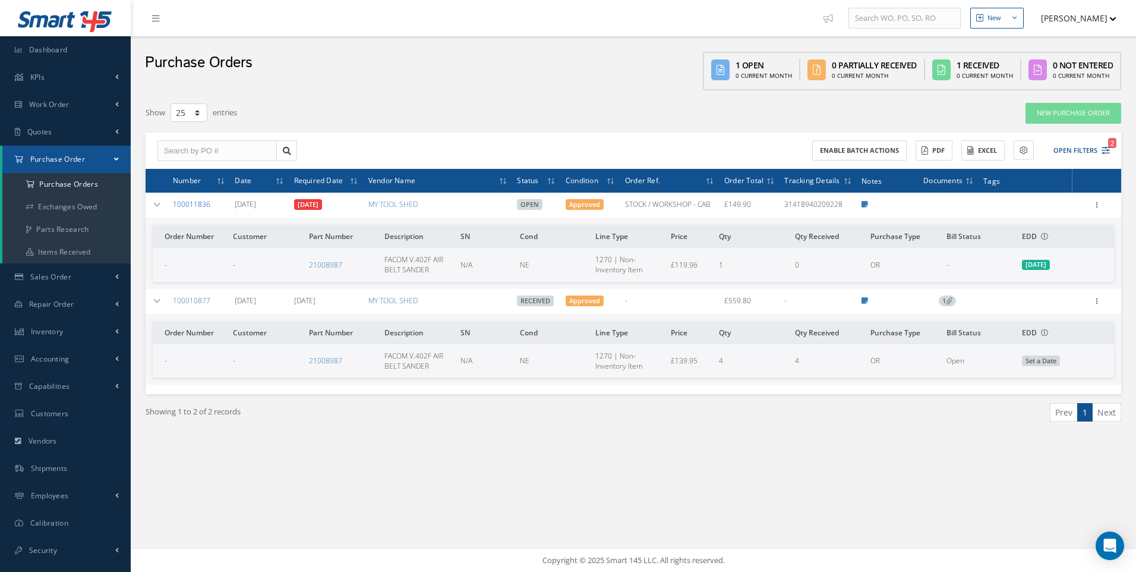
click at [188, 204] on link "100011836" at bounding box center [191, 204] width 37 height 10
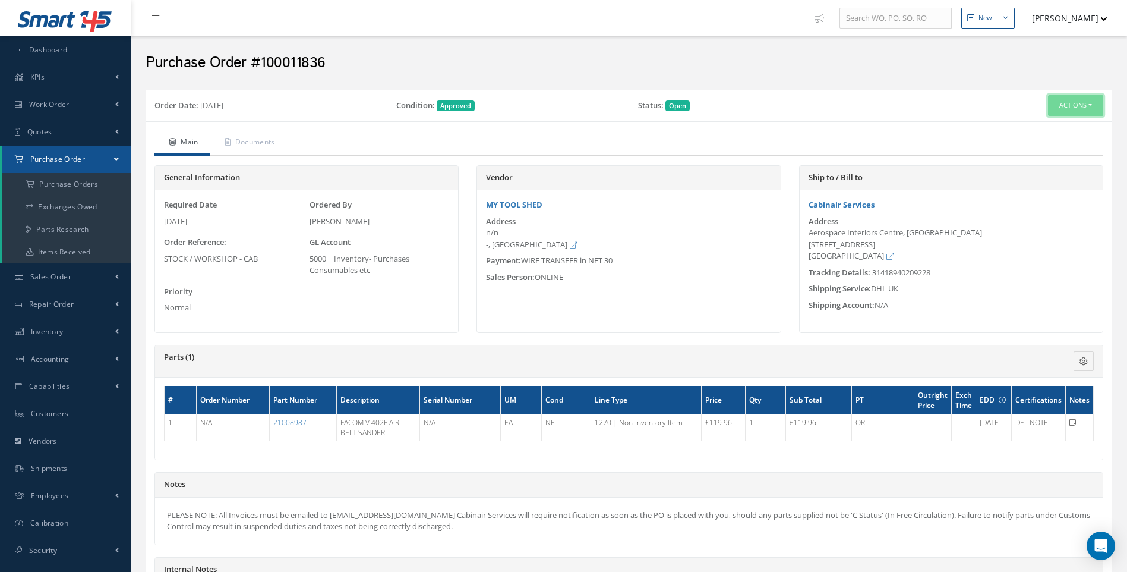
click at [1098, 103] on button "Actions" at bounding box center [1075, 105] width 55 height 21
click at [1054, 132] on link "Receive" at bounding box center [1056, 128] width 95 height 16
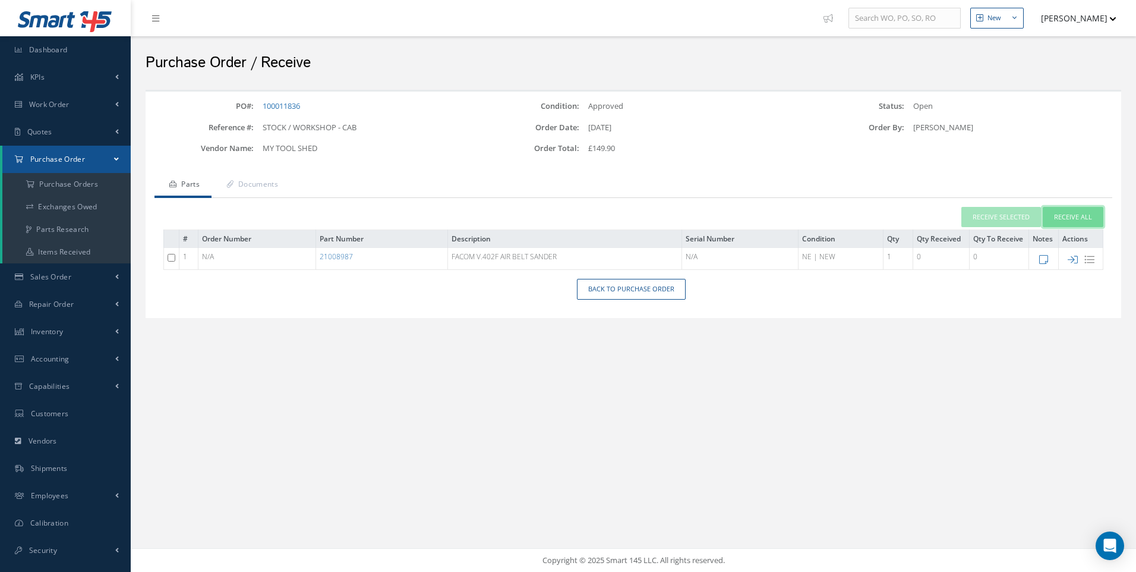
click at [1069, 218] on button "Receive All" at bounding box center [1073, 217] width 61 height 21
type input "[DATE]"
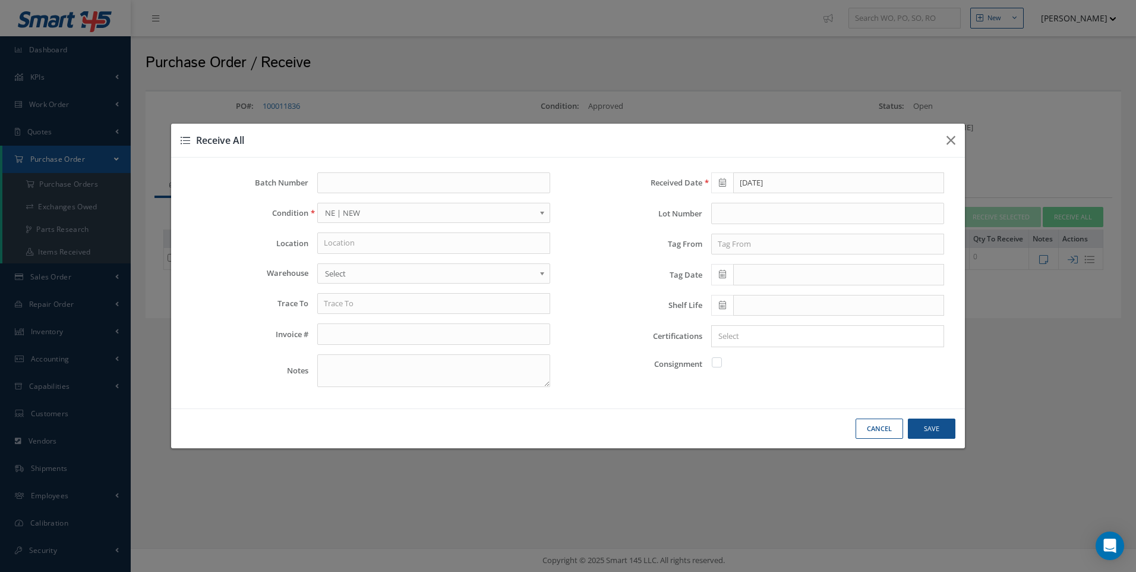
click at [362, 232] on div "Batch Number Condition OH | OVERHAUL SV | SERVICEABLE RP | REPAIRED AR | AS REM…" at bounding box center [371, 284] width 394 height 224
click at [342, 241] on input "text" at bounding box center [433, 242] width 233 height 21
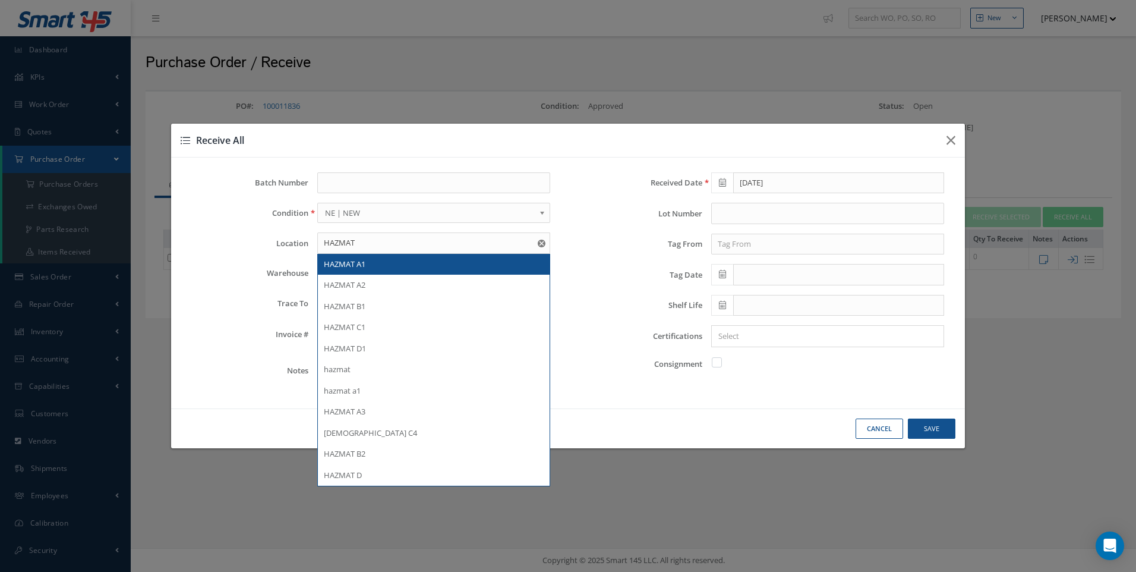
click at [357, 259] on span "HAZMAT A1" at bounding box center [345, 264] width 42 height 11
type input "HAZMAT A1"
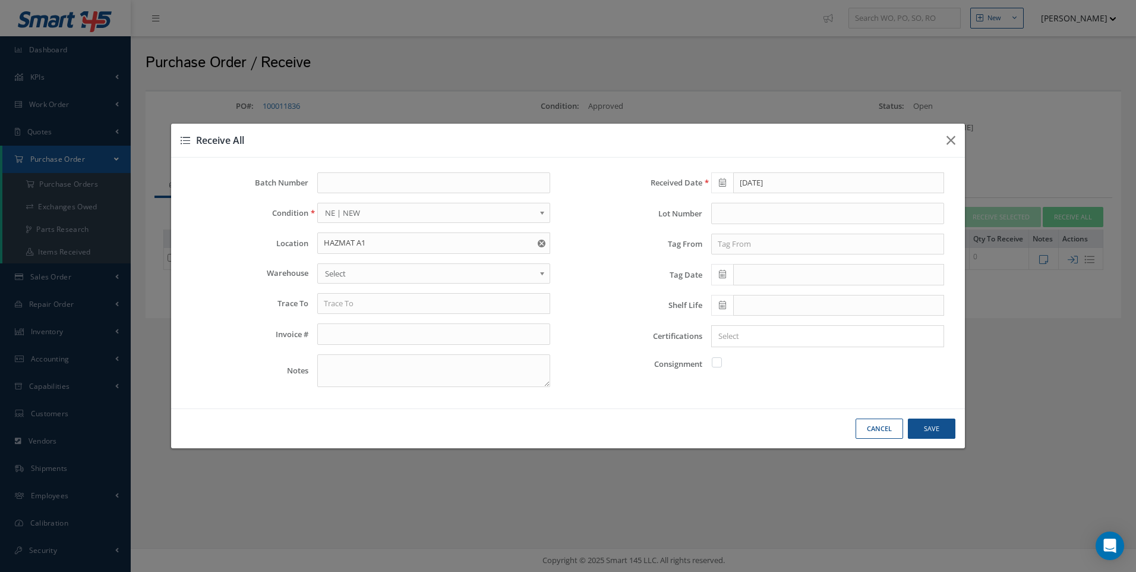
click at [347, 275] on span "Select" at bounding box center [430, 273] width 210 height 14
click at [329, 307] on input "text" at bounding box center [433, 303] width 233 height 21
type input "M"
type input "TOOL BOX"
click at [730, 247] on input "text" at bounding box center [827, 244] width 233 height 21
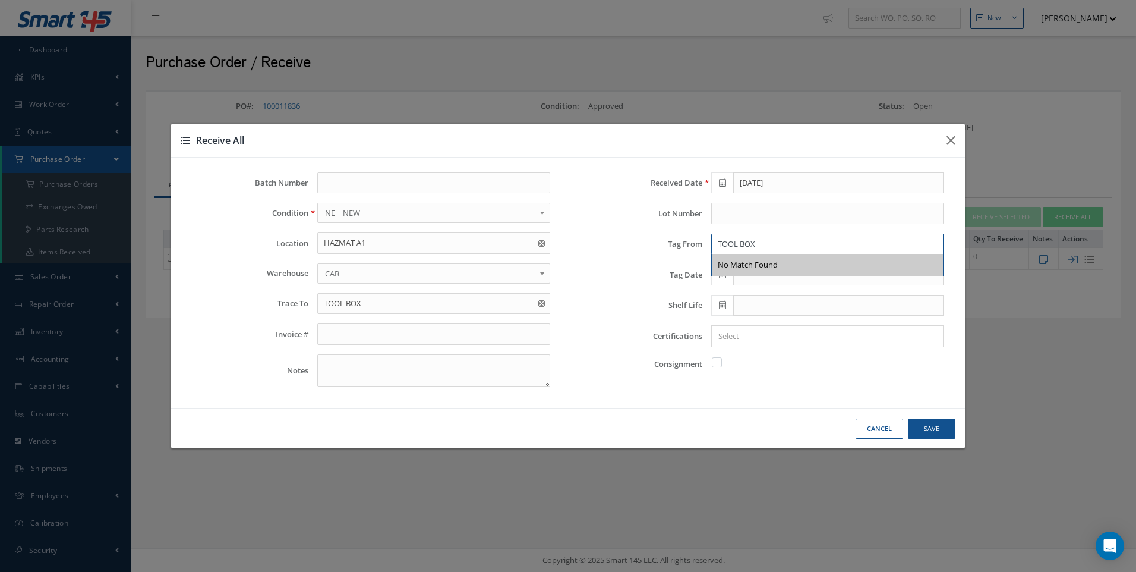
type input "TOOL BOX"
click at [734, 338] on input "Search for option" at bounding box center [825, 336] width 224 height 12
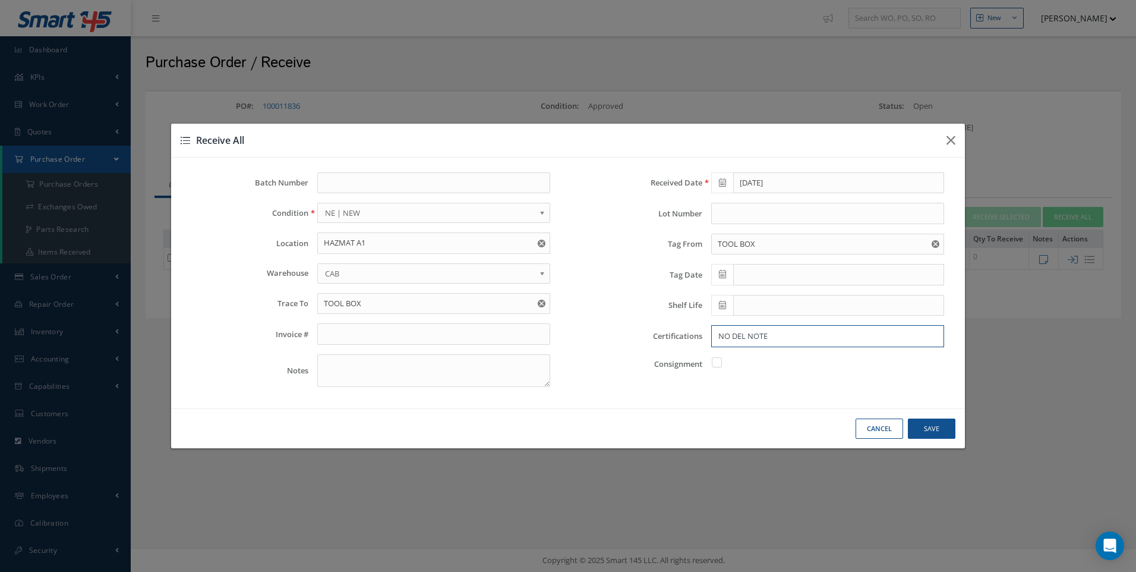
type input "NO DEL NOTE"
click at [0, 0] on button "Save" at bounding box center [0, 0] width 0 height 0
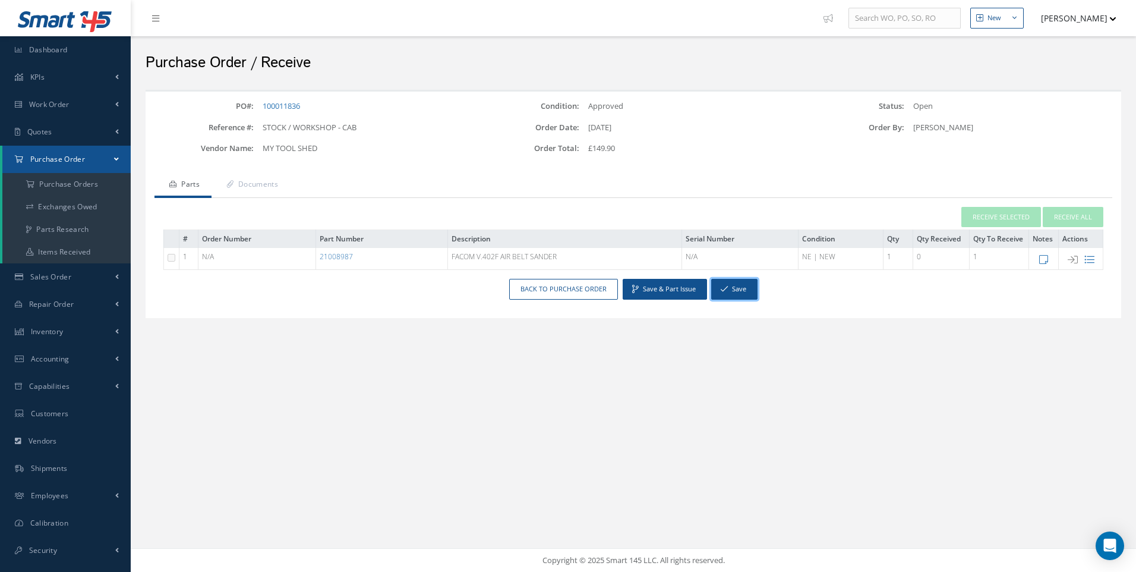
click at [735, 289] on button "Save" at bounding box center [734, 289] width 46 height 21
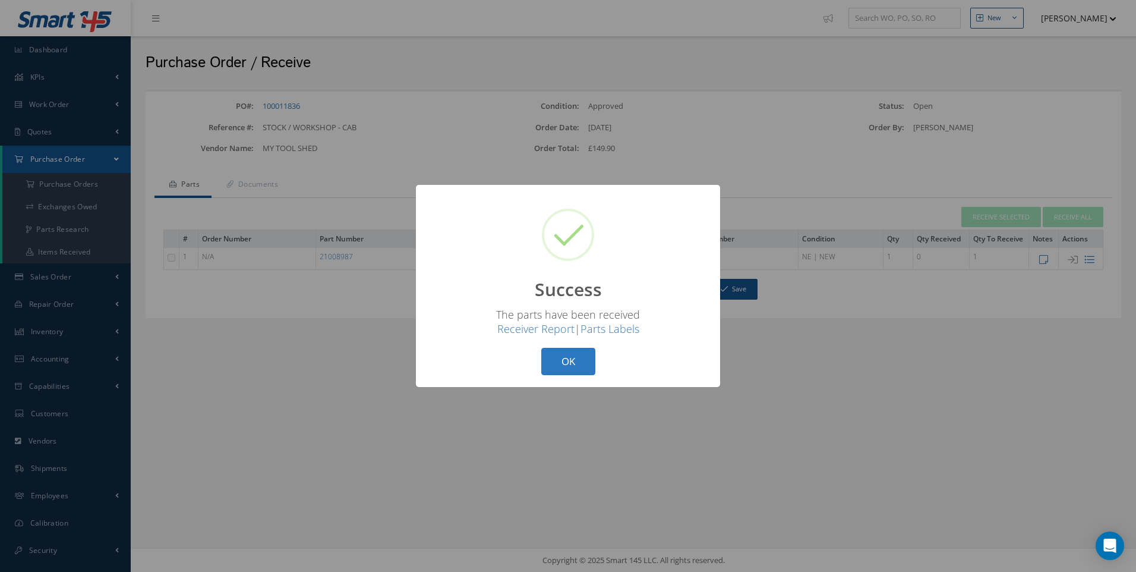
click at [572, 358] on button "OK" at bounding box center [568, 362] width 54 height 28
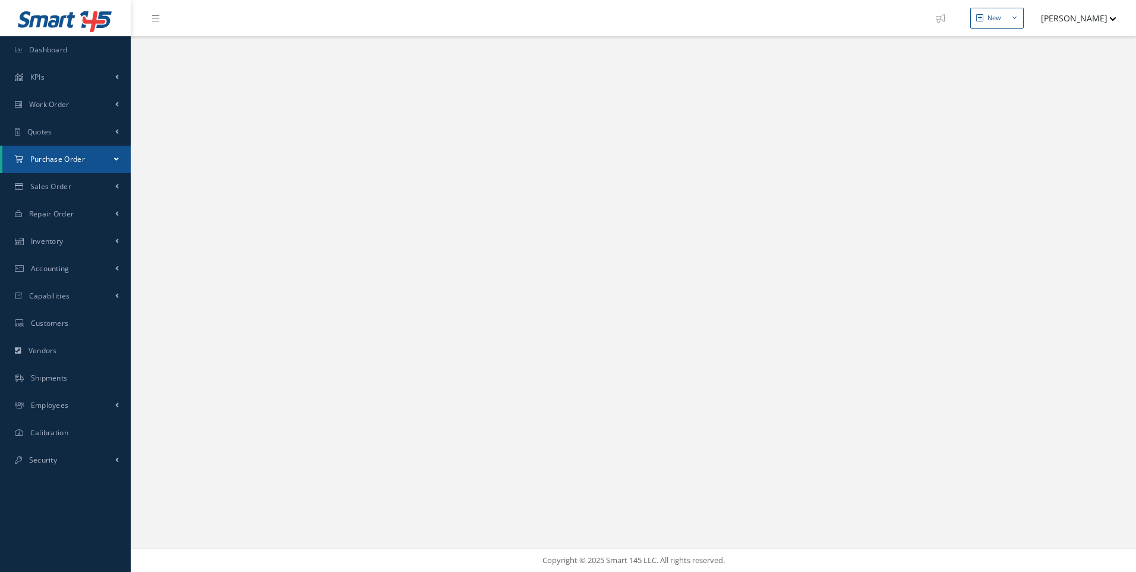
select select "25"
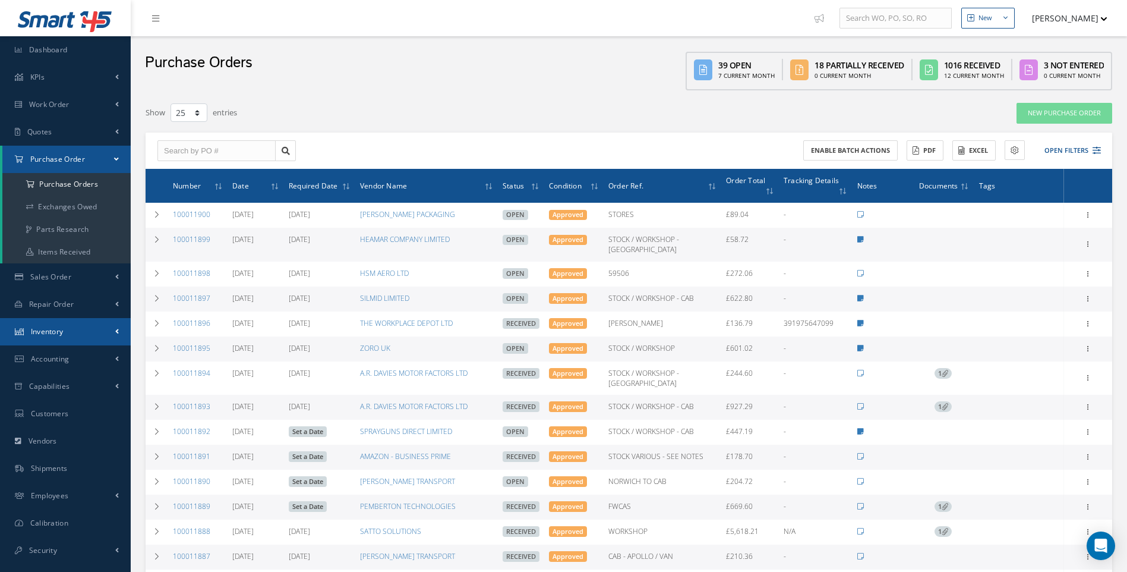
click at [57, 328] on span "Inventory" at bounding box center [47, 331] width 33 height 10
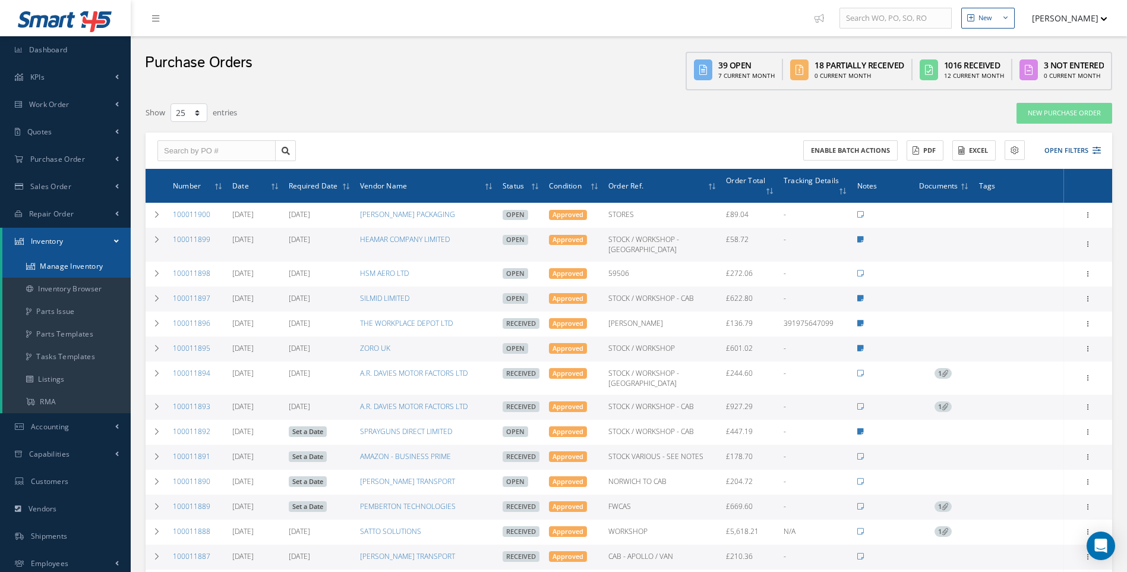
click at [91, 264] on link "Manage Inventory" at bounding box center [66, 266] width 128 height 23
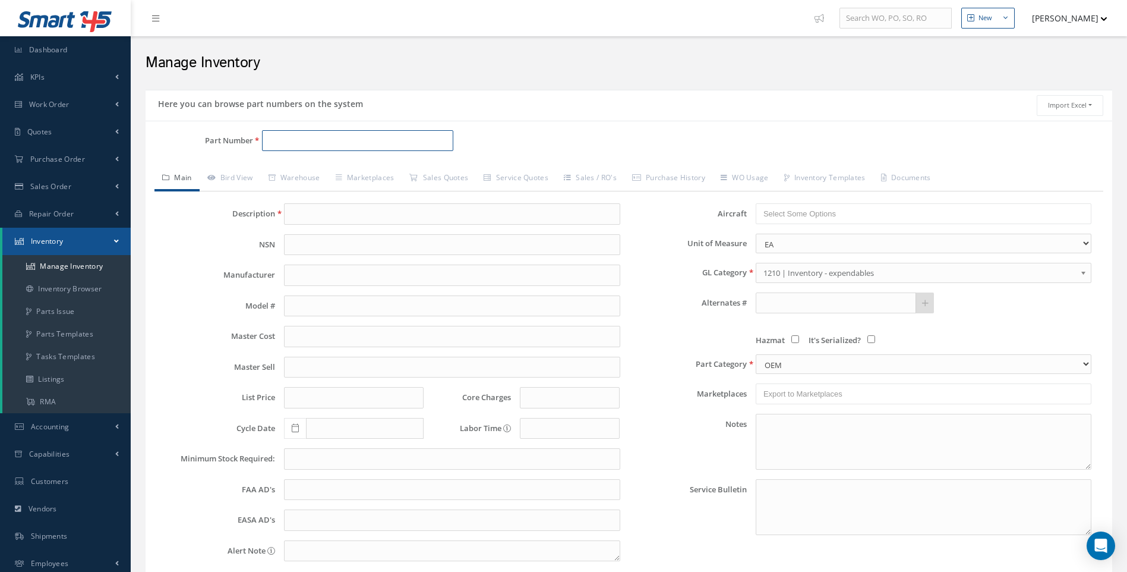
click at [282, 141] on input "Part Number" at bounding box center [358, 140] width 192 height 21
type input "B"
type input "B3500DP513"
click at [86, 269] on link "Manage Inventory" at bounding box center [66, 266] width 128 height 23
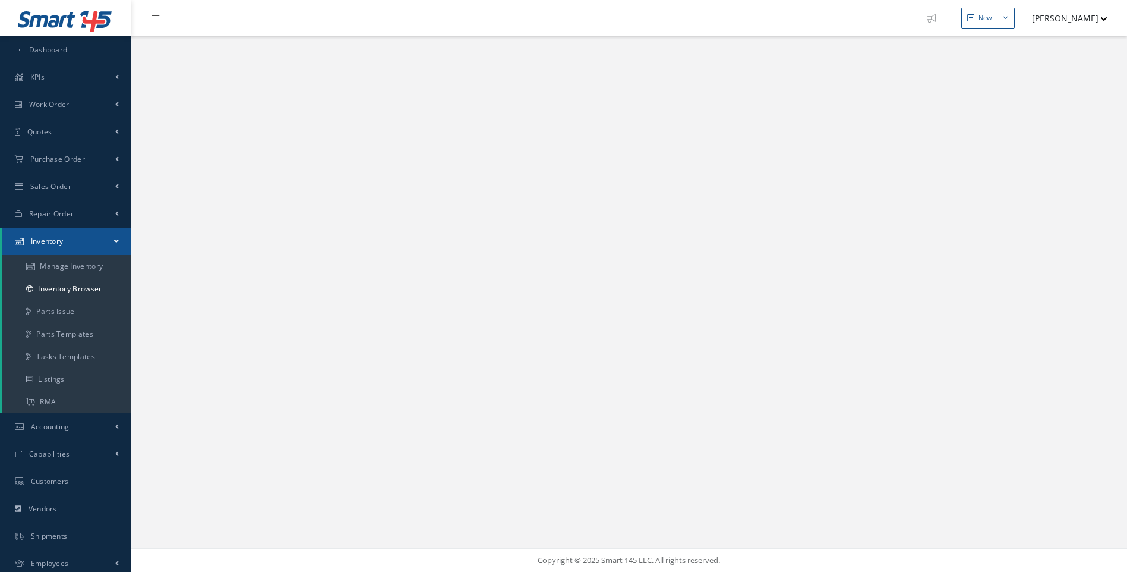
select select "25"
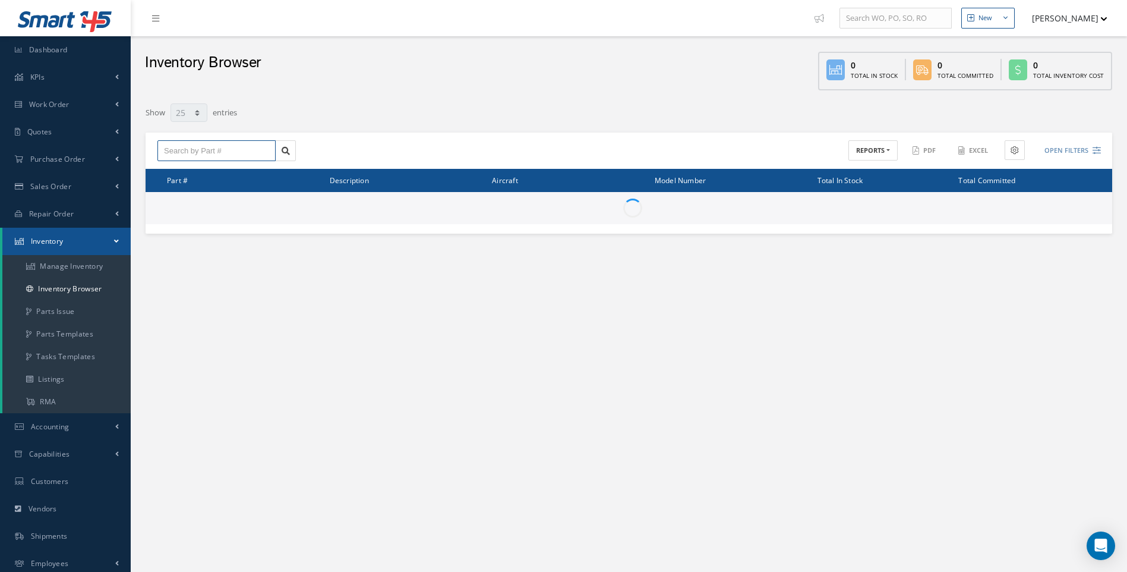
click at [191, 149] on input "text" at bounding box center [216, 150] width 118 height 21
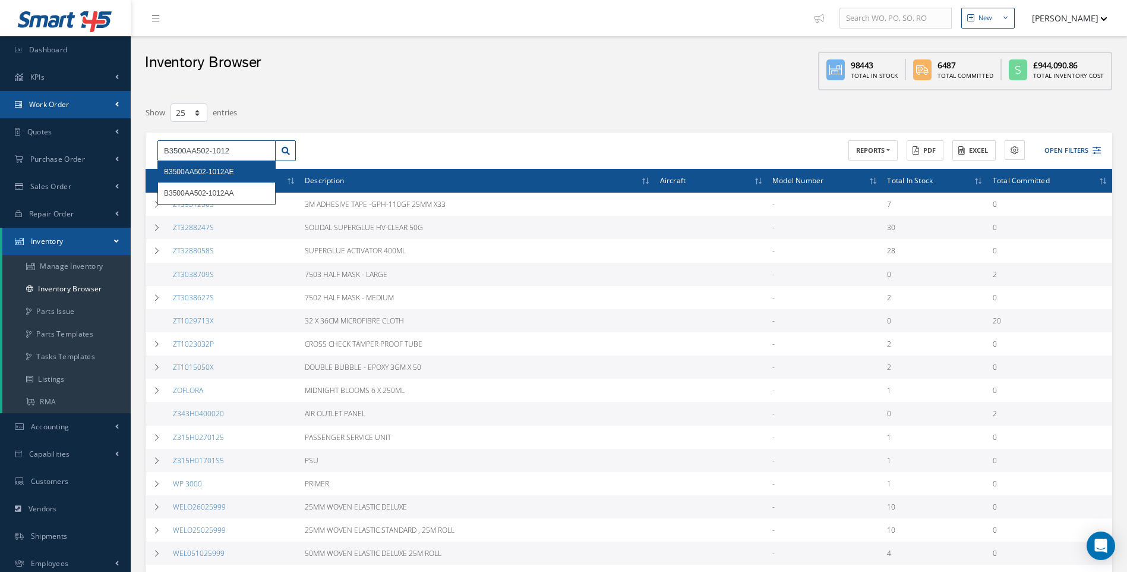
type input "B3500AA502-1012"
click at [99, 100] on link "Work Order" at bounding box center [65, 104] width 131 height 27
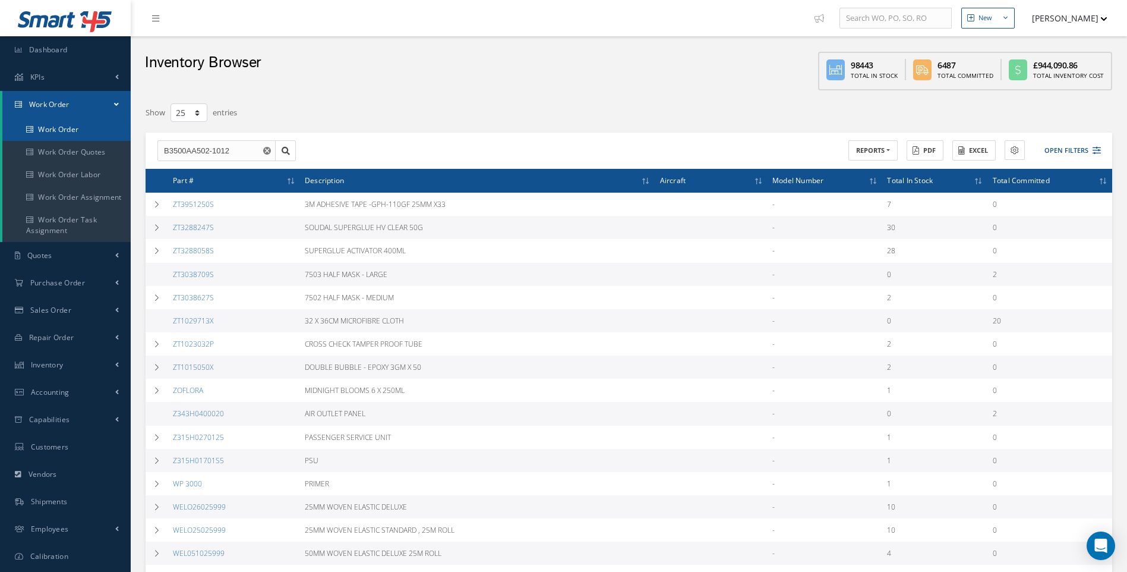
click at [61, 127] on link "Work Order" at bounding box center [66, 129] width 128 height 23
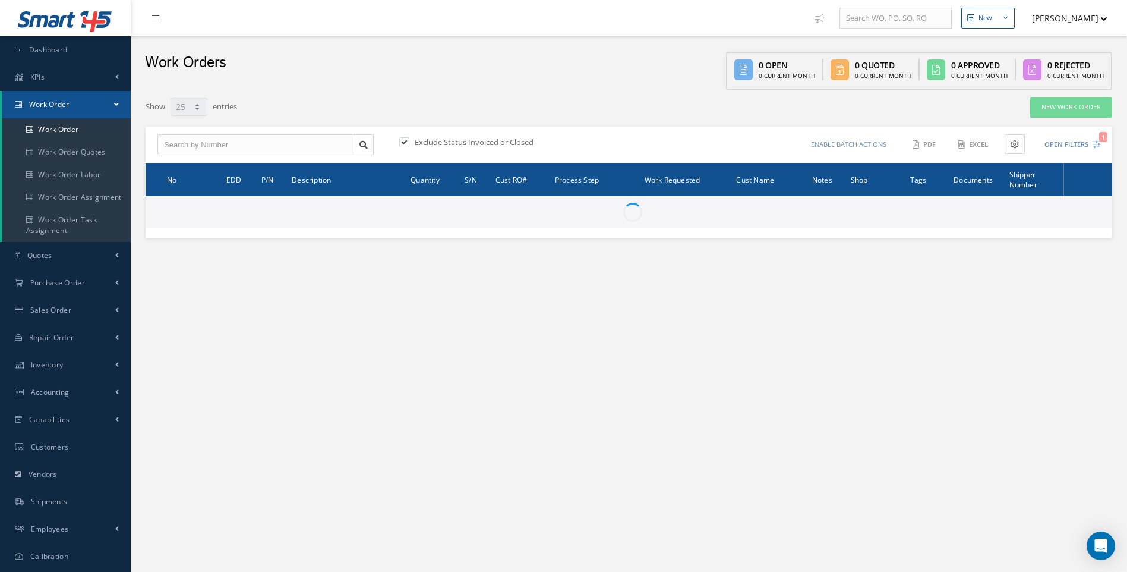
select select "25"
click at [184, 148] on input "text" at bounding box center [255, 144] width 196 height 21
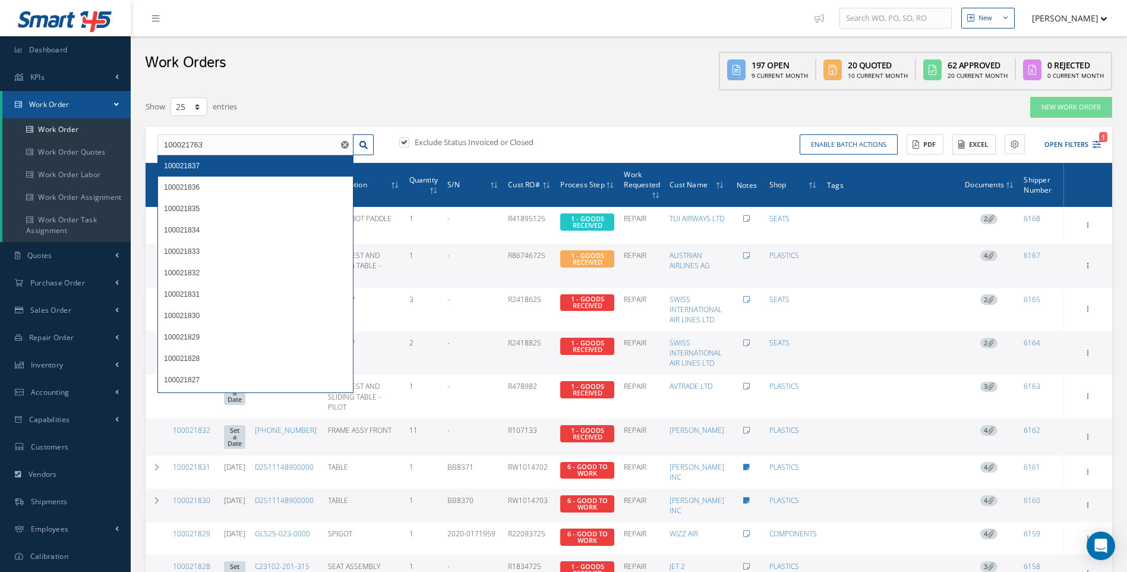
click at [198, 165] on span "100021837" at bounding box center [182, 166] width 36 height 8
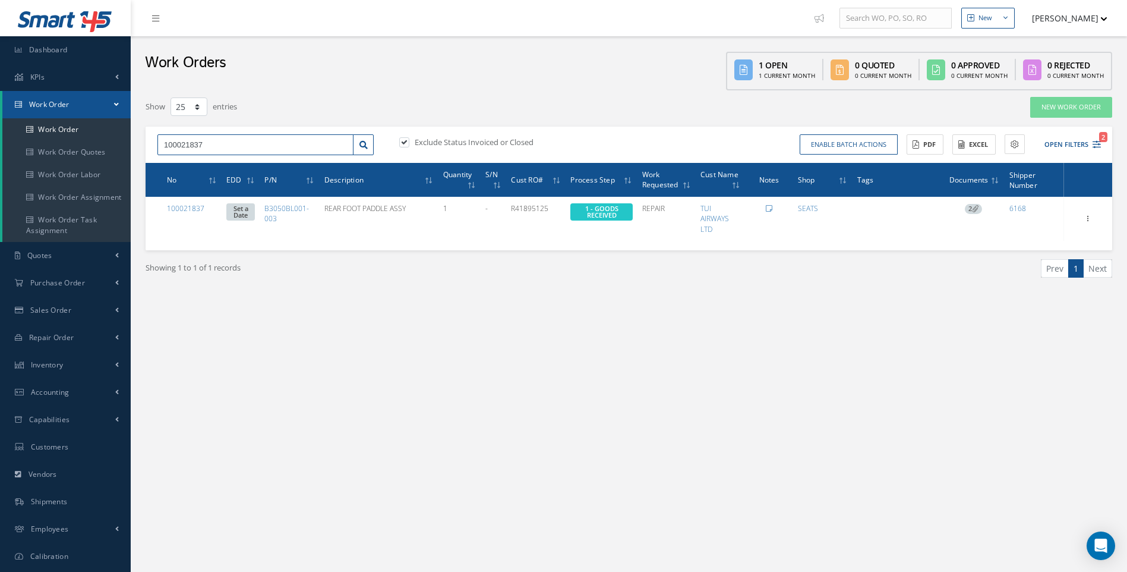
click at [207, 135] on input "100021837" at bounding box center [255, 144] width 196 height 21
drag, startPoint x: 207, startPoint y: 135, endPoint x: 145, endPoint y: 144, distance: 62.4
click at [145, 144] on div "Filters WO Number 100021837 Part Number Description Serial Number - BER CERTIFI…" at bounding box center [629, 202] width 985 height 212
type input "100021763"
click at [175, 163] on span "100021763" at bounding box center [182, 166] width 36 height 8
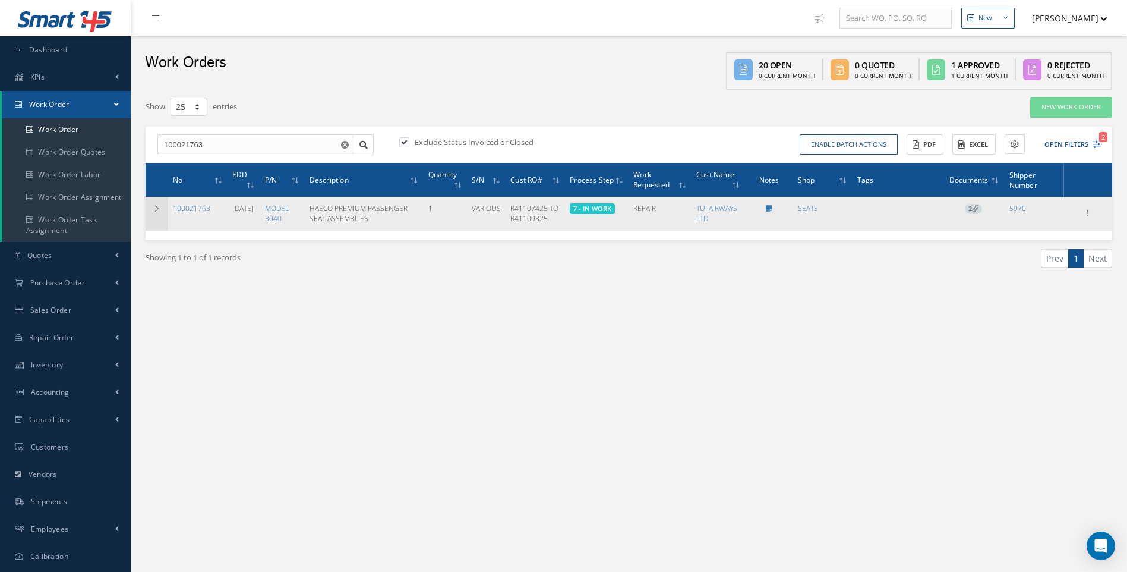
click at [156, 208] on icon at bounding box center [157, 208] width 8 height 7
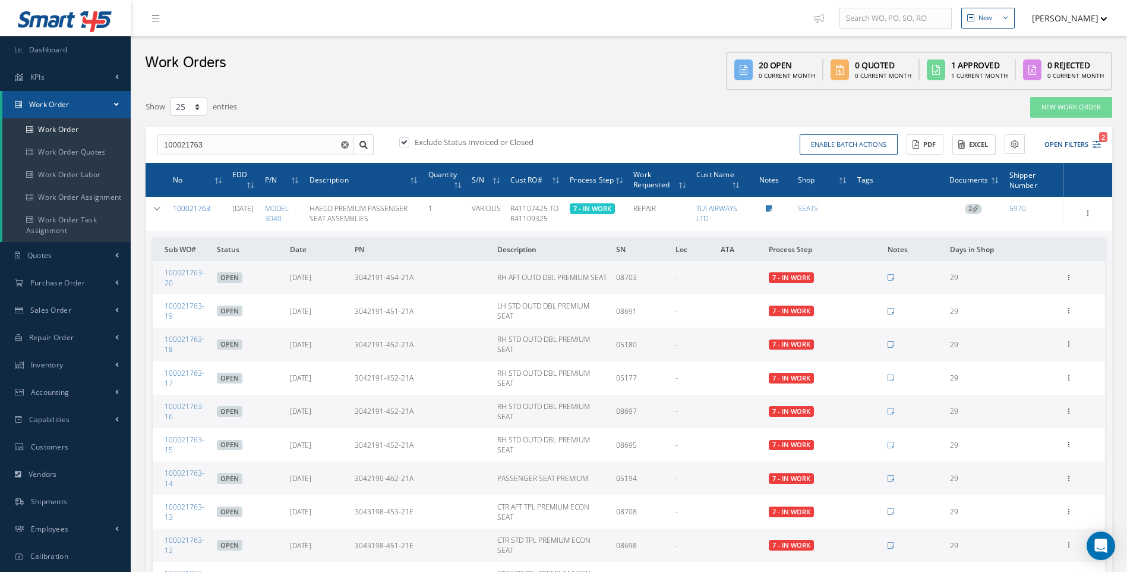
click at [199, 208] on link "100021763" at bounding box center [191, 208] width 37 height 10
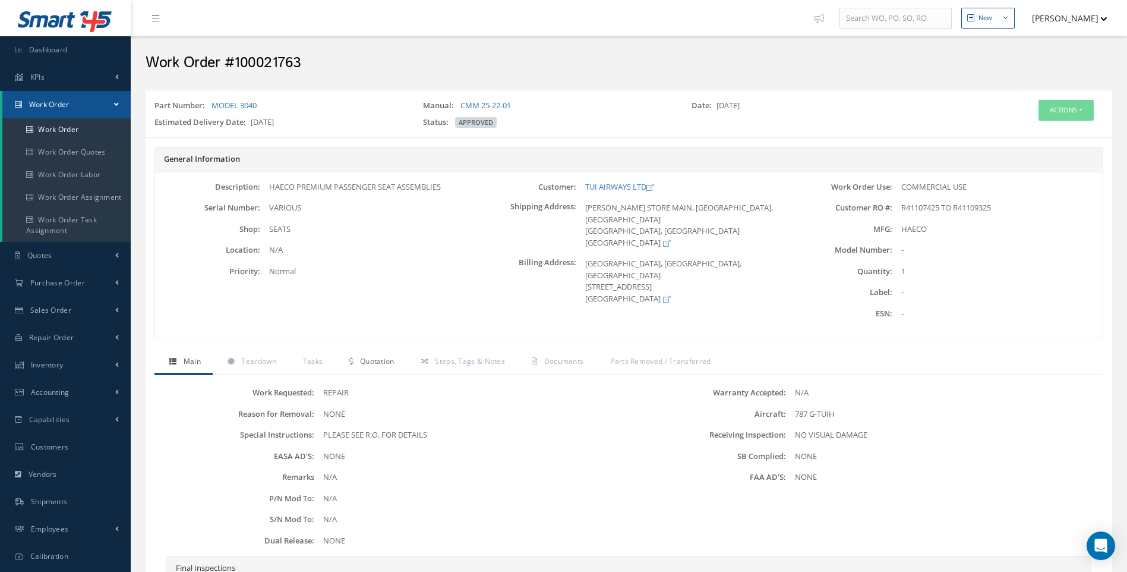
click at [384, 364] on span "Quotation" at bounding box center [377, 361] width 34 height 10
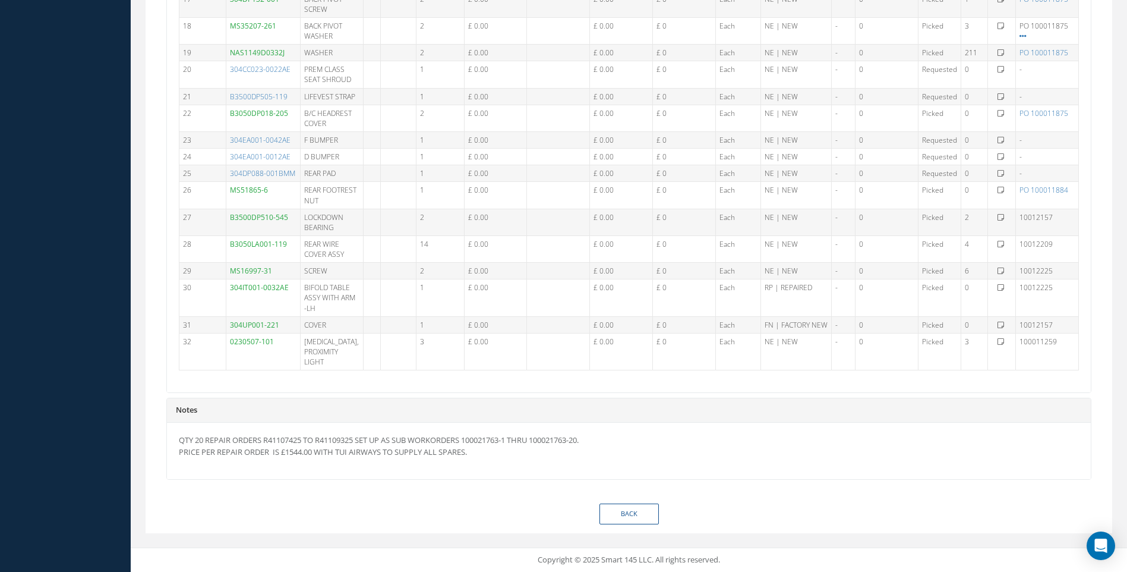
scroll to position [382, 0]
click at [637, 512] on link "Back" at bounding box center [629, 513] width 59 height 21
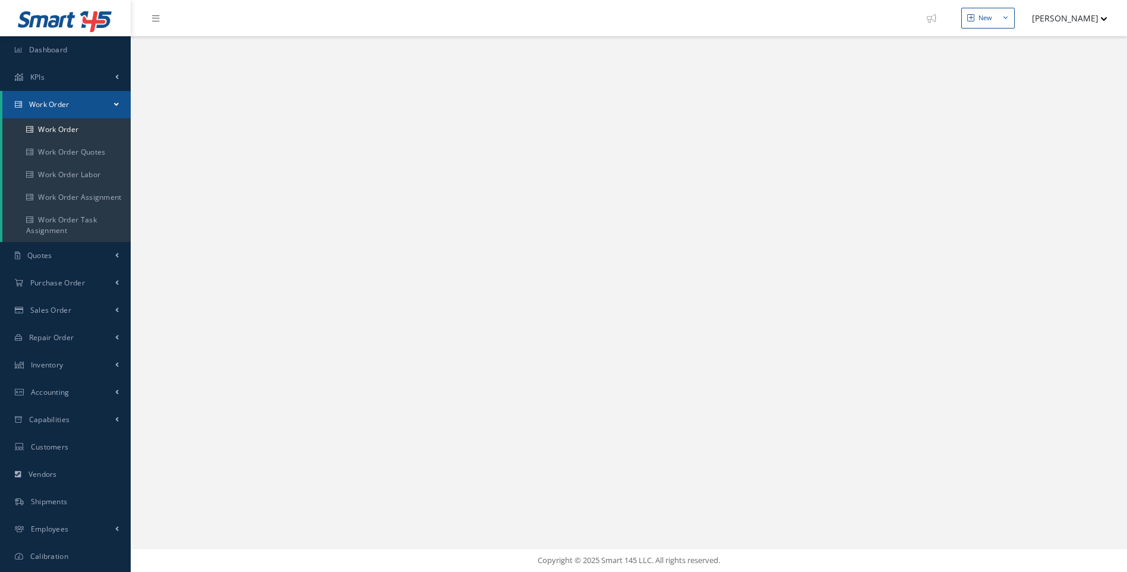
select select "25"
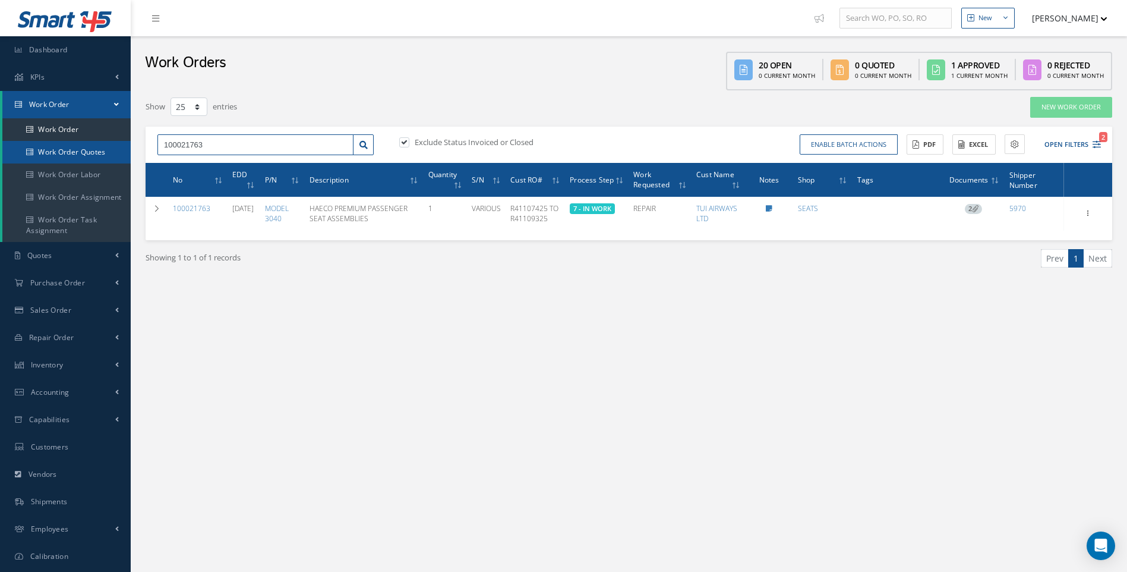
drag, startPoint x: 216, startPoint y: 149, endPoint x: 108, endPoint y: 146, distance: 108.2
click at [108, 146] on div "Smart 145 Dashboard KPIs Work Order Work Order Work Order Work Order Quotes Wor…" at bounding box center [563, 298] width 1127 height 597
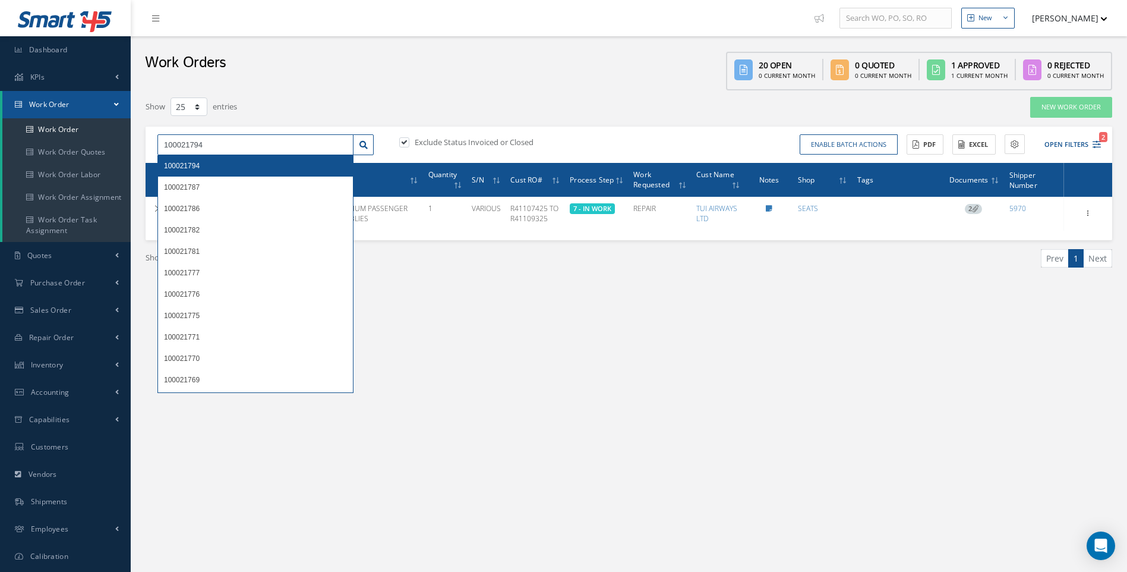
type input "100021794"
click at [199, 167] on span "100021794" at bounding box center [182, 166] width 36 height 8
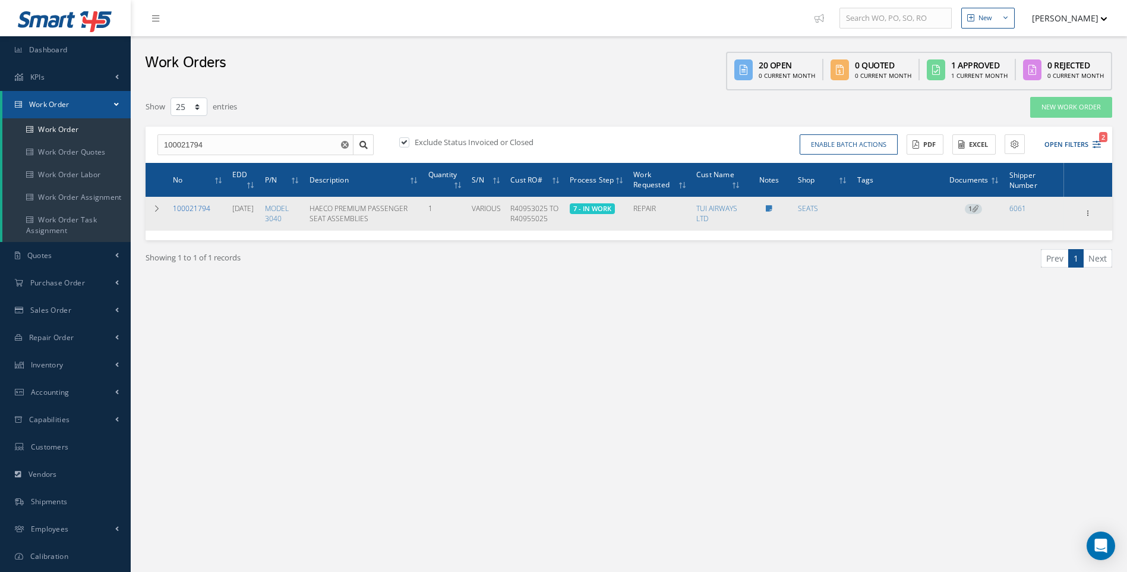
click at [202, 205] on link "100021794" at bounding box center [191, 208] width 37 height 10
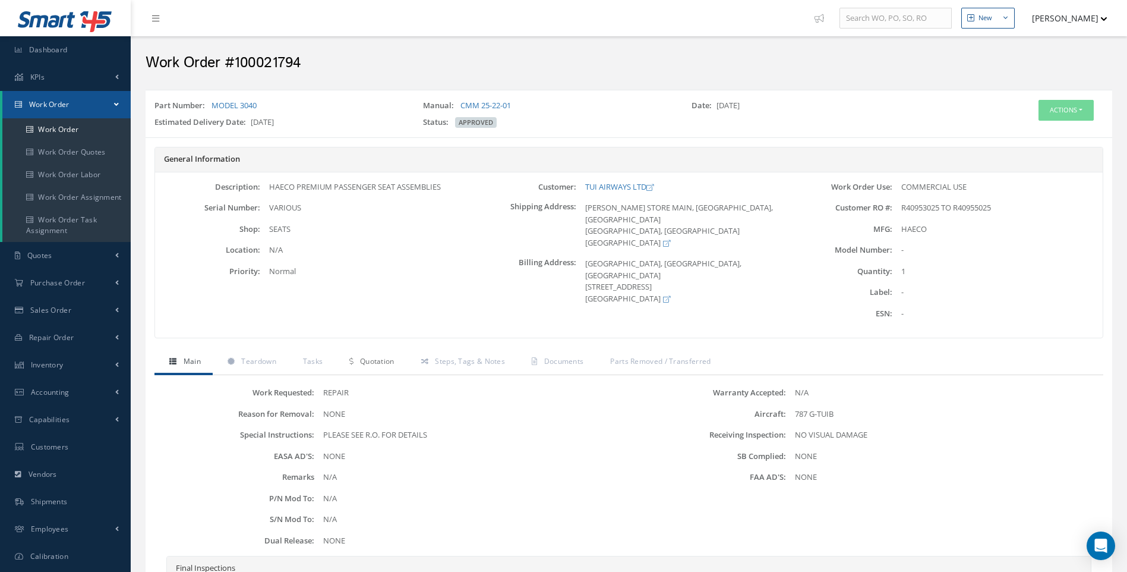
click at [374, 358] on span "Quotation" at bounding box center [377, 361] width 34 height 10
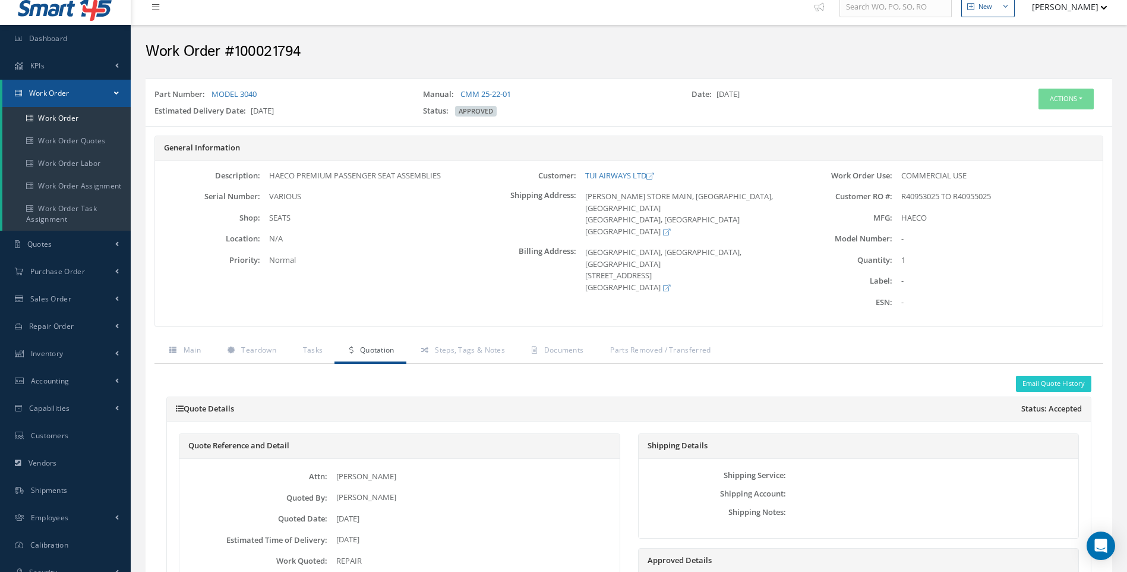
scroll to position [10, 0]
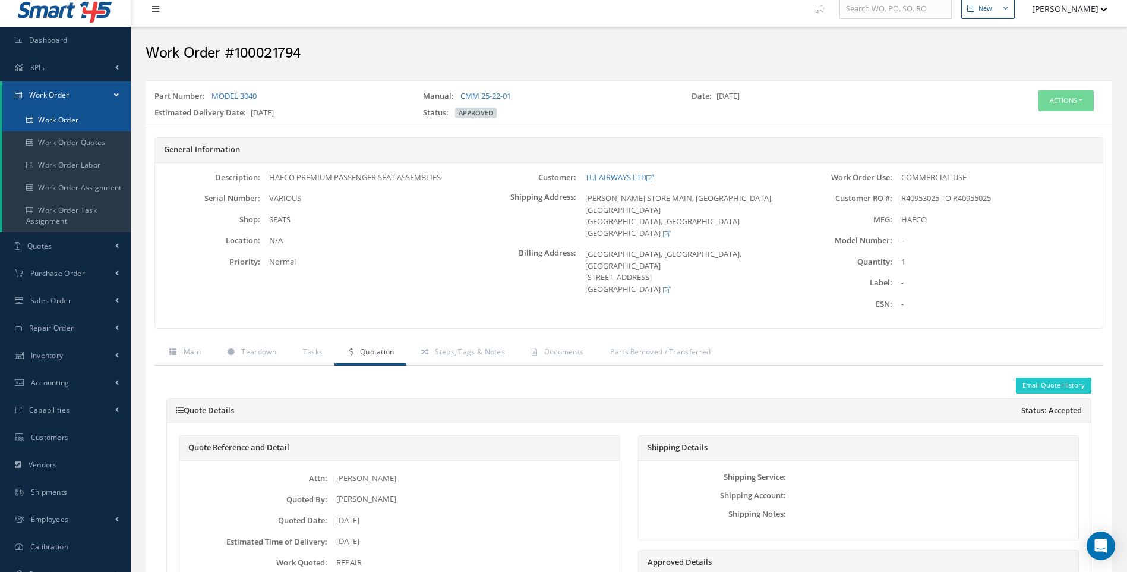
click at [64, 122] on link "Work Order" at bounding box center [66, 120] width 128 height 23
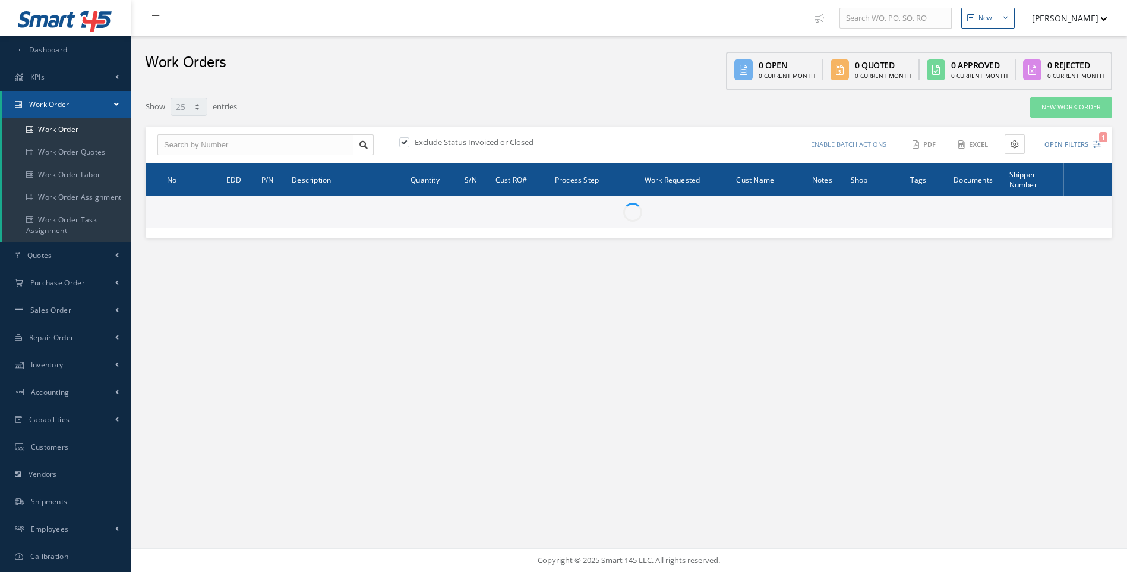
select select "25"
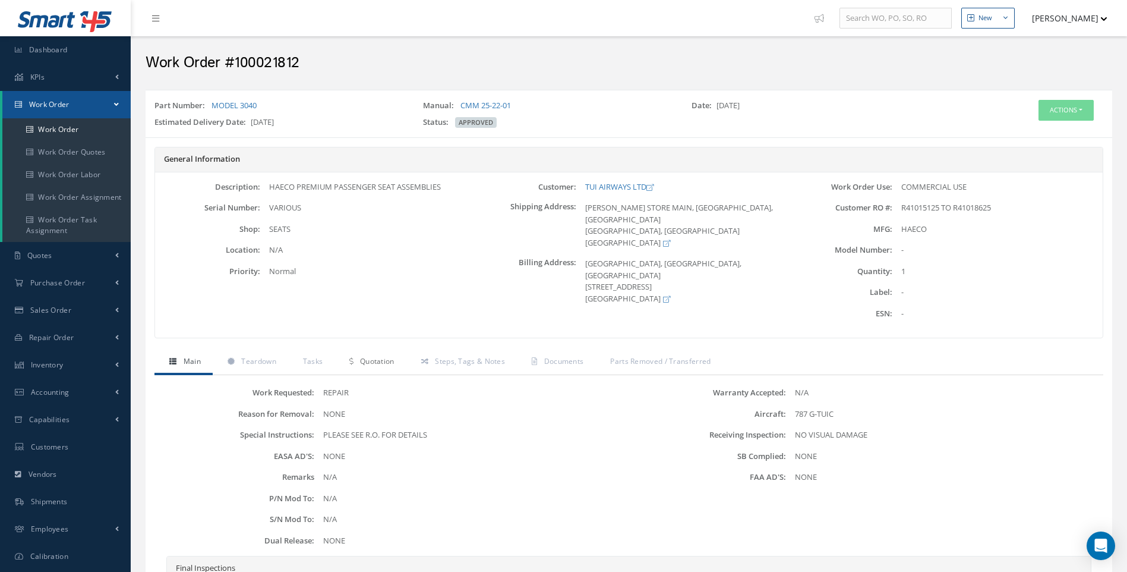
click at [370, 359] on span "Quotation" at bounding box center [377, 361] width 34 height 10
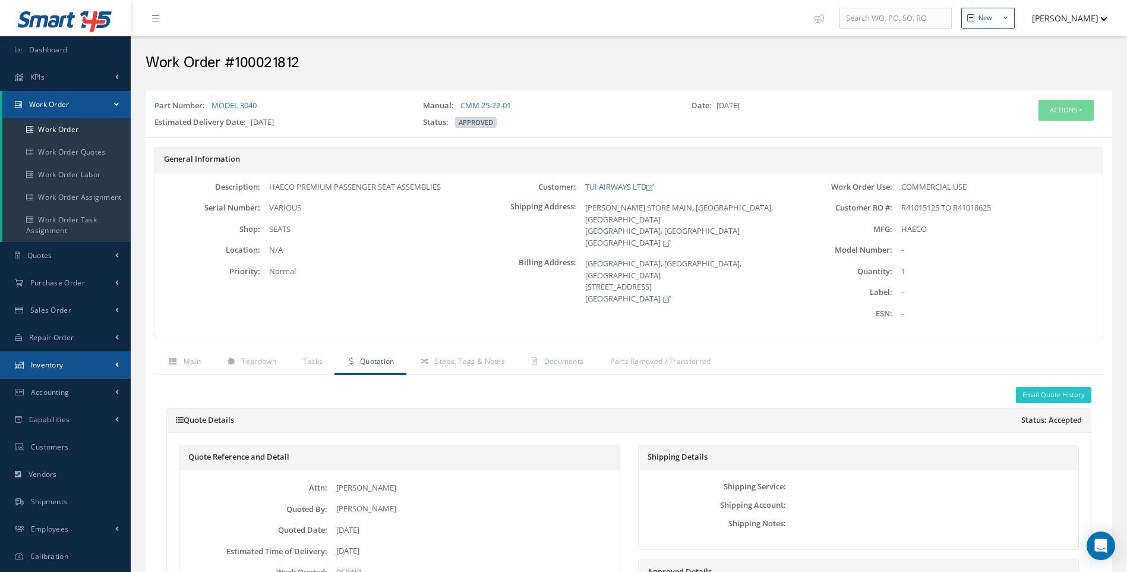
click at [63, 360] on span "Inventory" at bounding box center [47, 365] width 33 height 10
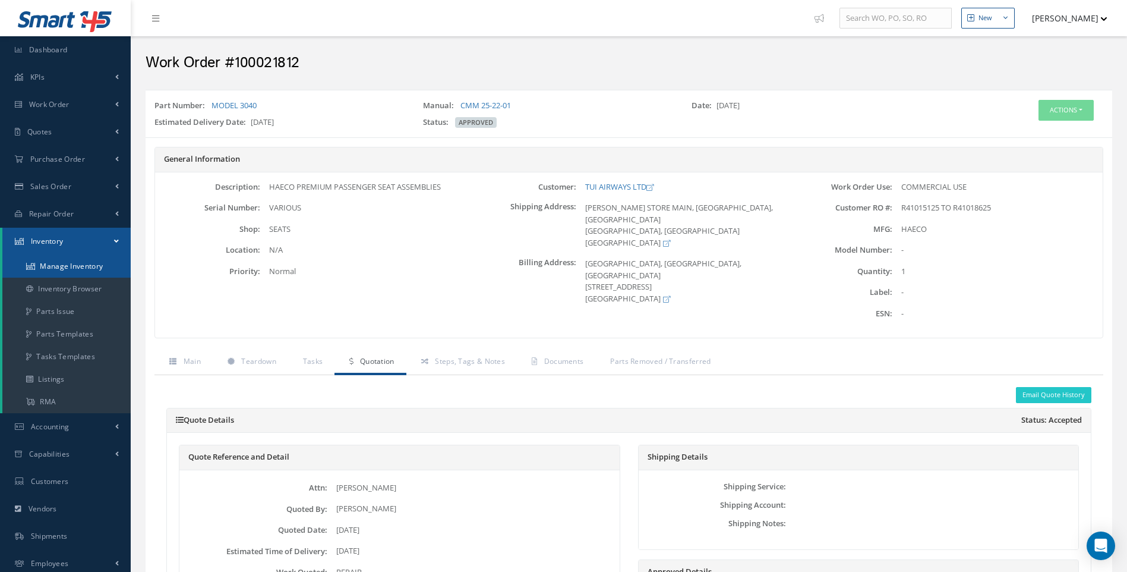
click at [74, 266] on link "Manage Inventory" at bounding box center [66, 266] width 128 height 23
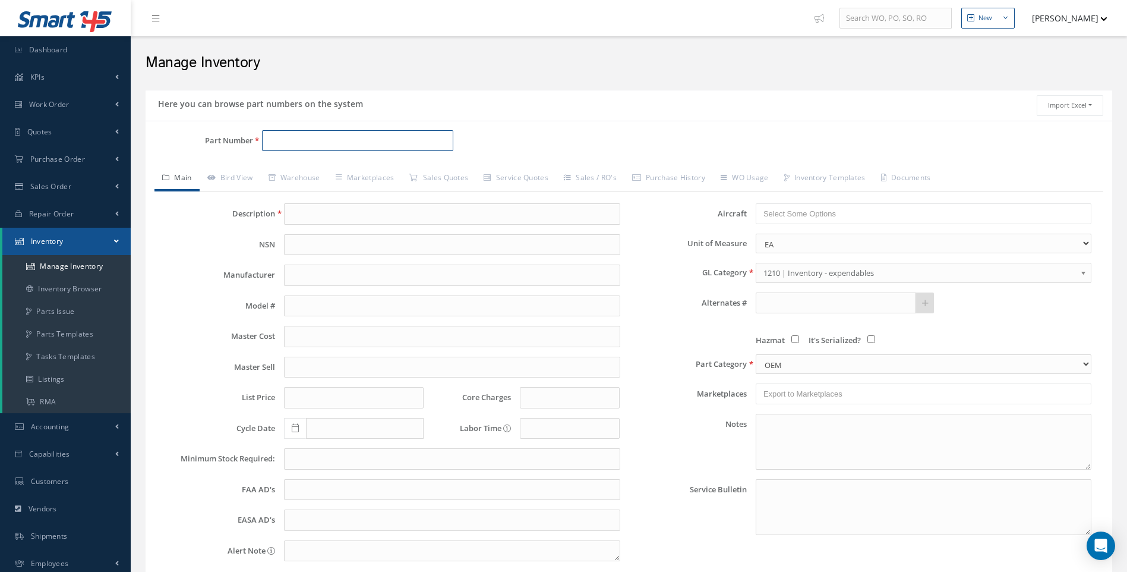
click at [276, 141] on input "Part Number" at bounding box center [358, 140] width 192 height 21
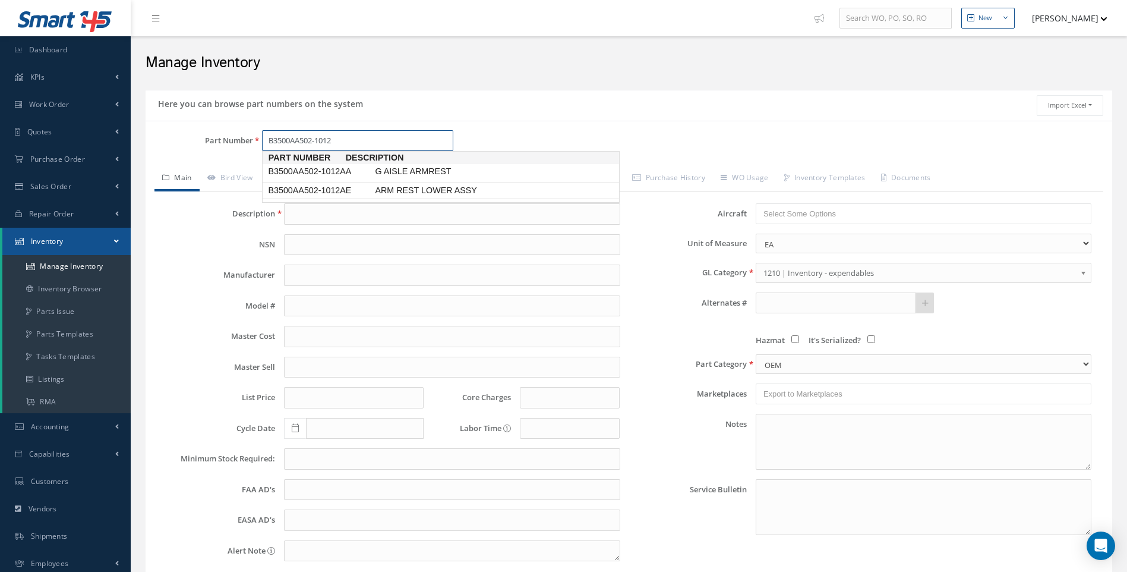
click at [328, 190] on span "B3500AA502-1012AE" at bounding box center [319, 190] width 107 height 12
type input "B3500AA502-1012AE"
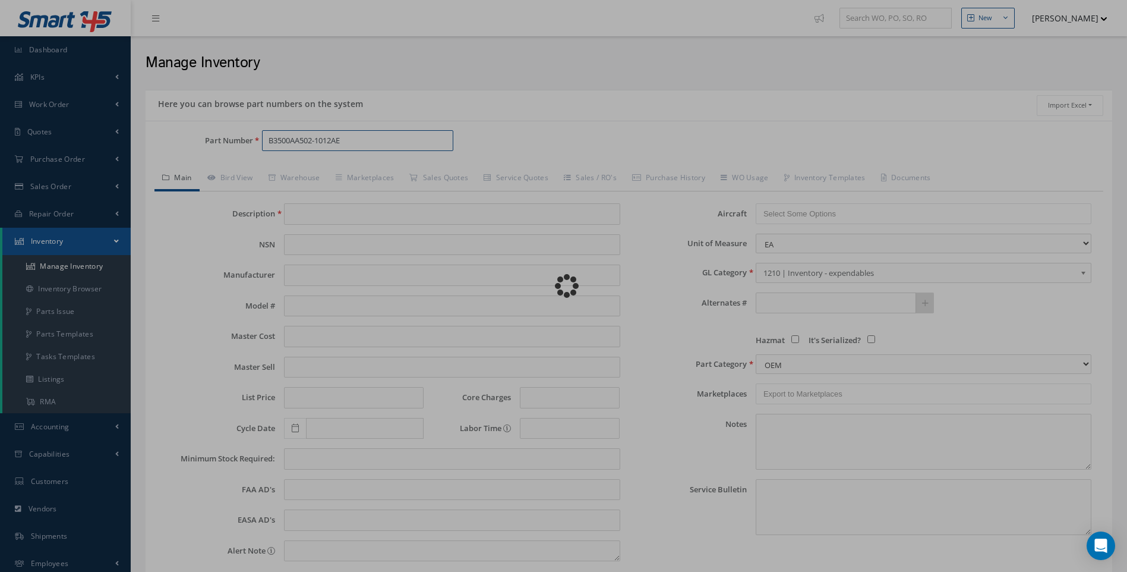
type input "ARM REST LOWER ASSY"
type input "0.00"
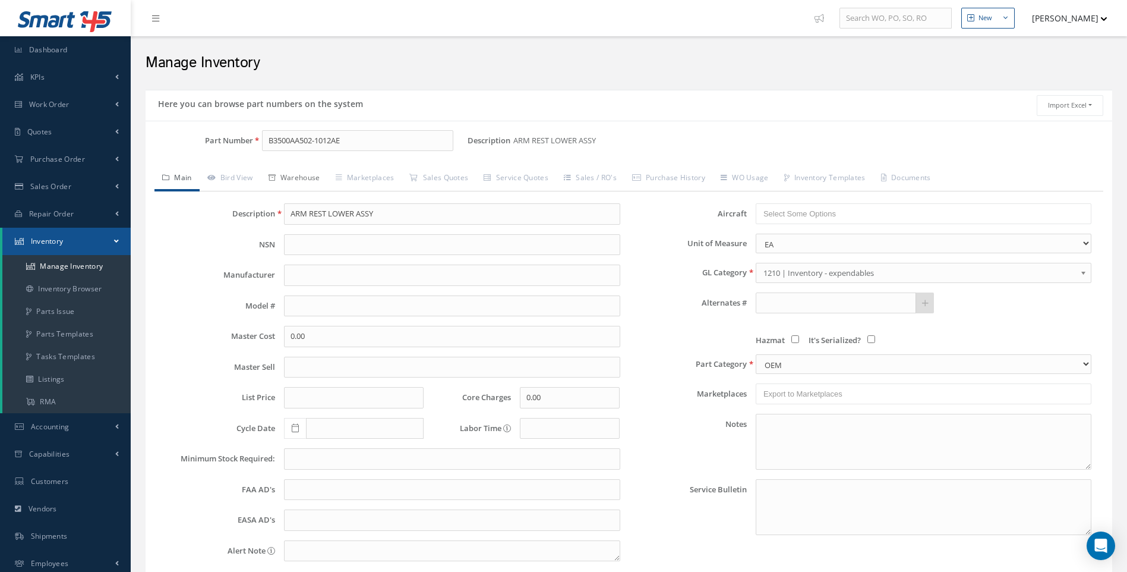
click at [322, 181] on link "Warehouse" at bounding box center [294, 178] width 67 height 25
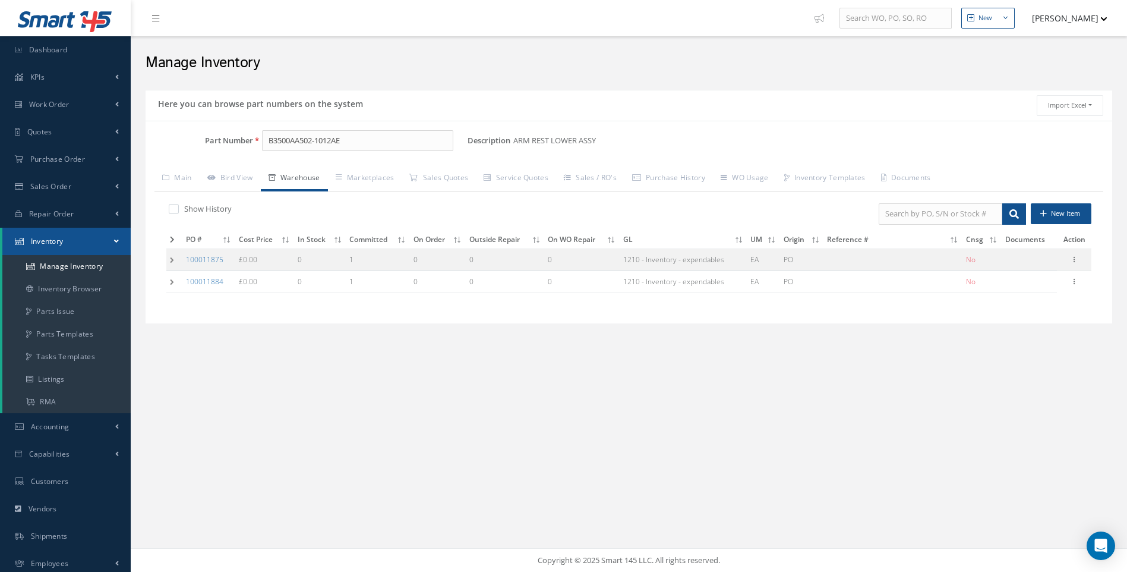
click at [175, 259] on td at bounding box center [174, 259] width 16 height 22
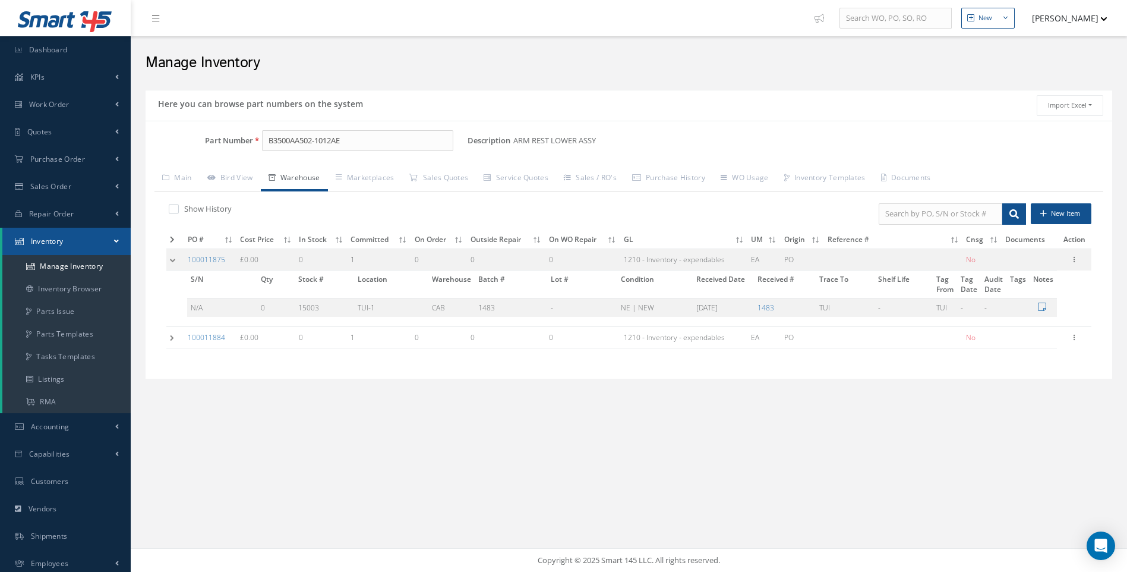
click at [171, 338] on td at bounding box center [175, 337] width 18 height 22
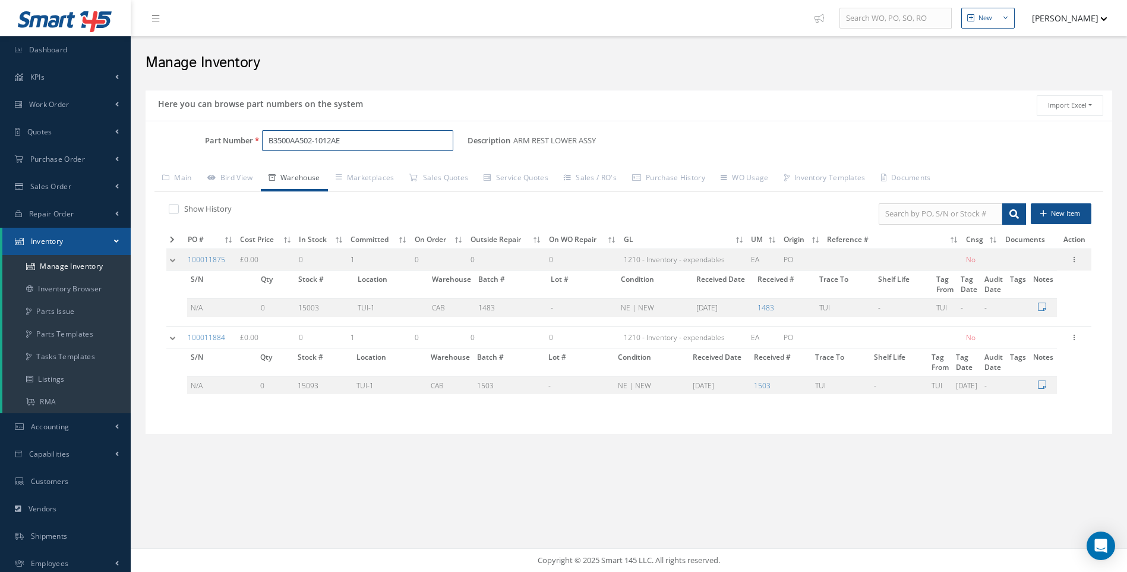
drag, startPoint x: 343, startPoint y: 138, endPoint x: 247, endPoint y: 147, distance: 96.7
click at [247, 147] on div "Part Number B3500AA502-1012AE" at bounding box center [307, 140] width 322 height 21
type input "B3500AA502-112"
